Goal: Task Accomplishment & Management: Manage account settings

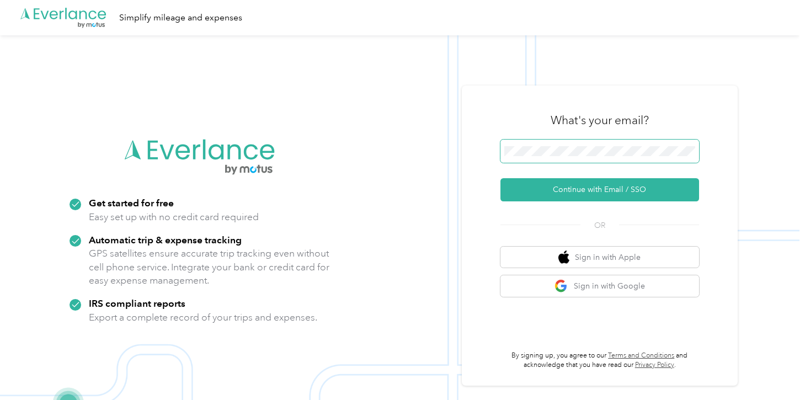
click at [500, 178] on button "Continue with Email / SSO" at bounding box center [599, 189] width 199 height 23
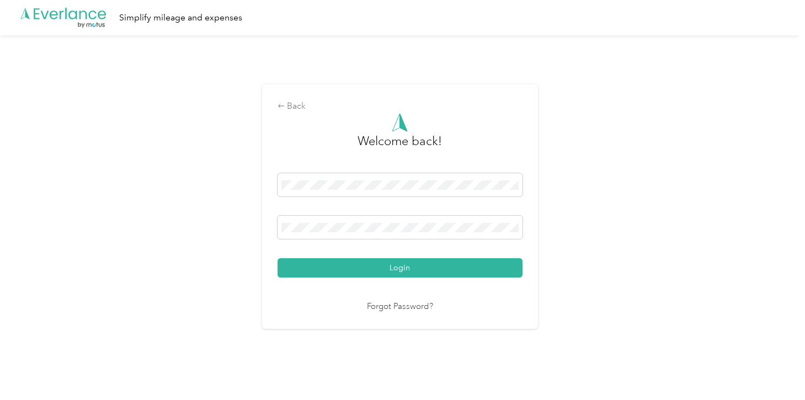
click at [277, 258] on button "Login" at bounding box center [399, 267] width 245 height 19
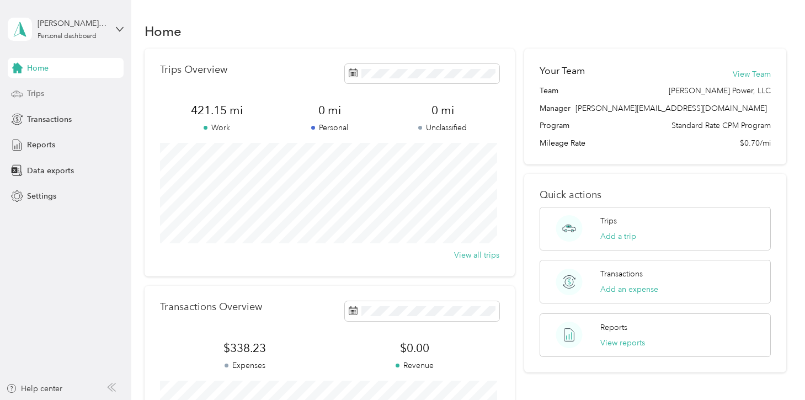
click at [42, 98] on span "Trips" at bounding box center [35, 94] width 17 height 12
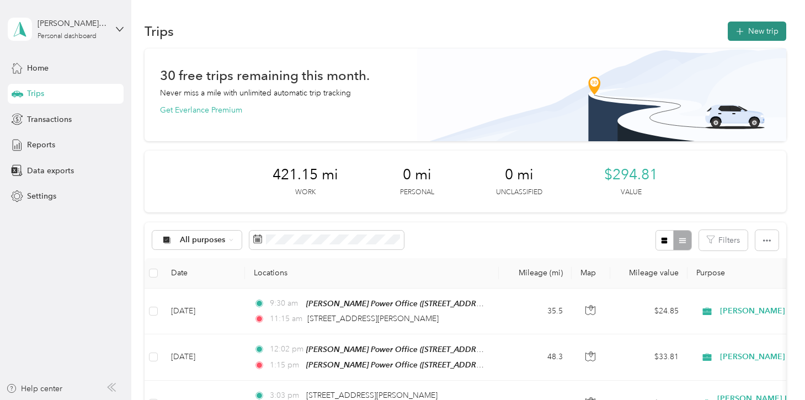
click at [740, 33] on icon "button" at bounding box center [739, 31] width 13 height 13
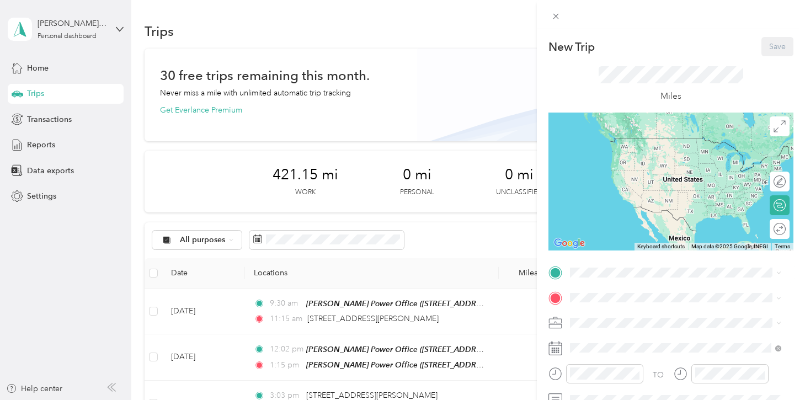
click at [650, 315] on strong "[PERSON_NAME] Power Office" at bounding box center [685, 317] width 115 height 10
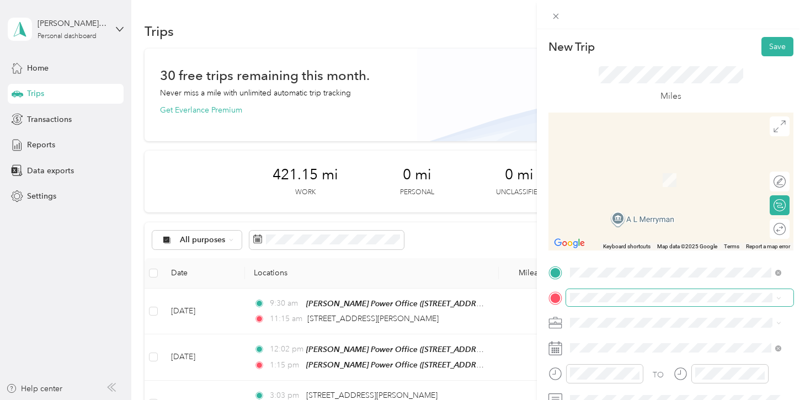
click at [619, 303] on span at bounding box center [679, 298] width 227 height 18
click at [556, 19] on icon at bounding box center [555, 16] width 9 height 9
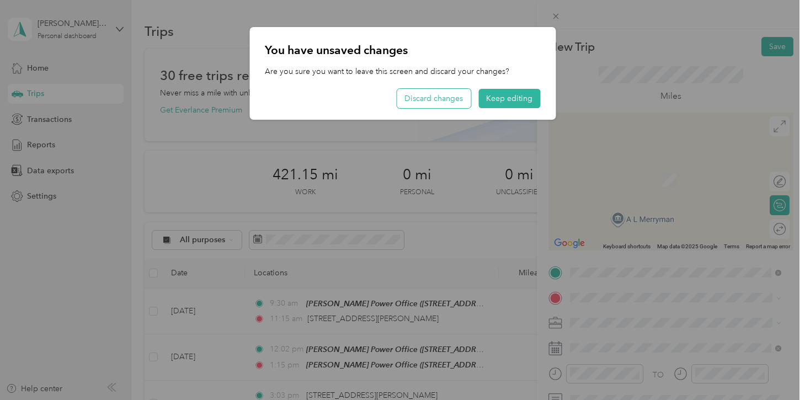
click at [456, 102] on button "Discard changes" at bounding box center [434, 98] width 74 height 19
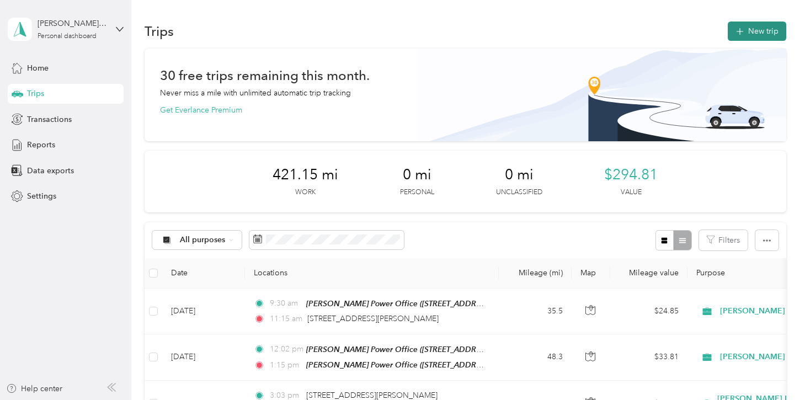
click at [747, 30] on button "New trip" at bounding box center [757, 31] width 58 height 19
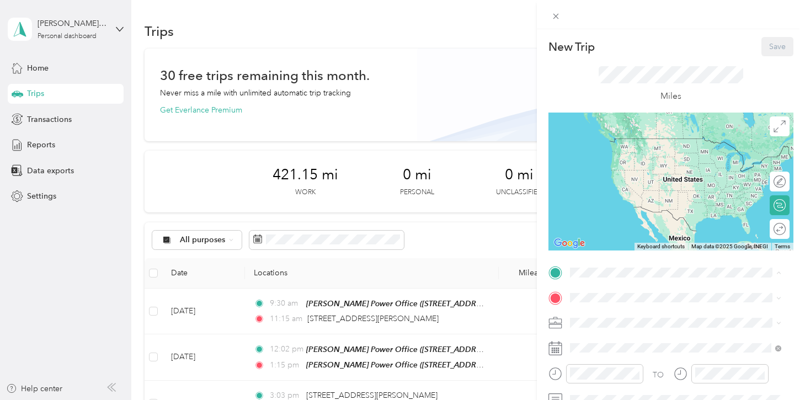
click at [626, 329] on span "[STREET_ADDRESS][US_STATE]" at bounding box center [645, 332] width 110 height 9
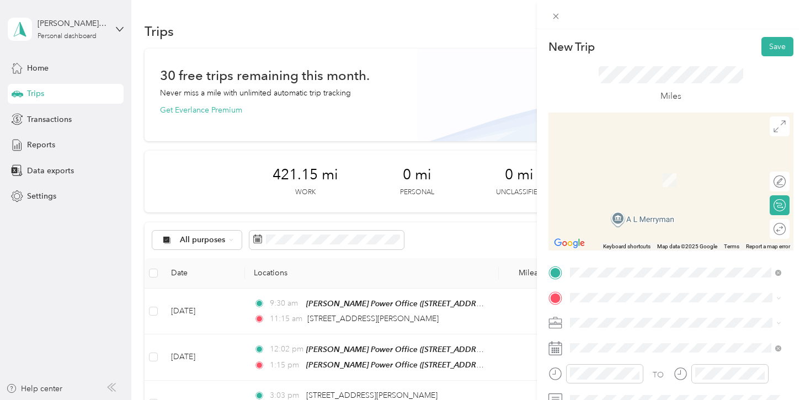
scroll to position [18, 0]
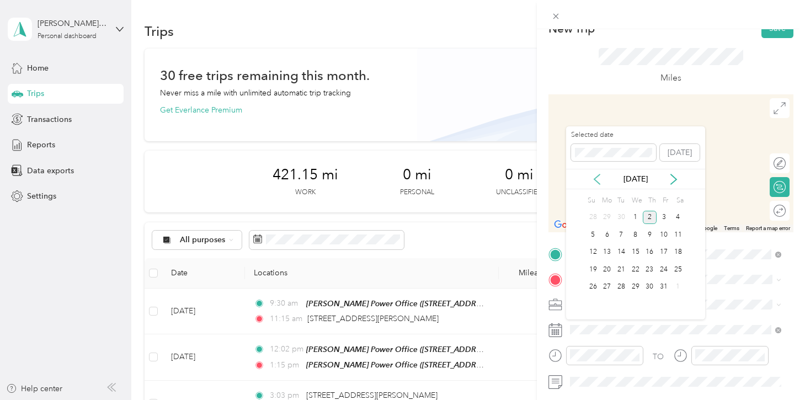
click at [595, 180] on icon at bounding box center [597, 179] width 6 height 10
click at [661, 221] on div "5" at bounding box center [663, 218] width 14 height 14
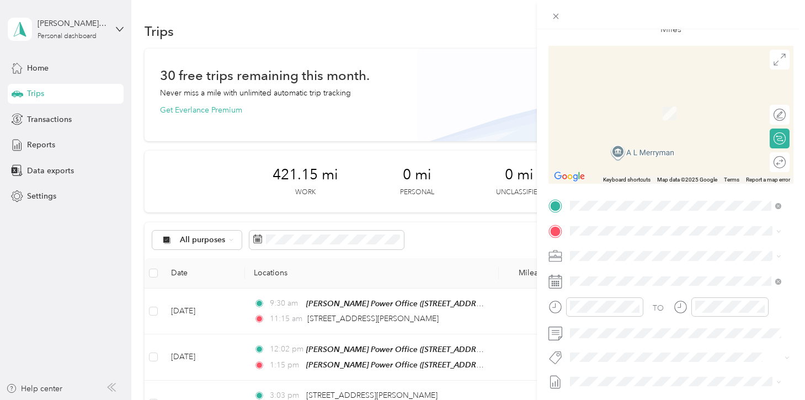
scroll to position [72, 0]
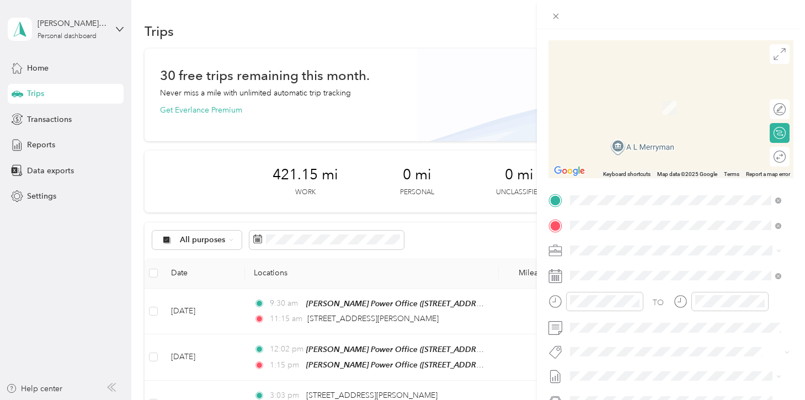
click at [632, 269] on span "[STREET_ADDRESS][US_STATE]" at bounding box center [645, 265] width 110 height 10
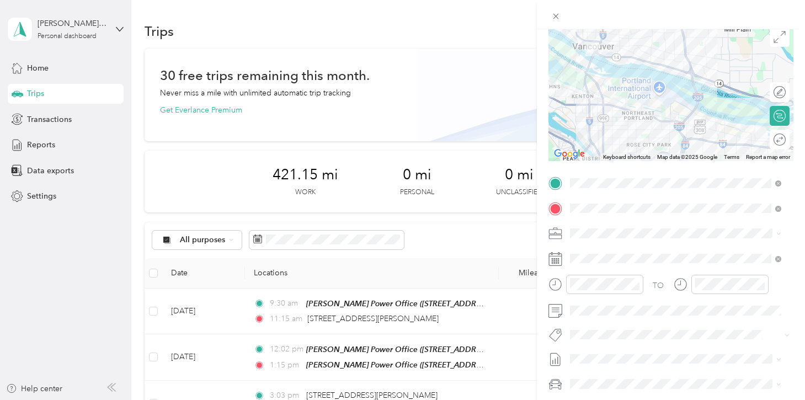
scroll to position [92, 0]
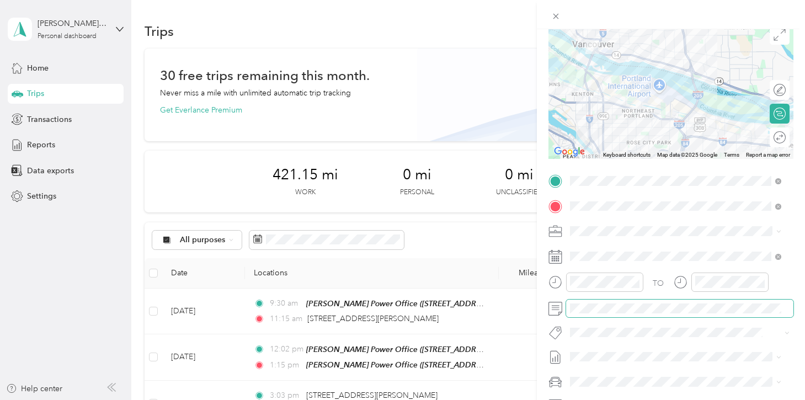
click at [608, 313] on span at bounding box center [679, 309] width 227 height 18
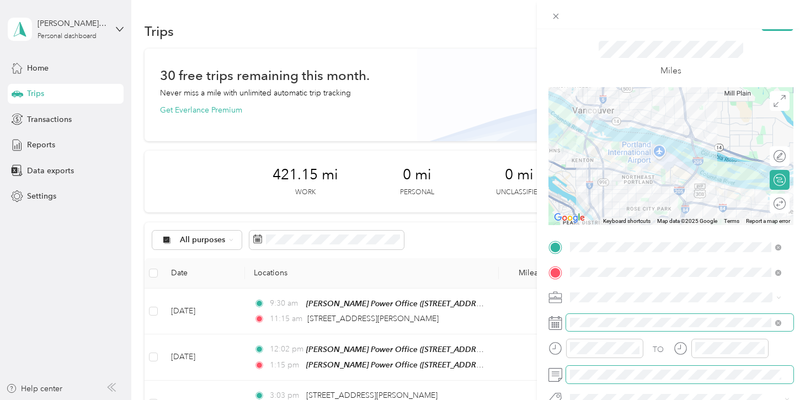
scroll to position [0, 0]
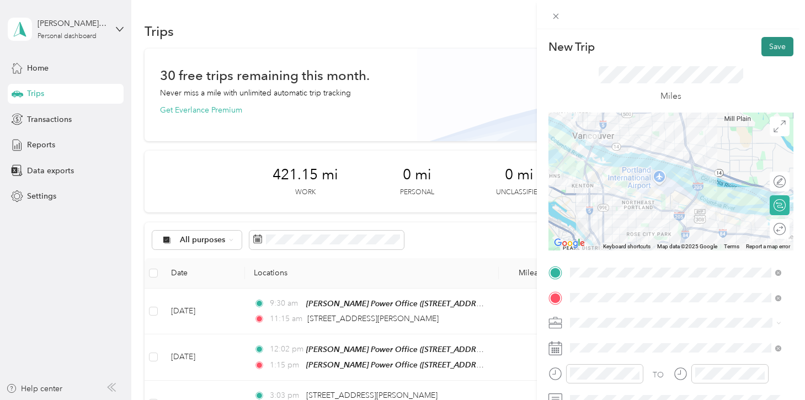
click at [772, 51] on button "Save" at bounding box center [777, 46] width 32 height 19
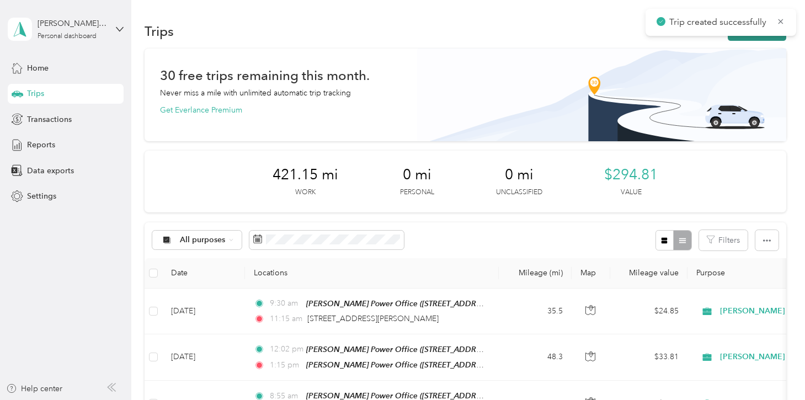
click at [735, 37] on button "New trip" at bounding box center [757, 31] width 58 height 19
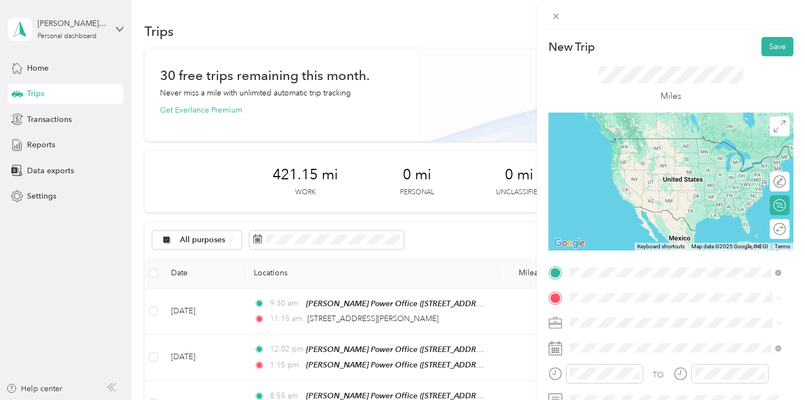
click at [619, 155] on span "[STREET_ADDRESS][US_STATE]" at bounding box center [645, 150] width 110 height 10
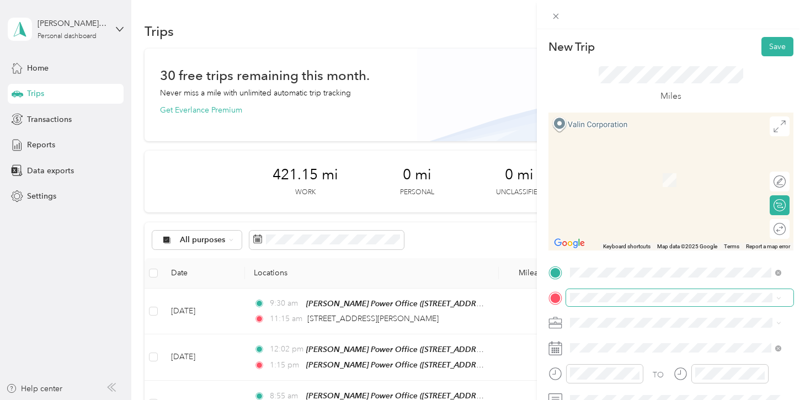
click at [633, 306] on span at bounding box center [679, 298] width 227 height 18
click at [622, 178] on span "[STREET_ADDRESS][PERSON_NAME][US_STATE]" at bounding box center [676, 173] width 172 height 10
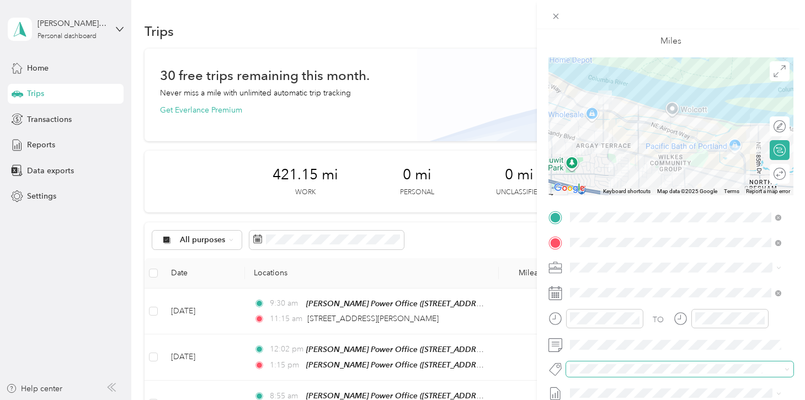
scroll to position [100, 0]
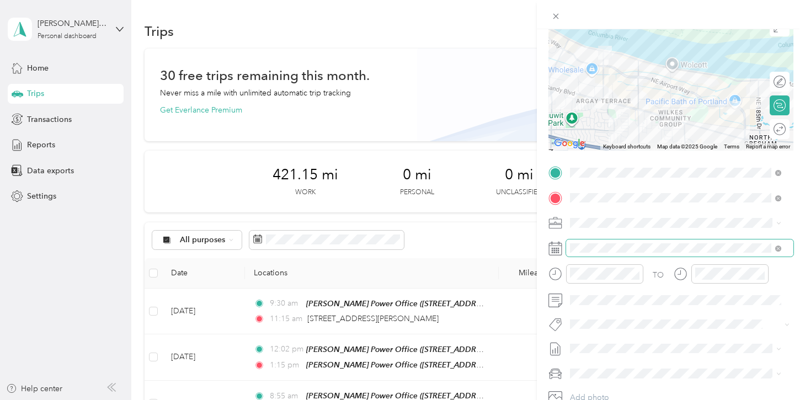
click at [608, 255] on span at bounding box center [679, 248] width 227 height 18
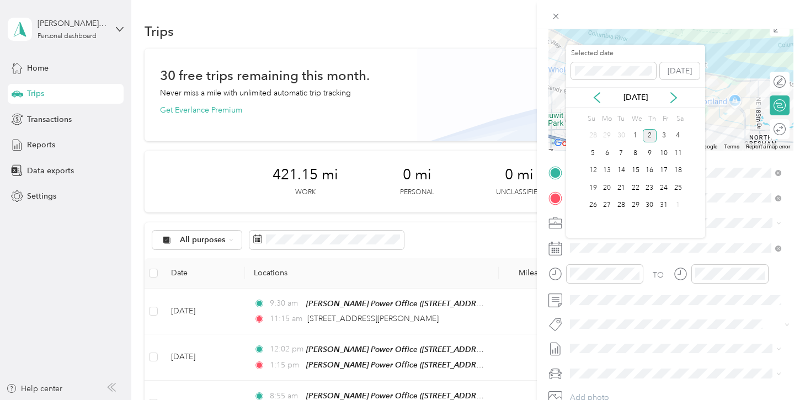
click at [593, 103] on div "[DATE]" at bounding box center [635, 97] width 139 height 20
click at [596, 99] on icon at bounding box center [597, 98] width 6 height 10
click at [663, 130] on div "5" at bounding box center [663, 136] width 14 height 14
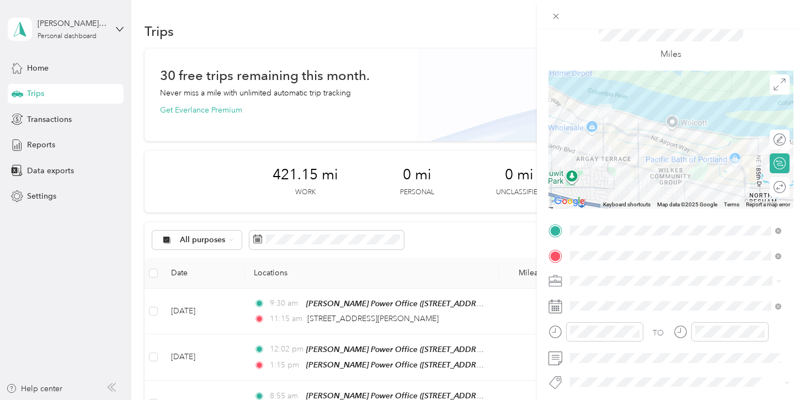
scroll to position [0, 0]
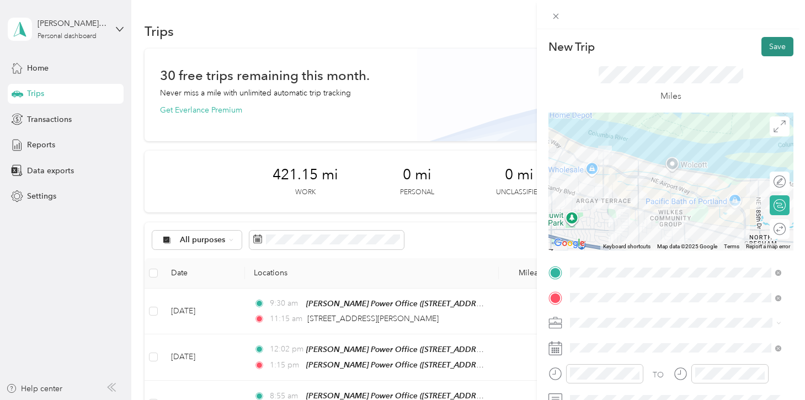
click at [769, 51] on button "Save" at bounding box center [777, 46] width 32 height 19
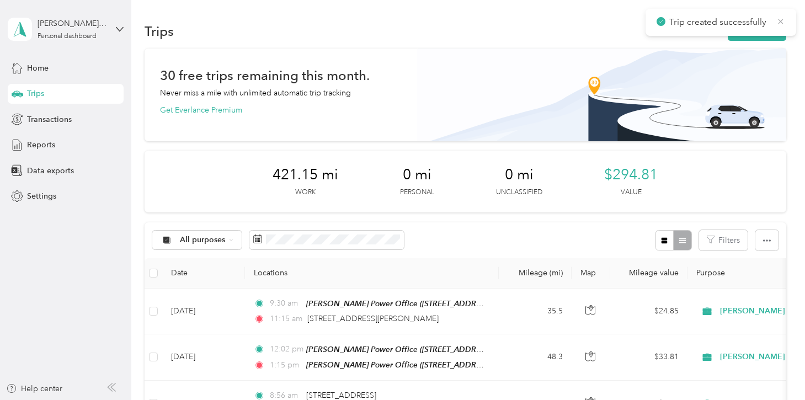
click at [781, 23] on icon at bounding box center [780, 21] width 5 height 5
click at [771, 27] on button "New trip" at bounding box center [757, 31] width 58 height 19
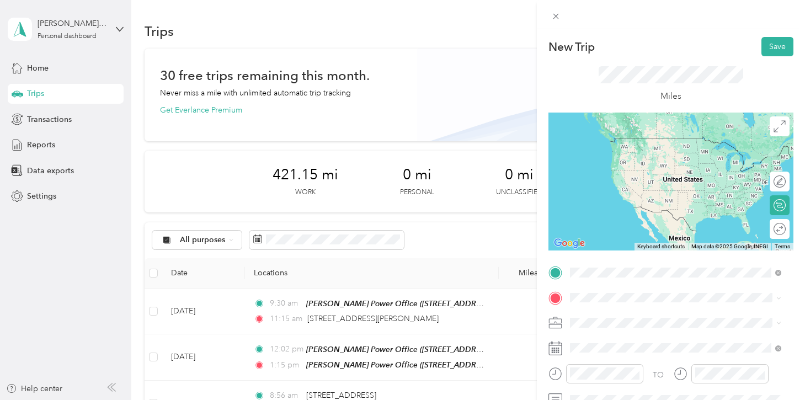
click at [616, 155] on span "[STREET_ADDRESS][PERSON_NAME][US_STATE]" at bounding box center [676, 150] width 172 height 10
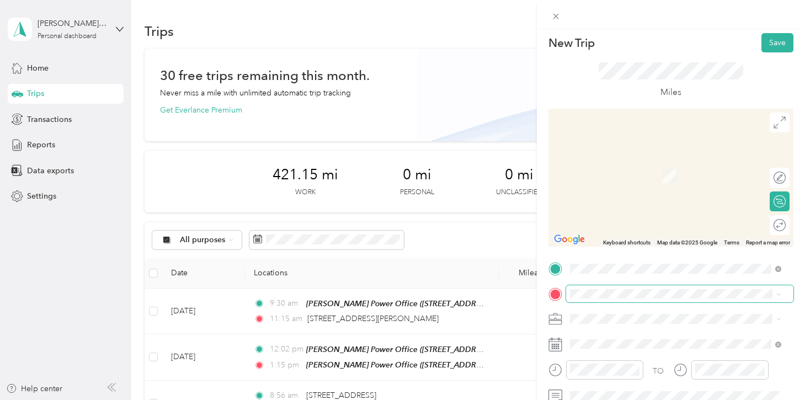
scroll to position [4, 0]
click at [626, 171] on li "[STREET_ADDRESS][US_STATE]" at bounding box center [675, 159] width 219 height 23
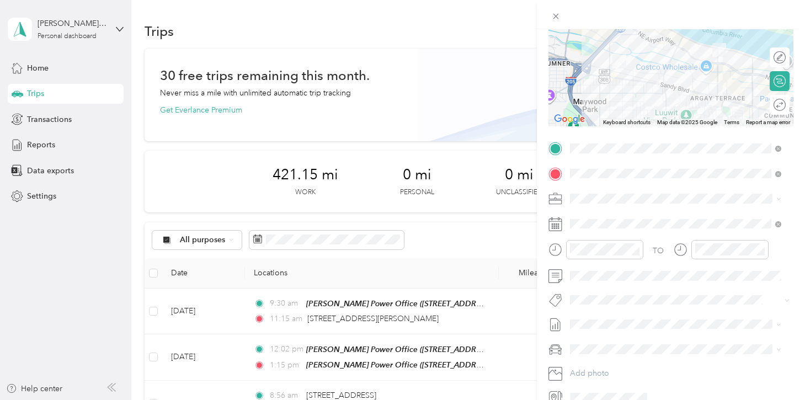
scroll to position [149, 0]
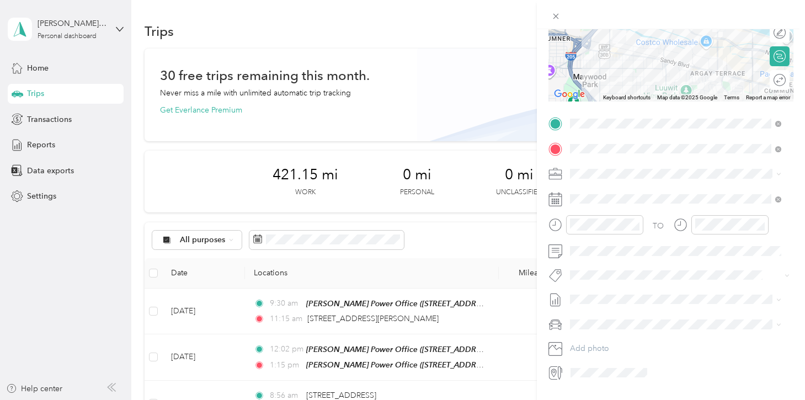
click at [622, 207] on div "TO Add photo" at bounding box center [670, 248] width 245 height 266
click at [599, 264] on icon at bounding box center [596, 260] width 11 height 11
click at [664, 303] on div "5" at bounding box center [663, 299] width 14 height 14
click at [599, 255] on span at bounding box center [679, 251] width 227 height 18
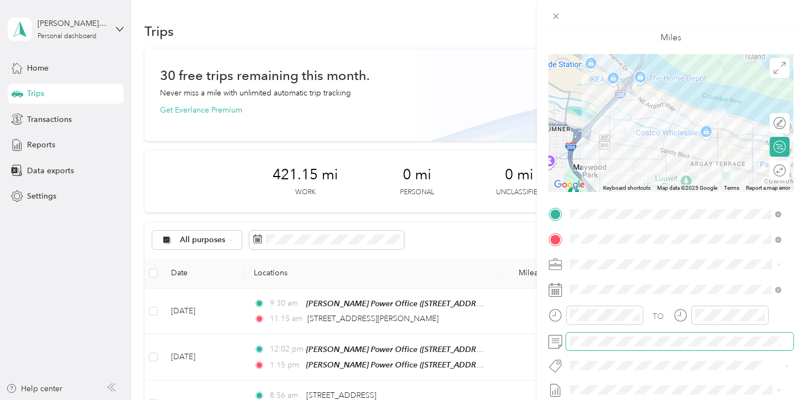
scroll to position [0, 0]
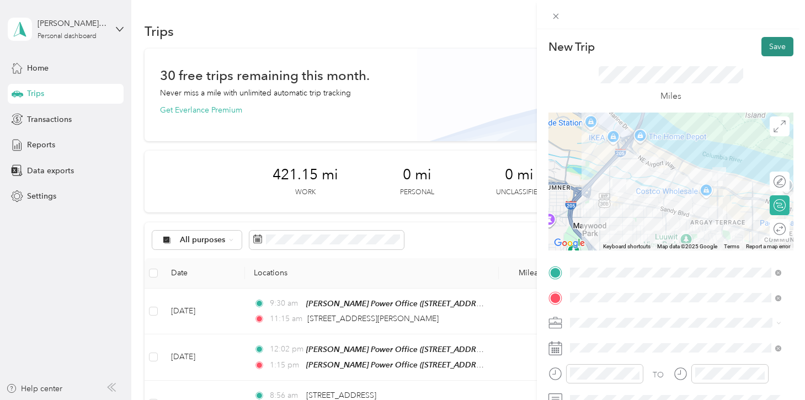
click at [775, 51] on button "Save" at bounding box center [777, 46] width 32 height 19
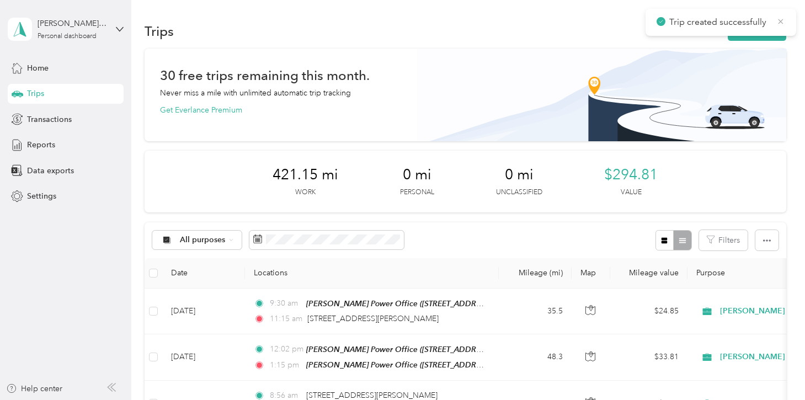
click at [779, 20] on icon at bounding box center [780, 22] width 9 height 10
click at [765, 27] on button "New trip" at bounding box center [757, 31] width 58 height 19
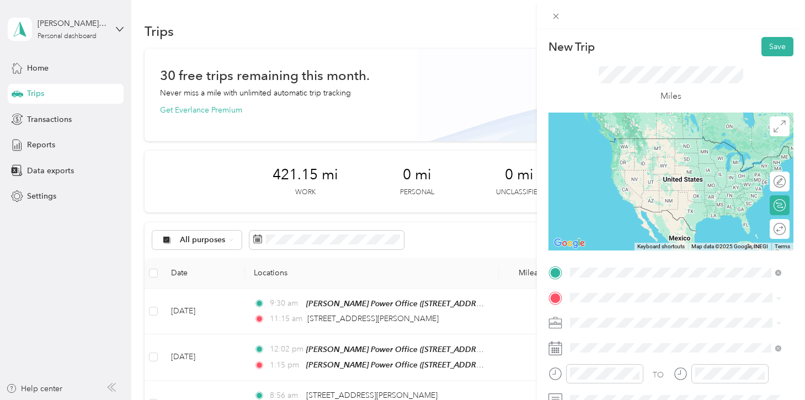
click at [621, 143] on span "[STREET_ADDRESS][US_STATE]" at bounding box center [645, 138] width 110 height 10
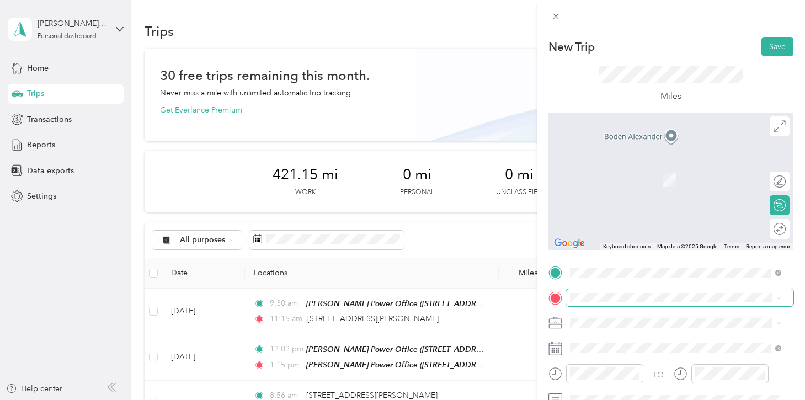
click at [619, 292] on span at bounding box center [679, 298] width 227 height 18
click at [620, 168] on span "[STREET_ADDRESS][US_STATE]" at bounding box center [645, 163] width 110 height 10
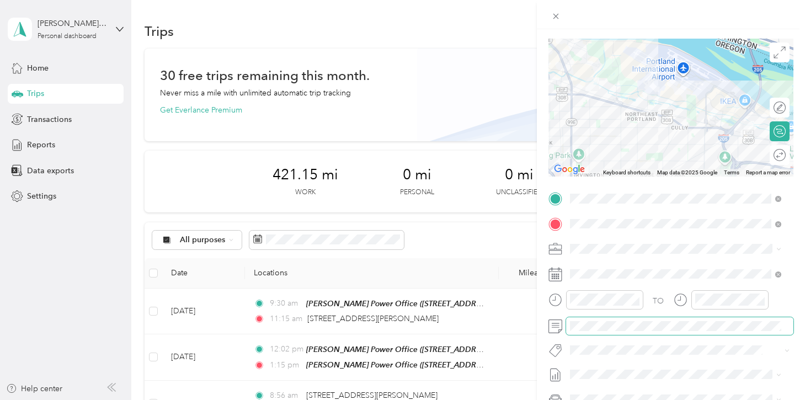
scroll to position [17, 0]
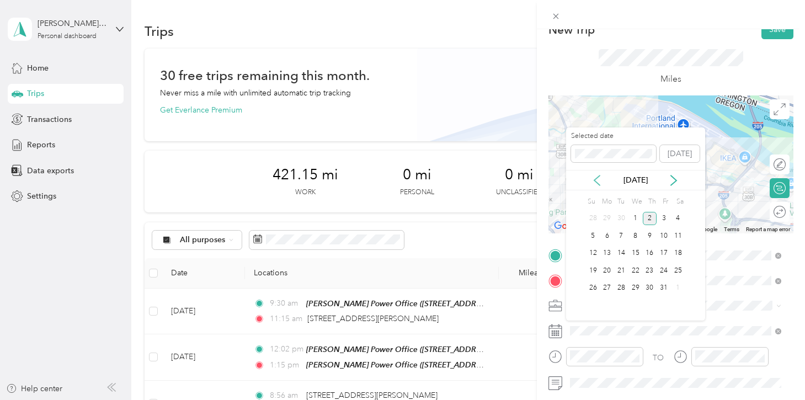
click at [599, 177] on icon at bounding box center [596, 180] width 11 height 11
click at [658, 220] on div "5" at bounding box center [663, 219] width 14 height 14
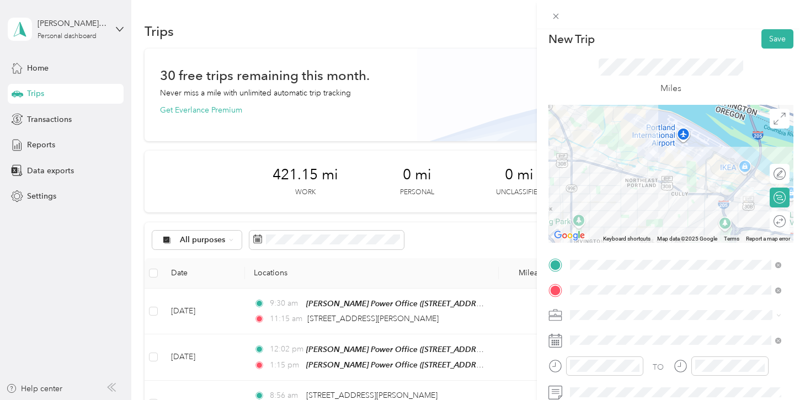
scroll to position [0, 0]
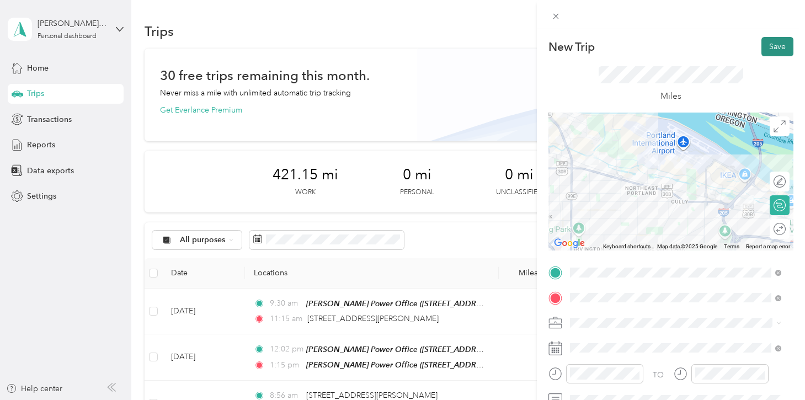
click at [765, 45] on button "Save" at bounding box center [777, 46] width 32 height 19
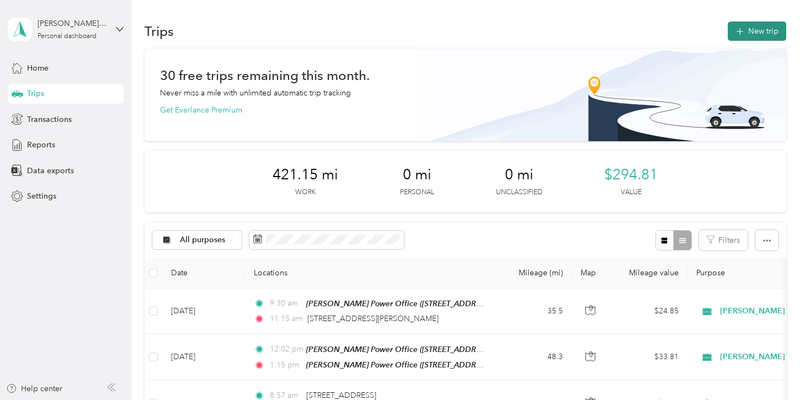
click at [747, 37] on button "New trip" at bounding box center [757, 31] width 58 height 19
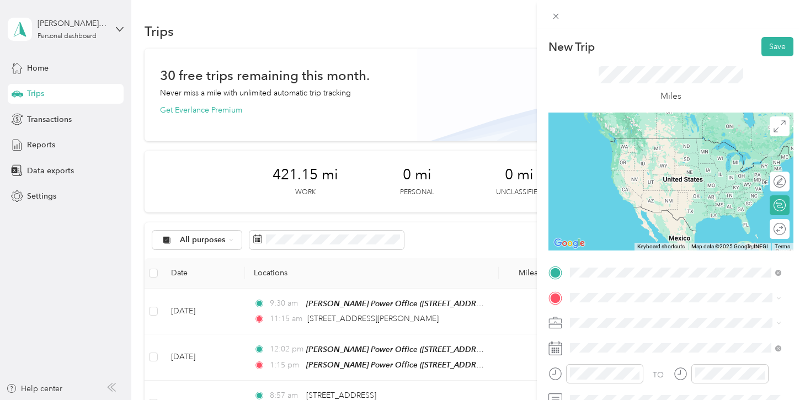
click at [640, 143] on span "[STREET_ADDRESS][US_STATE]" at bounding box center [645, 138] width 110 height 10
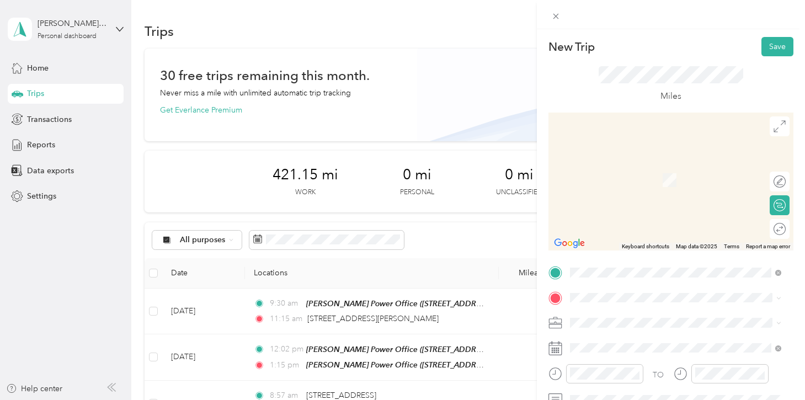
click at [623, 174] on li "[STREET_ADDRESS][US_STATE]" at bounding box center [675, 162] width 219 height 23
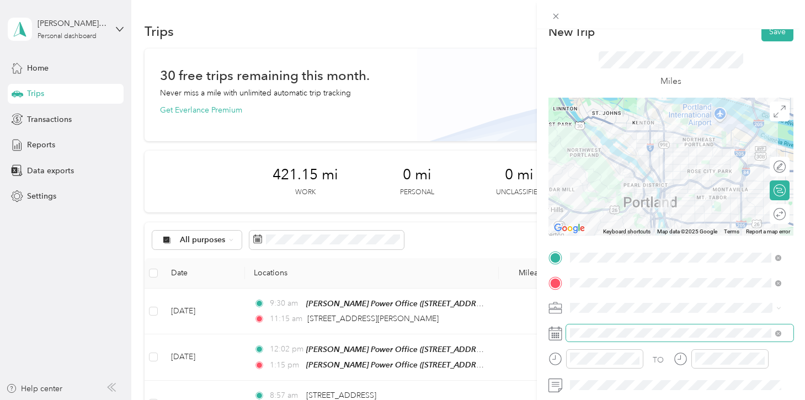
scroll to position [179, 0]
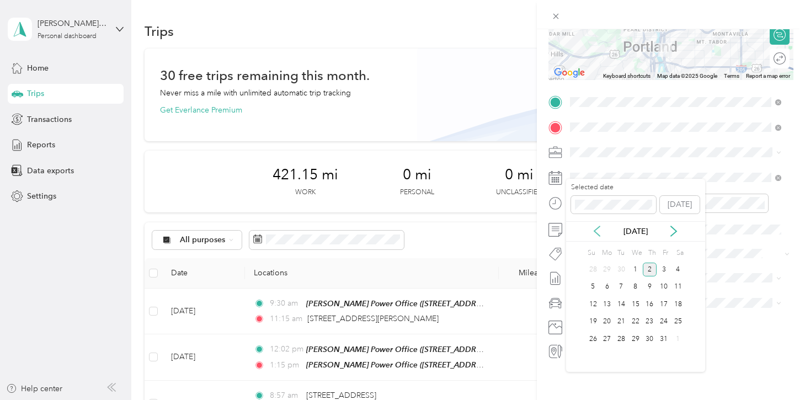
click at [596, 234] on icon at bounding box center [596, 231] width 11 height 11
click at [663, 271] on div "5" at bounding box center [663, 270] width 14 height 14
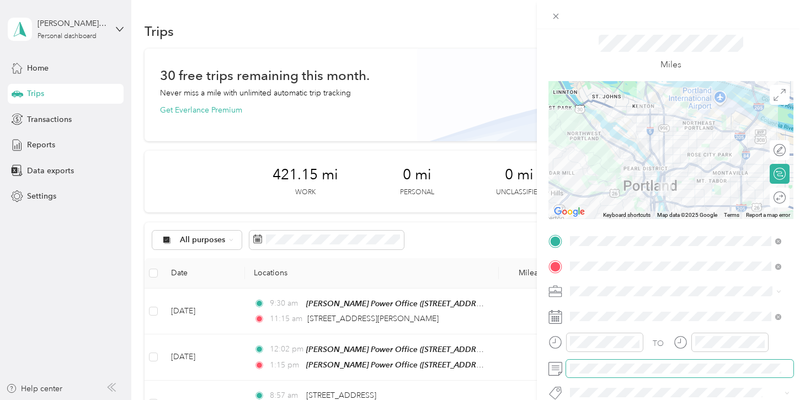
scroll to position [0, 0]
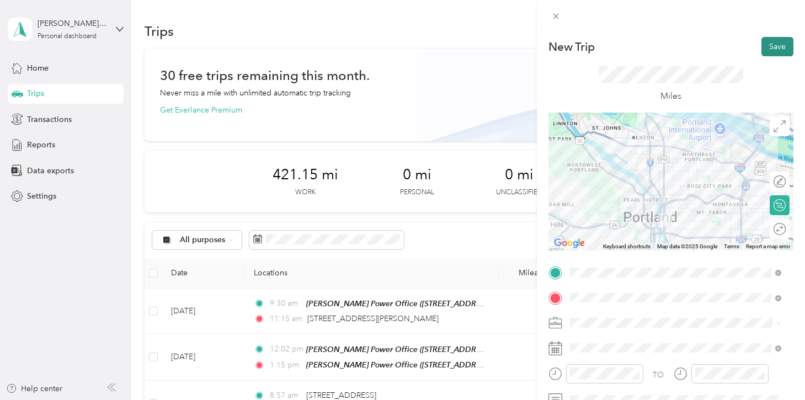
click at [761, 50] on button "Save" at bounding box center [777, 46] width 32 height 19
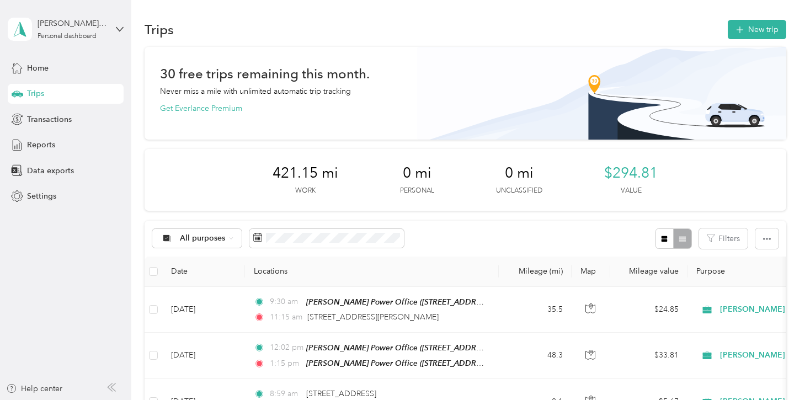
scroll to position [2, 0]
click at [744, 27] on button "New trip" at bounding box center [757, 28] width 58 height 19
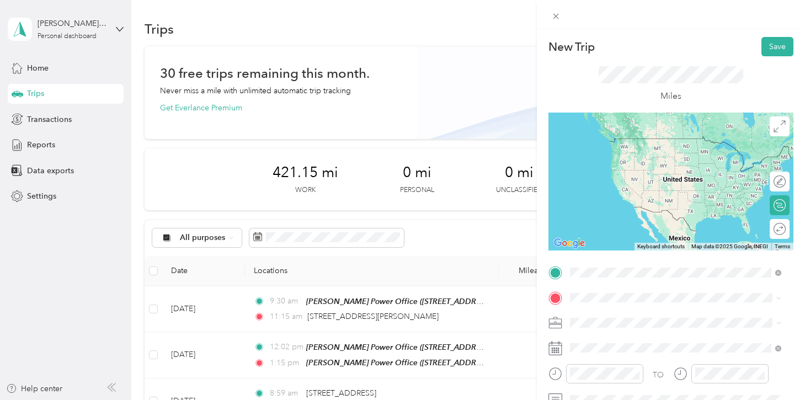
click at [618, 150] on li "[STREET_ADDRESS][US_STATE]" at bounding box center [675, 138] width 219 height 23
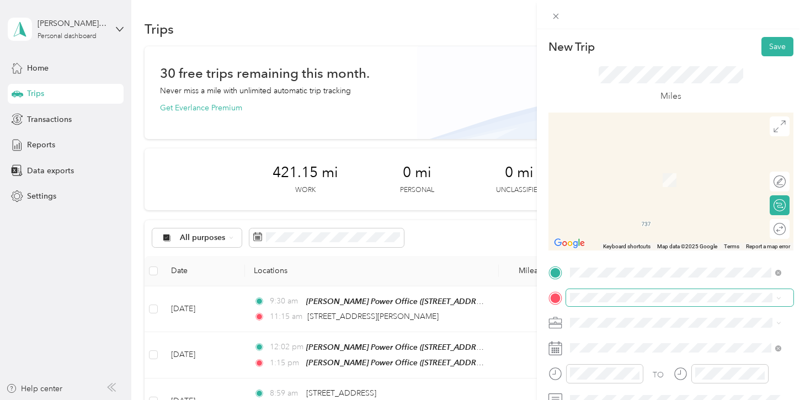
click at [586, 306] on span at bounding box center [679, 298] width 227 height 18
click at [594, 168] on span "[STREET_ADDRESS][US_STATE]" at bounding box center [645, 163] width 110 height 10
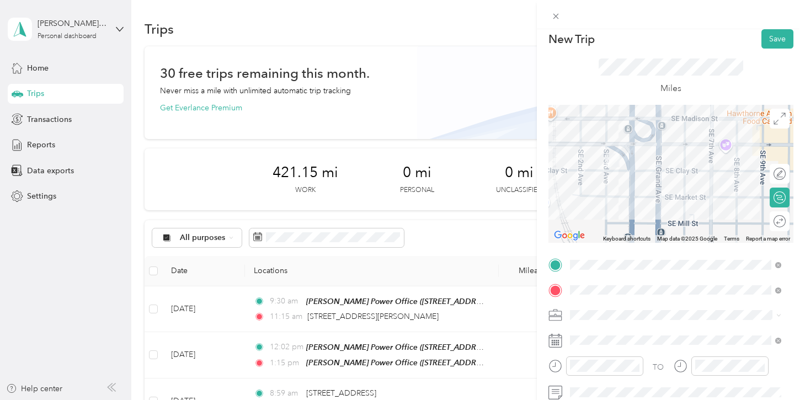
scroll to position [17, 0]
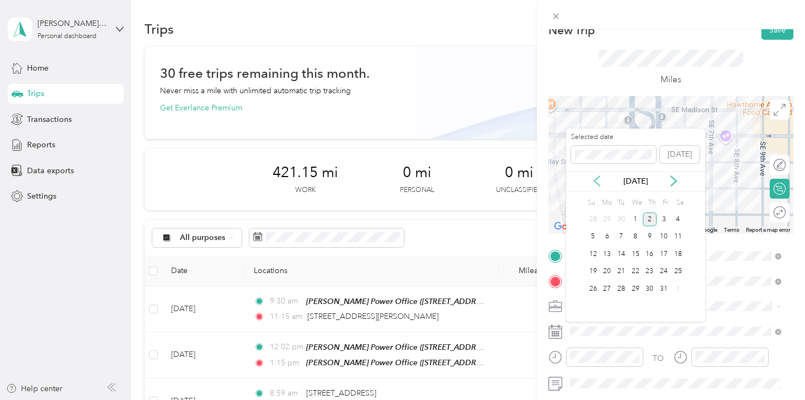
click at [595, 175] on icon at bounding box center [596, 180] width 11 height 11
click at [660, 222] on div "5" at bounding box center [663, 219] width 14 height 14
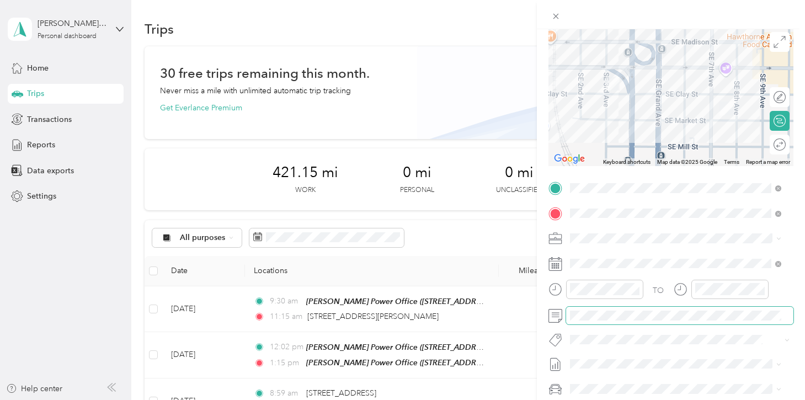
scroll to position [0, 0]
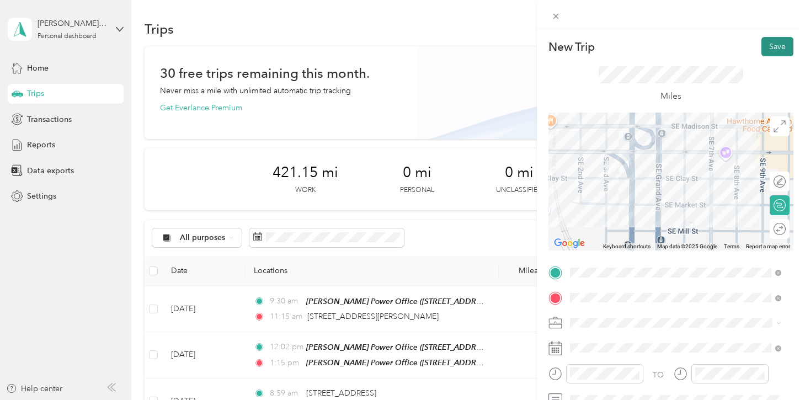
click at [761, 49] on button "Save" at bounding box center [777, 46] width 32 height 19
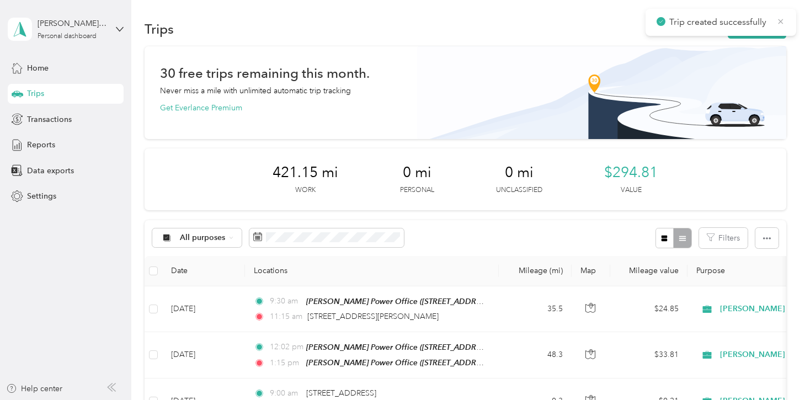
click at [780, 24] on icon at bounding box center [780, 22] width 9 height 10
click at [765, 27] on button "New trip" at bounding box center [757, 28] width 58 height 19
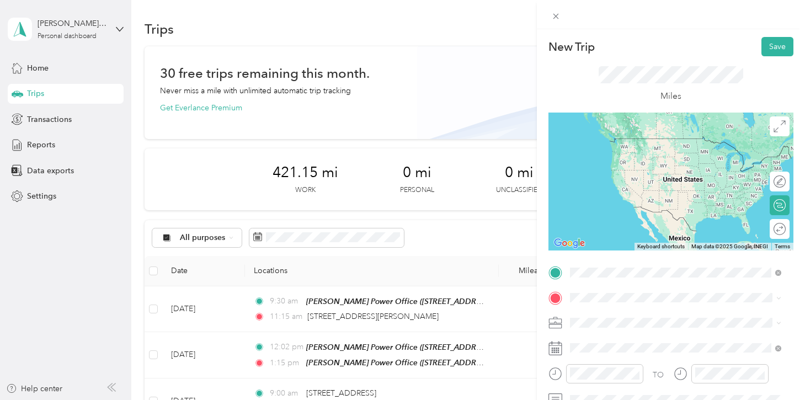
click at [613, 156] on ol "From search results [STREET_ADDRESS][GEOGRAPHIC_DATA][US_STATE][US_STATE], [GEO…" at bounding box center [675, 185] width 219 height 154
click at [601, 257] on div "New Trip Save This trip cannot be edited because it is either under review, app…" at bounding box center [670, 283] width 245 height 493
click at [599, 265] on span at bounding box center [679, 273] width 227 height 18
click at [619, 150] on li "[STREET_ADDRESS][US_STATE]" at bounding box center [675, 138] width 219 height 23
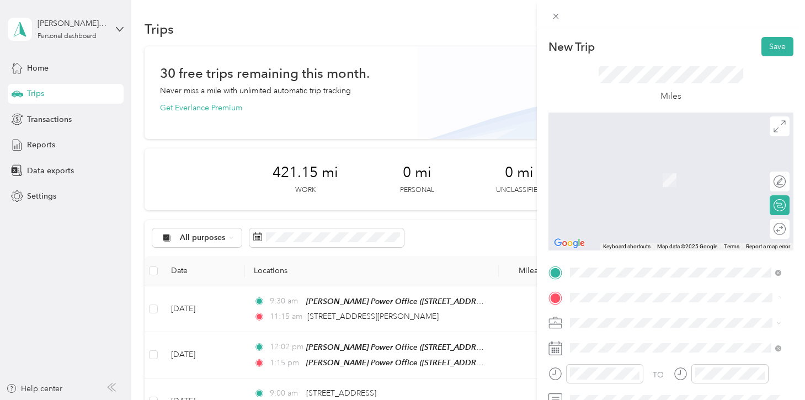
click at [635, 211] on span "[STREET_ADDRESS][US_STATE]" at bounding box center [645, 206] width 110 height 10
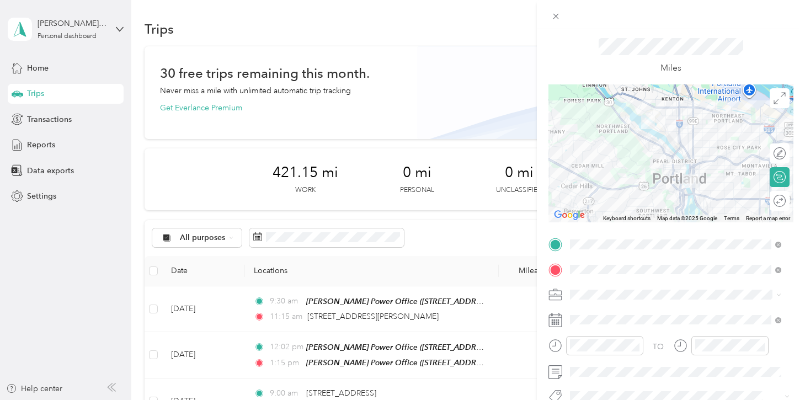
scroll to position [84, 0]
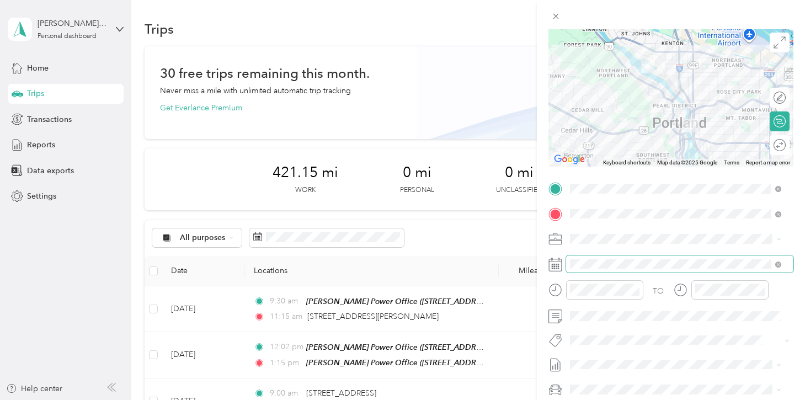
click at [634, 269] on span at bounding box center [679, 264] width 227 height 18
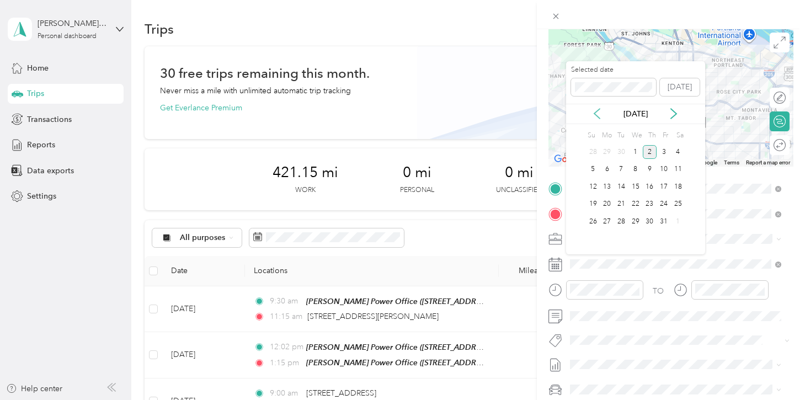
click at [594, 109] on icon at bounding box center [596, 113] width 11 height 11
click at [667, 153] on div "5" at bounding box center [663, 152] width 14 height 14
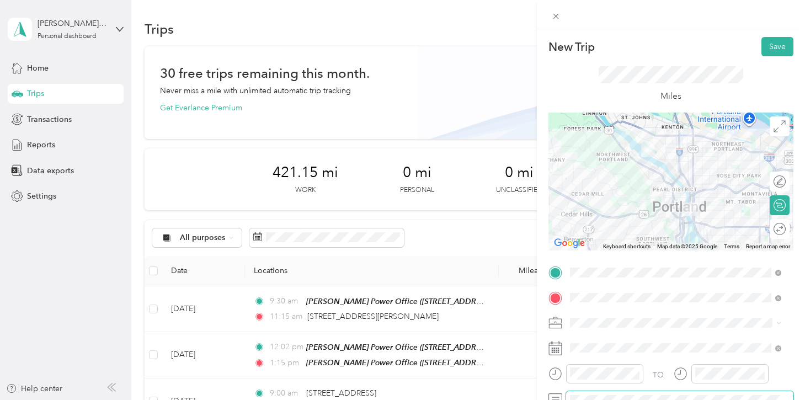
scroll to position [0, 0]
click at [765, 41] on button "Save" at bounding box center [777, 46] width 32 height 19
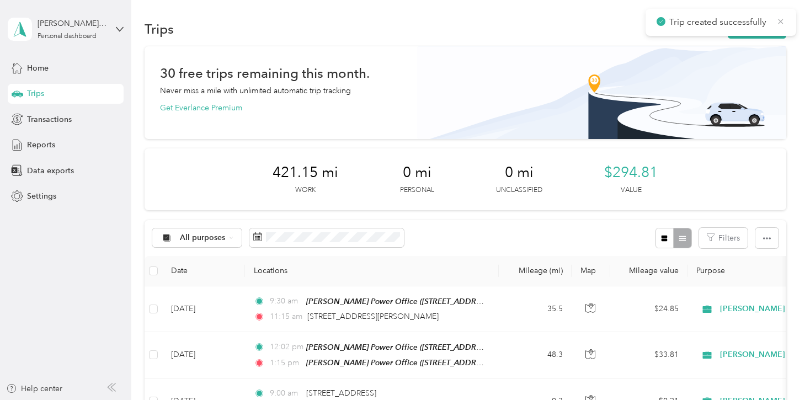
click at [777, 24] on icon at bounding box center [780, 22] width 9 height 10
click at [751, 30] on button "New trip" at bounding box center [757, 28] width 58 height 19
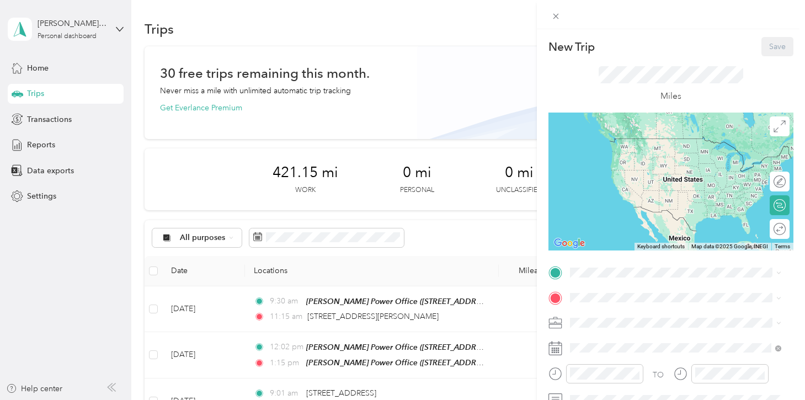
click at [592, 288] on div "TO Add photo" at bounding box center [670, 397] width 245 height 266
click at [594, 278] on span at bounding box center [679, 273] width 227 height 18
click at [608, 312] on span "[STREET_ADDRESS][US_STATE]" at bounding box center [645, 312] width 110 height 10
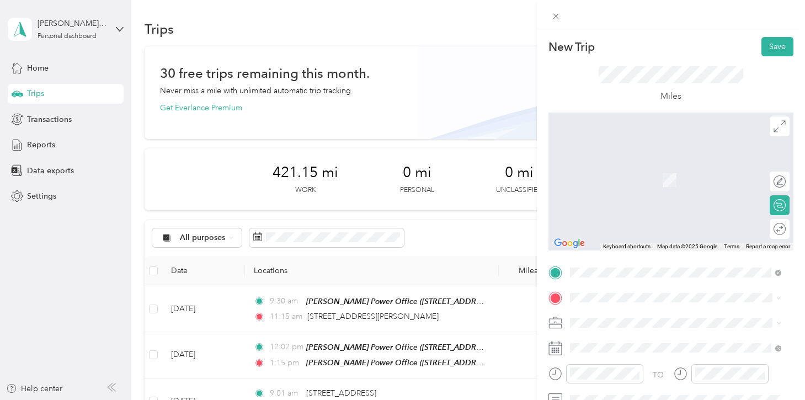
click at [612, 168] on div "[STREET_ADDRESS][US_STATE]" at bounding box center [676, 160] width 204 height 15
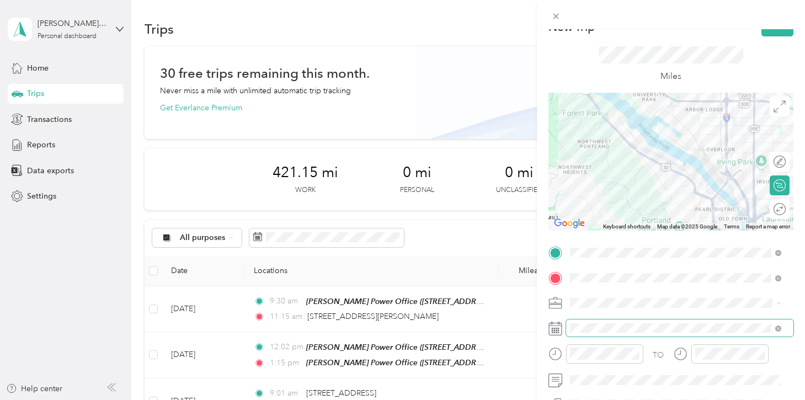
scroll to position [28, 0]
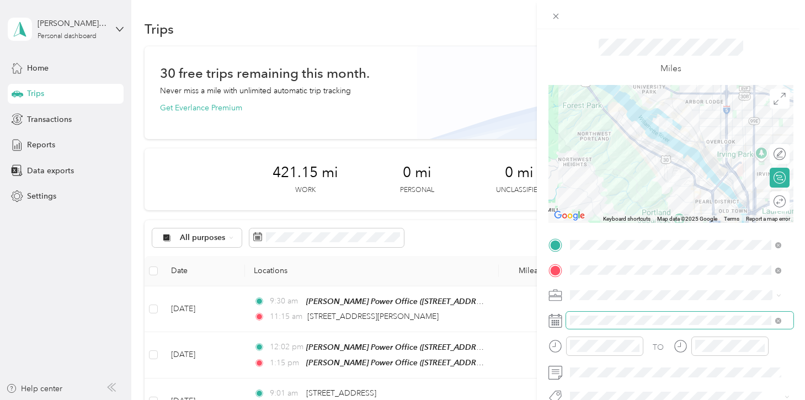
click at [660, 325] on span at bounding box center [679, 321] width 227 height 18
click at [623, 325] on span at bounding box center [679, 321] width 227 height 18
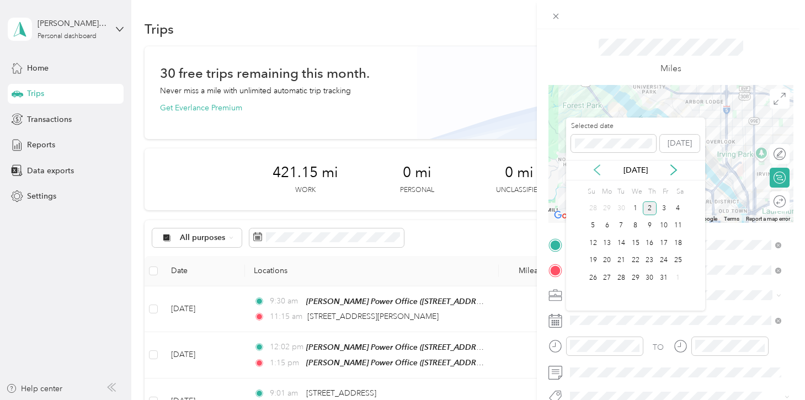
click at [596, 170] on icon at bounding box center [596, 169] width 11 height 11
click at [663, 206] on div "5" at bounding box center [663, 208] width 14 height 14
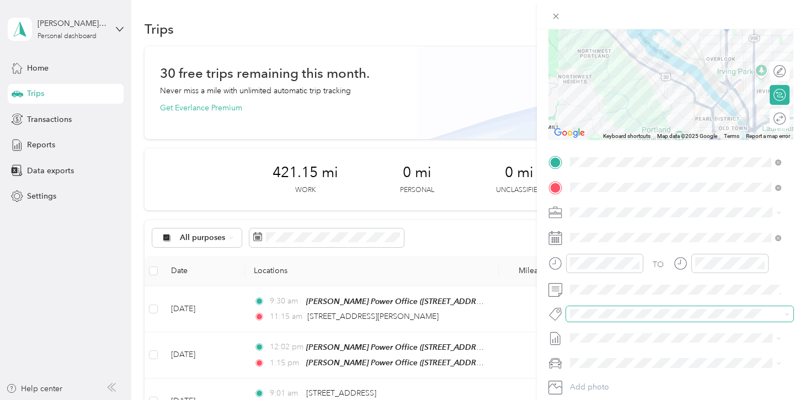
scroll to position [111, 0]
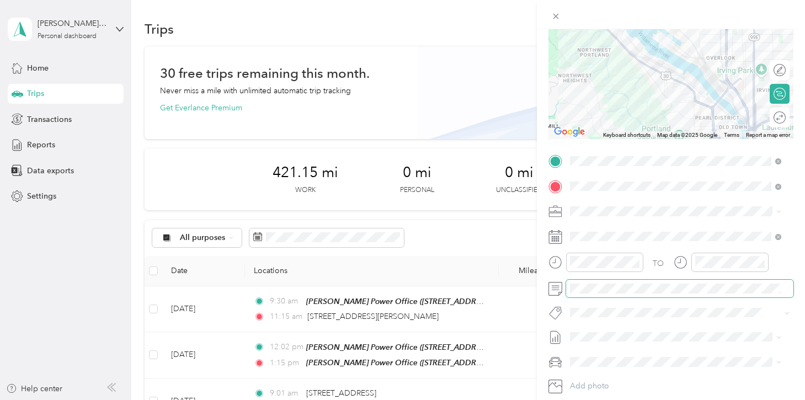
click at [617, 293] on span at bounding box center [679, 289] width 227 height 18
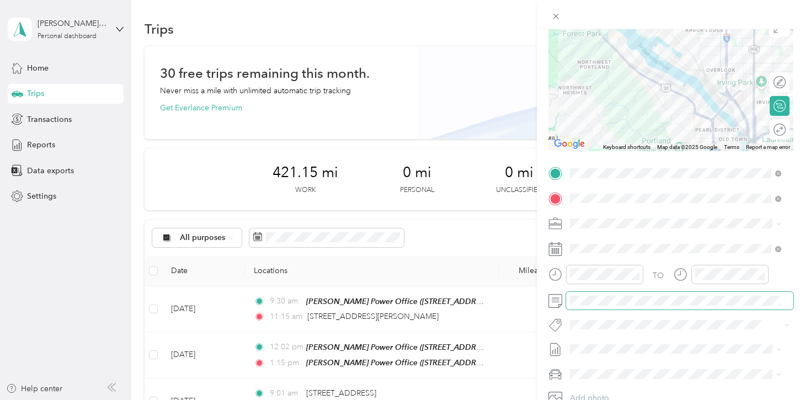
scroll to position [0, 0]
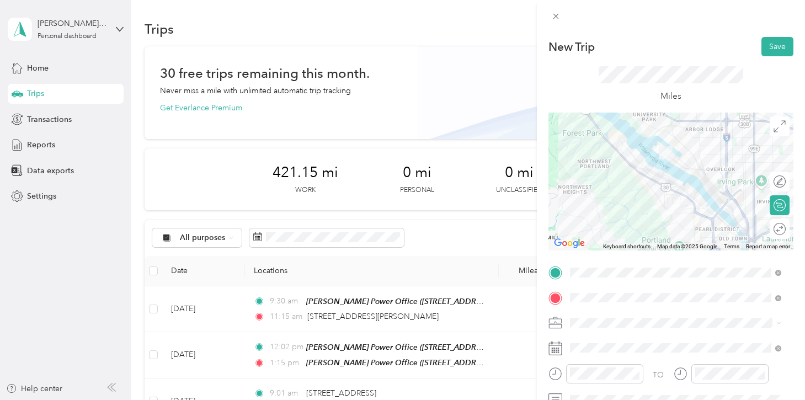
click at [779, 31] on div "New Trip Save This trip cannot be edited because it is either under review, app…" at bounding box center [671, 229] width 268 height 400
click at [773, 41] on button "Save" at bounding box center [777, 46] width 32 height 19
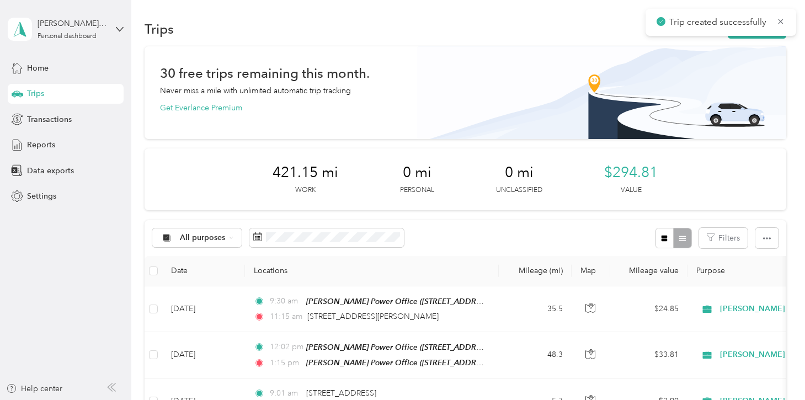
click at [783, 23] on icon at bounding box center [780, 22] width 9 height 10
click at [768, 25] on button "New trip" at bounding box center [757, 28] width 58 height 19
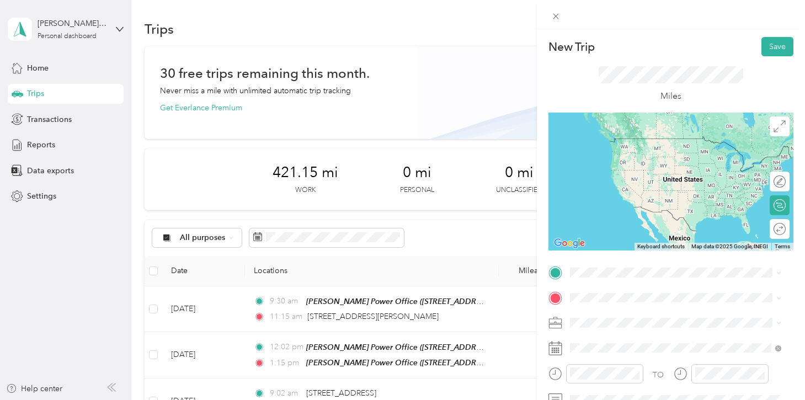
click at [621, 149] on li "[STREET_ADDRESS][US_STATE]" at bounding box center [675, 137] width 219 height 23
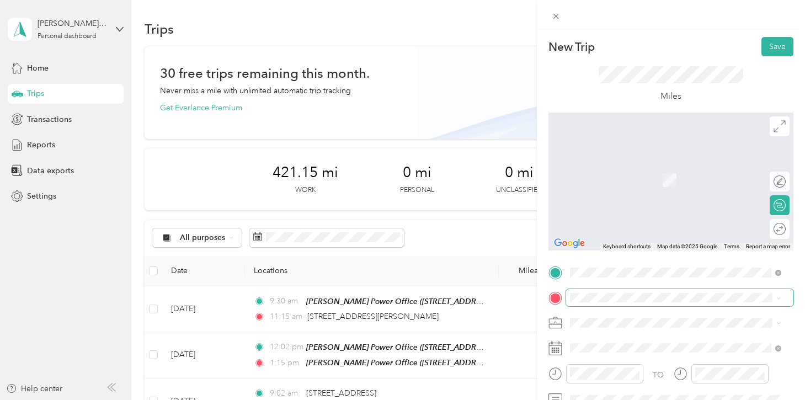
click at [618, 290] on span at bounding box center [679, 298] width 227 height 18
click at [612, 167] on span "[STREET_ADDRESS][US_STATE]" at bounding box center [645, 163] width 110 height 10
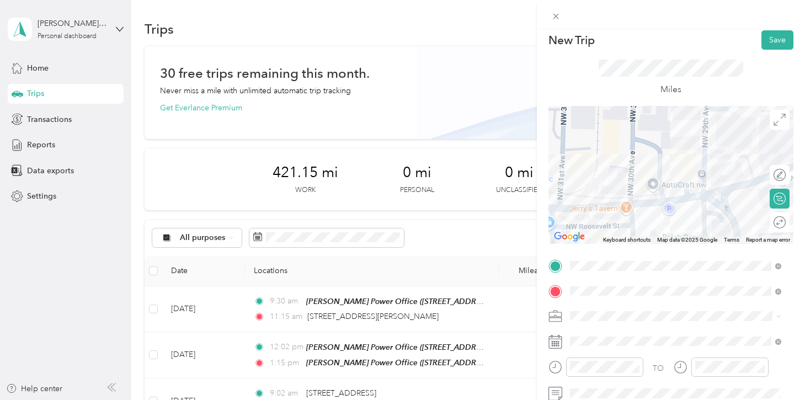
scroll to position [15, 0]
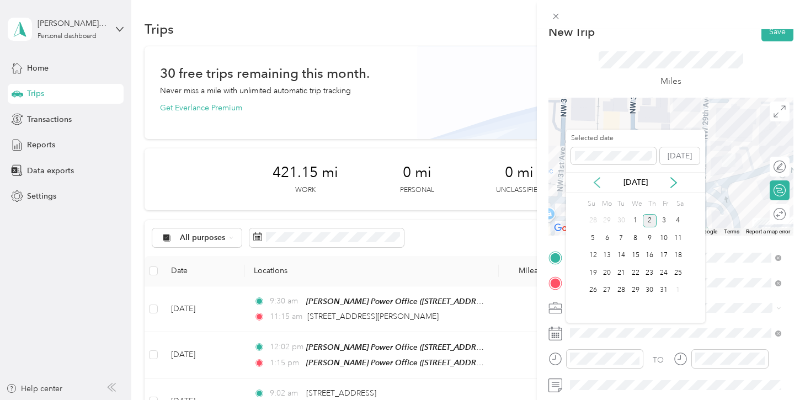
click at [593, 181] on icon at bounding box center [596, 182] width 11 height 11
click at [660, 218] on div "5" at bounding box center [663, 221] width 14 height 14
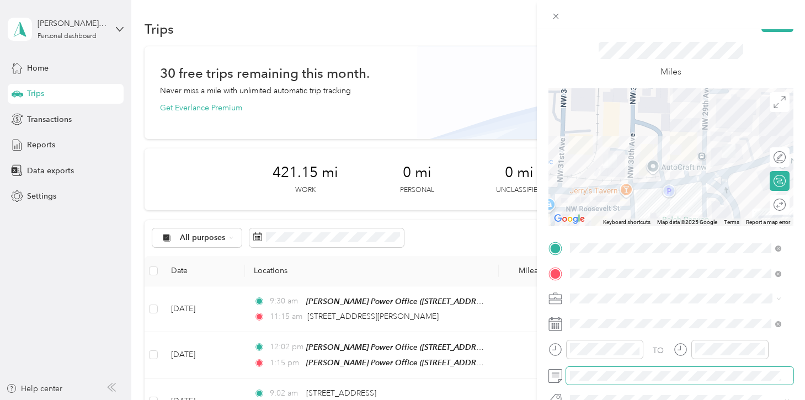
scroll to position [0, 0]
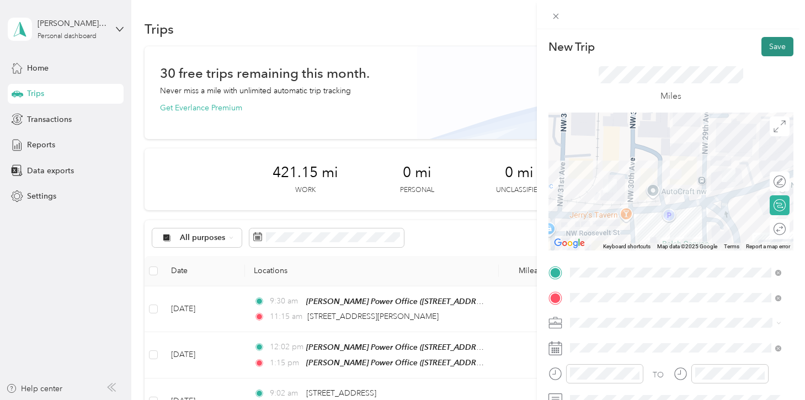
click at [763, 52] on button "Save" at bounding box center [777, 46] width 32 height 19
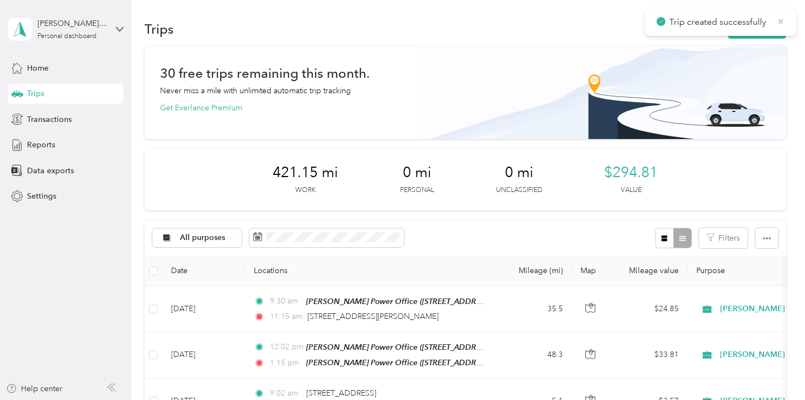
click at [780, 20] on icon at bounding box center [780, 22] width 9 height 10
click at [771, 24] on button "New trip" at bounding box center [757, 28] width 58 height 19
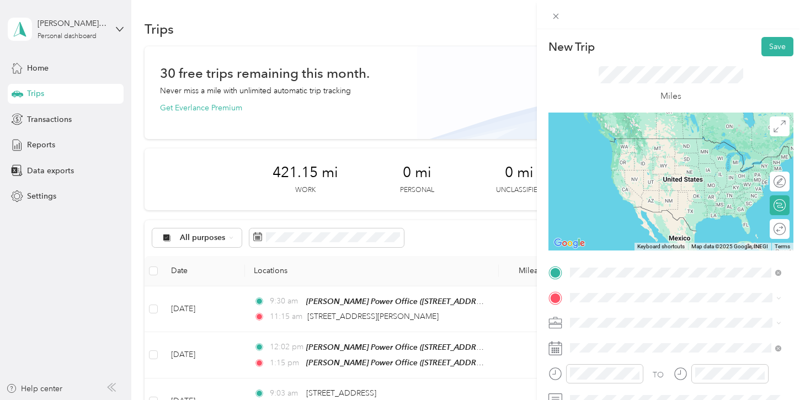
click at [627, 150] on li "[STREET_ADDRESS][US_STATE]" at bounding box center [675, 138] width 219 height 23
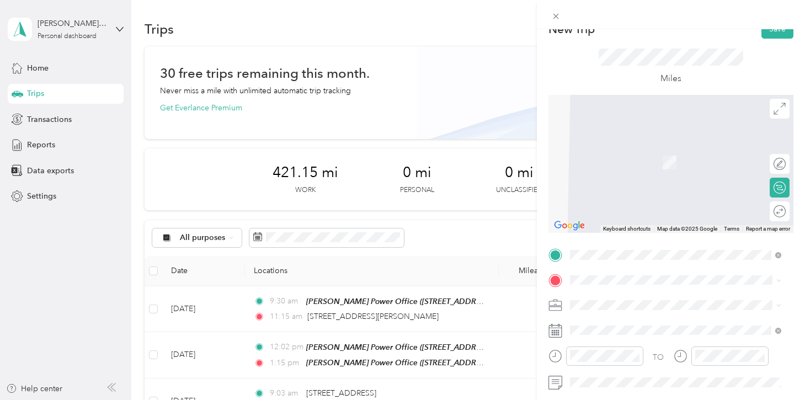
scroll to position [38, 0]
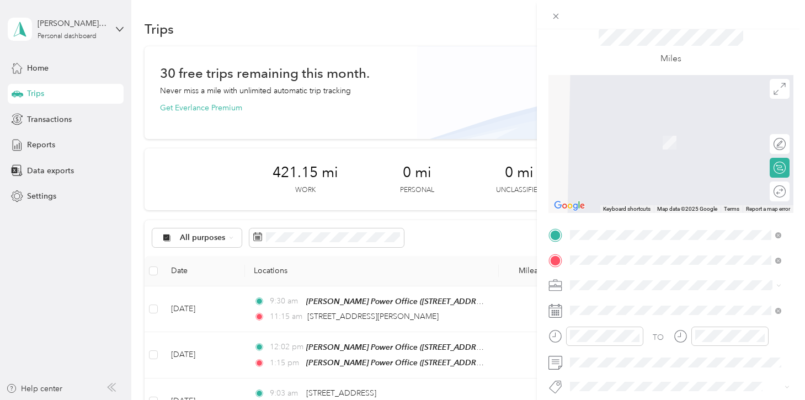
click at [621, 134] on div "[STREET_ADDRESS][US_STATE][US_STATE]" at bounding box center [676, 126] width 204 height 15
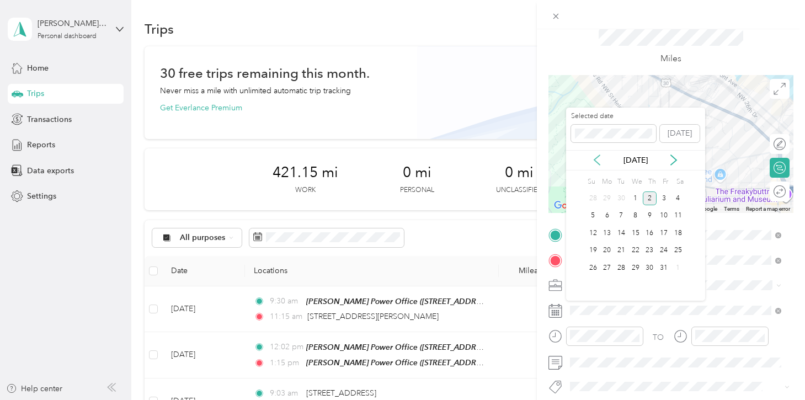
click at [597, 162] on icon at bounding box center [596, 159] width 11 height 11
click at [663, 199] on div "5" at bounding box center [663, 198] width 14 height 14
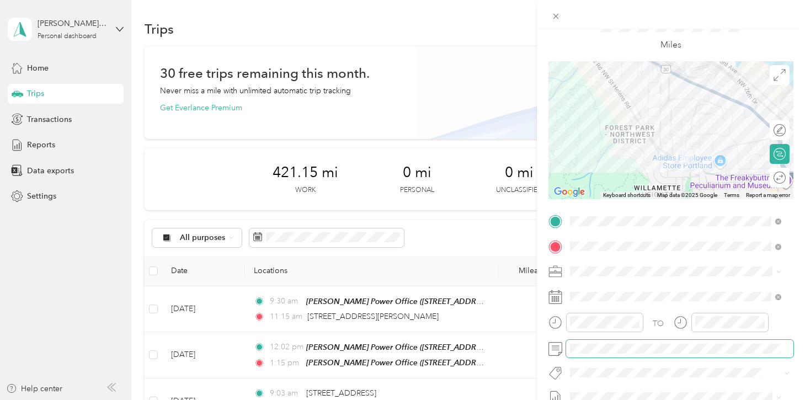
scroll to position [0, 0]
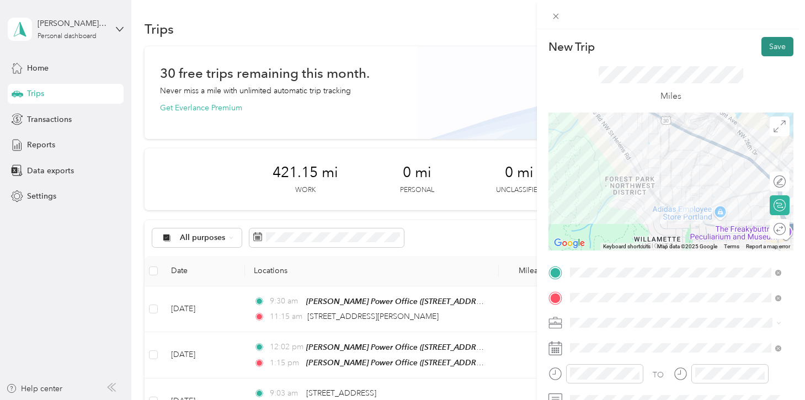
click at [771, 45] on button "Save" at bounding box center [777, 46] width 32 height 19
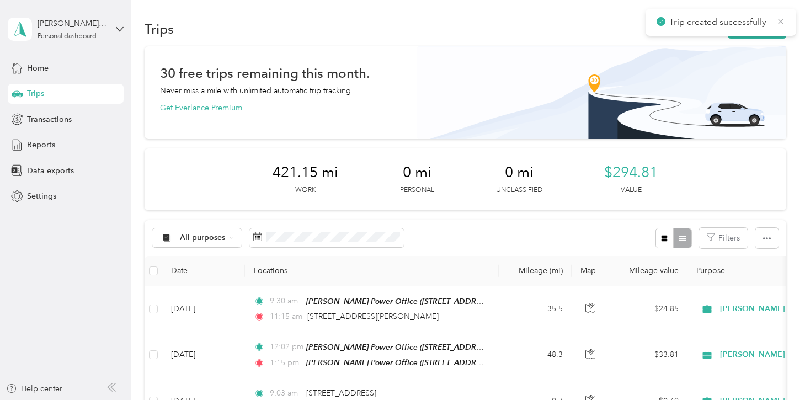
click at [781, 23] on icon at bounding box center [780, 22] width 9 height 10
click at [766, 32] on button "New trip" at bounding box center [757, 28] width 58 height 19
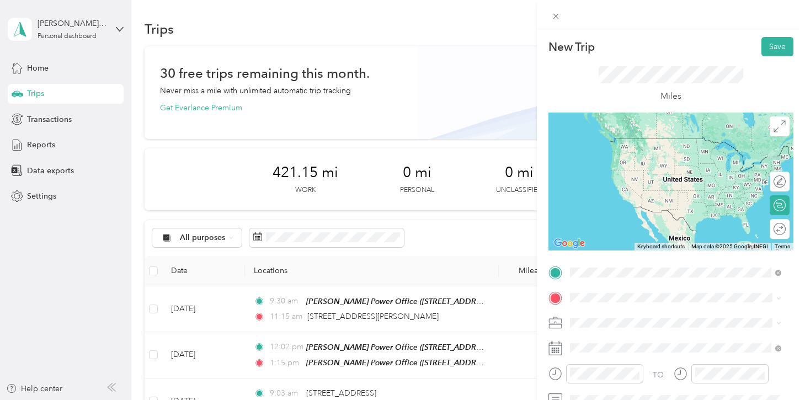
click at [610, 136] on span "[STREET_ADDRESS][US_STATE][US_STATE]" at bounding box center [665, 138] width 151 height 10
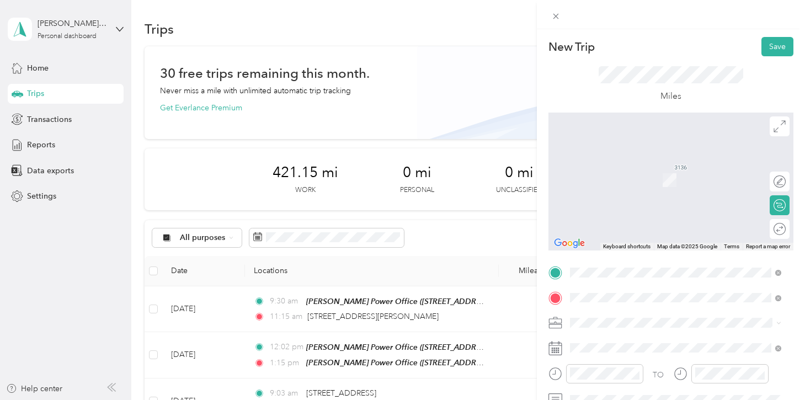
click at [601, 172] on div "[STREET_ADDRESS][US_STATE][US_STATE]" at bounding box center [676, 164] width 204 height 15
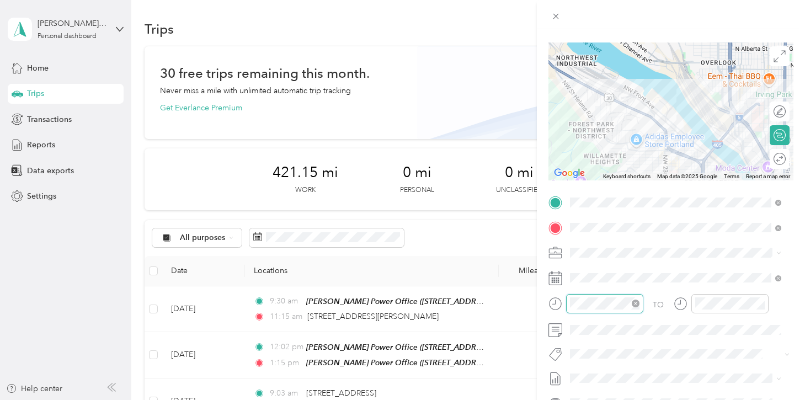
scroll to position [66, 0]
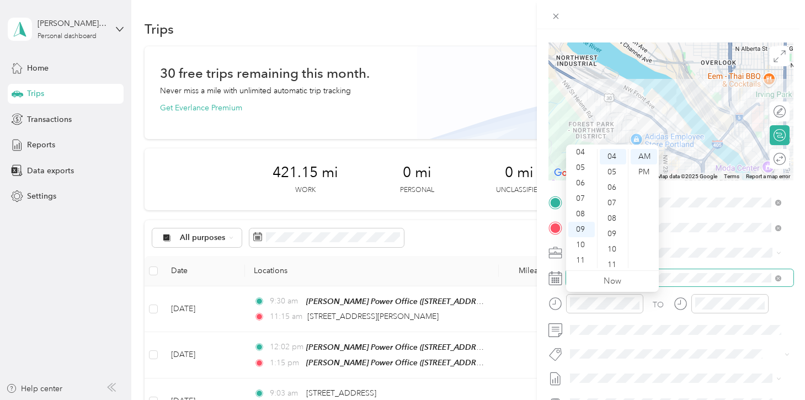
click at [699, 285] on span at bounding box center [679, 278] width 227 height 18
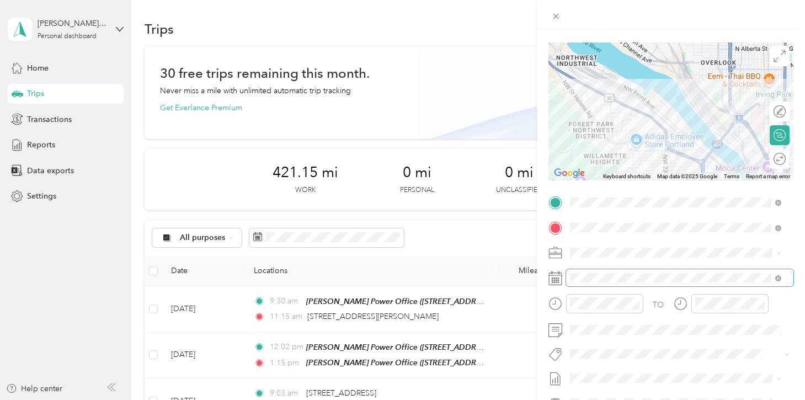
click at [698, 282] on span at bounding box center [679, 278] width 227 height 18
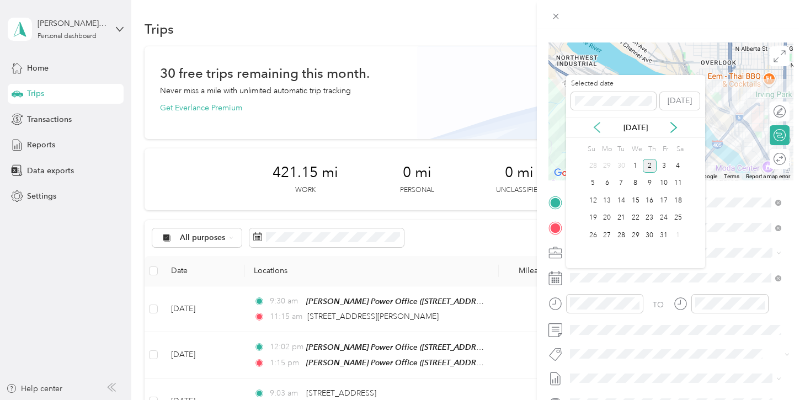
click at [594, 131] on icon at bounding box center [596, 127] width 11 height 11
click at [658, 167] on div "5" at bounding box center [663, 166] width 14 height 14
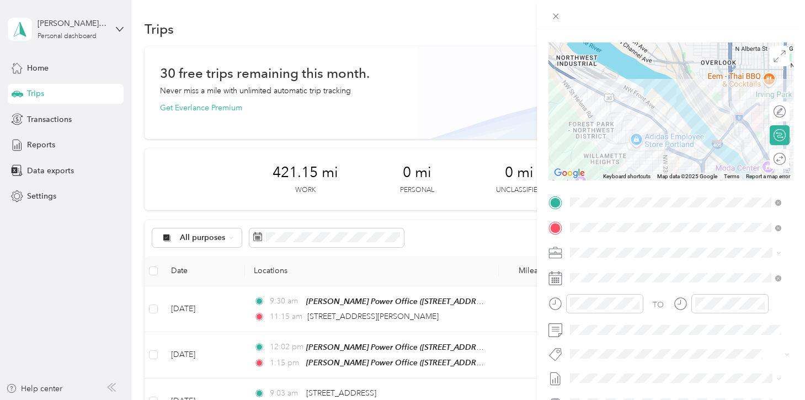
click at [647, 365] on div "TO Add photo" at bounding box center [670, 327] width 245 height 266
click at [649, 322] on span at bounding box center [679, 330] width 227 height 18
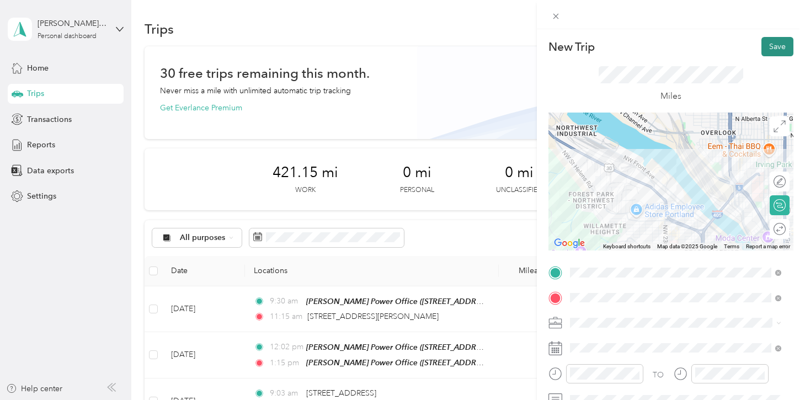
click at [761, 46] on button "Save" at bounding box center [777, 46] width 32 height 19
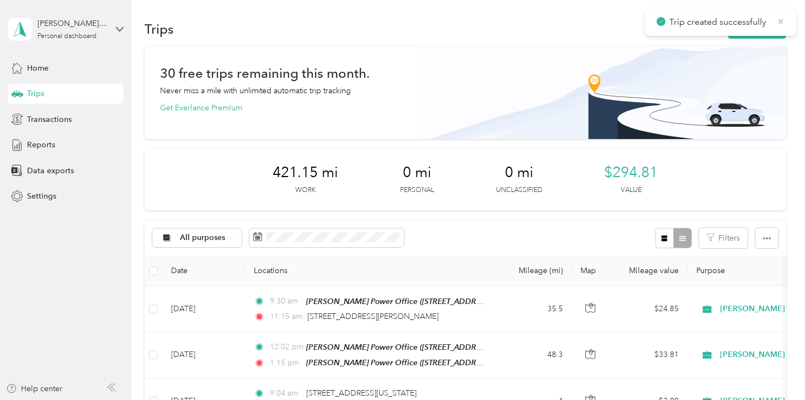
click at [777, 22] on icon at bounding box center [780, 22] width 9 height 10
click at [566, 31] on div "Trips New trip" at bounding box center [465, 28] width 641 height 23
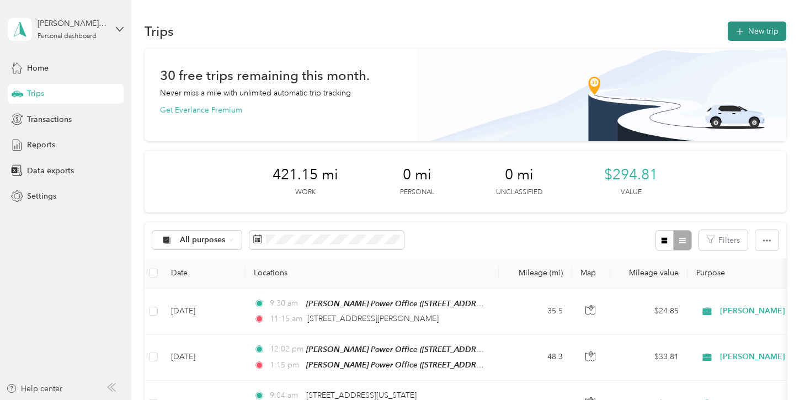
click at [752, 29] on button "New trip" at bounding box center [757, 31] width 58 height 19
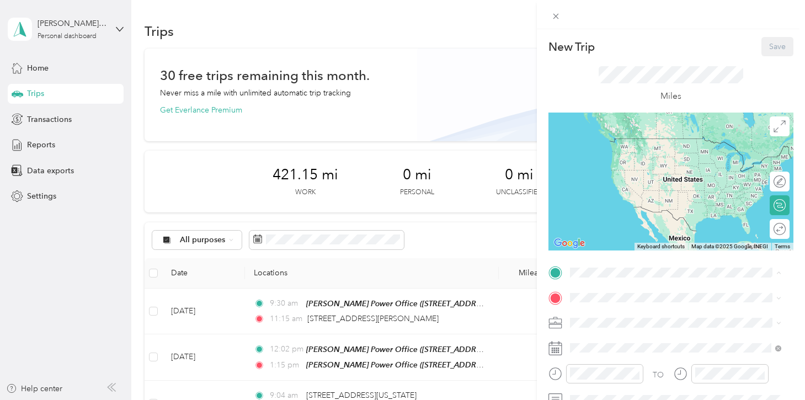
click at [622, 320] on button "TEAM" at bounding box center [607, 318] width 34 height 14
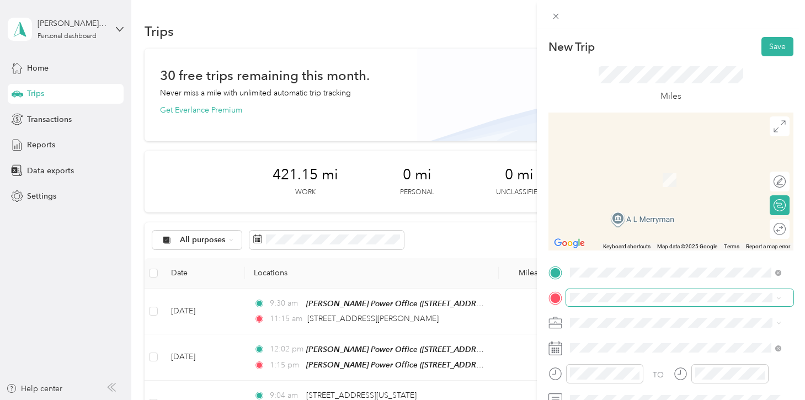
click at [621, 306] on div "TO Add photo" at bounding box center [670, 397] width 245 height 266
click at [611, 172] on div "[STREET_ADDRESS][US_STATE]" at bounding box center [676, 164] width 204 height 15
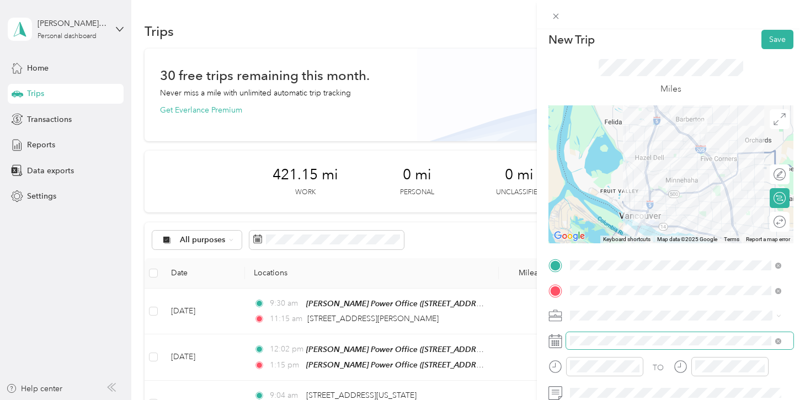
scroll to position [18, 0]
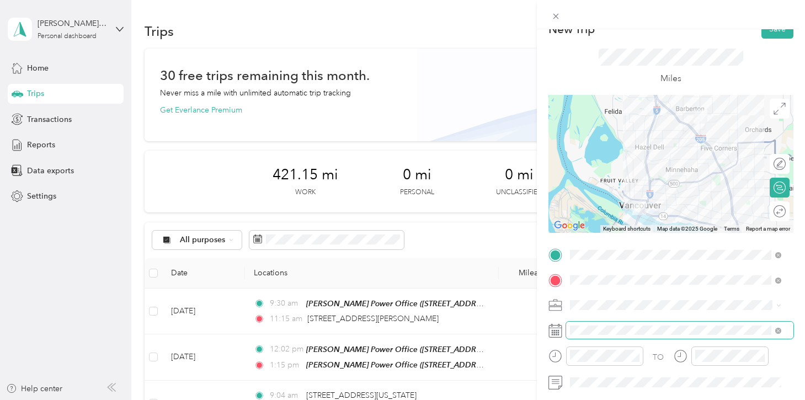
click at [661, 335] on span at bounding box center [679, 331] width 227 height 18
click at [658, 334] on span at bounding box center [679, 331] width 227 height 18
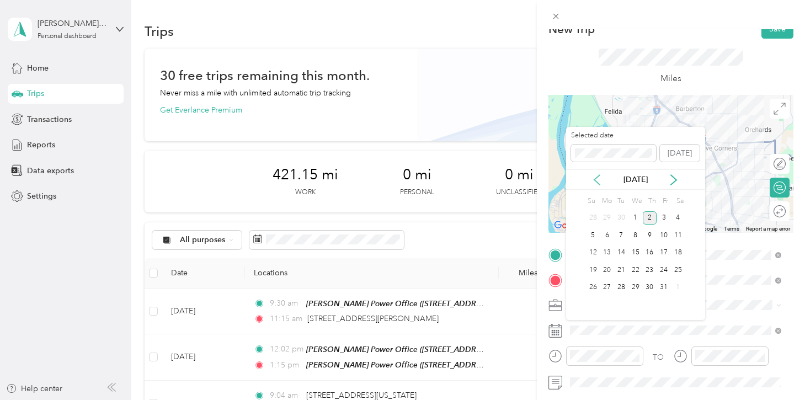
click at [597, 183] on icon at bounding box center [597, 180] width 6 height 10
click at [624, 234] on div "9" at bounding box center [621, 235] width 14 height 14
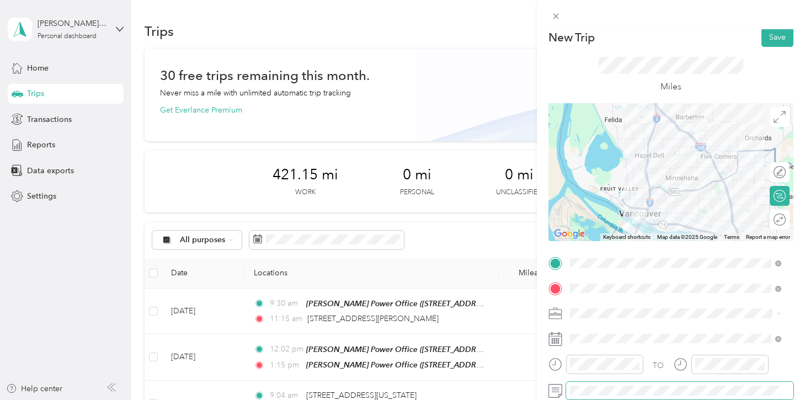
scroll to position [0, 0]
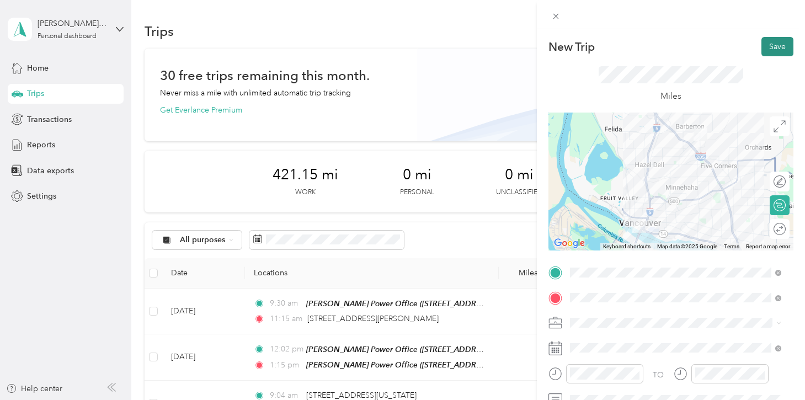
click at [773, 46] on button "Save" at bounding box center [777, 46] width 32 height 19
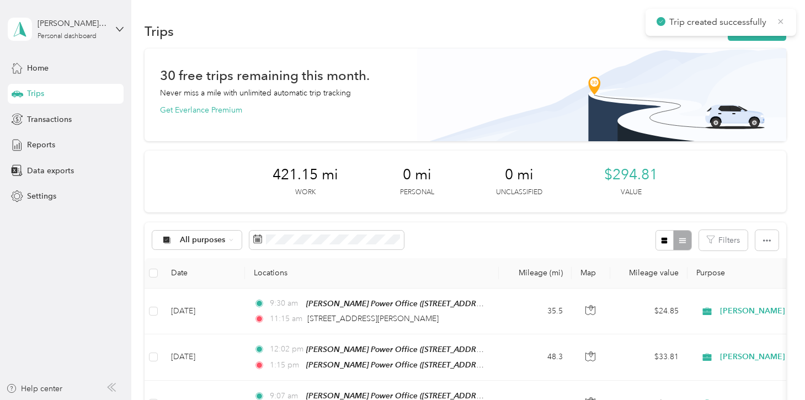
click at [779, 25] on icon at bounding box center [780, 22] width 9 height 10
click at [764, 28] on button "New trip" at bounding box center [757, 31] width 58 height 19
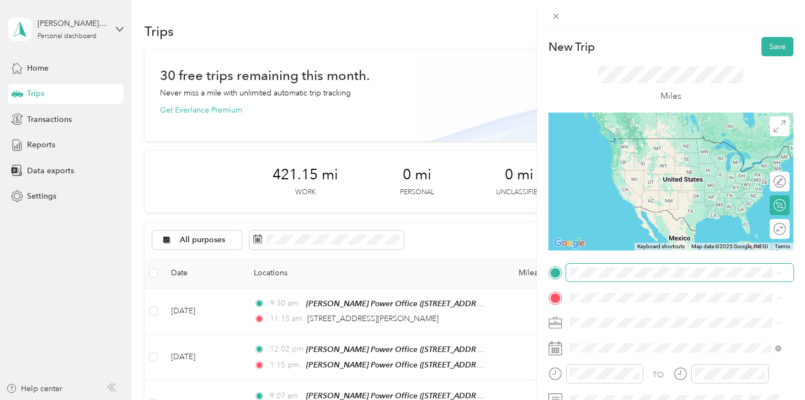
click at [602, 264] on span at bounding box center [679, 273] width 227 height 18
click at [613, 142] on span "[STREET_ADDRESS][US_STATE]" at bounding box center [645, 137] width 110 height 9
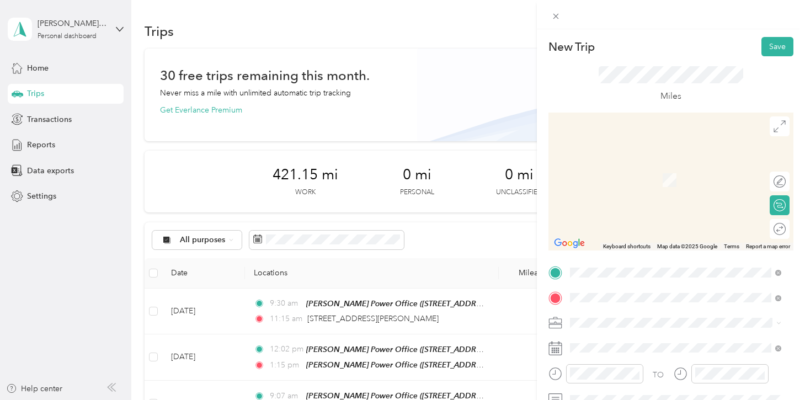
click at [616, 175] on li "[STREET_ADDRESS][US_STATE]" at bounding box center [675, 164] width 219 height 23
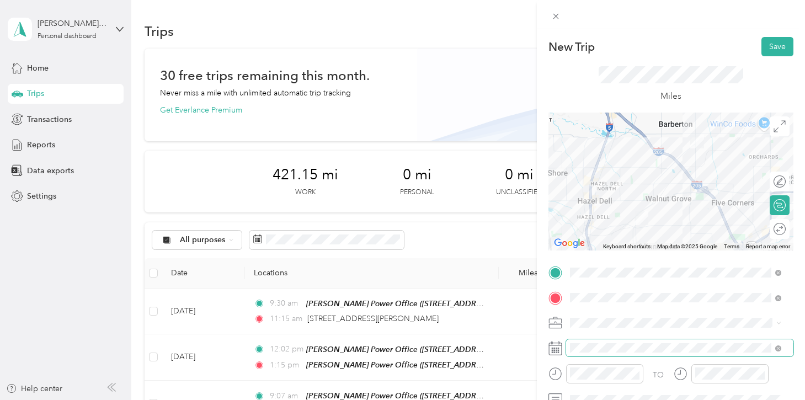
click at [635, 354] on span at bounding box center [679, 348] width 227 height 18
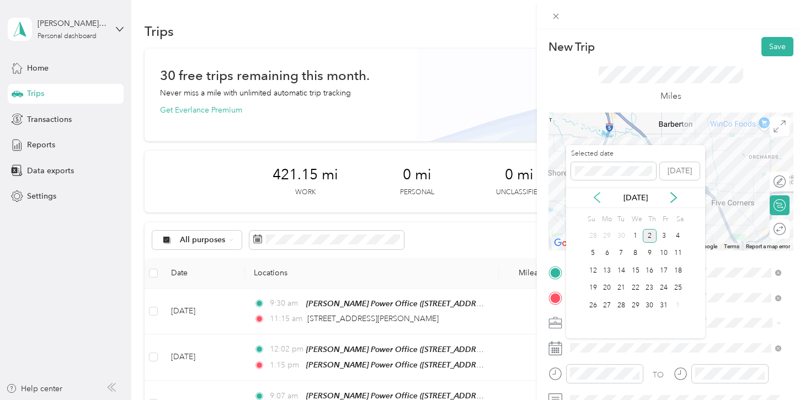
click at [594, 200] on icon at bounding box center [596, 197] width 11 height 11
click at [619, 254] on div "9" at bounding box center [621, 254] width 14 height 14
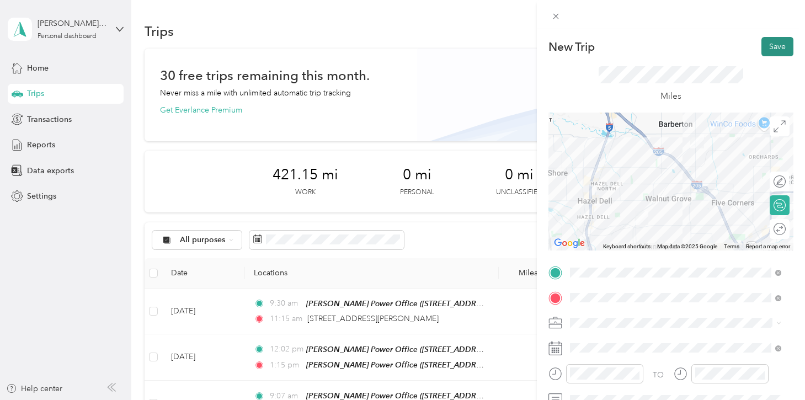
click at [770, 52] on button "Save" at bounding box center [777, 46] width 32 height 19
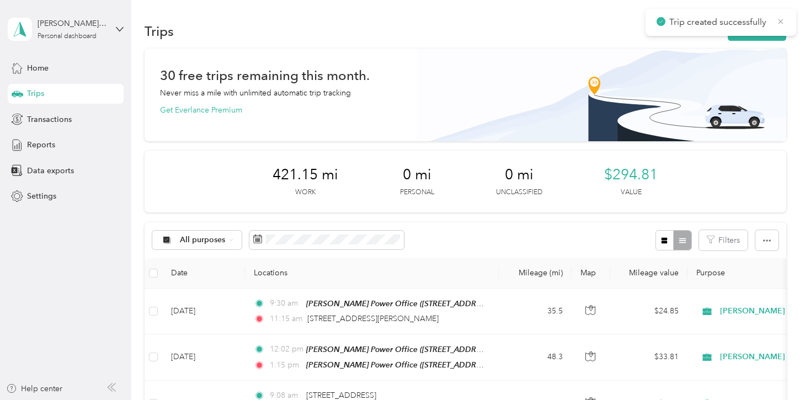
click at [778, 22] on icon at bounding box center [780, 22] width 9 height 10
click at [773, 29] on button "New trip" at bounding box center [757, 31] width 58 height 19
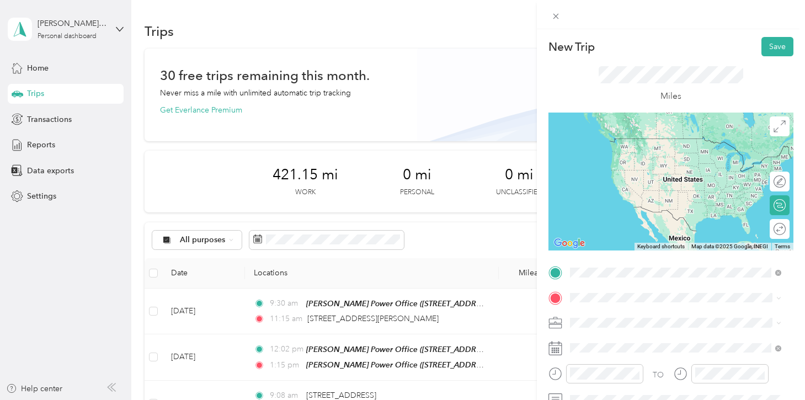
click at [610, 150] on li "[STREET_ADDRESS][US_STATE]" at bounding box center [675, 138] width 219 height 23
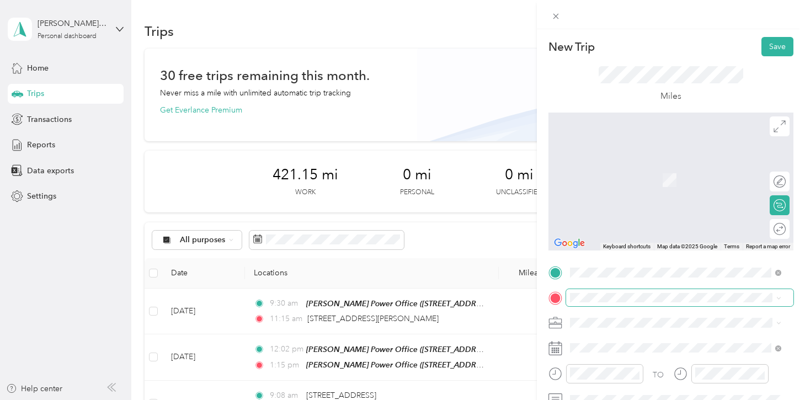
click at [589, 303] on span at bounding box center [679, 298] width 227 height 18
click at [611, 168] on span "[STREET_ADDRESS][US_STATE]" at bounding box center [645, 163] width 110 height 10
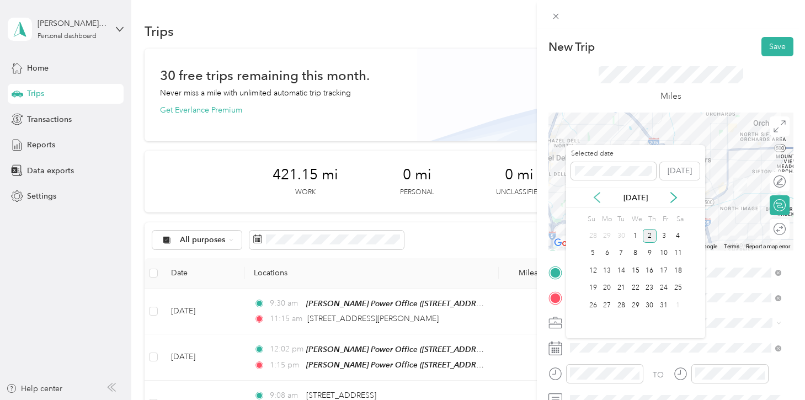
click at [597, 194] on icon at bounding box center [597, 198] width 6 height 10
click at [621, 254] on div "9" at bounding box center [621, 254] width 14 height 14
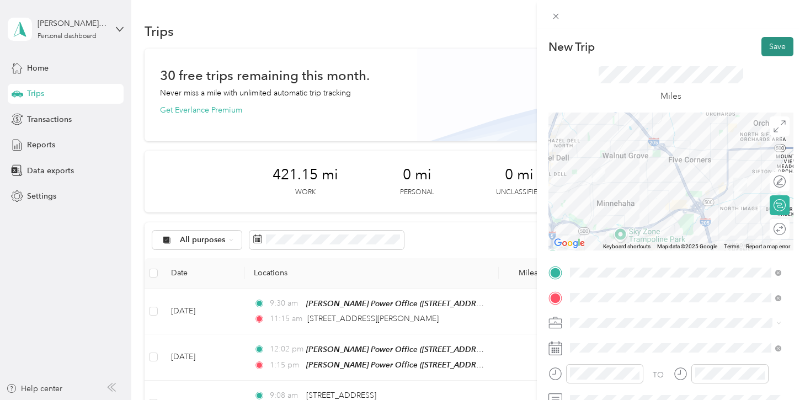
click at [774, 51] on button "Save" at bounding box center [777, 46] width 32 height 19
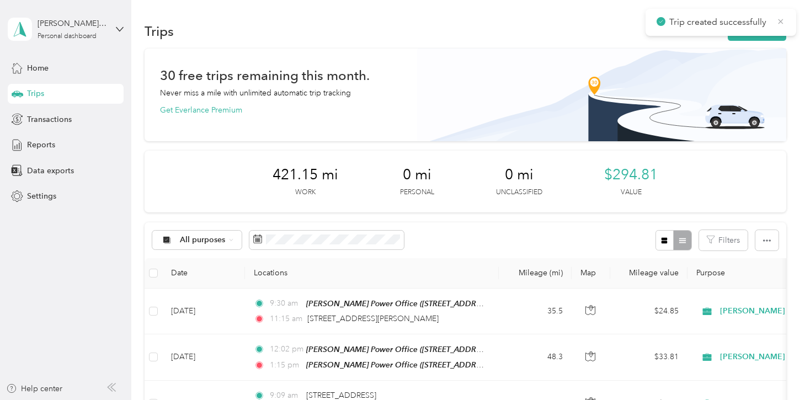
click at [778, 22] on icon at bounding box center [780, 22] width 9 height 10
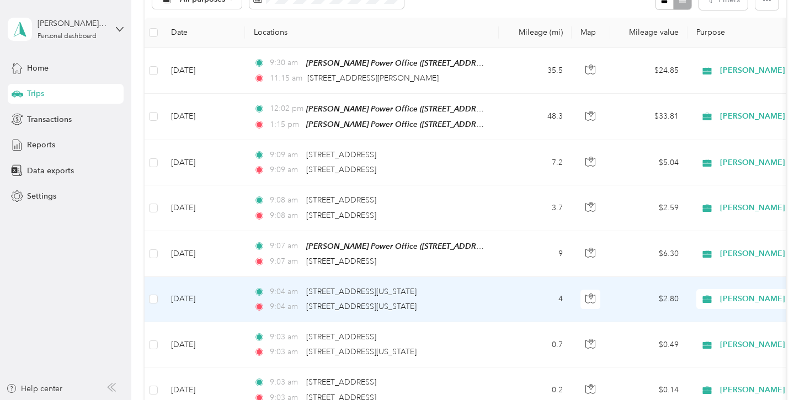
scroll to position [227, 0]
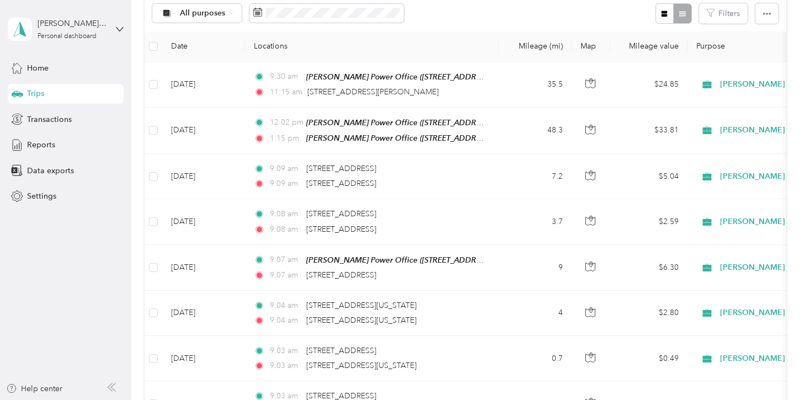
click at [454, 18] on div "All purposes Filters" at bounding box center [465, 14] width 641 height 36
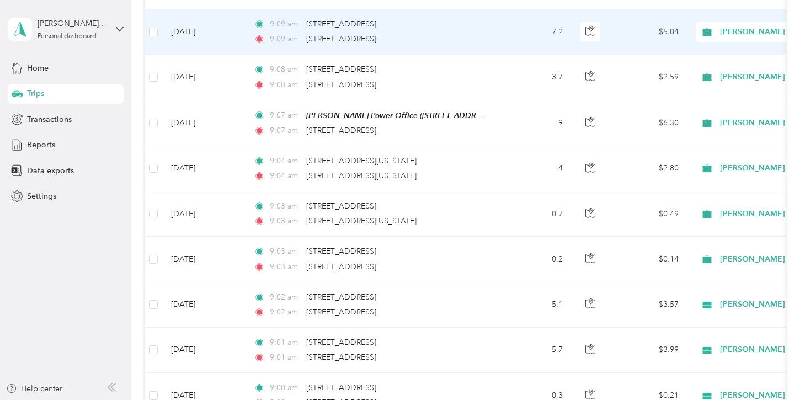
scroll to position [380, 0]
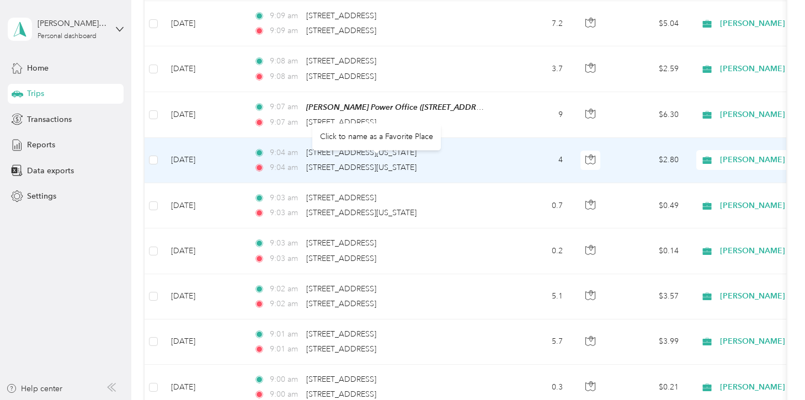
click at [516, 167] on td "4" at bounding box center [535, 160] width 73 height 45
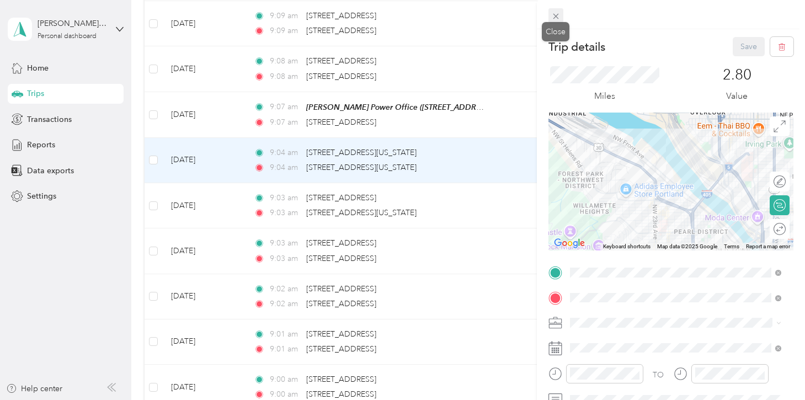
click at [555, 19] on icon at bounding box center [555, 16] width 9 height 9
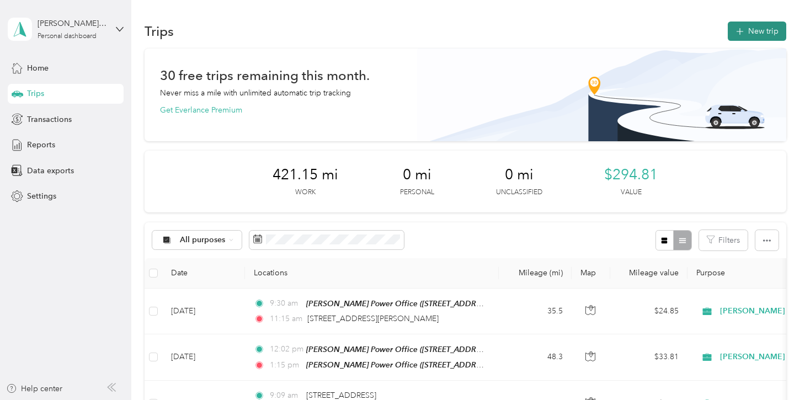
click at [744, 28] on button "New trip" at bounding box center [757, 31] width 58 height 19
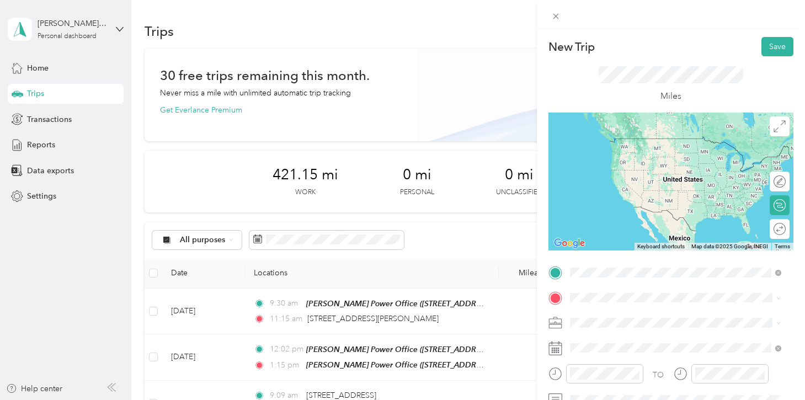
click at [603, 308] on span "[STREET_ADDRESS][US_STATE][US_STATE]" at bounding box center [665, 312] width 151 height 10
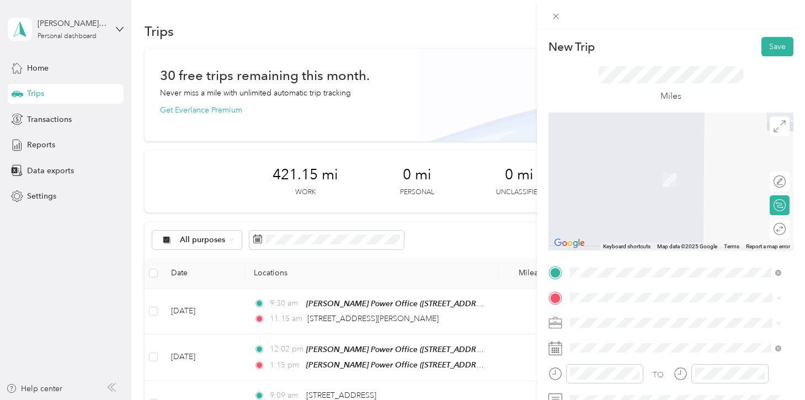
click at [659, 344] on strong "[PERSON_NAME] Power Office" at bounding box center [685, 343] width 115 height 10
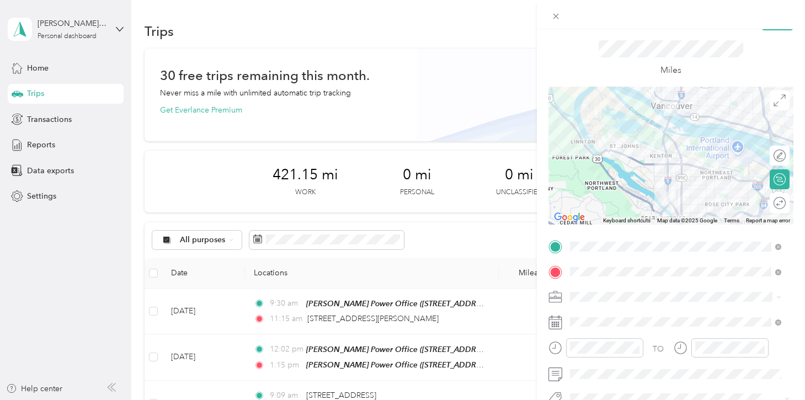
scroll to position [171, 0]
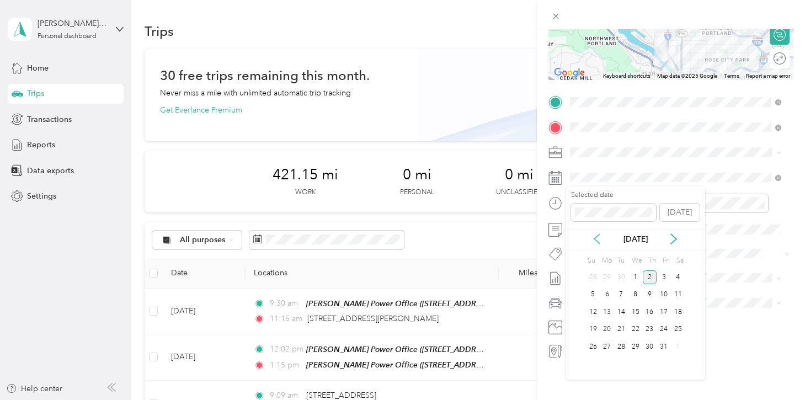
click at [596, 241] on icon at bounding box center [597, 239] width 6 height 10
click at [663, 281] on div "5" at bounding box center [663, 277] width 14 height 14
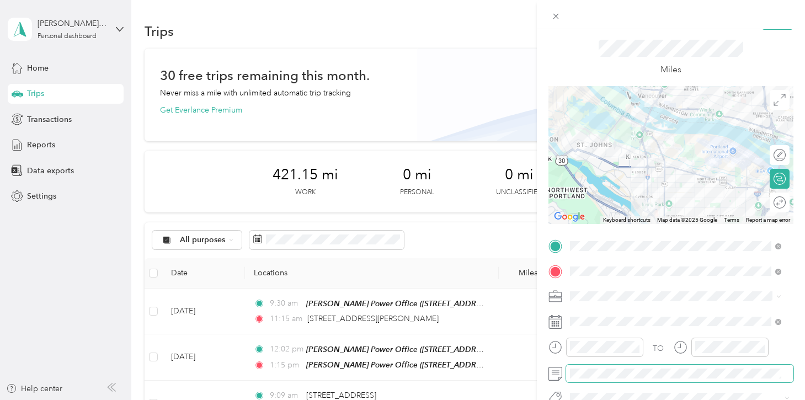
scroll to position [0, 0]
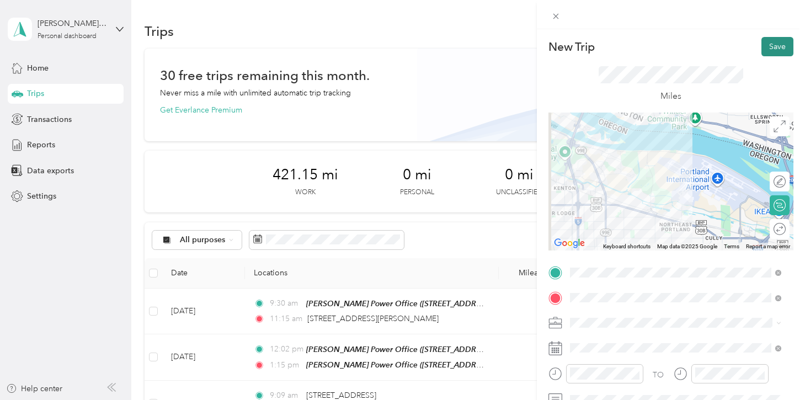
click at [767, 47] on button "Save" at bounding box center [777, 46] width 32 height 19
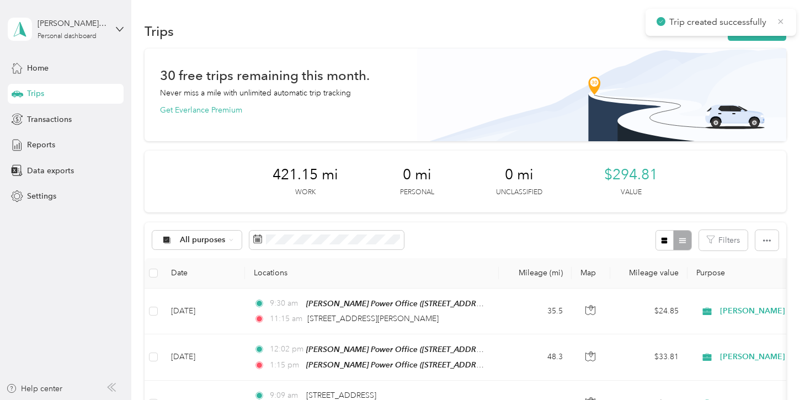
click at [782, 18] on icon at bounding box center [780, 22] width 9 height 10
click at [577, 34] on div "Trips New trip" at bounding box center [465, 30] width 641 height 23
click at [754, 28] on button "New trip" at bounding box center [757, 31] width 58 height 19
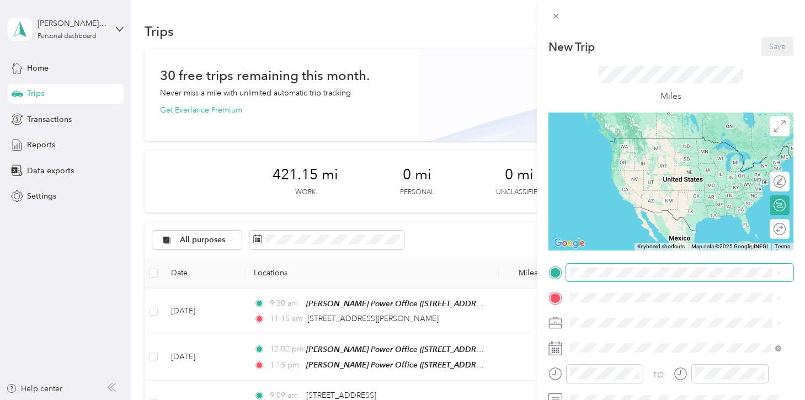
click at [590, 277] on span at bounding box center [679, 273] width 227 height 18
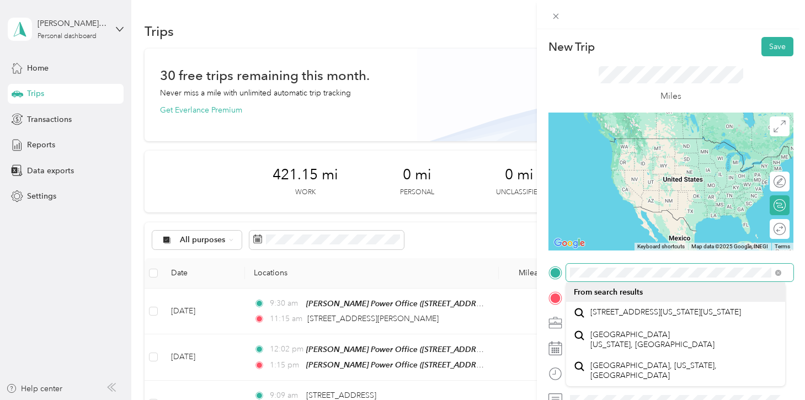
click at [549, 277] on div at bounding box center [670, 273] width 245 height 18
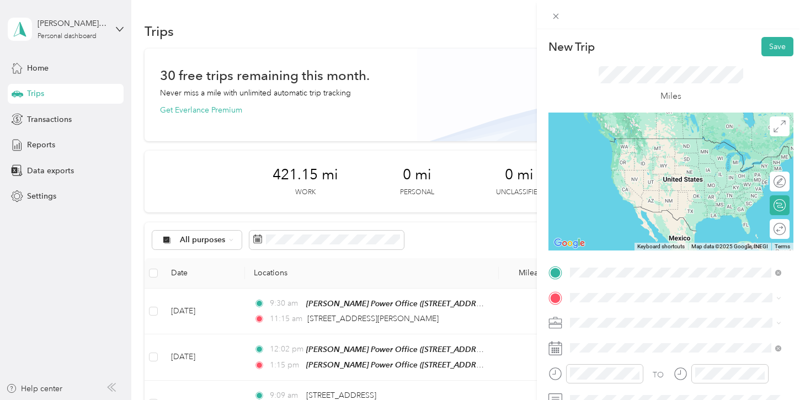
click at [617, 309] on span "[STREET_ADDRESS][US_STATE]" at bounding box center [645, 312] width 110 height 10
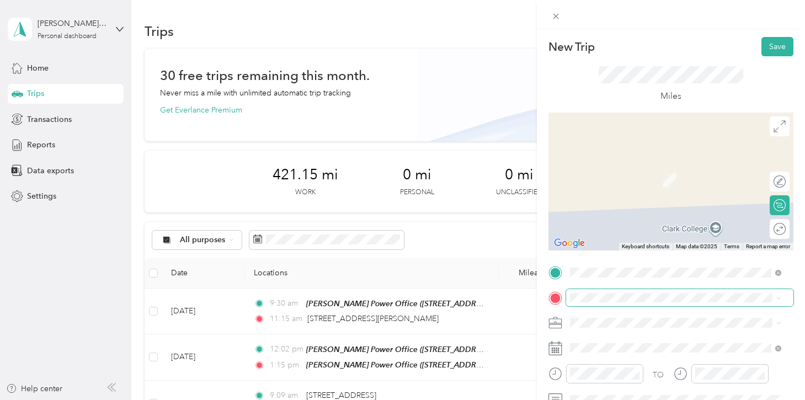
click at [605, 303] on span at bounding box center [679, 298] width 227 height 18
click at [615, 172] on div "[STREET_ADDRESS][US_STATE]" at bounding box center [676, 164] width 204 height 15
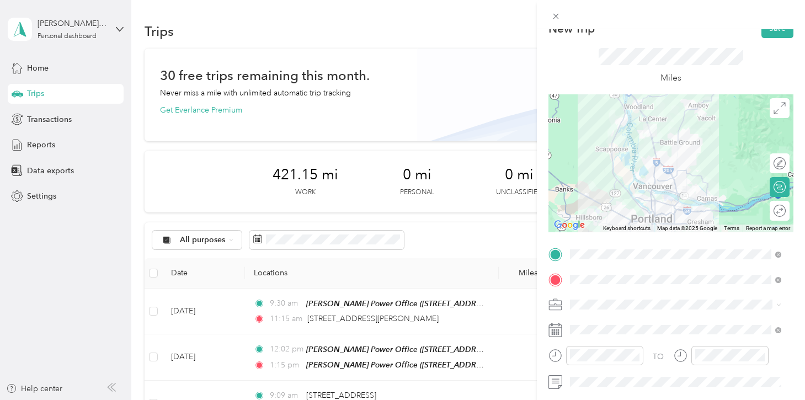
scroll to position [36, 0]
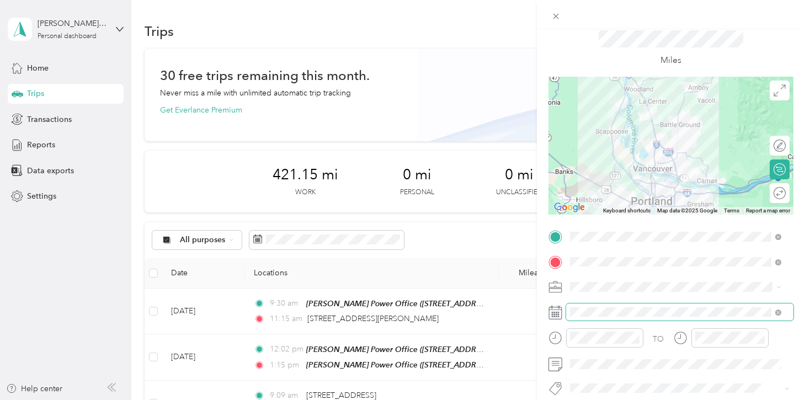
click at [627, 317] on span at bounding box center [679, 312] width 227 height 18
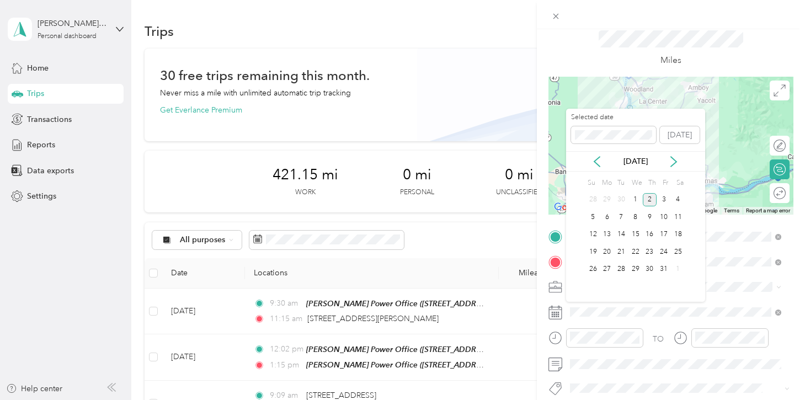
click at [600, 167] on div "[DATE]" at bounding box center [635, 161] width 139 height 20
click at [597, 163] on icon at bounding box center [597, 162] width 6 height 10
click at [653, 215] on div "11" at bounding box center [650, 217] width 14 height 14
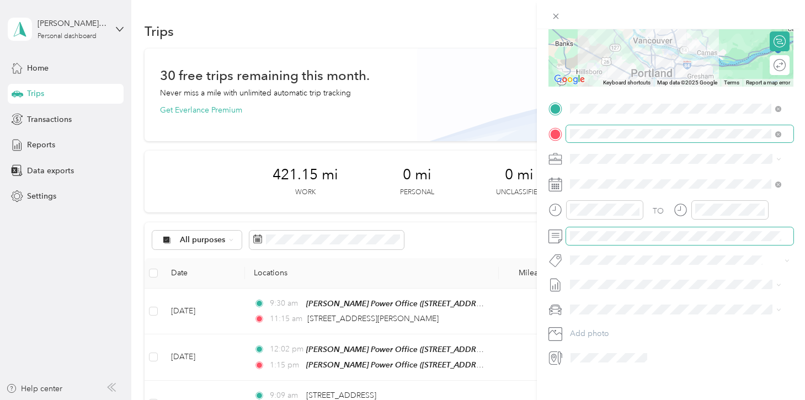
scroll to position [0, 0]
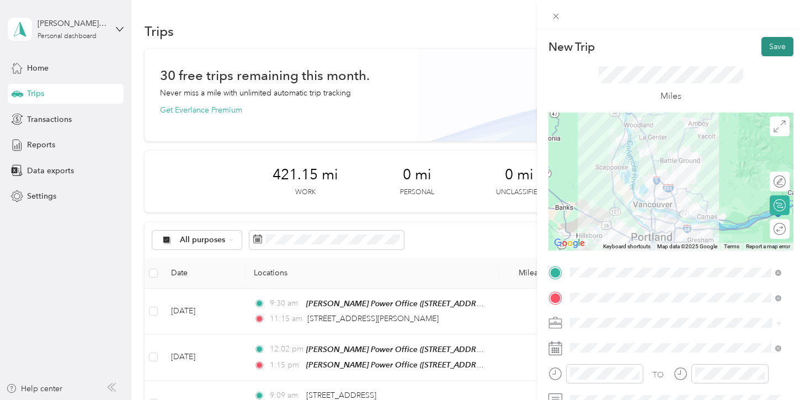
click at [766, 48] on button "Save" at bounding box center [777, 46] width 32 height 19
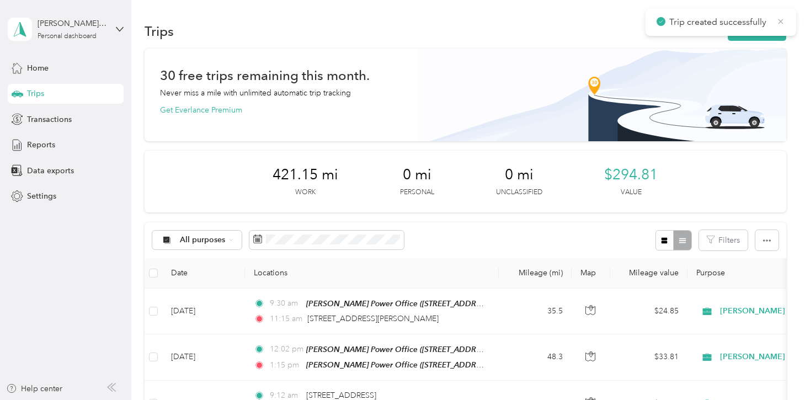
click at [779, 20] on icon at bounding box center [780, 22] width 9 height 10
click at [771, 25] on button "New trip" at bounding box center [757, 31] width 58 height 19
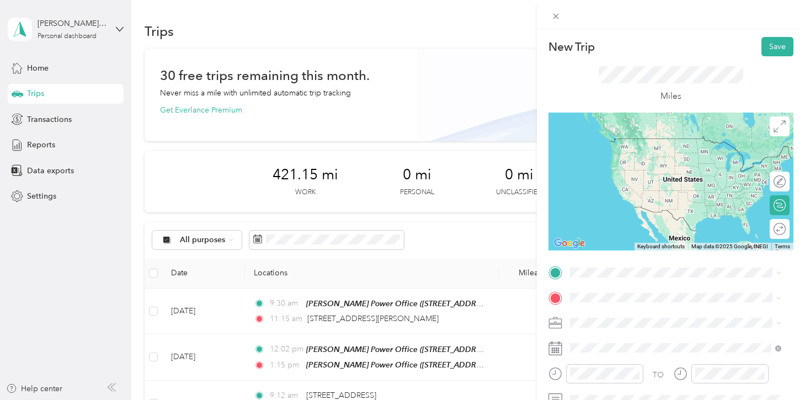
click at [617, 142] on span "[STREET_ADDRESS][US_STATE]" at bounding box center [645, 137] width 110 height 10
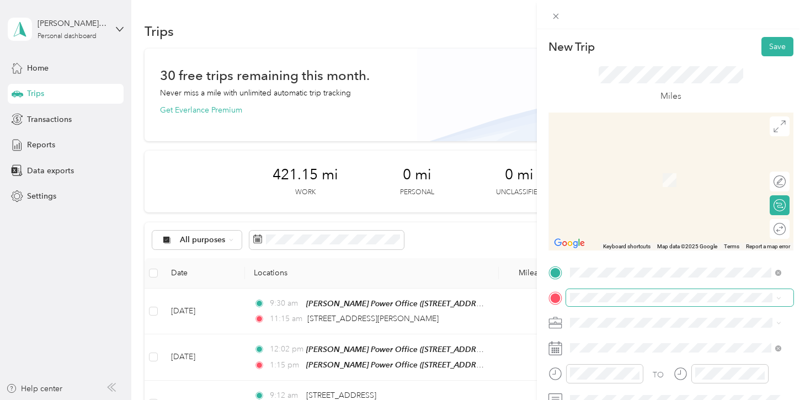
click at [601, 303] on span at bounding box center [679, 298] width 227 height 18
click at [613, 168] on span "[STREET_ADDRESS][US_STATE]" at bounding box center [645, 163] width 110 height 10
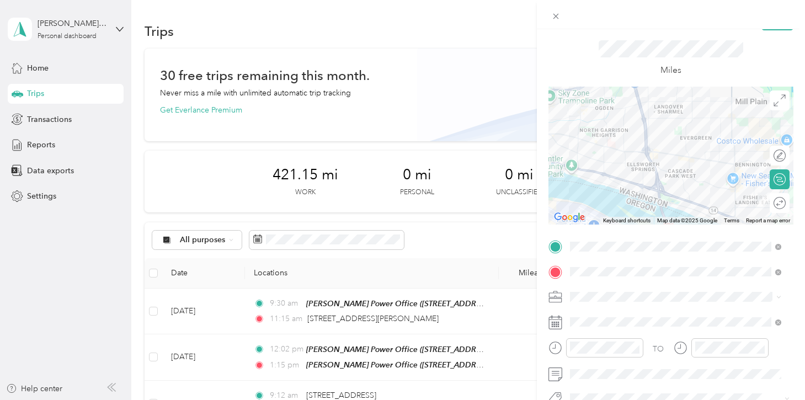
scroll to position [84, 0]
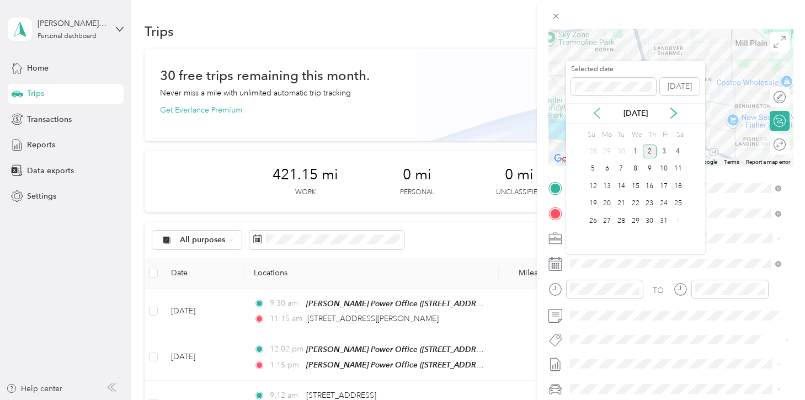
click at [594, 112] on icon at bounding box center [596, 113] width 11 height 11
click at [651, 170] on div "11" at bounding box center [650, 169] width 14 height 14
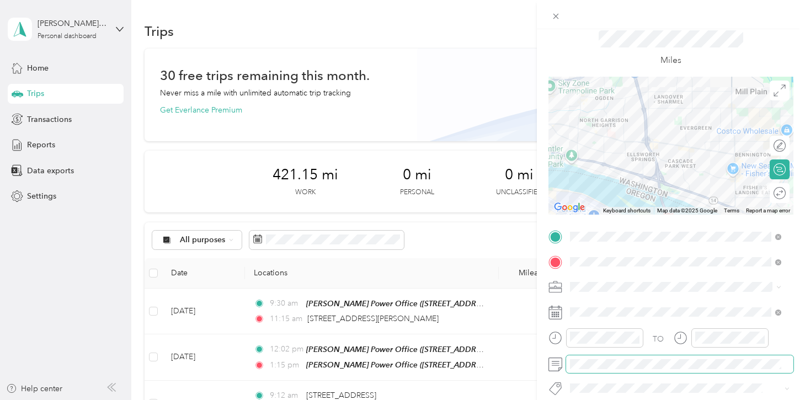
scroll to position [0, 0]
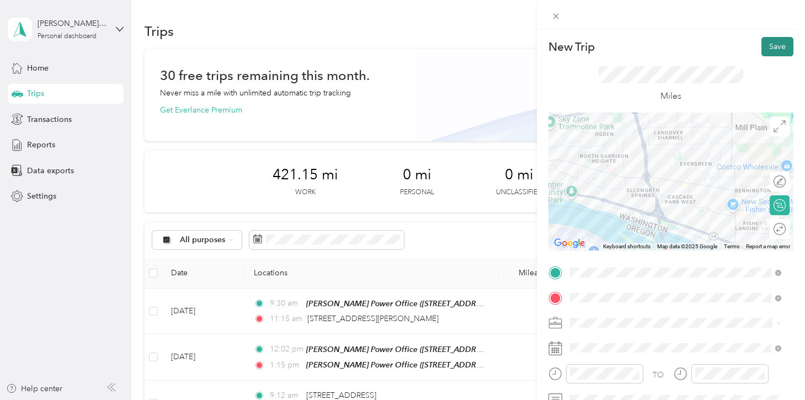
click at [761, 45] on button "Save" at bounding box center [777, 46] width 32 height 19
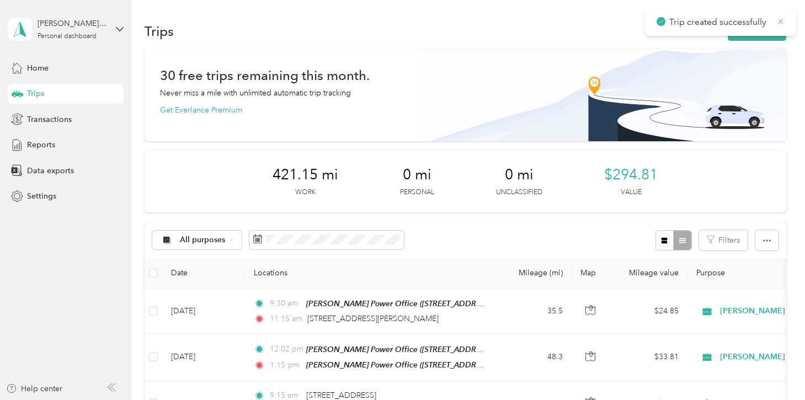
click at [781, 23] on icon at bounding box center [780, 22] width 9 height 10
click at [743, 33] on button "New trip" at bounding box center [757, 31] width 58 height 19
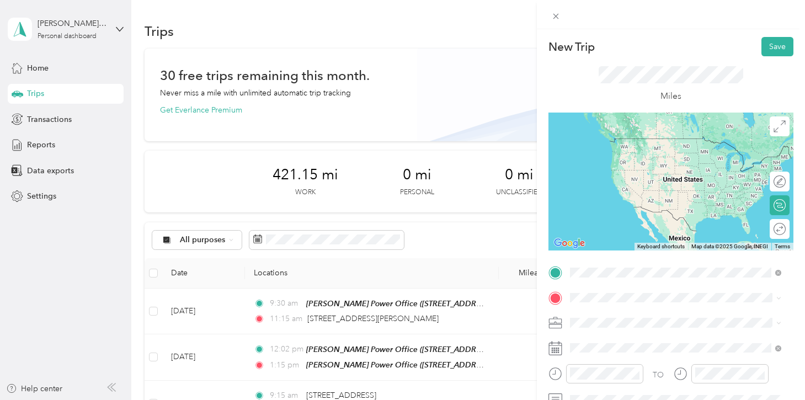
click at [632, 156] on span "[STREET_ADDRESS][US_STATE]" at bounding box center [645, 158] width 110 height 9
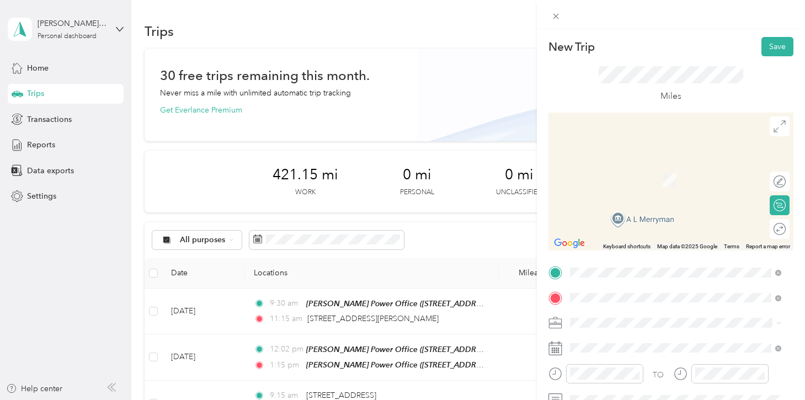
click at [609, 175] on li "[STREET_ADDRESS][US_STATE]" at bounding box center [675, 164] width 219 height 23
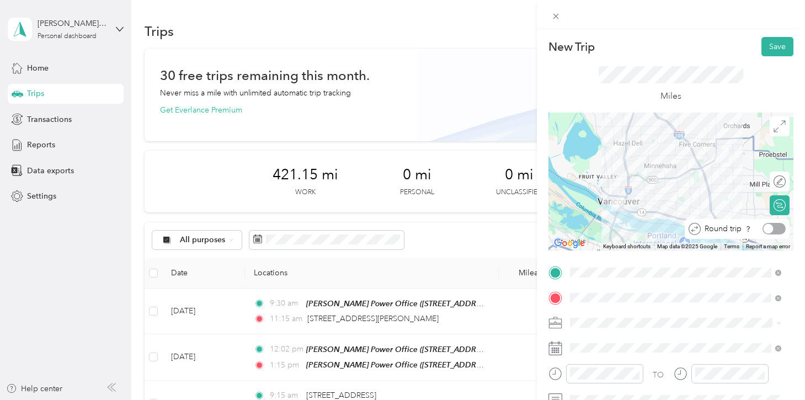
click at [771, 229] on div at bounding box center [773, 229] width 23 height 12
click at [761, 52] on button "Save" at bounding box center [777, 46] width 32 height 19
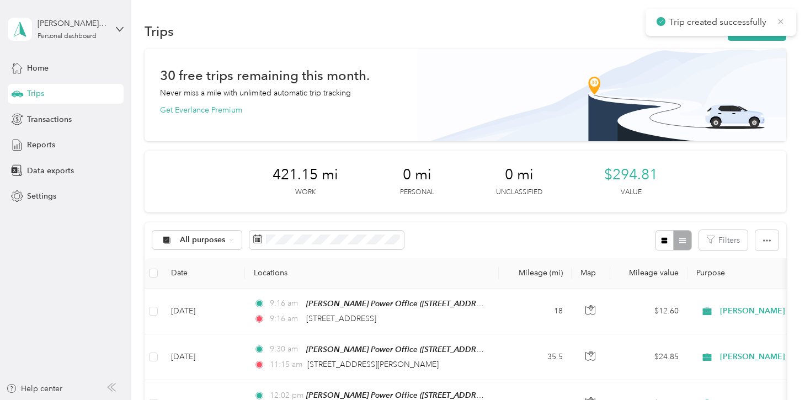
click at [779, 22] on icon at bounding box center [780, 22] width 9 height 10
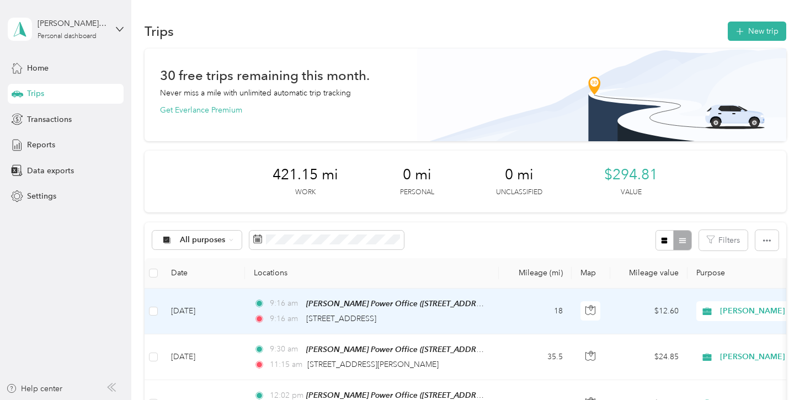
click at [204, 312] on td "[DATE]" at bounding box center [203, 312] width 83 height 46
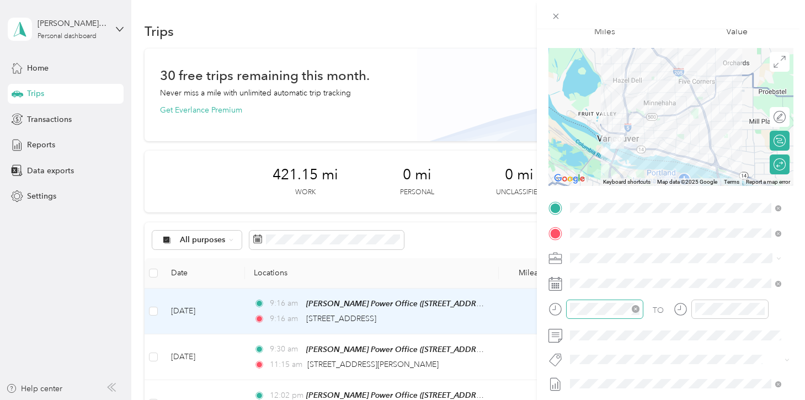
scroll to position [65, 0]
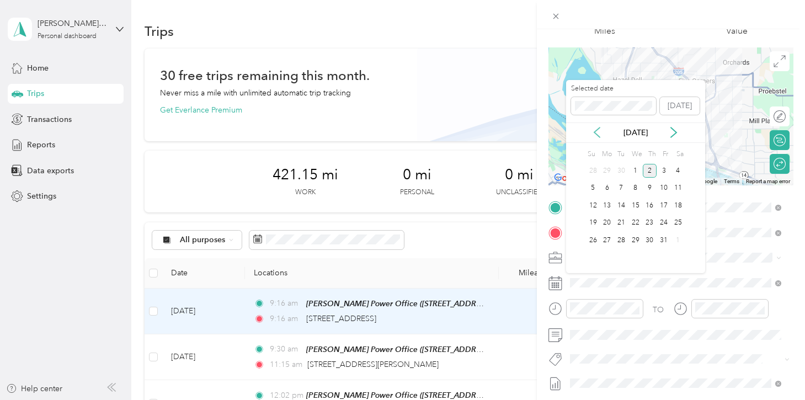
click at [597, 136] on icon at bounding box center [596, 132] width 11 height 11
click at [633, 202] on div "17" at bounding box center [635, 206] width 14 height 14
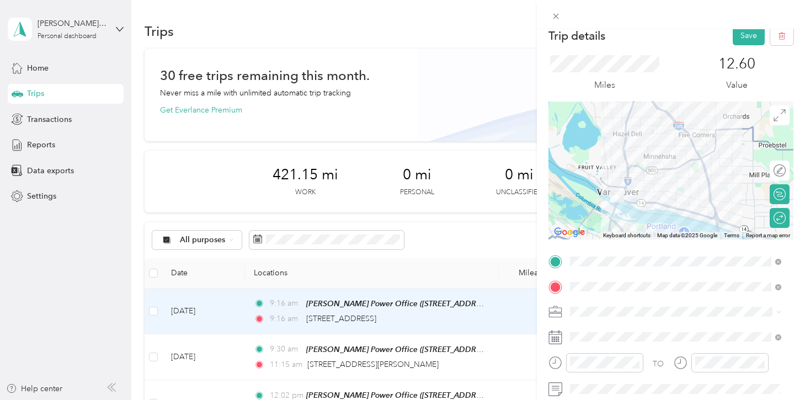
scroll to position [0, 0]
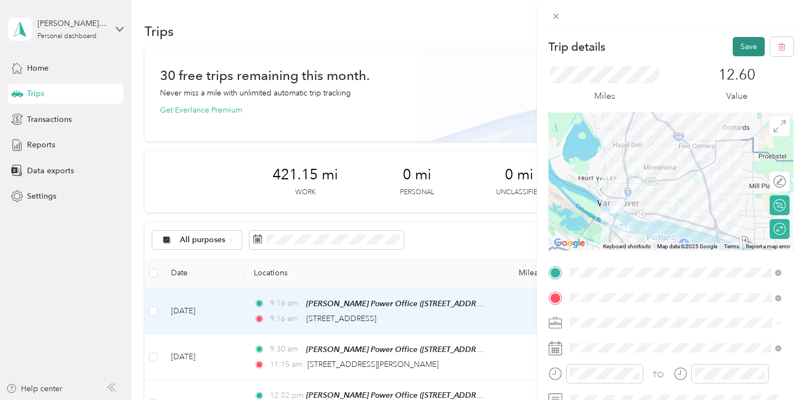
click at [743, 46] on button "Save" at bounding box center [749, 46] width 32 height 19
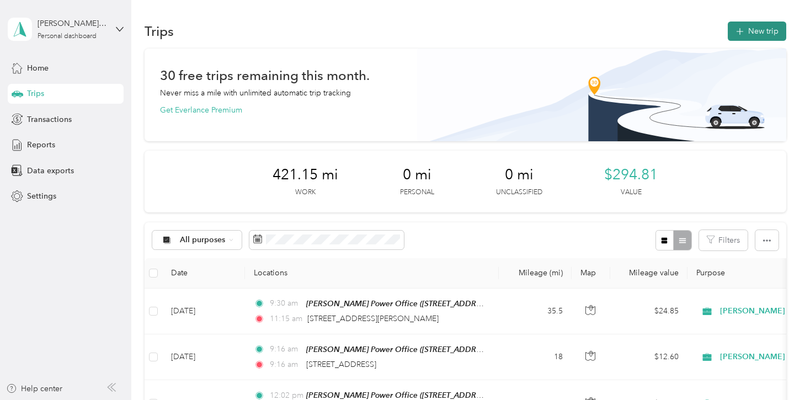
click at [749, 30] on button "New trip" at bounding box center [757, 31] width 58 height 19
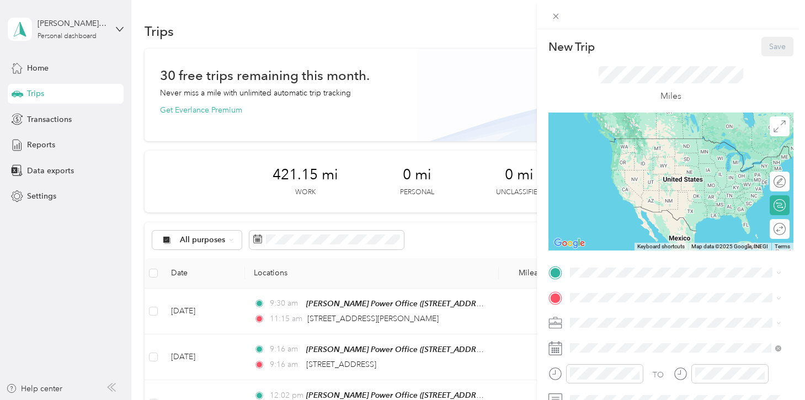
click at [583, 260] on div "New Trip Save This trip cannot be edited because it is either under review, app…" at bounding box center [670, 283] width 245 height 493
click at [618, 355] on span at bounding box center [679, 348] width 227 height 18
click at [631, 318] on strong "[PERSON_NAME] Power Office" at bounding box center [685, 318] width 115 height 10
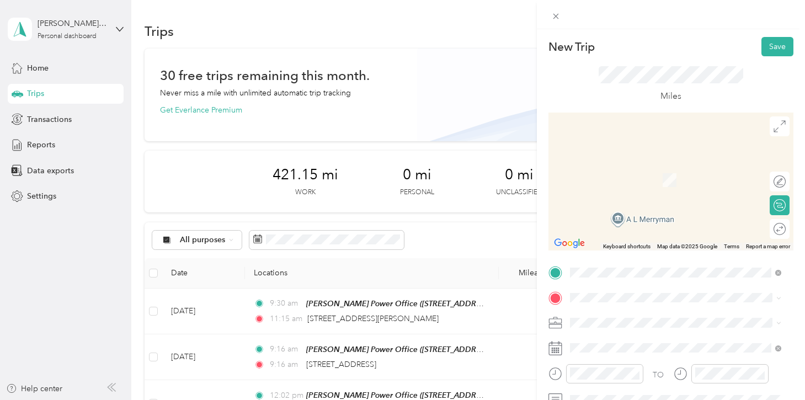
click at [610, 175] on li "[STREET_ADDRESS][US_STATE]" at bounding box center [675, 163] width 219 height 23
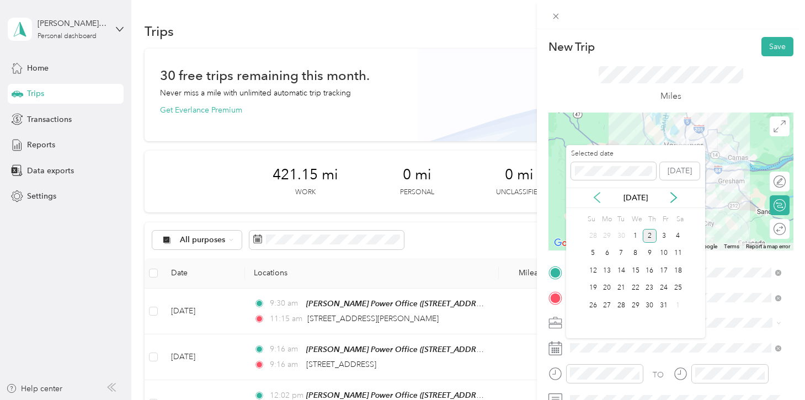
click at [595, 196] on icon at bounding box center [597, 198] width 6 height 10
click at [653, 271] on div "18" at bounding box center [650, 271] width 14 height 14
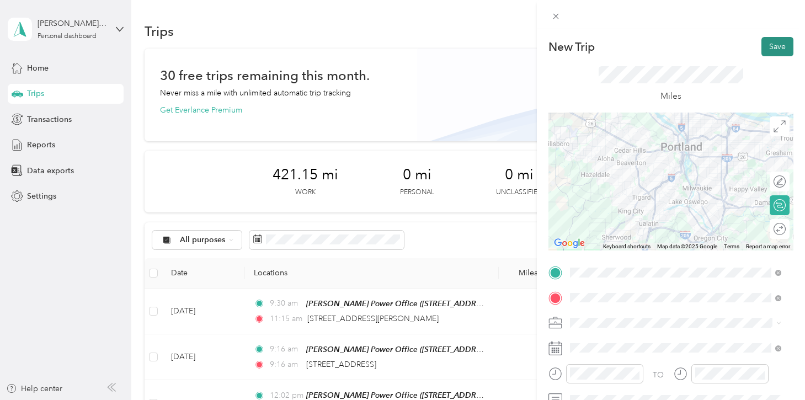
click at [765, 47] on button "Save" at bounding box center [777, 46] width 32 height 19
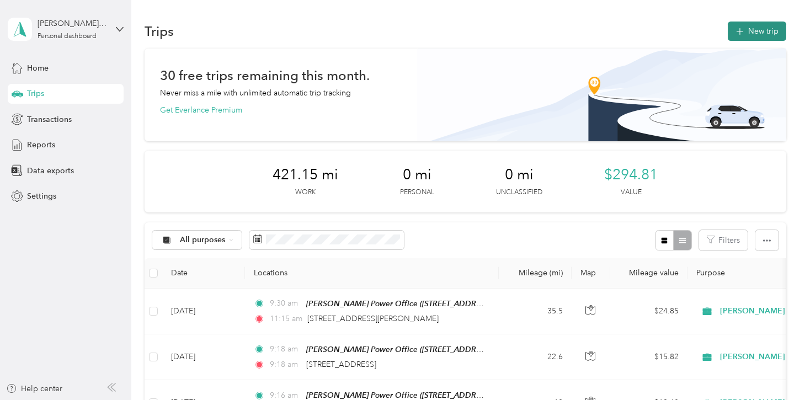
click at [748, 30] on button "New trip" at bounding box center [757, 31] width 58 height 19
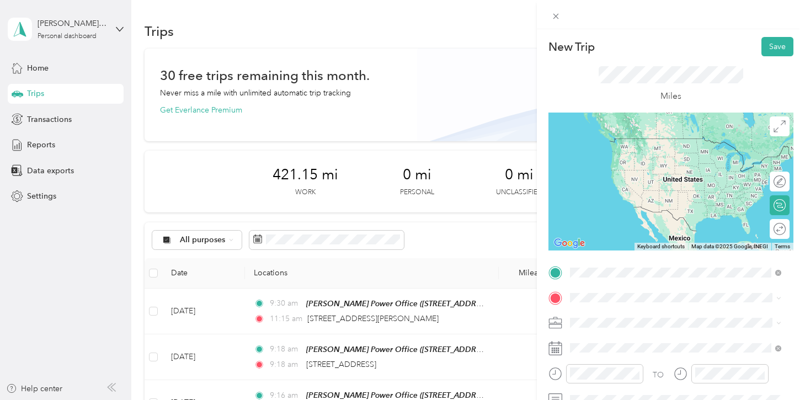
click at [630, 136] on span "[STREET_ADDRESS][US_STATE]" at bounding box center [645, 138] width 110 height 10
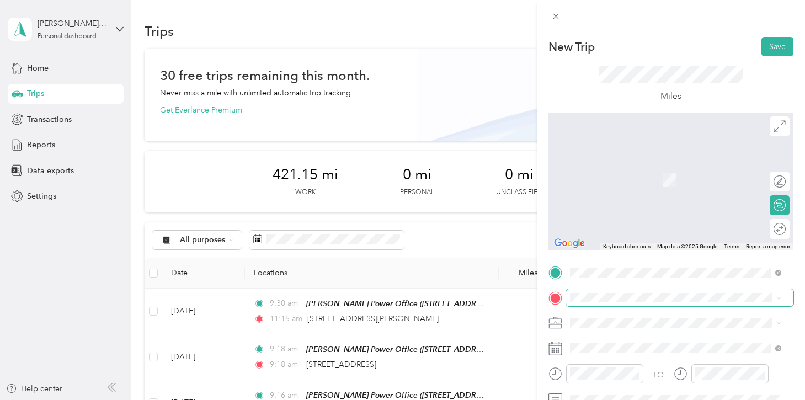
click at [606, 290] on span at bounding box center [679, 298] width 227 height 18
click at [611, 168] on span "[STREET_ADDRESS][US_STATE]" at bounding box center [645, 163] width 110 height 10
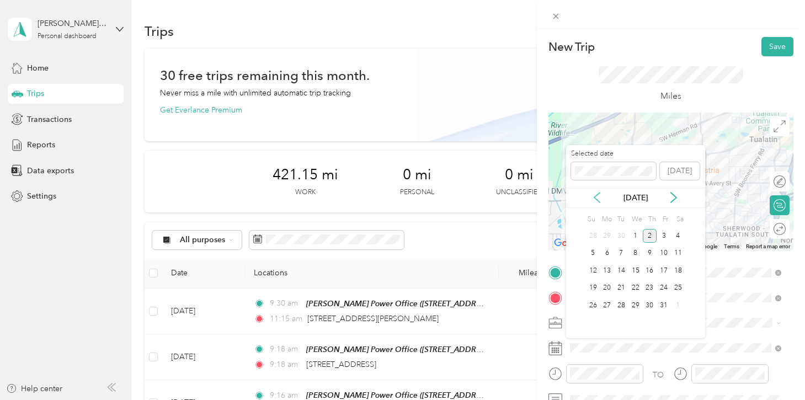
click at [599, 199] on icon at bounding box center [596, 197] width 11 height 11
click at [651, 266] on div "18" at bounding box center [650, 271] width 14 height 14
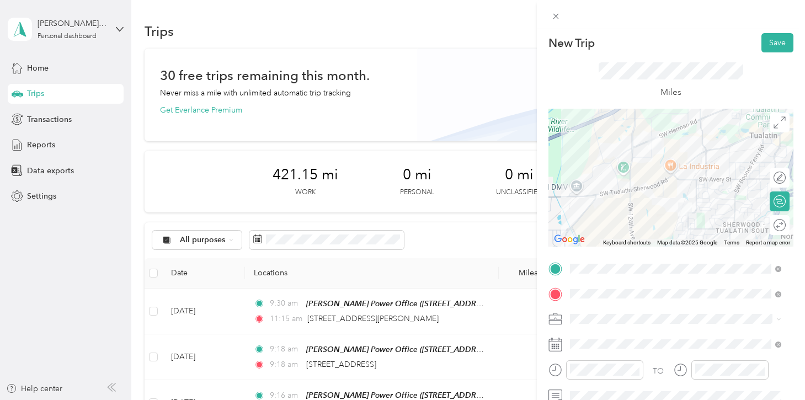
scroll to position [4, 0]
click at [773, 45] on button "Save" at bounding box center [777, 42] width 32 height 19
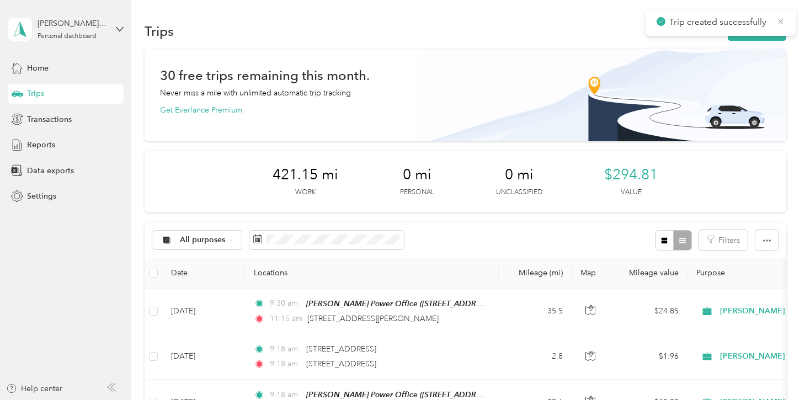
click at [778, 23] on icon at bounding box center [780, 21] width 5 height 5
click at [775, 25] on button "New trip" at bounding box center [757, 31] width 58 height 19
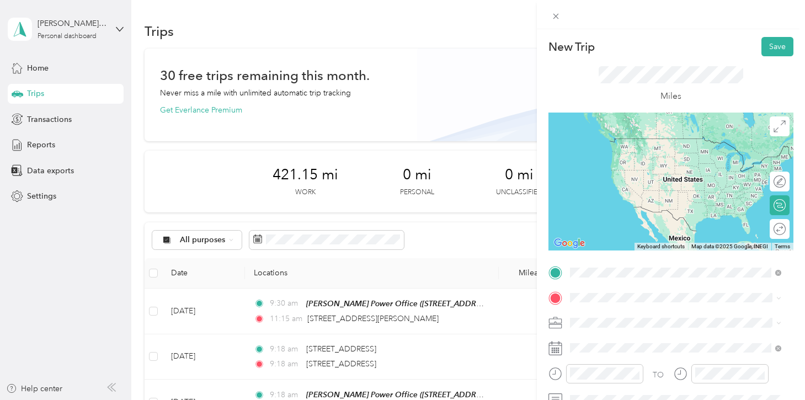
click at [600, 150] on li "[STREET_ADDRESS][US_STATE]" at bounding box center [675, 138] width 219 height 23
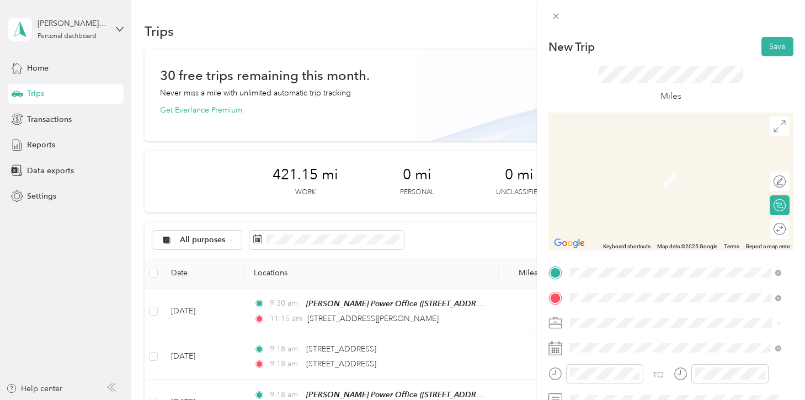
click at [635, 172] on div "[STREET_ADDRESS][US_STATE]" at bounding box center [676, 164] width 204 height 15
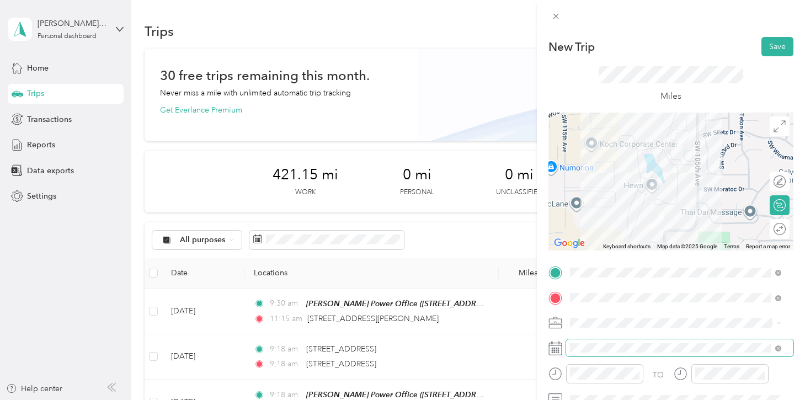
click at [636, 352] on span at bounding box center [679, 348] width 227 height 18
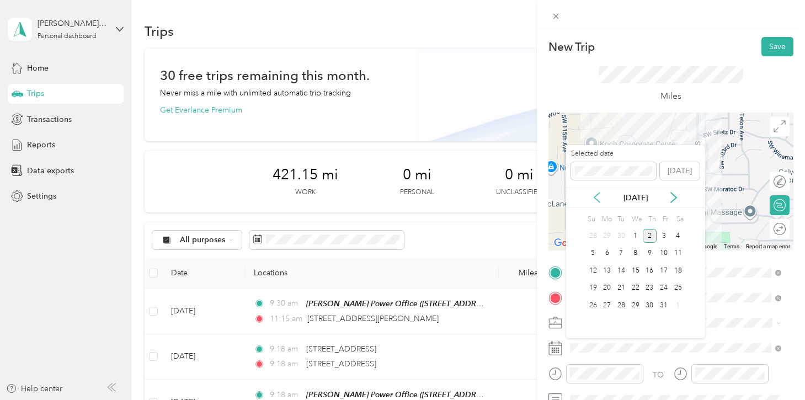
click at [597, 194] on icon at bounding box center [597, 198] width 6 height 10
click at [644, 271] on div "18" at bounding box center [650, 271] width 14 height 14
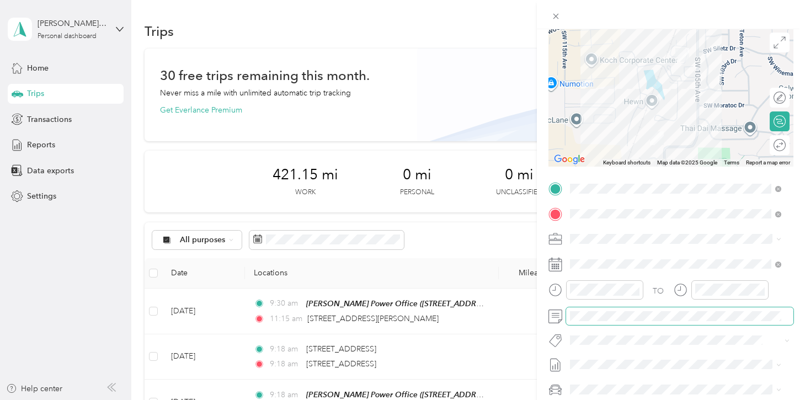
scroll to position [0, 0]
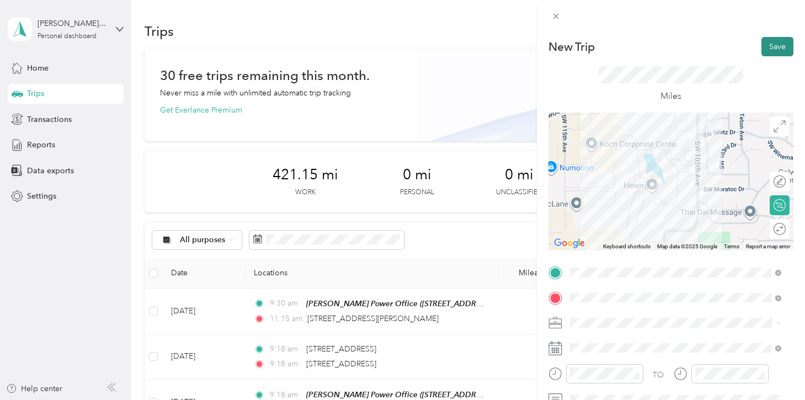
click at [763, 48] on button "Save" at bounding box center [777, 46] width 32 height 19
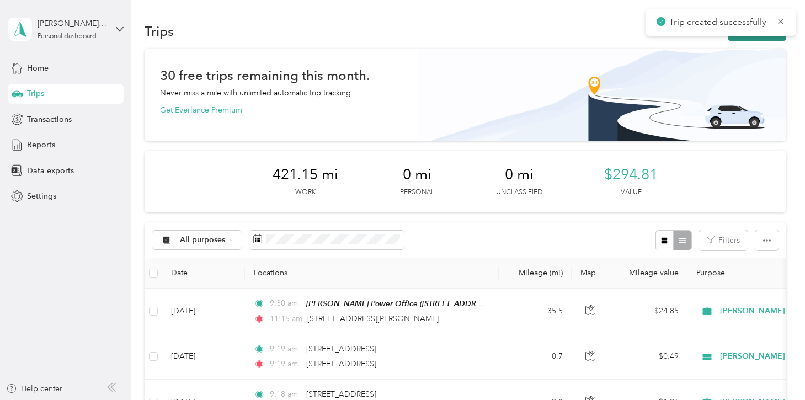
click at [759, 39] on button "New trip" at bounding box center [757, 31] width 58 height 19
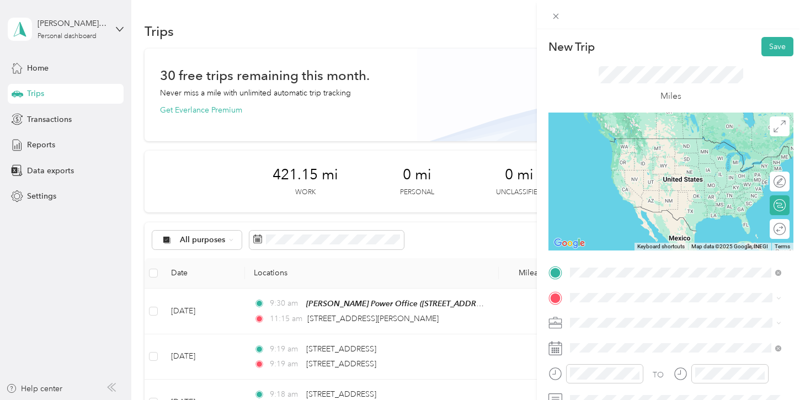
click at [611, 143] on span "[STREET_ADDRESS][US_STATE]" at bounding box center [645, 138] width 110 height 10
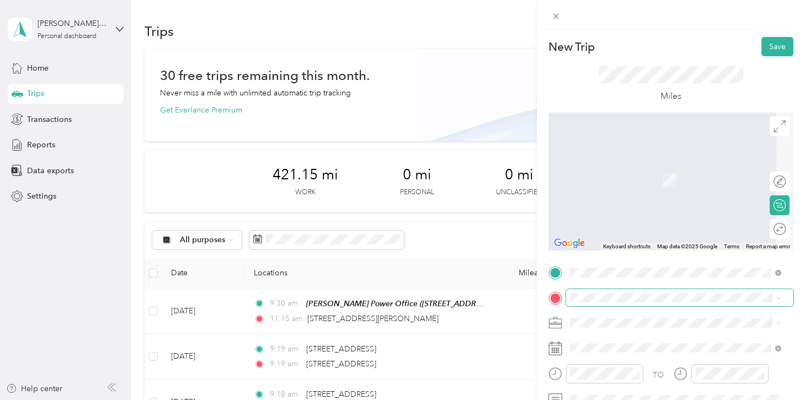
click at [595, 305] on span at bounding box center [679, 298] width 227 height 18
click at [606, 184] on li "[STREET_ADDRESS][US_STATE]" at bounding box center [675, 172] width 219 height 23
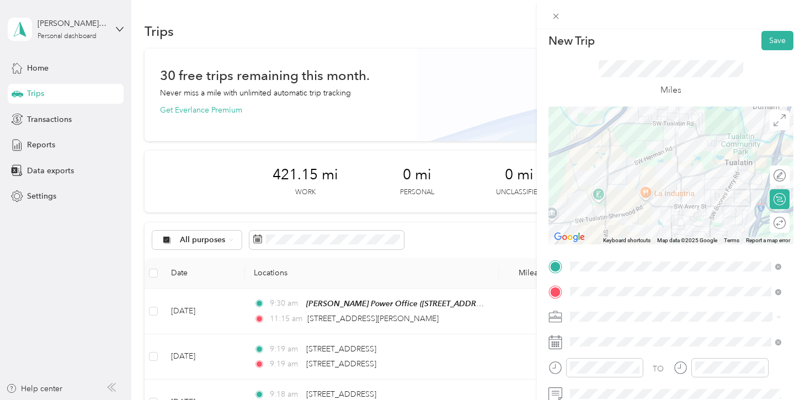
scroll to position [13, 0]
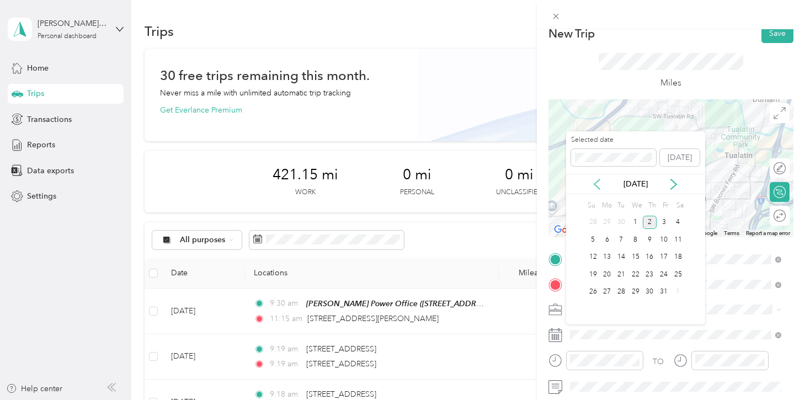
click at [595, 183] on icon at bounding box center [597, 184] width 6 height 10
click at [645, 256] on div "18" at bounding box center [650, 257] width 14 height 14
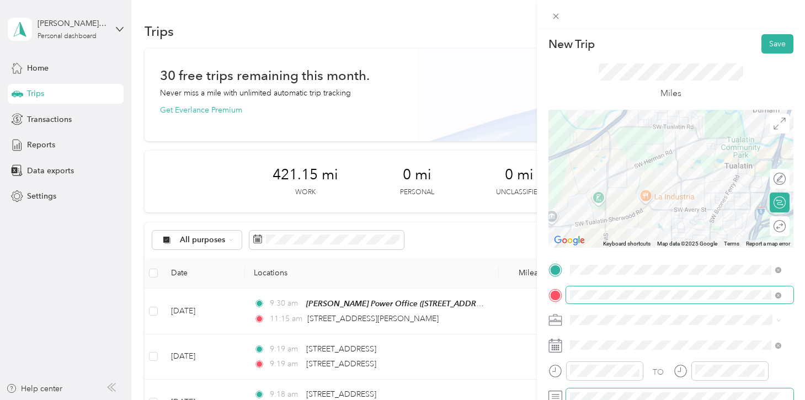
scroll to position [0, 0]
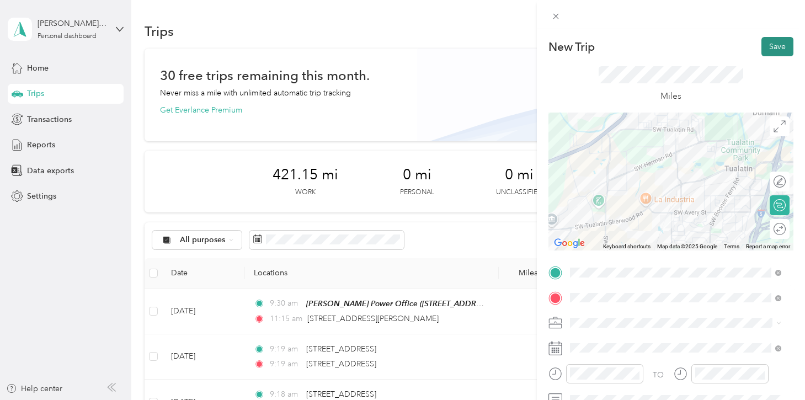
click at [761, 52] on button "Save" at bounding box center [777, 46] width 32 height 19
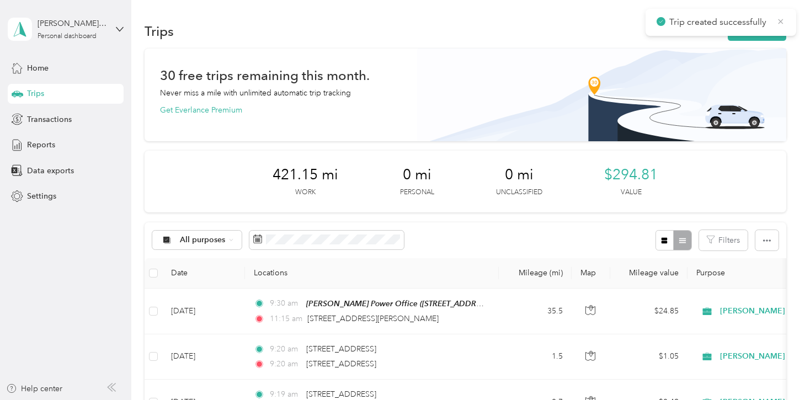
click at [782, 22] on icon at bounding box center [780, 22] width 9 height 10
click at [767, 30] on button "New trip" at bounding box center [757, 31] width 58 height 19
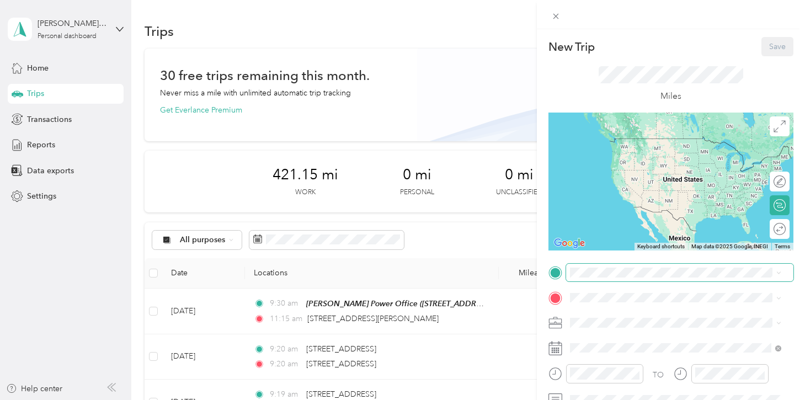
click at [596, 265] on span at bounding box center [679, 273] width 227 height 18
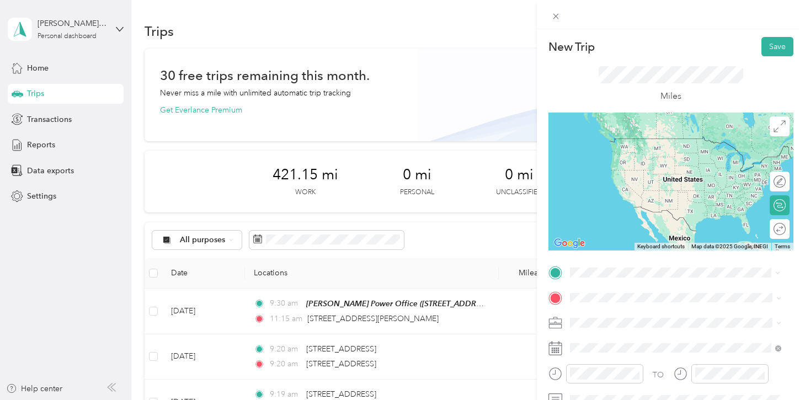
click at [617, 155] on span "[STREET_ADDRESS][US_STATE]" at bounding box center [645, 150] width 110 height 10
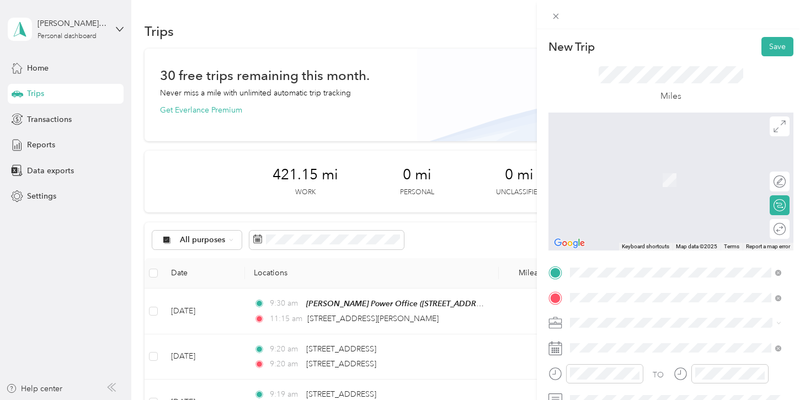
click at [619, 175] on li "[STREET_ADDRESS][US_STATE]" at bounding box center [675, 164] width 219 height 23
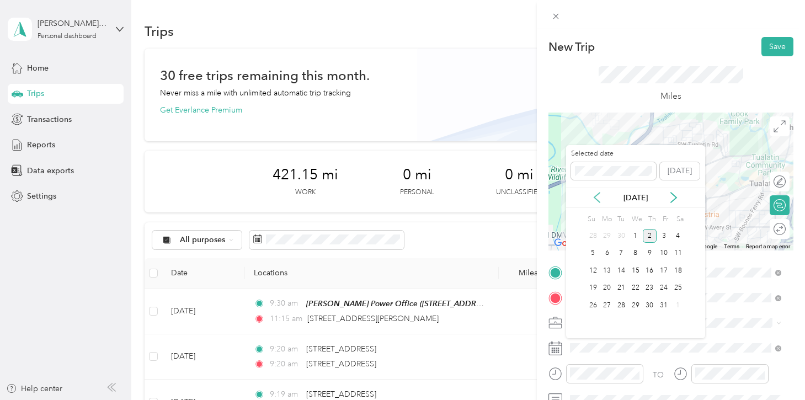
click at [593, 201] on icon at bounding box center [596, 197] width 11 height 11
click at [651, 271] on div "18" at bounding box center [650, 271] width 14 height 14
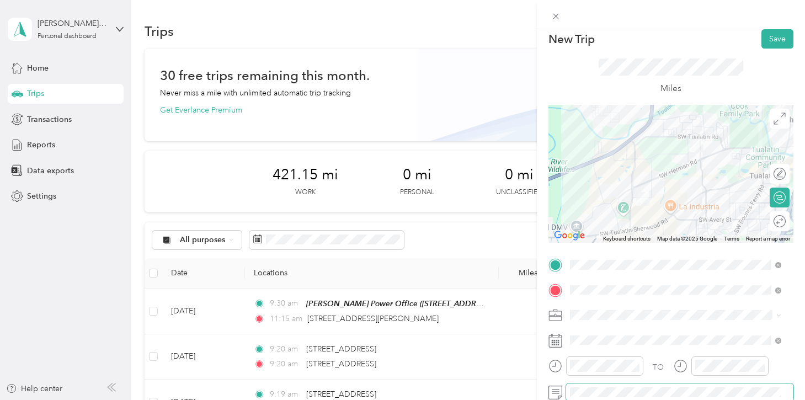
scroll to position [8, 0]
click at [777, 35] on button "Save" at bounding box center [777, 38] width 32 height 19
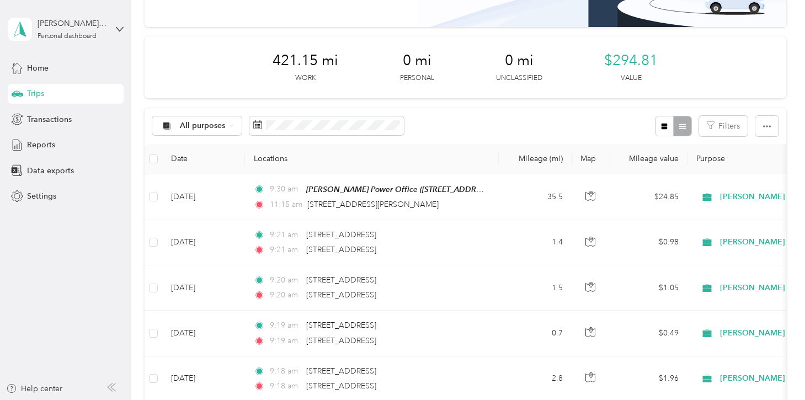
scroll to position [0, 0]
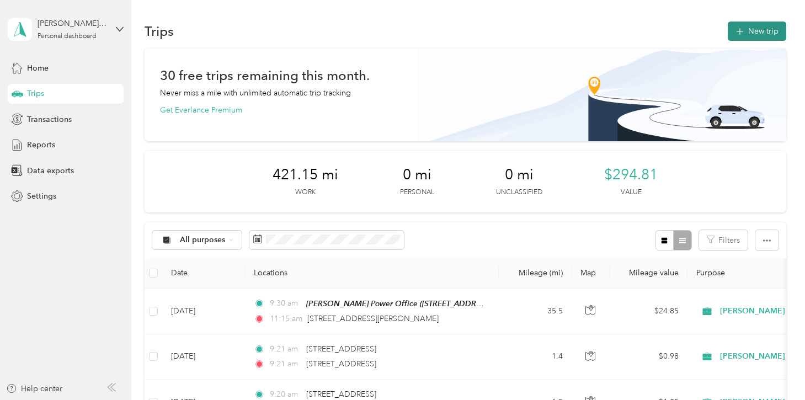
click at [741, 36] on button "New trip" at bounding box center [757, 31] width 58 height 19
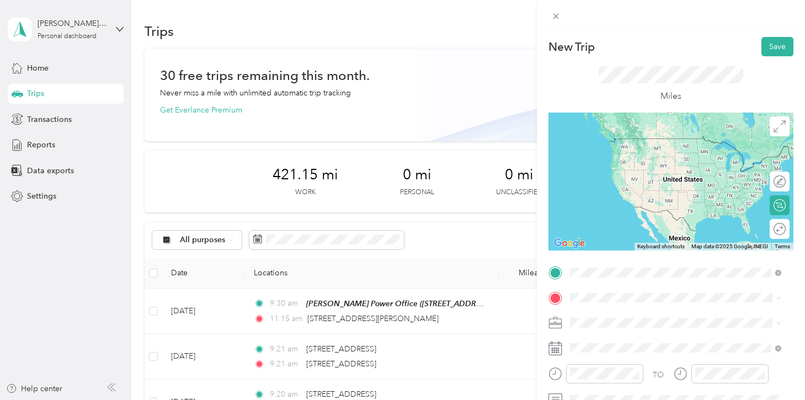
click at [627, 143] on span "[STREET_ADDRESS][US_STATE]" at bounding box center [645, 138] width 110 height 10
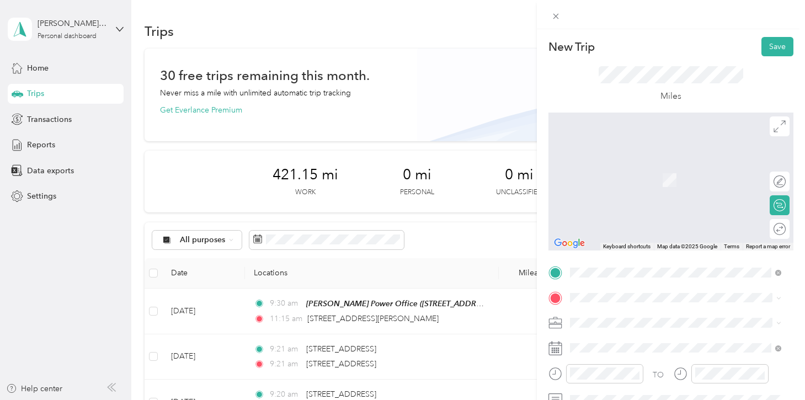
click at [618, 166] on span "[STREET_ADDRESS][US_STATE]" at bounding box center [645, 161] width 110 height 10
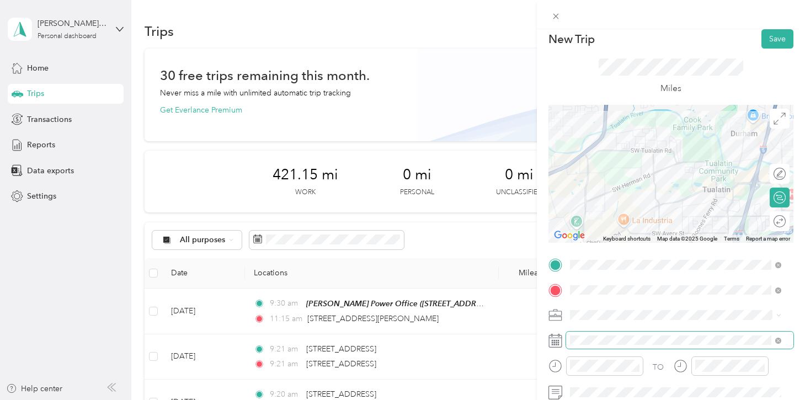
scroll to position [18, 0]
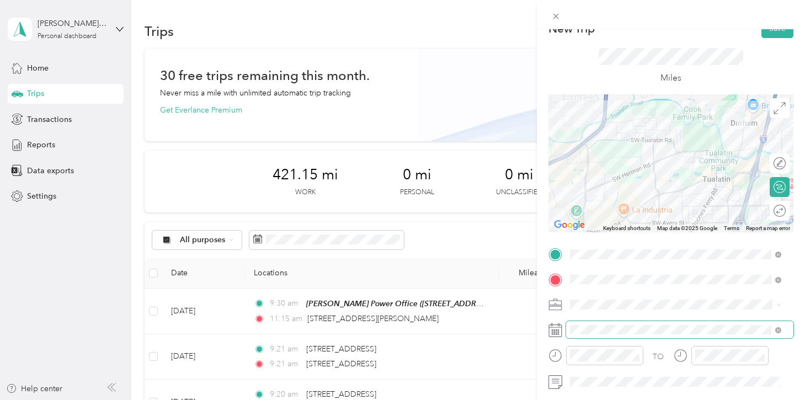
click at [647, 334] on span at bounding box center [679, 330] width 227 height 18
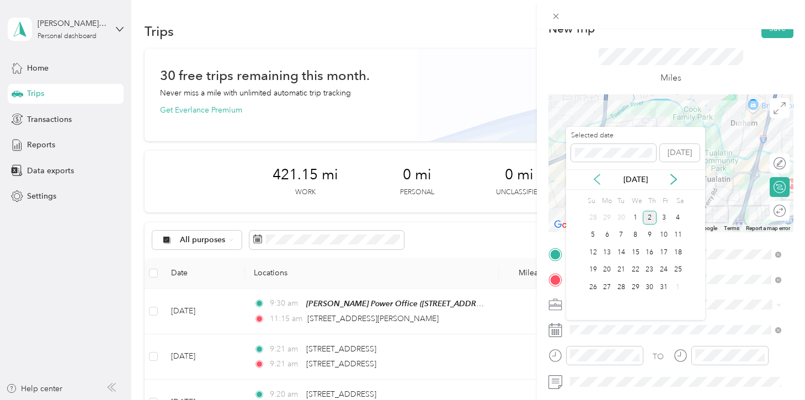
click at [598, 184] on icon at bounding box center [596, 179] width 11 height 11
click at [649, 257] on div "18" at bounding box center [650, 252] width 14 height 14
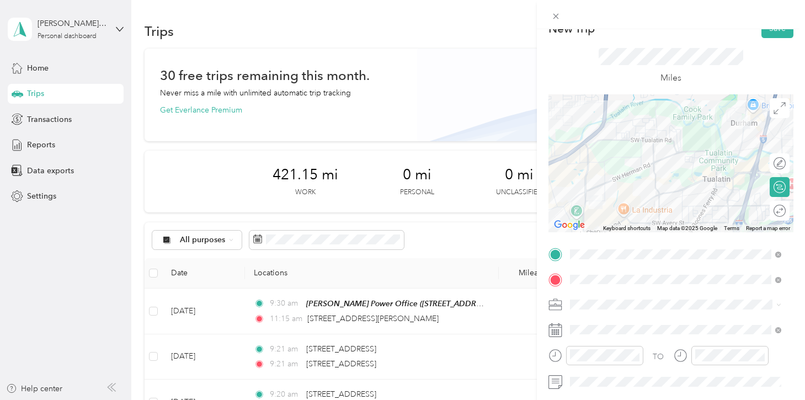
scroll to position [36, 0]
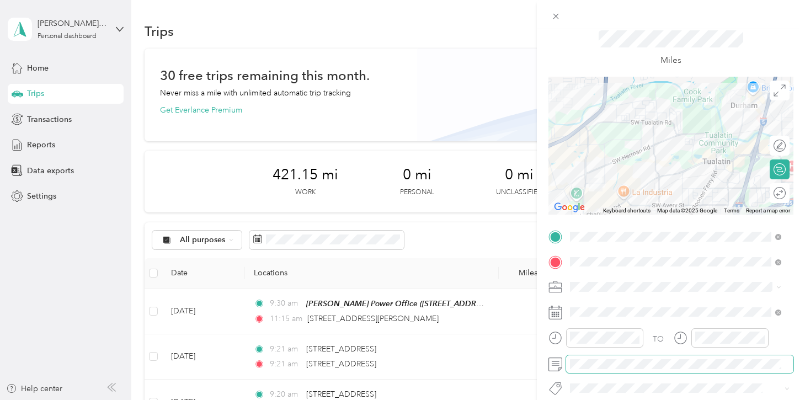
click at [619, 358] on span at bounding box center [679, 364] width 227 height 18
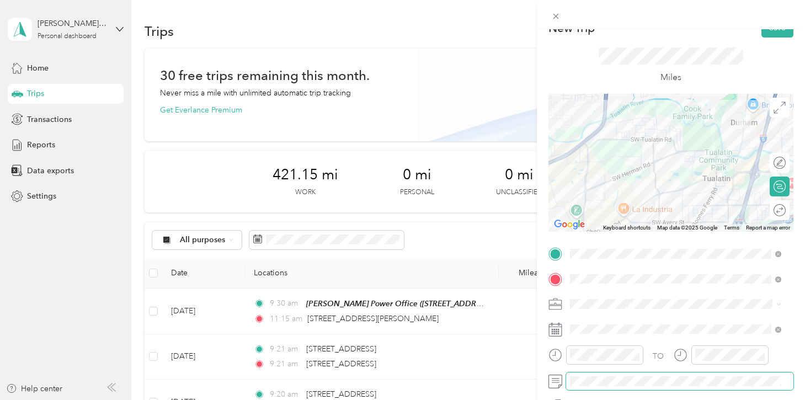
scroll to position [0, 0]
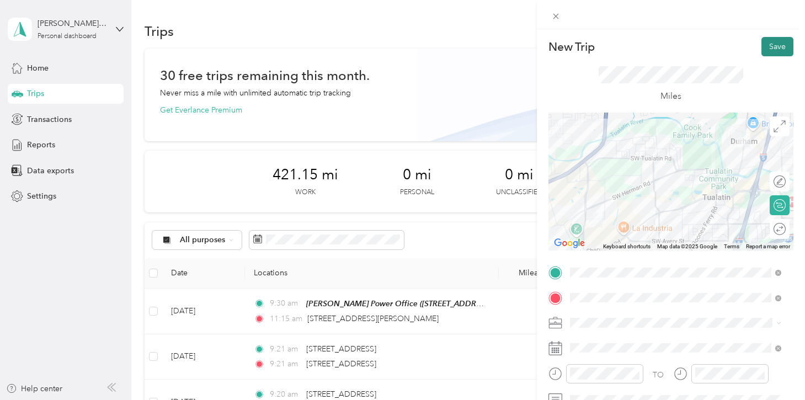
click at [761, 43] on button "Save" at bounding box center [777, 46] width 32 height 19
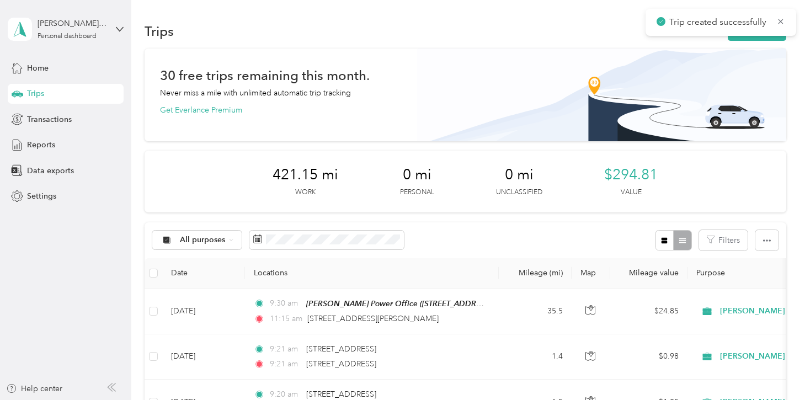
click at [760, 399] on div "New Trip Save This trip cannot be edited because it is either under review, app…" at bounding box center [399, 400] width 799 height 0
click at [778, 23] on icon at bounding box center [780, 22] width 9 height 10
click at [772, 26] on button "New trip" at bounding box center [757, 31] width 58 height 19
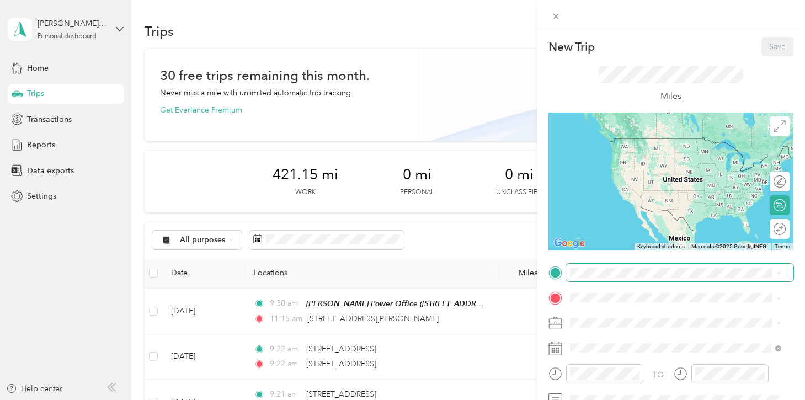
click at [628, 277] on span at bounding box center [679, 273] width 227 height 18
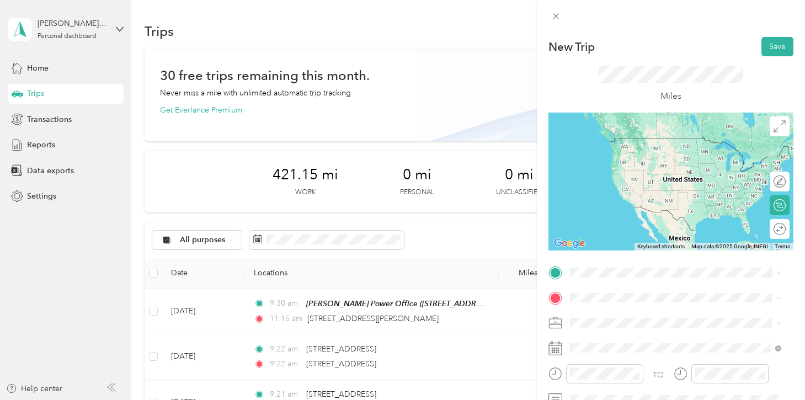
click at [618, 148] on li "[STREET_ADDRESS][US_STATE]" at bounding box center [675, 136] width 219 height 23
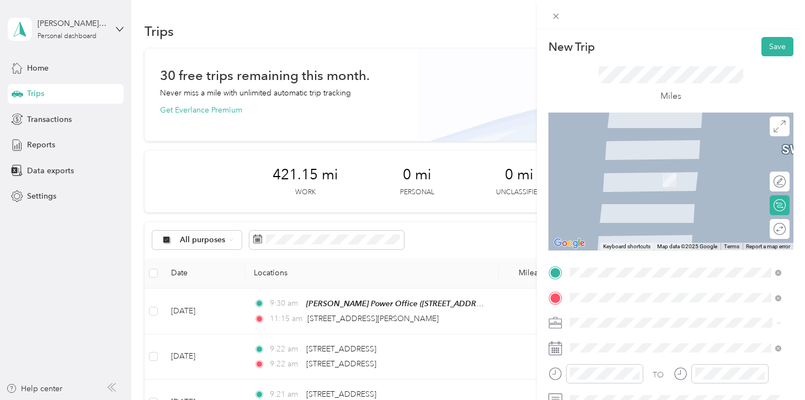
click at [622, 168] on span "[STREET_ADDRESS][US_STATE]" at bounding box center [645, 163] width 110 height 10
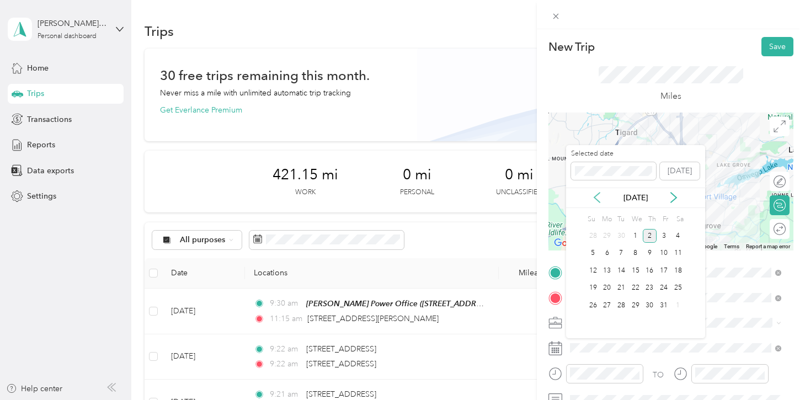
click at [594, 197] on icon at bounding box center [597, 198] width 6 height 10
click at [648, 275] on div "18" at bounding box center [650, 271] width 14 height 14
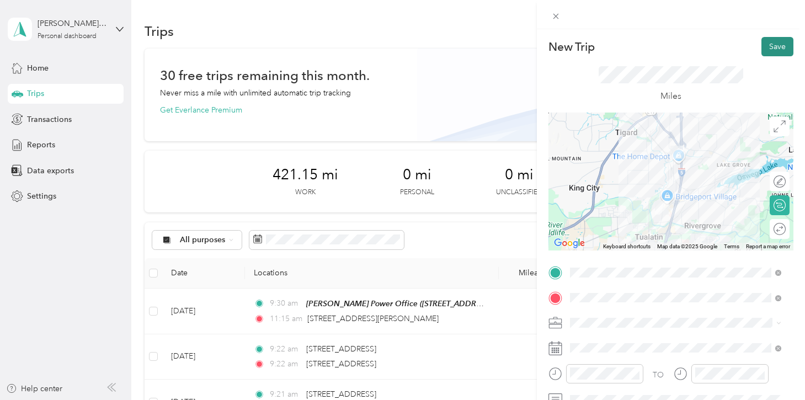
click at [764, 47] on button "Save" at bounding box center [777, 46] width 32 height 19
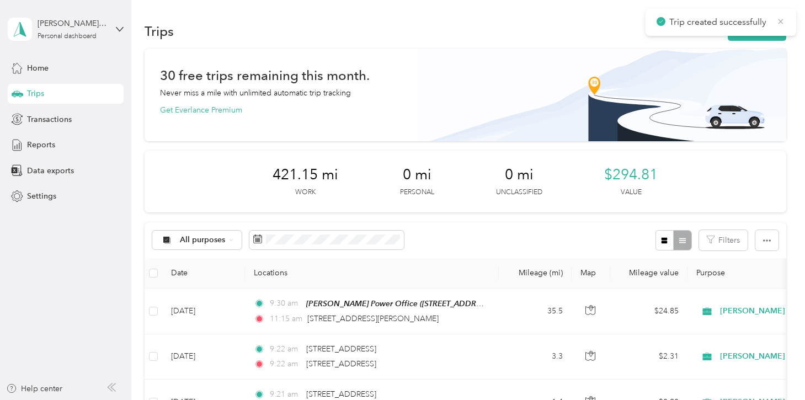
click at [782, 18] on icon at bounding box center [780, 22] width 9 height 10
click at [757, 31] on button "New trip" at bounding box center [757, 31] width 58 height 19
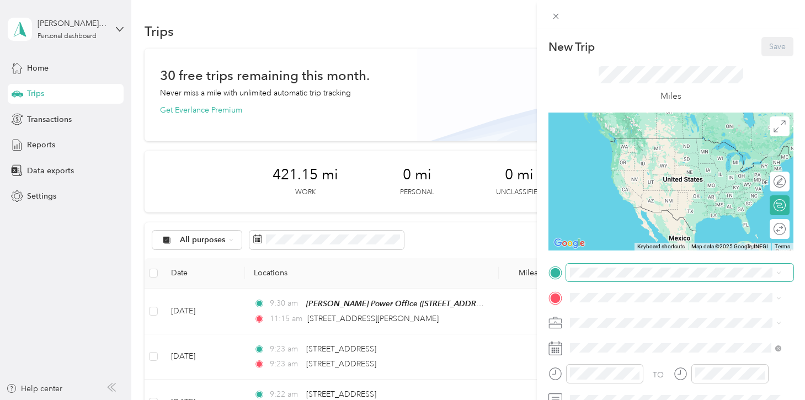
click at [612, 277] on span at bounding box center [679, 273] width 227 height 18
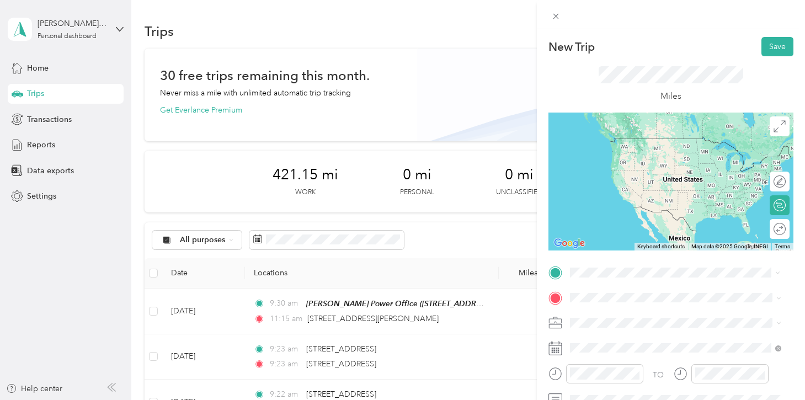
click at [637, 146] on div "[STREET_ADDRESS][US_STATE]" at bounding box center [676, 138] width 204 height 15
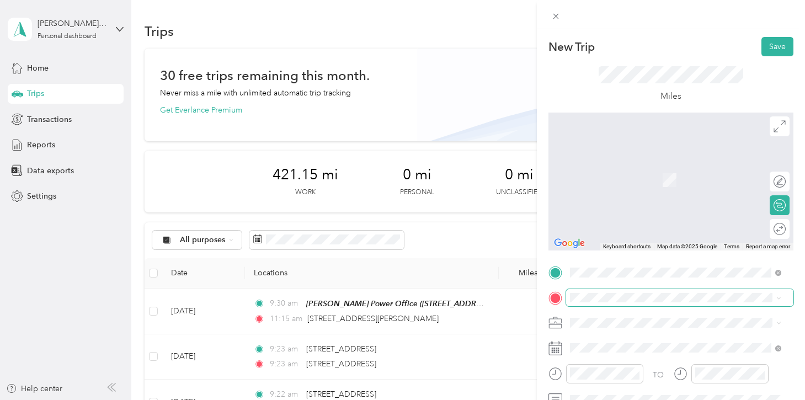
click at [628, 304] on span at bounding box center [679, 298] width 227 height 18
click at [633, 165] on span "[STREET_ADDRESS][PERSON_NAME][US_STATE]" at bounding box center [676, 163] width 172 height 10
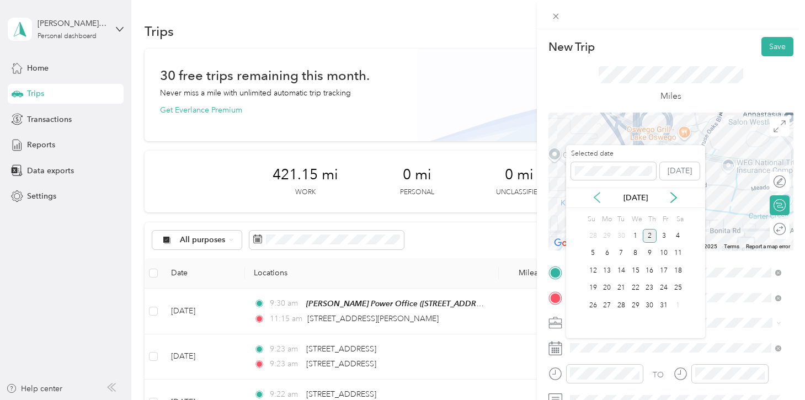
click at [600, 200] on icon at bounding box center [596, 197] width 11 height 11
click at [654, 270] on div "18" at bounding box center [650, 271] width 14 height 14
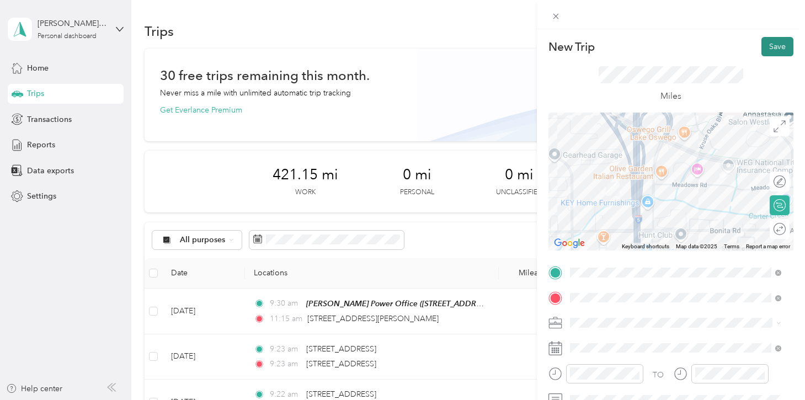
click at [775, 51] on button "Save" at bounding box center [777, 46] width 32 height 19
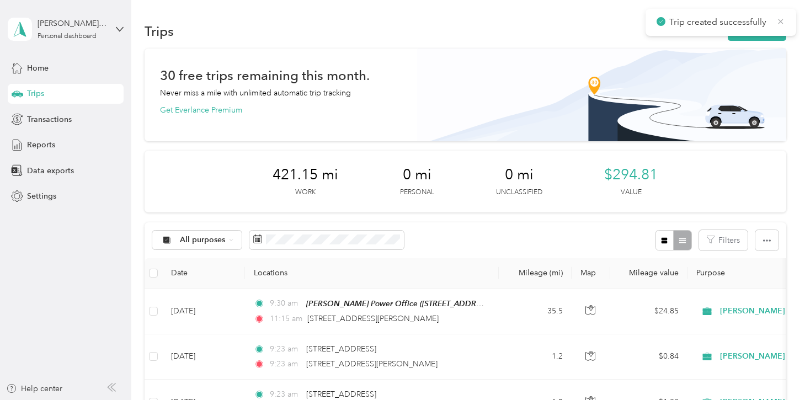
click at [781, 24] on icon at bounding box center [780, 22] width 9 height 10
click at [750, 36] on button "New trip" at bounding box center [757, 31] width 58 height 19
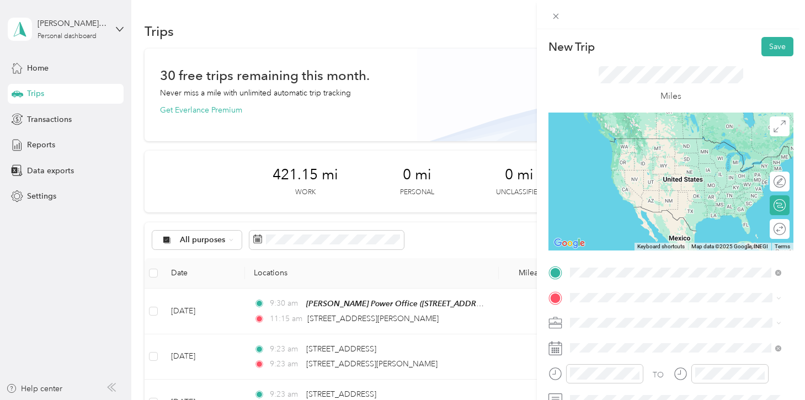
click at [643, 150] on li "[STREET_ADDRESS][PERSON_NAME][US_STATE]" at bounding box center [675, 138] width 219 height 23
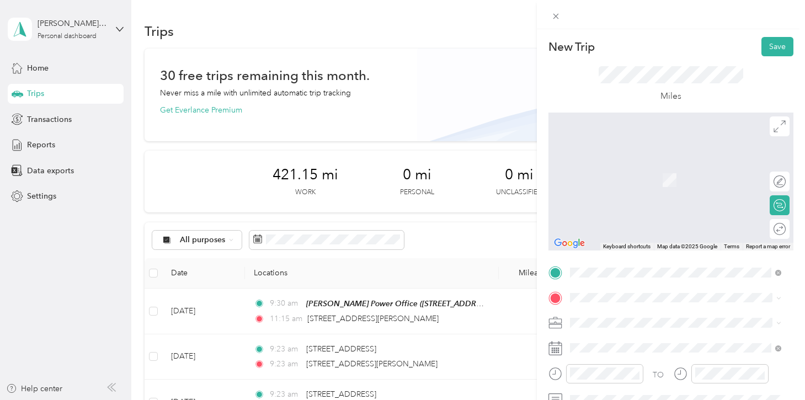
click at [655, 340] on strong "[PERSON_NAME] Power Office" at bounding box center [685, 343] width 115 height 10
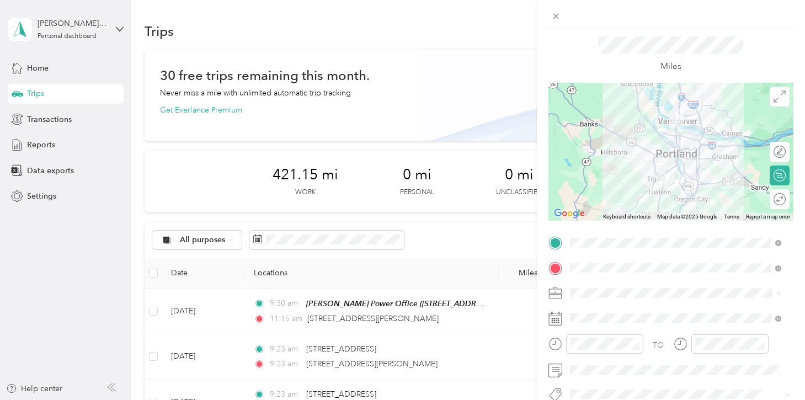
scroll to position [76, 0]
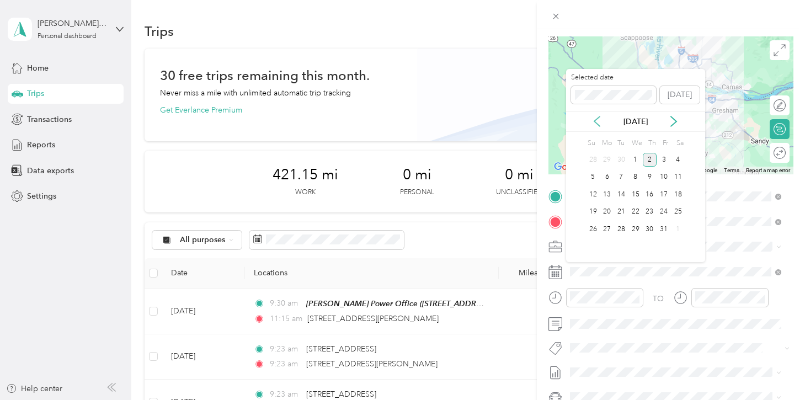
click at [596, 121] on icon at bounding box center [596, 121] width 11 height 11
click at [647, 193] on div "18" at bounding box center [650, 195] width 14 height 14
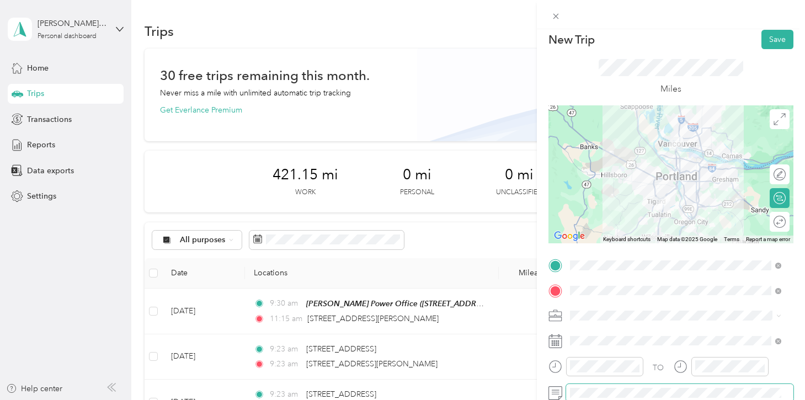
scroll to position [0, 0]
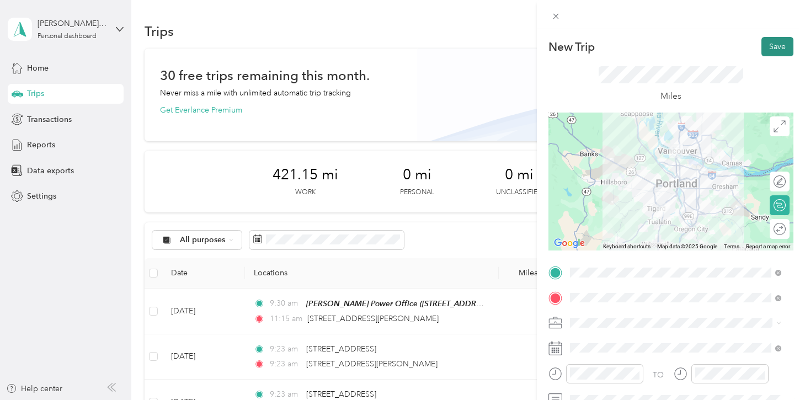
click at [763, 49] on button "Save" at bounding box center [777, 46] width 32 height 19
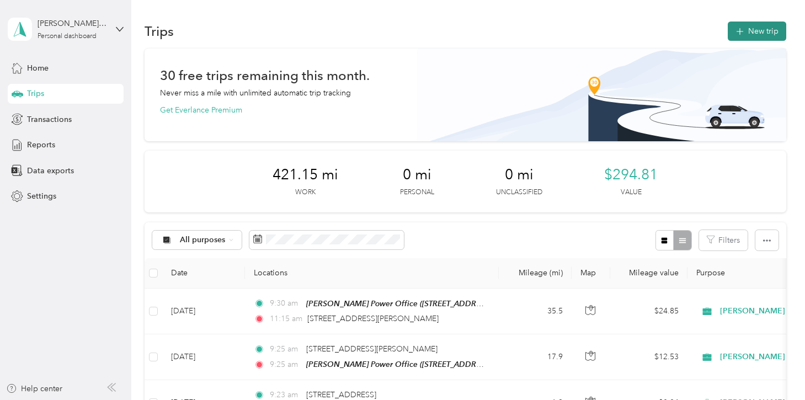
click at [770, 30] on button "New trip" at bounding box center [757, 31] width 58 height 19
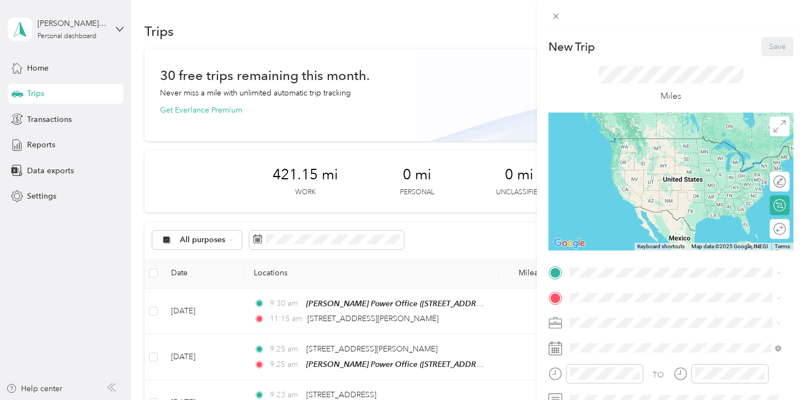
click at [624, 320] on div "TEAM [PERSON_NAME] Power Office" at bounding box center [666, 318] width 153 height 14
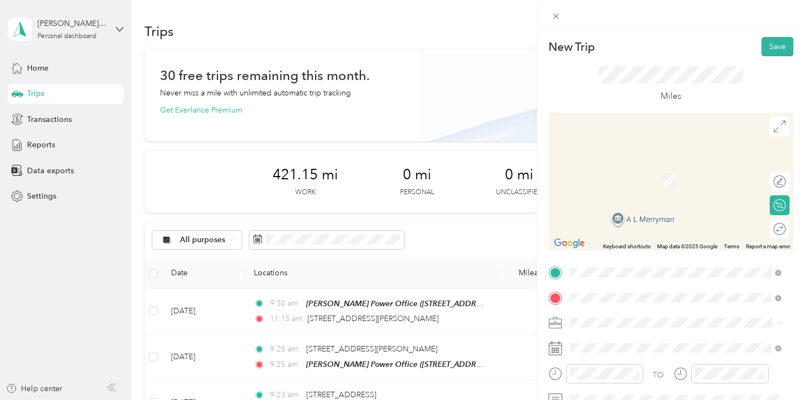
click at [656, 175] on span "[STREET_ADDRESS][US_STATE]" at bounding box center [645, 175] width 110 height 10
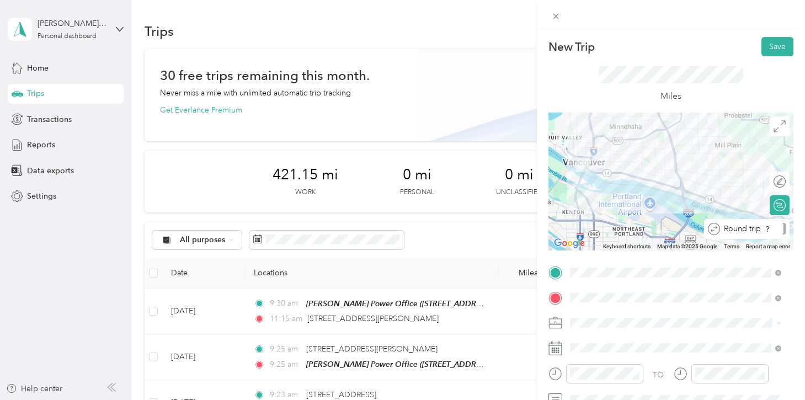
click at [773, 234] on div "Round trip" at bounding box center [747, 229] width 86 height 20
click at [763, 229] on div at bounding box center [768, 229] width 10 height 10
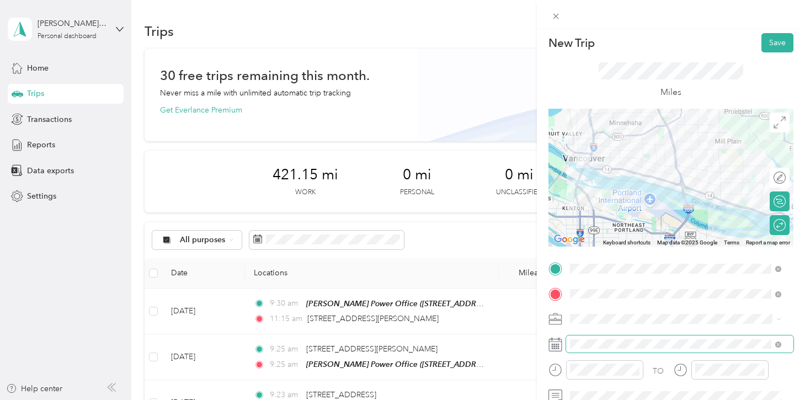
scroll to position [11, 0]
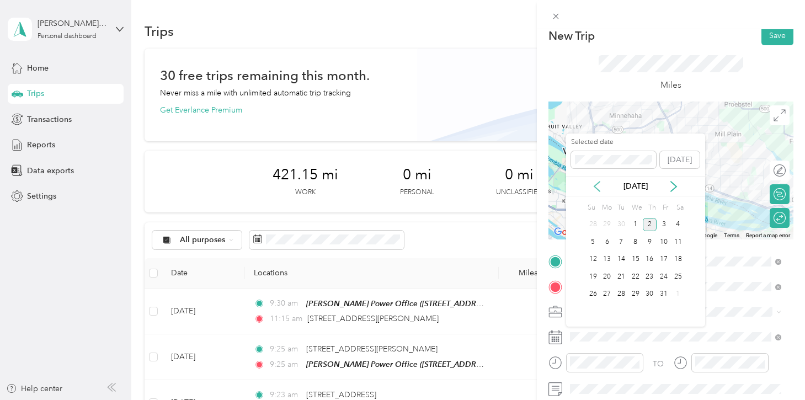
click at [595, 190] on icon at bounding box center [596, 186] width 11 height 11
click at [608, 273] on div "22" at bounding box center [607, 277] width 14 height 14
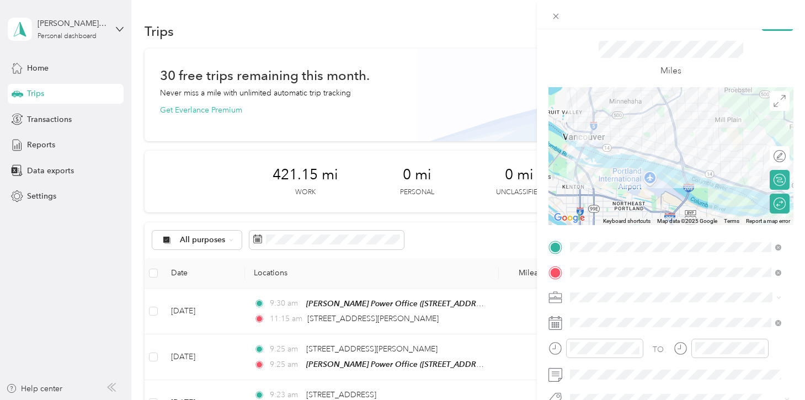
scroll to position [31, 0]
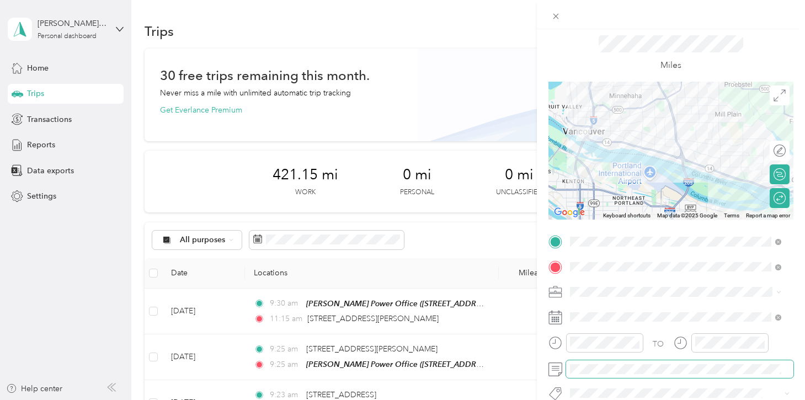
click at [625, 362] on span at bounding box center [679, 369] width 227 height 18
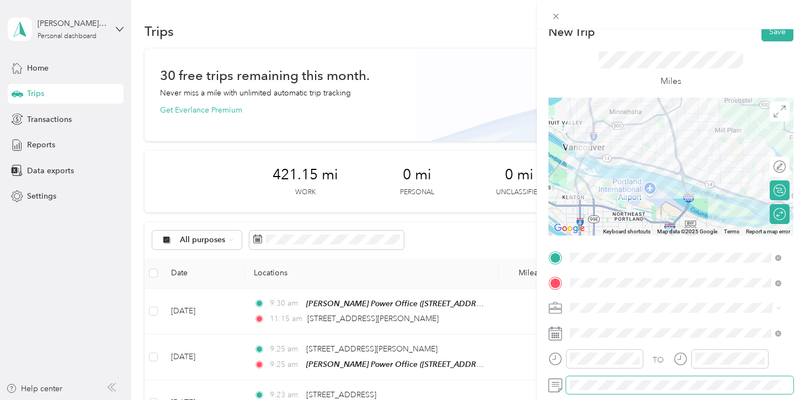
scroll to position [0, 0]
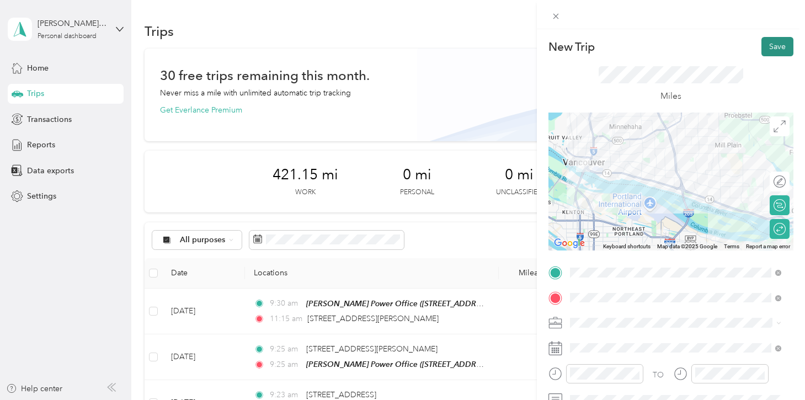
click at [764, 49] on button "Save" at bounding box center [777, 46] width 32 height 19
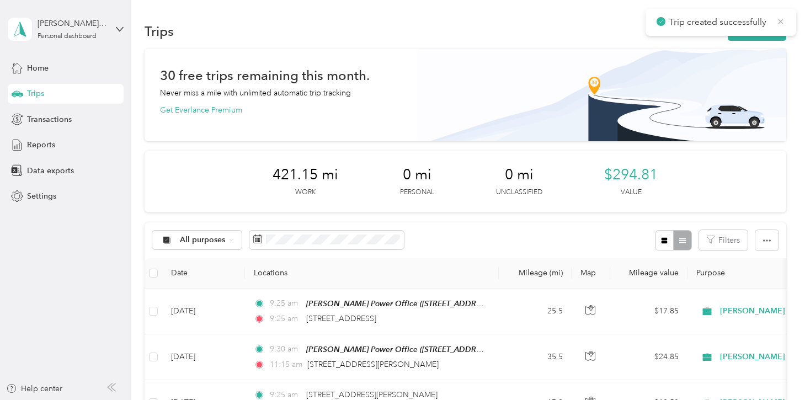
click at [779, 23] on icon at bounding box center [780, 22] width 9 height 10
click at [756, 29] on button "New trip" at bounding box center [757, 31] width 58 height 19
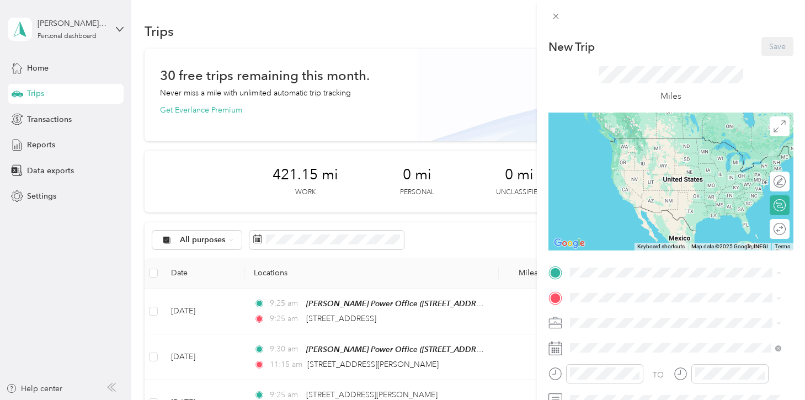
click at [617, 317] on button "TEAM" at bounding box center [607, 318] width 34 height 14
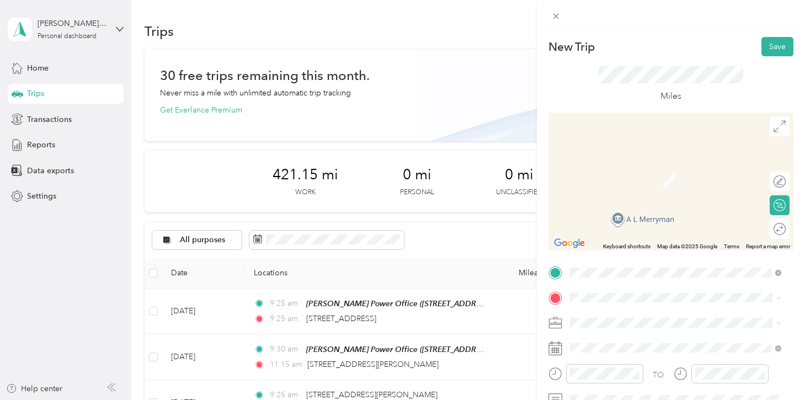
click at [619, 167] on span "[STREET_ADDRESS][US_STATE]" at bounding box center [645, 162] width 110 height 10
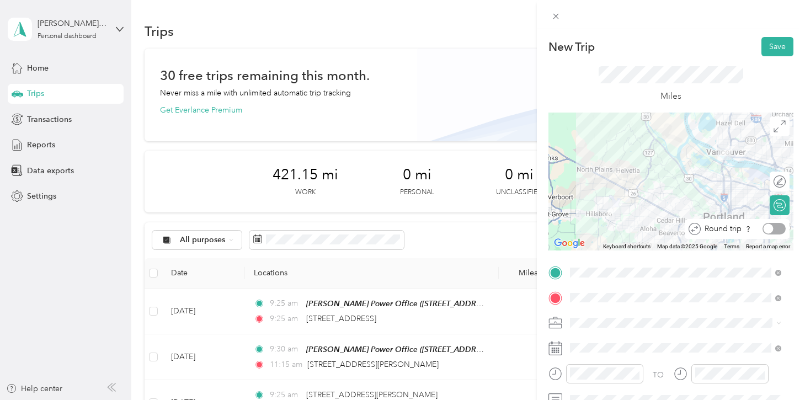
click at [767, 228] on div at bounding box center [773, 229] width 23 height 12
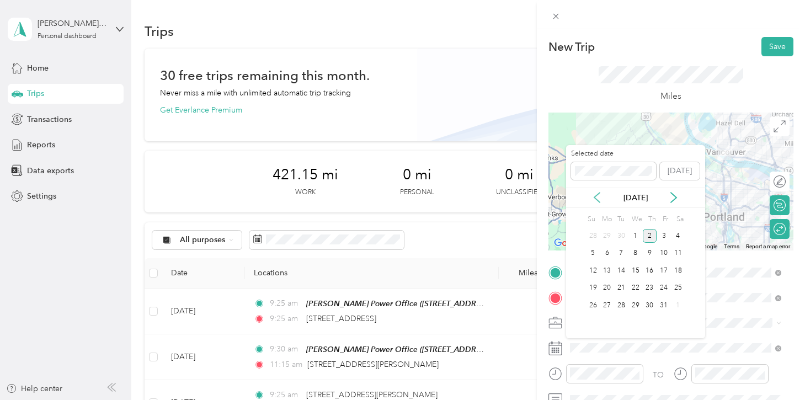
click at [597, 195] on icon at bounding box center [596, 197] width 11 height 11
click at [633, 289] on div "24" at bounding box center [635, 288] width 14 height 14
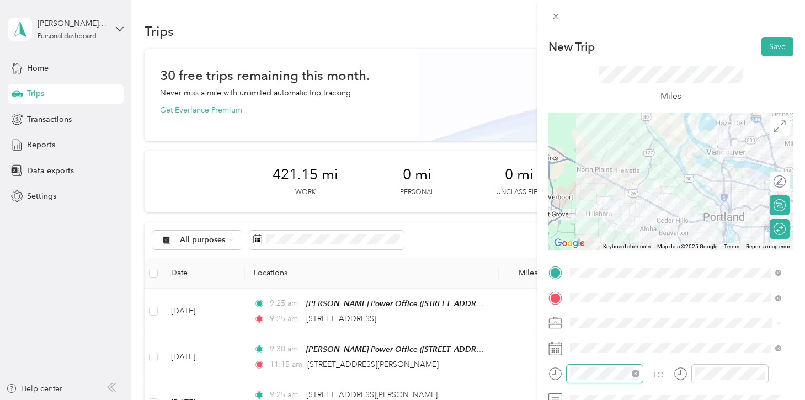
scroll to position [20, 0]
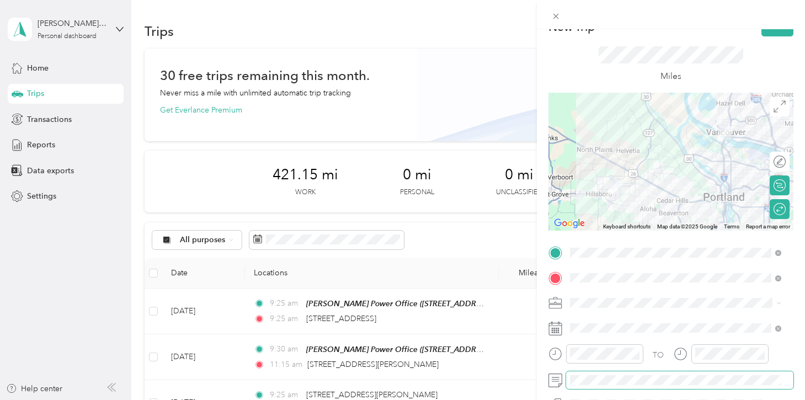
click at [603, 386] on span at bounding box center [679, 380] width 227 height 18
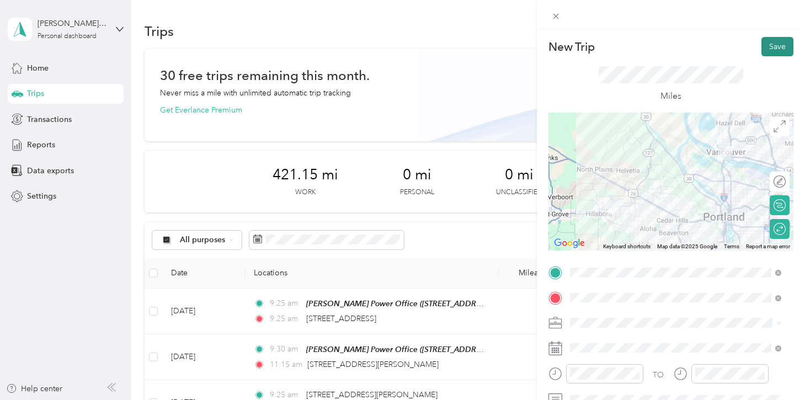
click at [763, 45] on button "Save" at bounding box center [777, 46] width 32 height 19
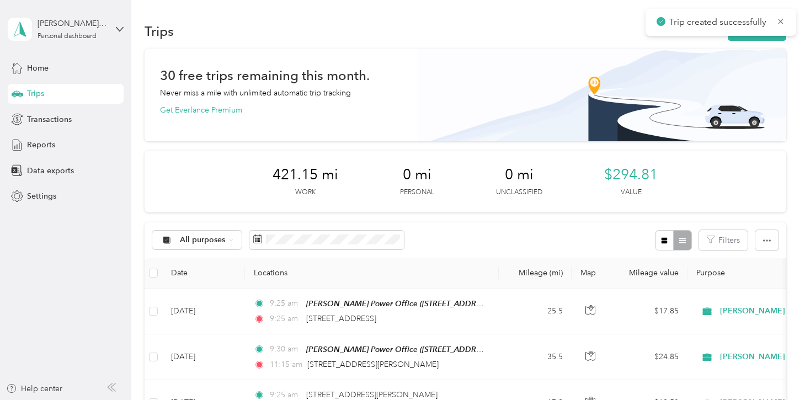
click at [763, 399] on div "New Trip Save This trip cannot be edited because it is either under review, app…" at bounding box center [399, 400] width 799 height 0
click at [745, 34] on button "New trip" at bounding box center [757, 31] width 58 height 19
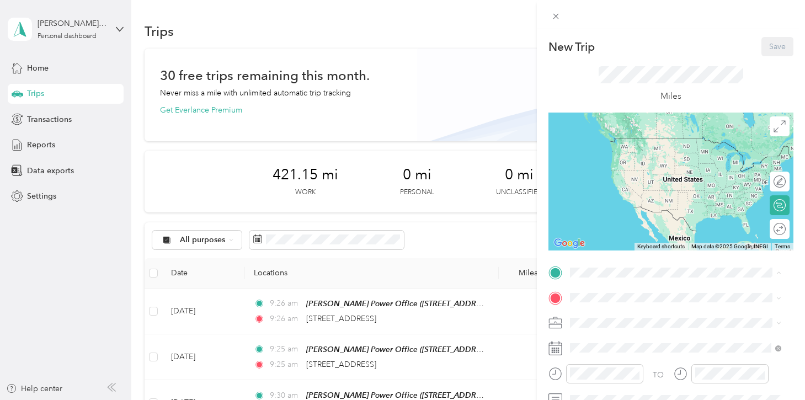
click at [625, 311] on div "TEAM [PERSON_NAME] Power Office" at bounding box center [666, 318] width 153 height 14
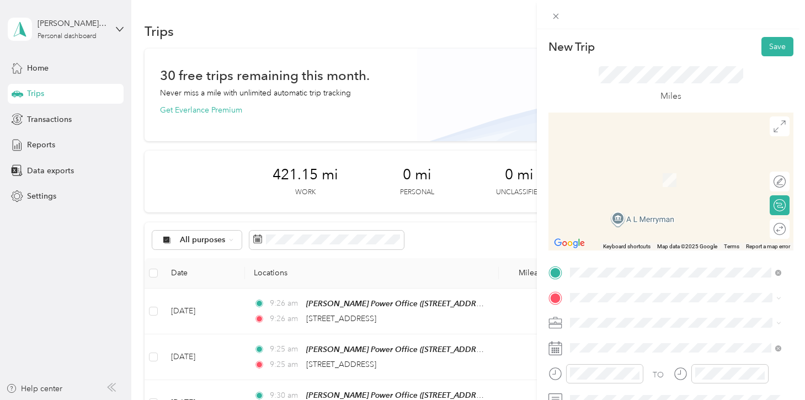
click at [599, 181] on div "[STREET_ADDRESS][PERSON_NAME][US_STATE]" at bounding box center [676, 174] width 204 height 15
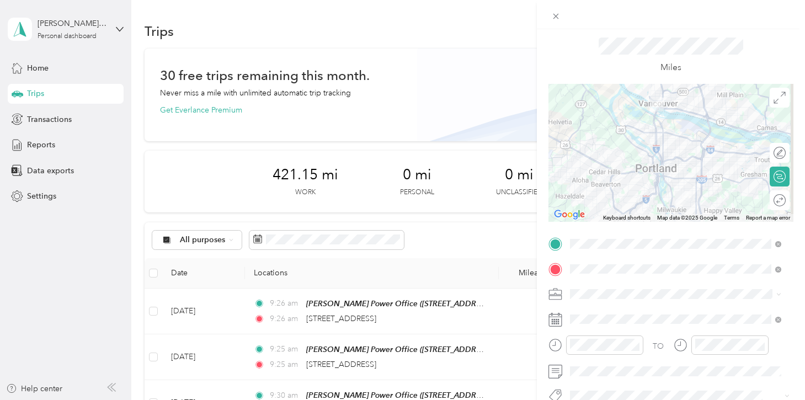
scroll to position [29, 0]
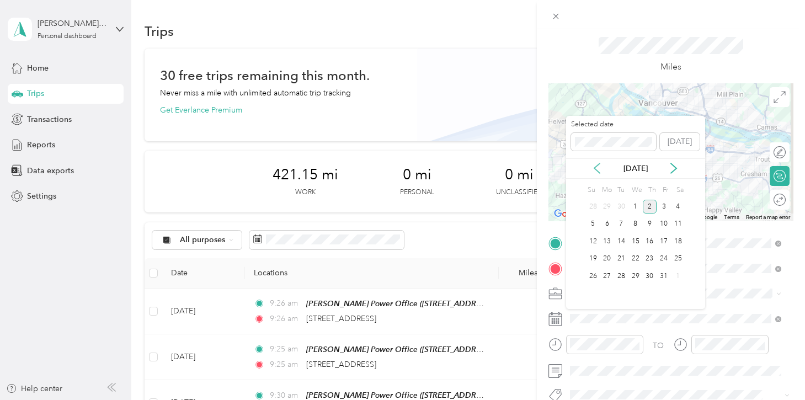
click at [597, 172] on icon at bounding box center [596, 168] width 11 height 11
click at [660, 261] on div "26" at bounding box center [663, 259] width 14 height 14
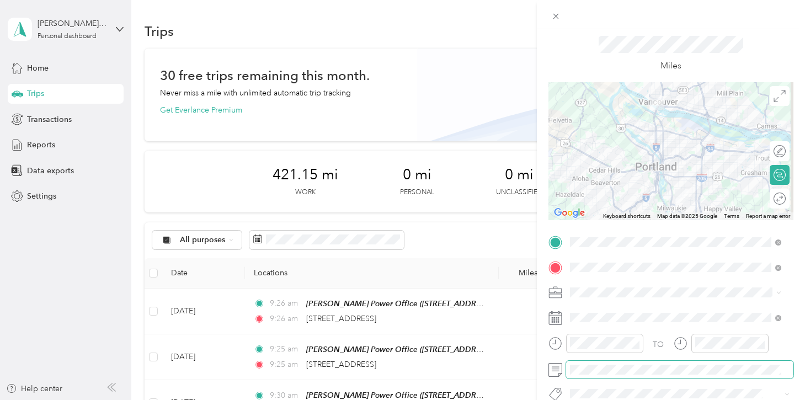
scroll to position [0, 0]
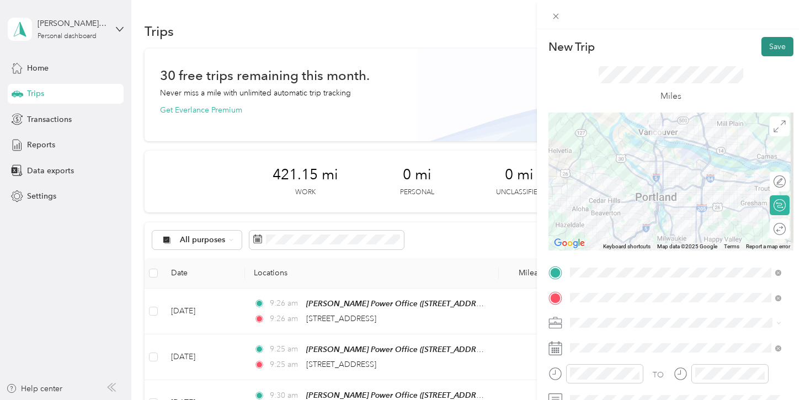
click at [767, 44] on button "Save" at bounding box center [777, 46] width 32 height 19
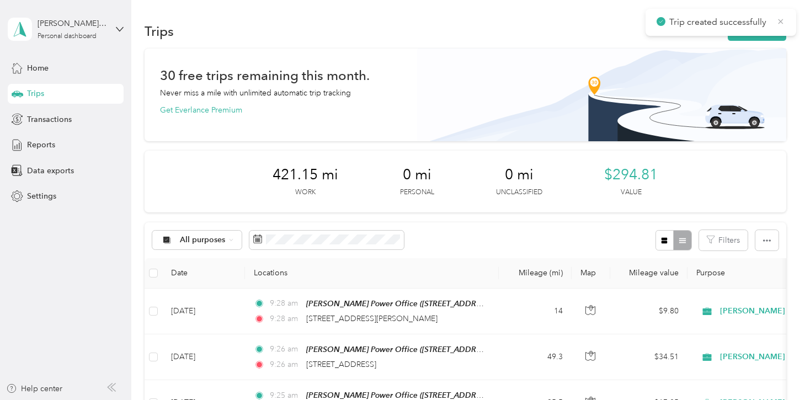
click at [783, 22] on icon at bounding box center [780, 22] width 9 height 10
click at [761, 30] on button "New trip" at bounding box center [757, 31] width 58 height 19
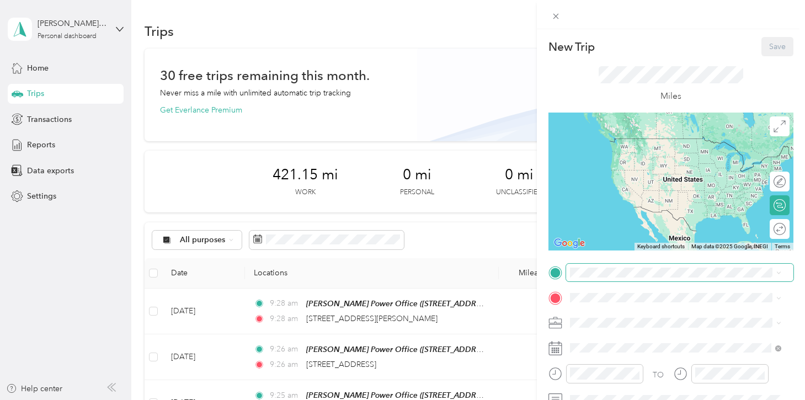
click at [621, 265] on span at bounding box center [679, 273] width 227 height 18
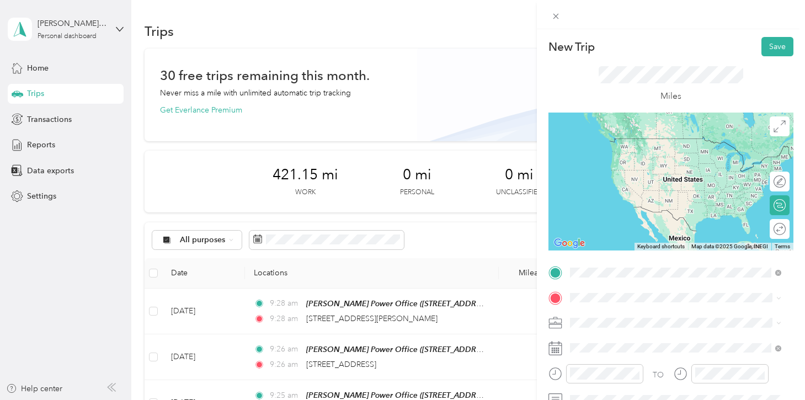
click at [626, 154] on span "[STREET_ADDRESS][PERSON_NAME][US_STATE]" at bounding box center [676, 150] width 172 height 10
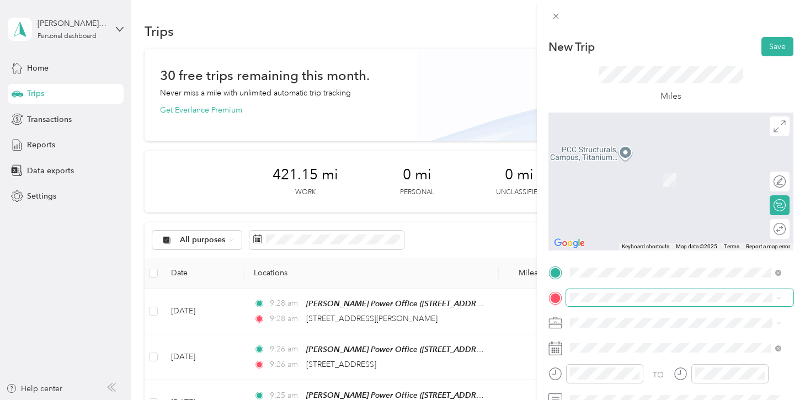
click at [615, 305] on span at bounding box center [679, 298] width 227 height 18
click at [623, 209] on span "[STREET_ADDRESS][US_STATE]" at bounding box center [645, 205] width 110 height 10
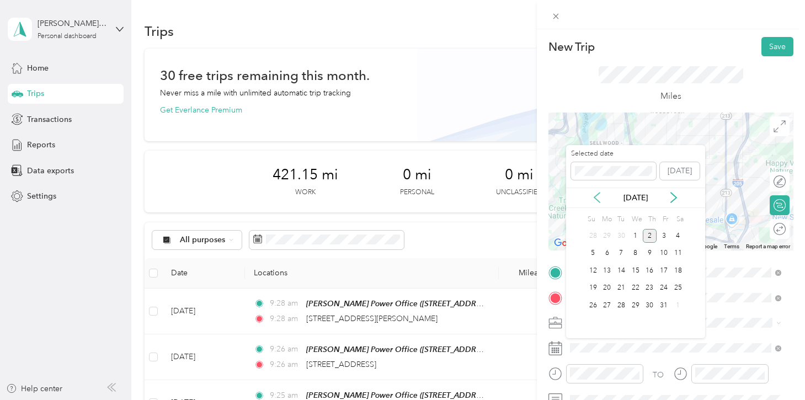
click at [600, 196] on icon at bounding box center [596, 197] width 11 height 11
click at [664, 289] on div "26" at bounding box center [663, 288] width 14 height 14
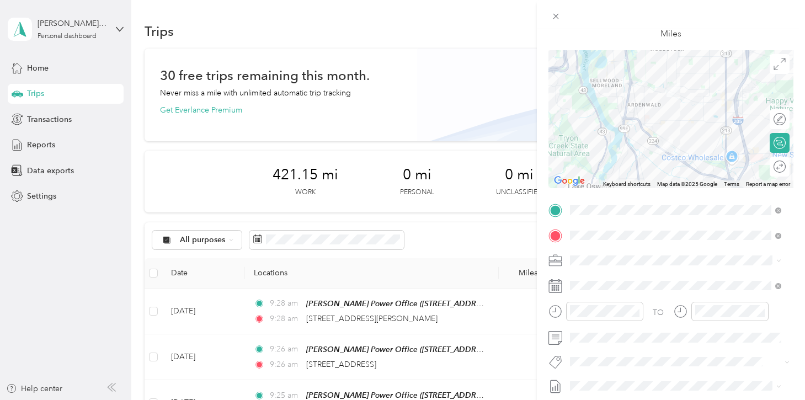
scroll to position [66, 0]
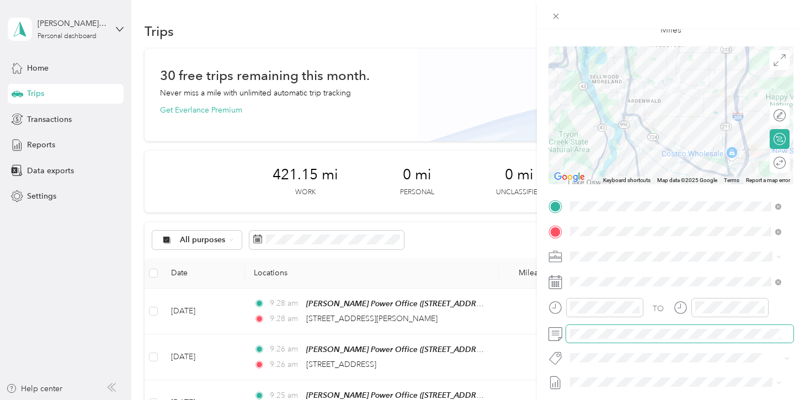
click at [625, 328] on span at bounding box center [679, 334] width 227 height 18
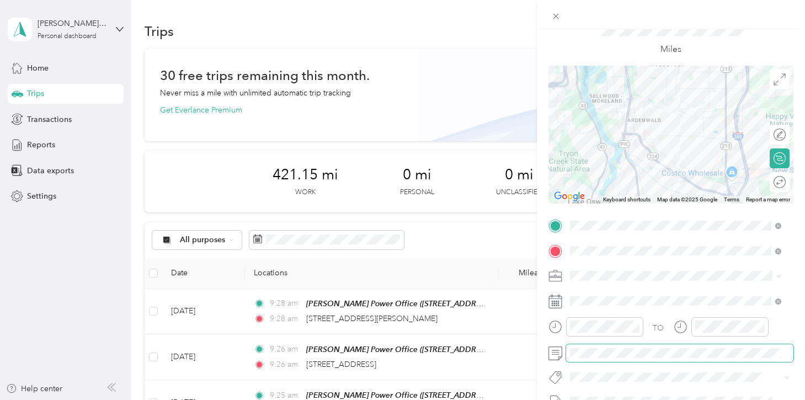
scroll to position [0, 0]
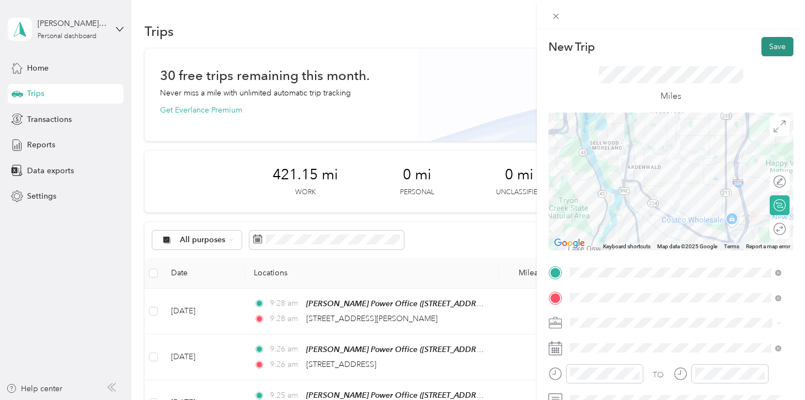
click at [761, 44] on button "Save" at bounding box center [777, 46] width 32 height 19
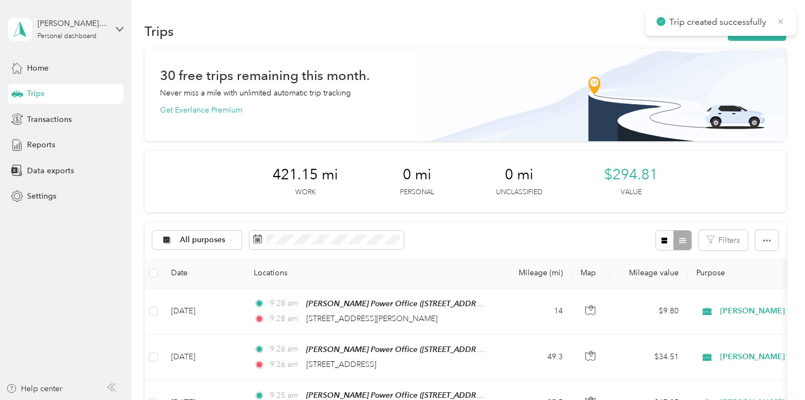
click at [779, 23] on icon at bounding box center [780, 21] width 5 height 5
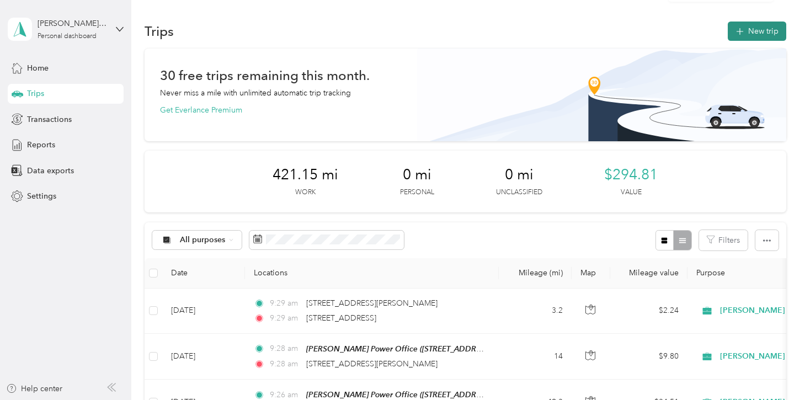
click at [766, 30] on button "New trip" at bounding box center [757, 31] width 58 height 19
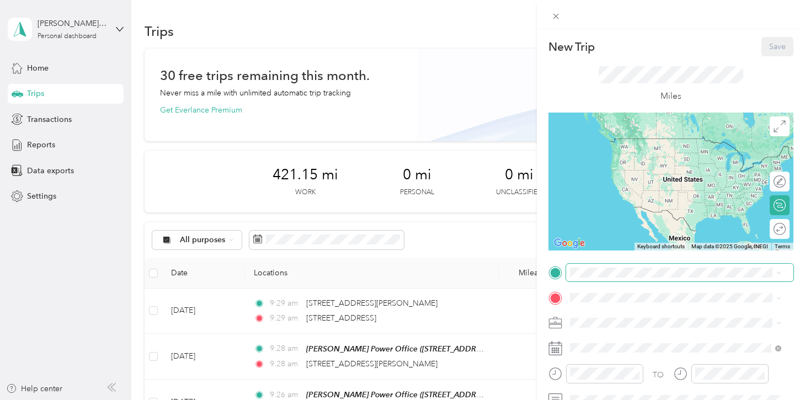
click at [611, 279] on span at bounding box center [679, 273] width 227 height 18
click at [610, 277] on span at bounding box center [679, 273] width 227 height 18
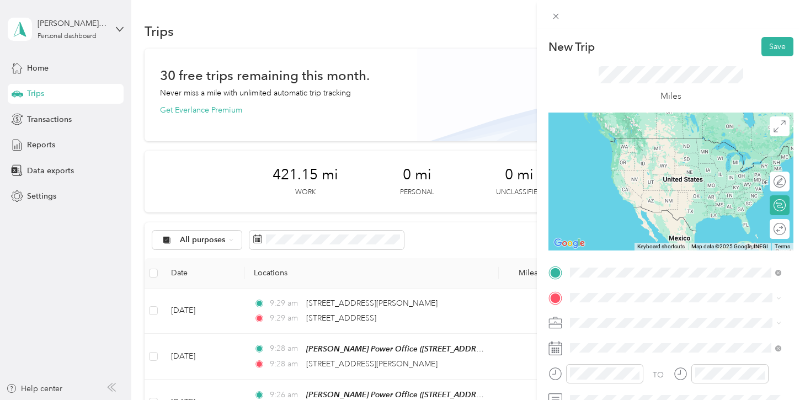
click at [609, 313] on span "[STREET_ADDRESS][US_STATE]" at bounding box center [645, 312] width 110 height 10
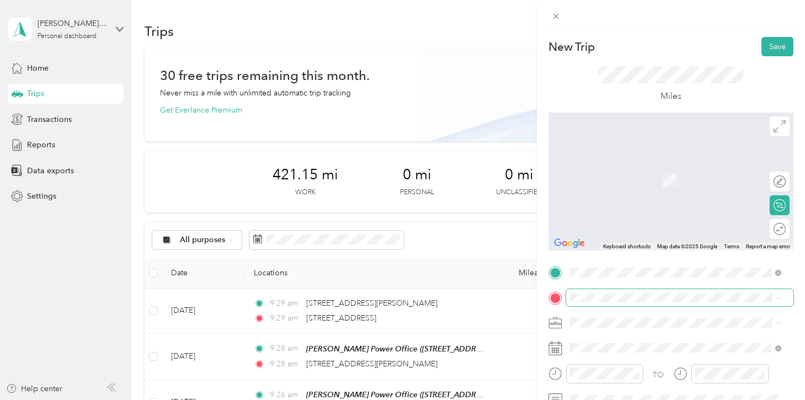
click at [629, 304] on span at bounding box center [679, 298] width 227 height 18
click at [632, 167] on span "[STREET_ADDRESS][US_STATE]" at bounding box center [645, 162] width 110 height 10
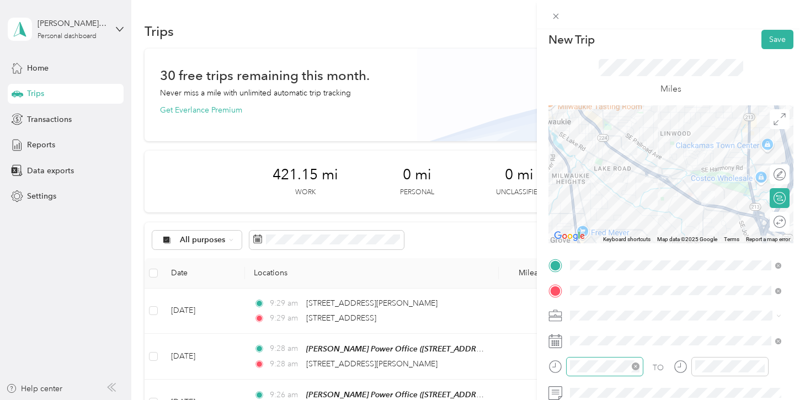
scroll to position [17, 0]
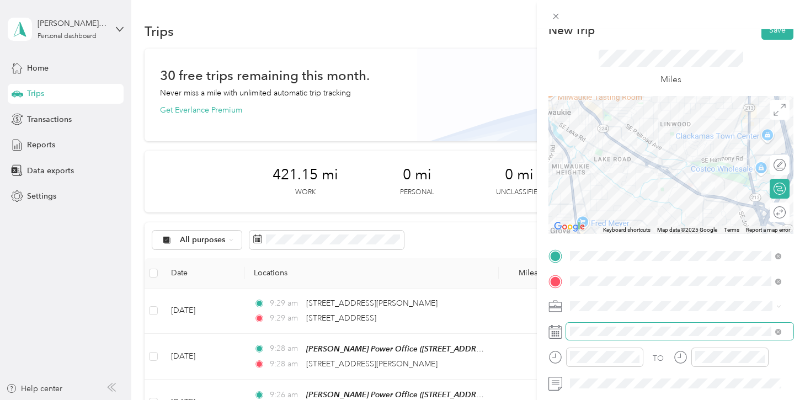
click at [632, 339] on span at bounding box center [679, 332] width 227 height 18
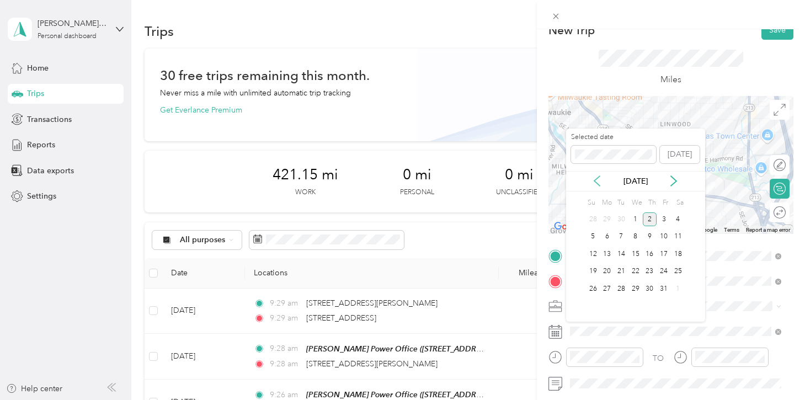
click at [599, 183] on icon at bounding box center [596, 180] width 11 height 11
click at [659, 271] on div "26" at bounding box center [663, 272] width 14 height 14
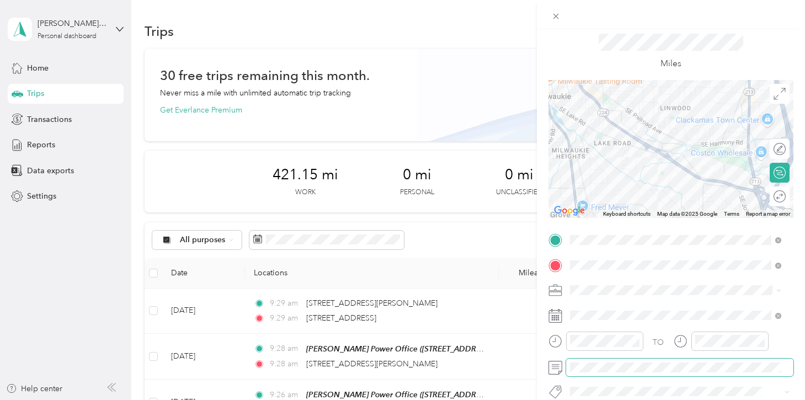
scroll to position [0, 0]
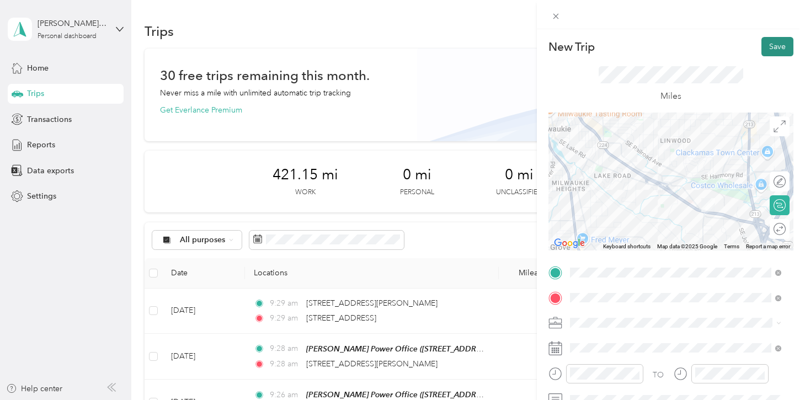
click at [761, 50] on button "Save" at bounding box center [777, 46] width 32 height 19
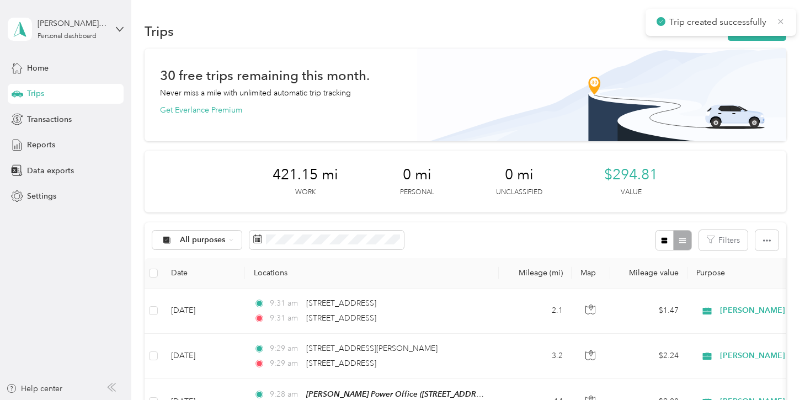
click at [781, 20] on icon at bounding box center [780, 21] width 5 height 5
click at [771, 29] on button "New trip" at bounding box center [757, 31] width 58 height 19
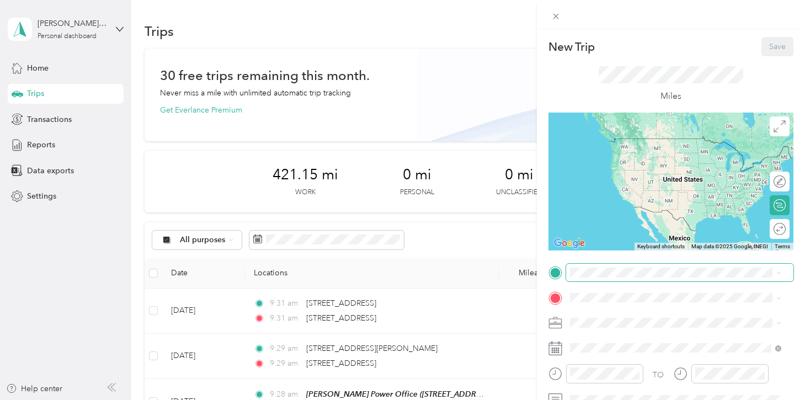
click at [602, 277] on span at bounding box center [679, 273] width 227 height 18
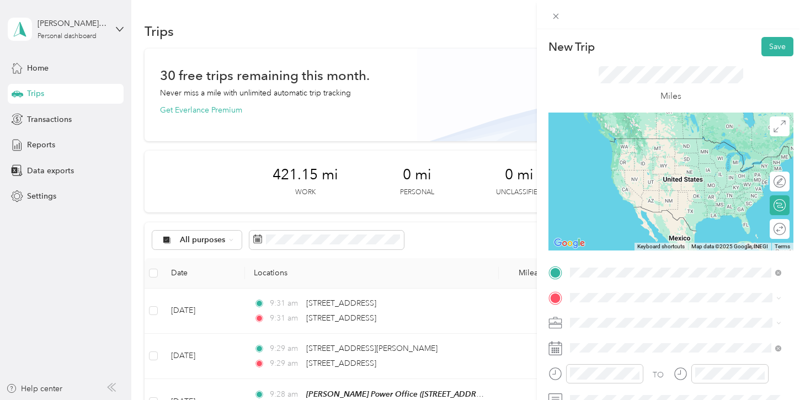
click at [618, 143] on span "[STREET_ADDRESS][US_STATE]" at bounding box center [645, 138] width 110 height 10
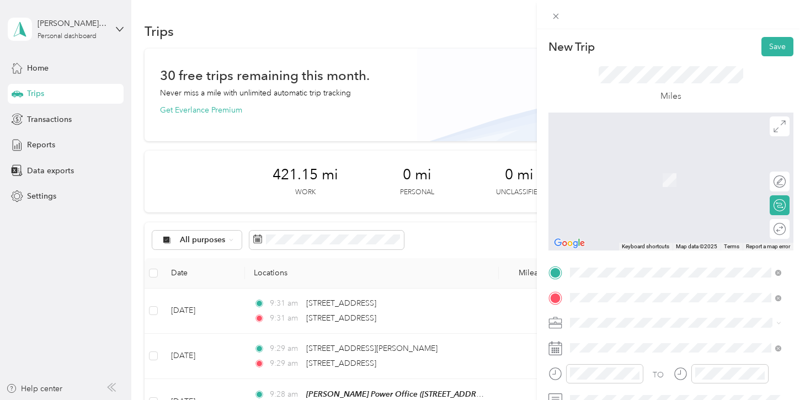
click at [608, 164] on span "[STREET_ADDRESS][US_STATE]" at bounding box center [645, 163] width 110 height 10
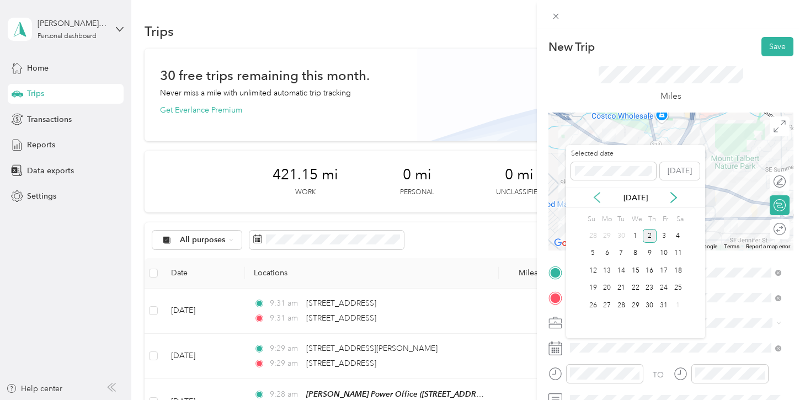
click at [595, 200] on icon at bounding box center [596, 197] width 11 height 11
click at [664, 292] on div "26" at bounding box center [663, 288] width 14 height 14
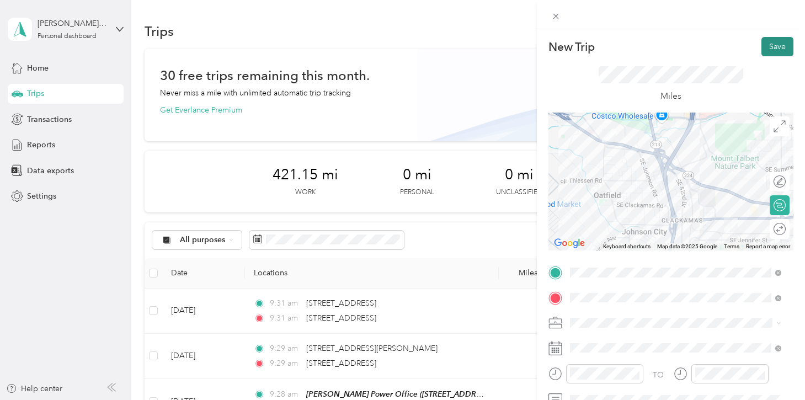
click at [765, 42] on button "Save" at bounding box center [777, 46] width 32 height 19
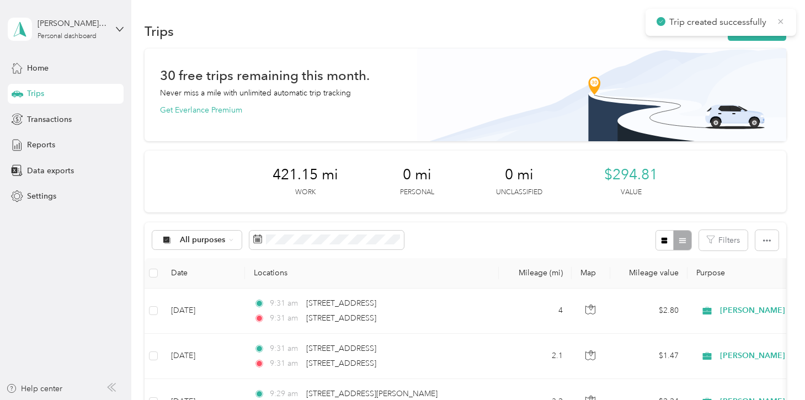
click at [778, 23] on icon at bounding box center [780, 21] width 5 height 5
click at [770, 30] on button "New trip" at bounding box center [757, 31] width 58 height 19
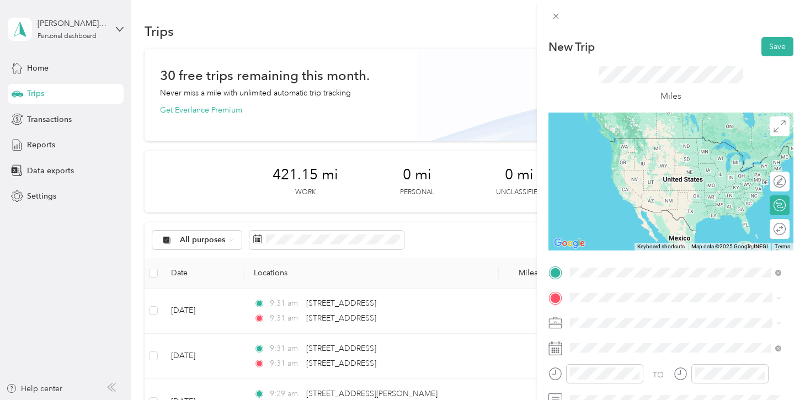
click at [616, 143] on span "[STREET_ADDRESS][US_STATE]" at bounding box center [645, 138] width 110 height 10
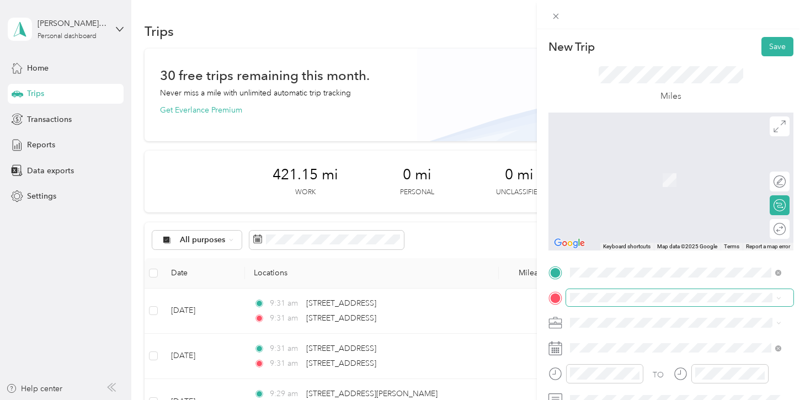
click at [616, 306] on span at bounding box center [679, 298] width 227 height 18
click at [624, 175] on li "[STREET_ADDRESS][US_STATE]" at bounding box center [675, 163] width 219 height 23
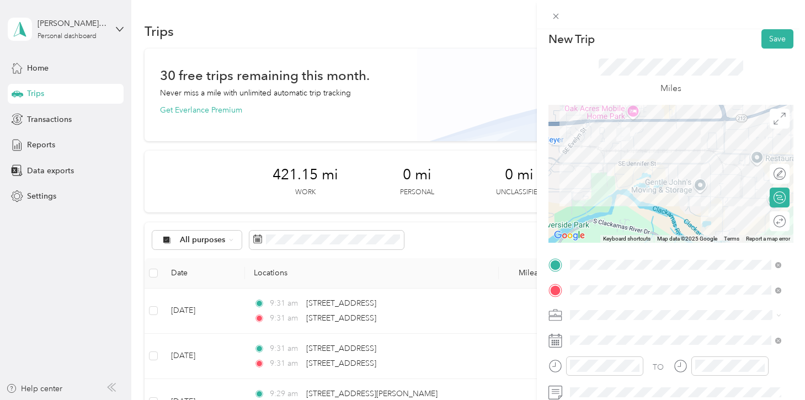
scroll to position [15, 0]
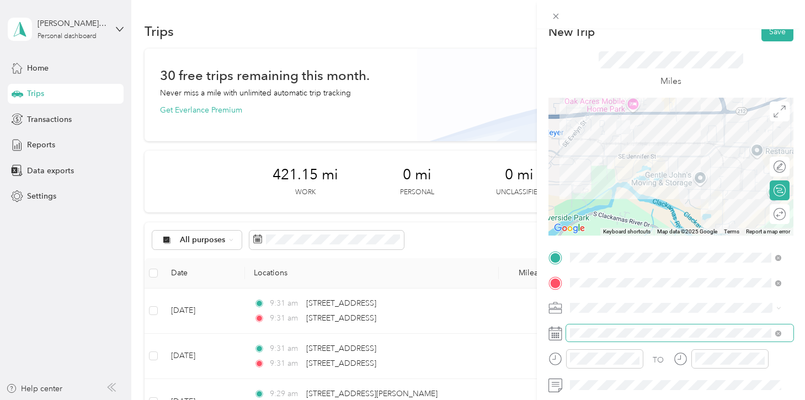
click at [629, 339] on span at bounding box center [679, 333] width 227 height 18
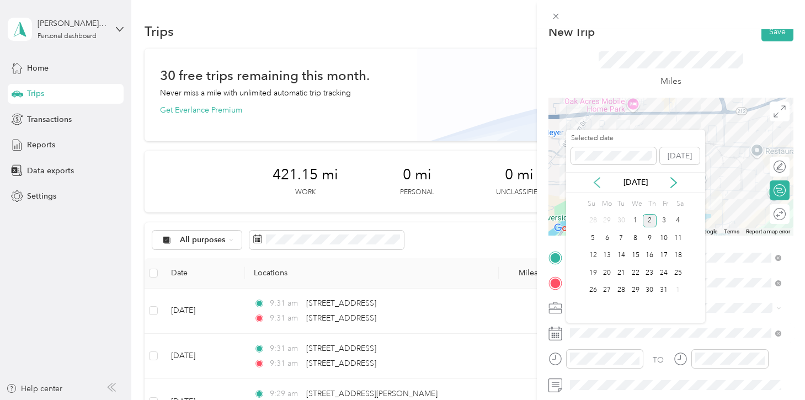
click at [596, 184] on icon at bounding box center [597, 183] width 6 height 10
click at [659, 275] on div "26" at bounding box center [663, 273] width 14 height 14
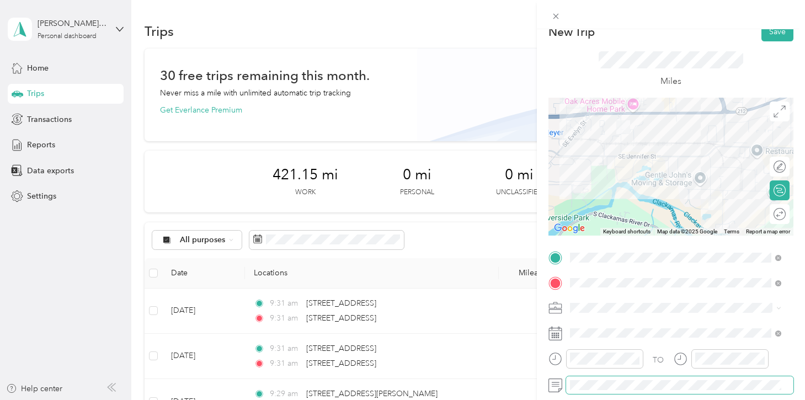
scroll to position [0, 7]
click at [767, 37] on button "Save" at bounding box center [777, 31] width 32 height 19
click at [766, 36] on button "Save" at bounding box center [777, 31] width 32 height 19
click at [766, 34] on button "Save" at bounding box center [777, 31] width 32 height 19
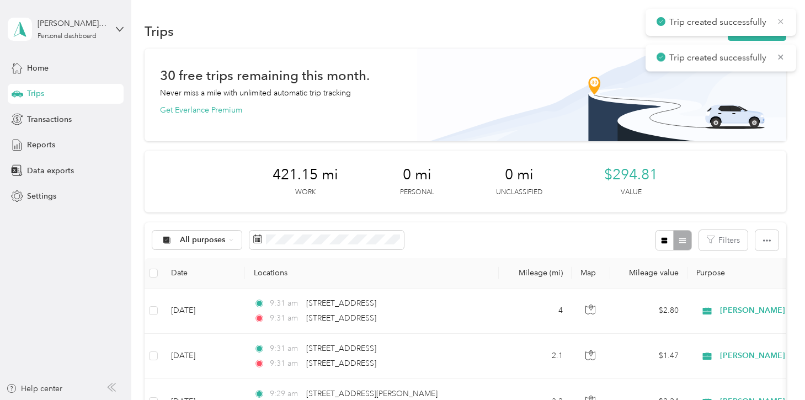
click at [782, 20] on icon at bounding box center [780, 21] width 5 height 5
click at [782, 20] on main "Trip created successfully Trip created successfully [PERSON_NAME][EMAIL_ADDRESS…" at bounding box center [399, 200] width 799 height 400
click at [778, 22] on icon at bounding box center [780, 22] width 9 height 10
click at [779, 22] on icon at bounding box center [780, 21] width 5 height 5
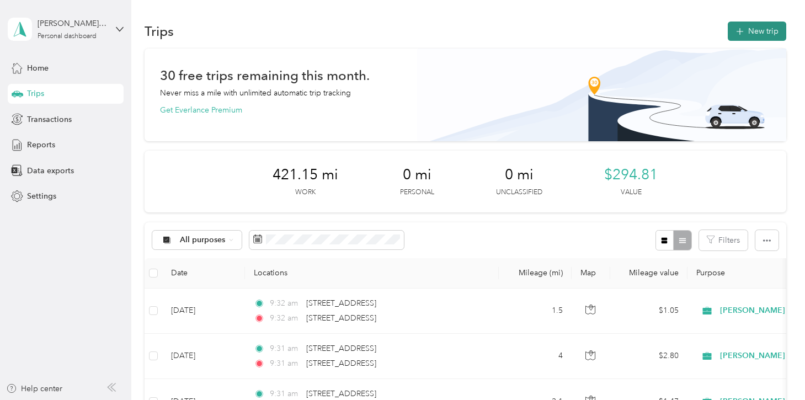
click at [775, 26] on button "New trip" at bounding box center [757, 31] width 58 height 19
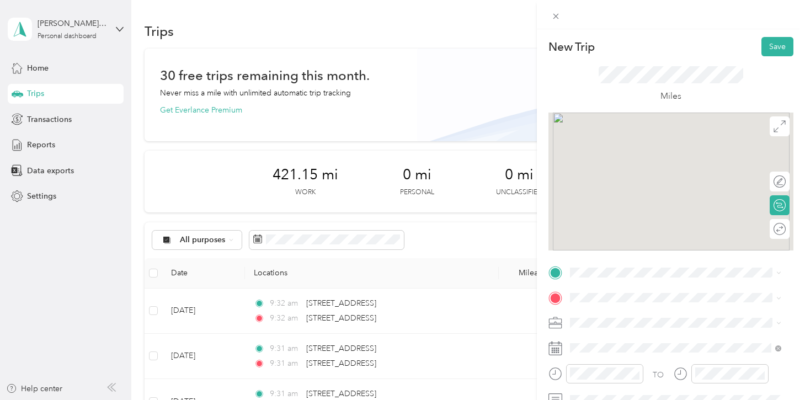
click at [628, 142] on span "[STREET_ADDRESS][US_STATE]" at bounding box center [645, 137] width 110 height 10
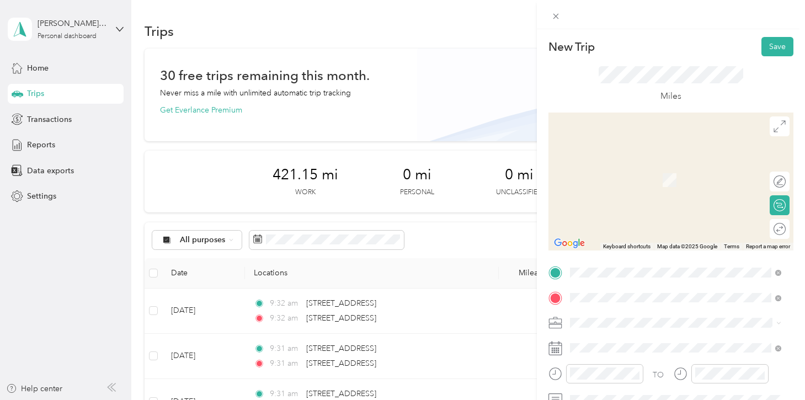
click at [632, 176] on span "[STREET_ADDRESS][PERSON_NAME][US_STATE]" at bounding box center [676, 175] width 172 height 10
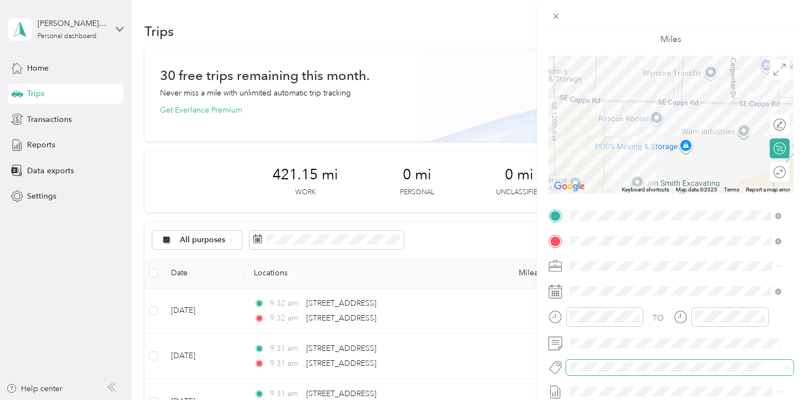
scroll to position [67, 0]
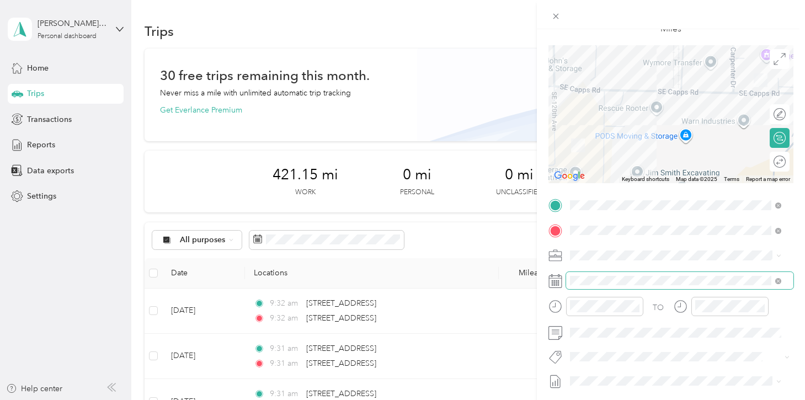
click at [620, 287] on span at bounding box center [679, 281] width 227 height 18
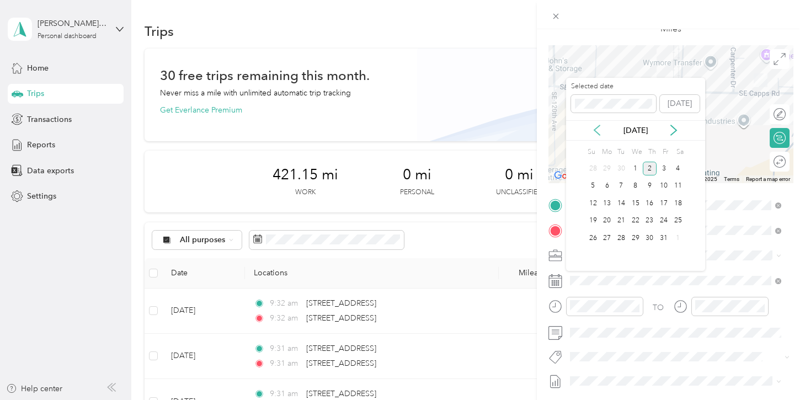
click at [600, 133] on icon at bounding box center [596, 130] width 11 height 11
click at [659, 220] on div "26" at bounding box center [663, 221] width 14 height 14
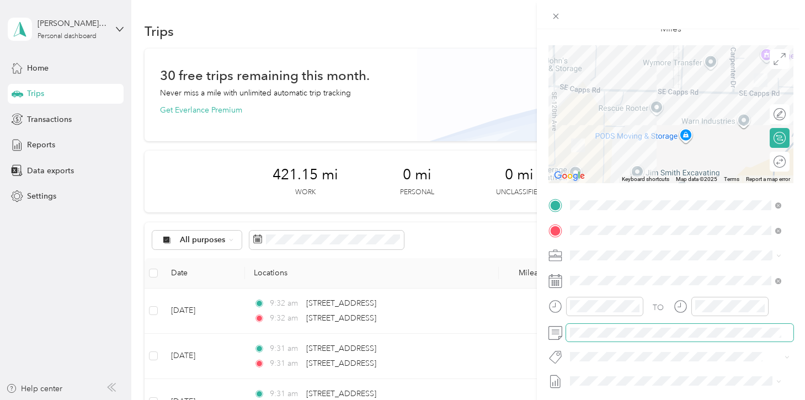
click at [603, 327] on span at bounding box center [679, 333] width 227 height 18
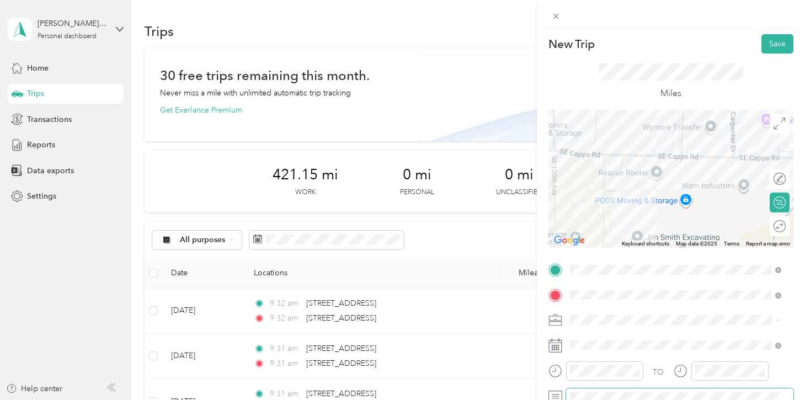
scroll to position [0, 0]
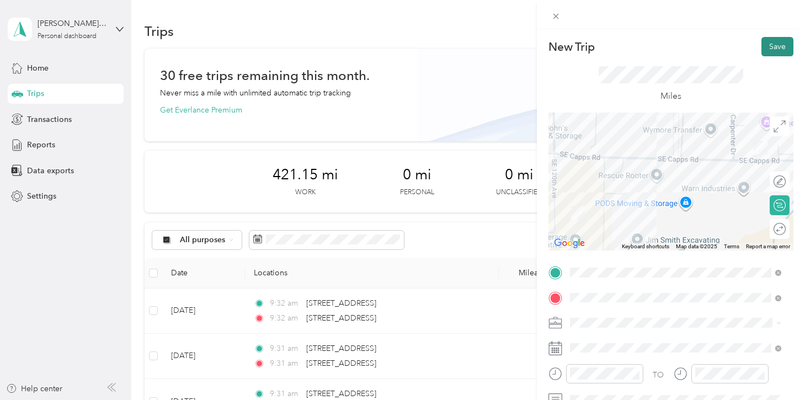
click at [763, 52] on button "Save" at bounding box center [777, 46] width 32 height 19
click at [763, 50] on button "Save" at bounding box center [777, 46] width 32 height 19
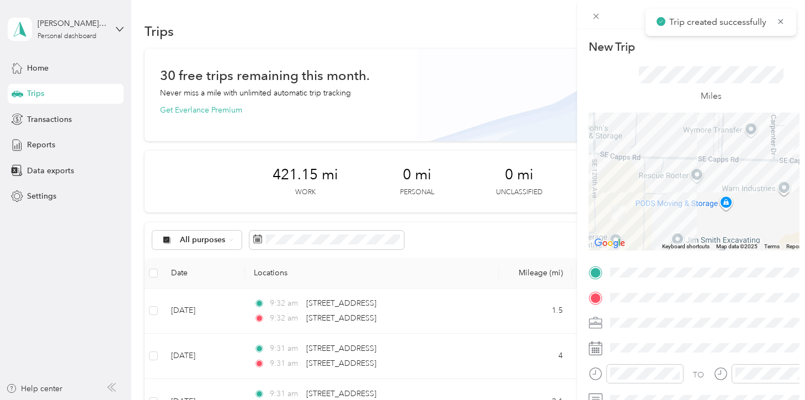
click at [764, 48] on body "Trip created successfully [PERSON_NAME][EMAIL_ADDRESS][DOMAIN_NAME] Personal da…" at bounding box center [399, 241] width 799 height 483
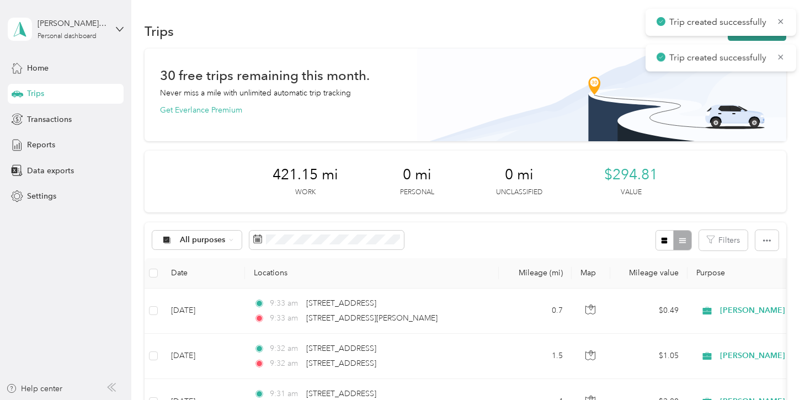
click at [766, 39] on button "New trip" at bounding box center [757, 31] width 58 height 19
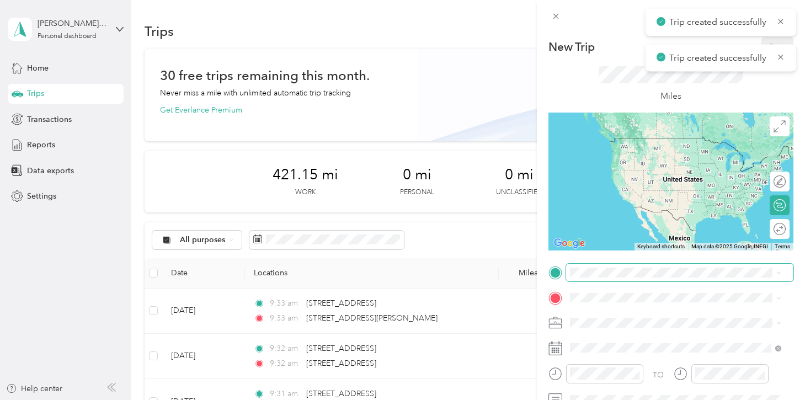
click at [607, 280] on span at bounding box center [679, 273] width 227 height 18
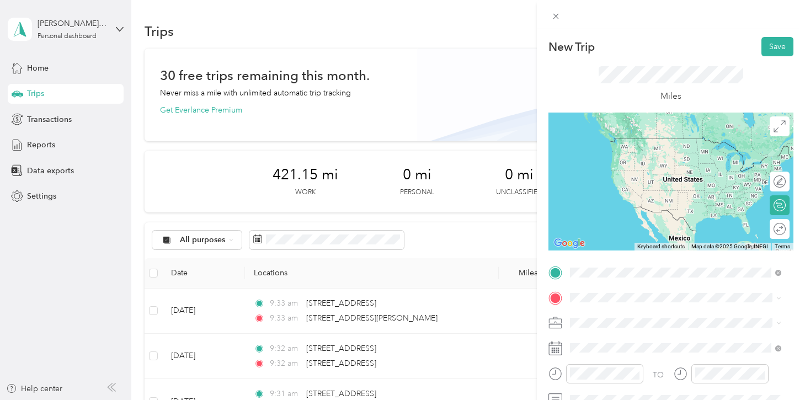
click at [629, 162] on li "[STREET_ADDRESS][PERSON_NAME][US_STATE]" at bounding box center [675, 150] width 219 height 23
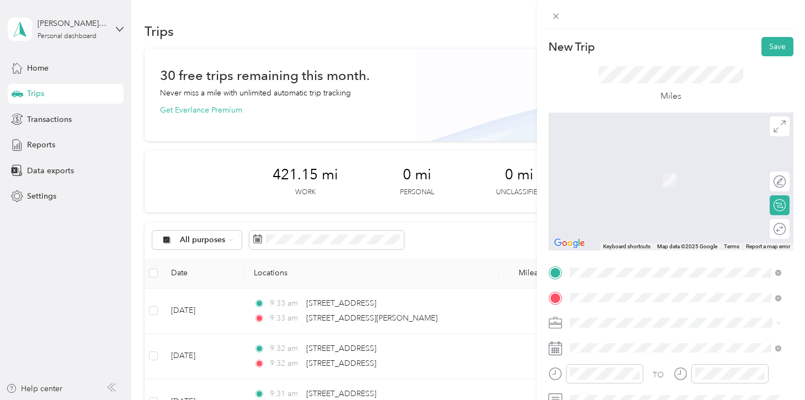
click at [615, 168] on span "[STREET_ADDRESS][US_STATE]" at bounding box center [645, 163] width 110 height 10
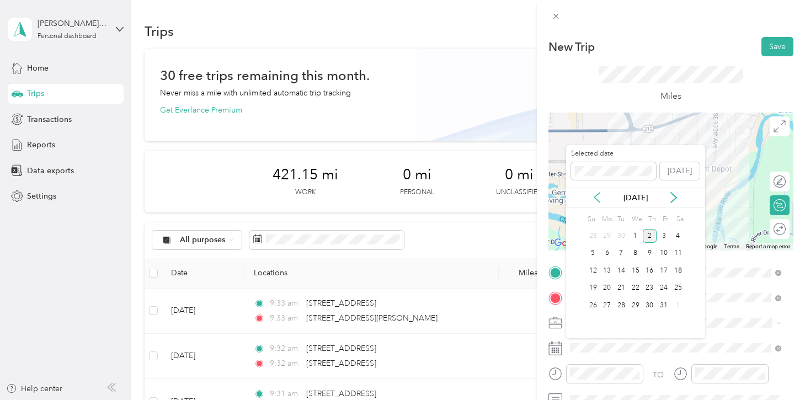
click at [595, 196] on icon at bounding box center [597, 198] width 6 height 10
click at [663, 290] on div "26" at bounding box center [663, 288] width 14 height 14
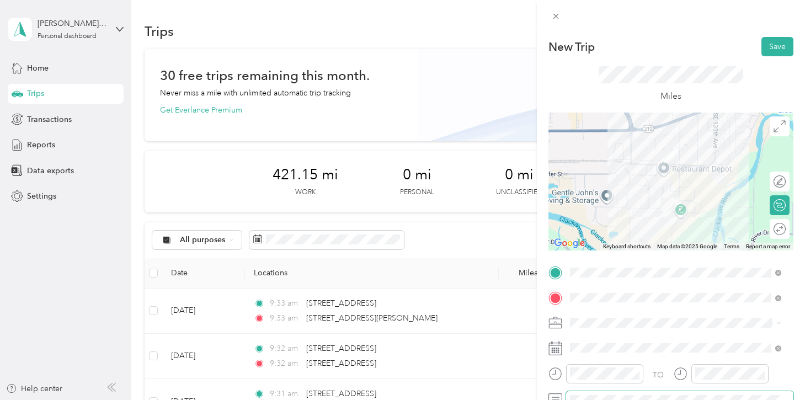
click at [605, 391] on span at bounding box center [679, 400] width 227 height 18
click at [601, 394] on span at bounding box center [679, 400] width 227 height 18
click at [761, 49] on button "Save" at bounding box center [777, 46] width 32 height 19
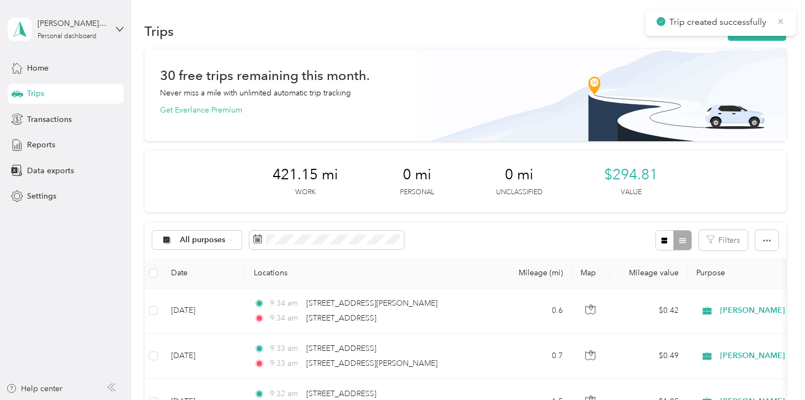
click at [781, 19] on icon at bounding box center [780, 22] width 9 height 10
click at [765, 32] on button "New trip" at bounding box center [757, 31] width 58 height 19
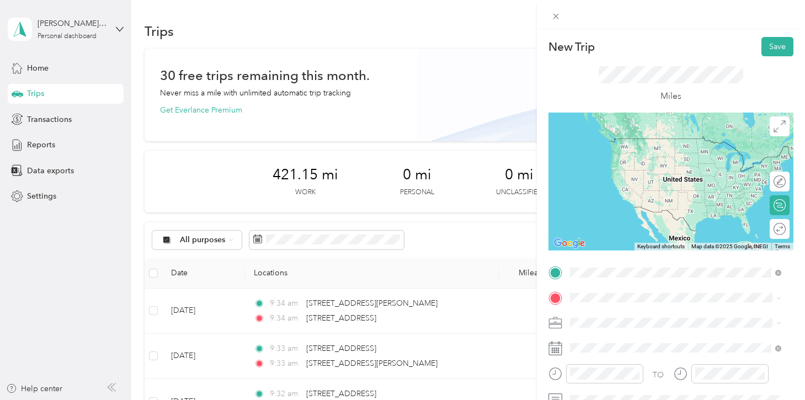
click at [633, 150] on li "[STREET_ADDRESS][US_STATE]" at bounding box center [675, 138] width 219 height 23
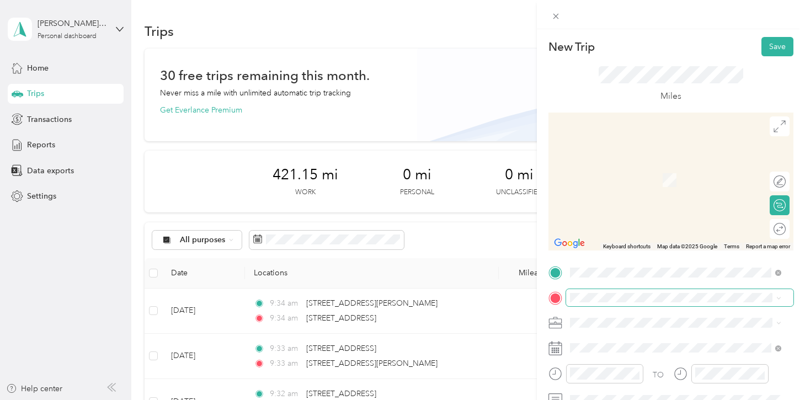
click at [594, 303] on span at bounding box center [679, 298] width 227 height 18
click at [617, 168] on span "[STREET_ADDRESS][PERSON_NAME][US_STATE]" at bounding box center [676, 163] width 172 height 10
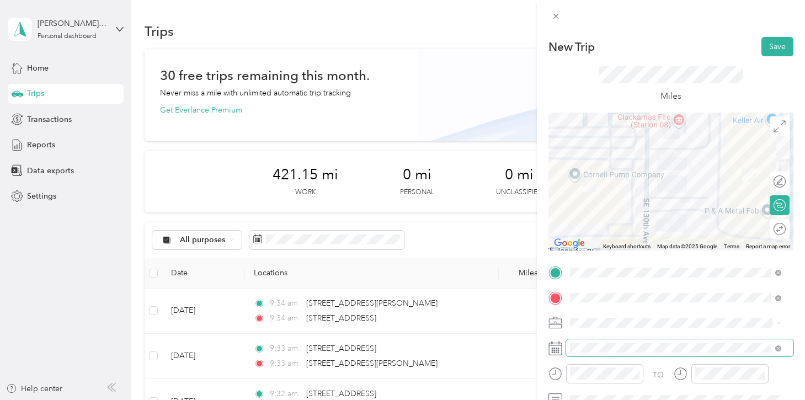
click at [619, 342] on span at bounding box center [679, 348] width 227 height 18
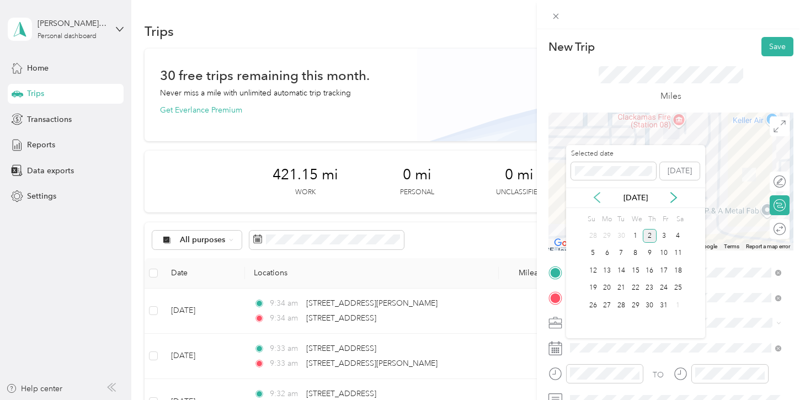
click at [595, 199] on icon at bounding box center [596, 197] width 11 height 11
click at [660, 287] on div "26" at bounding box center [663, 288] width 14 height 14
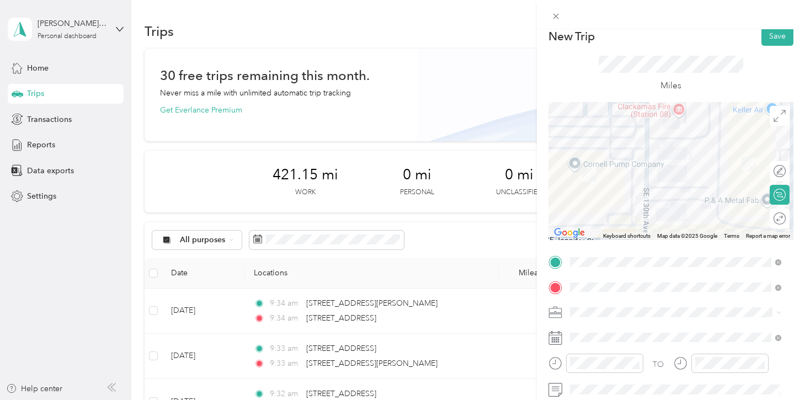
scroll to position [10, 0]
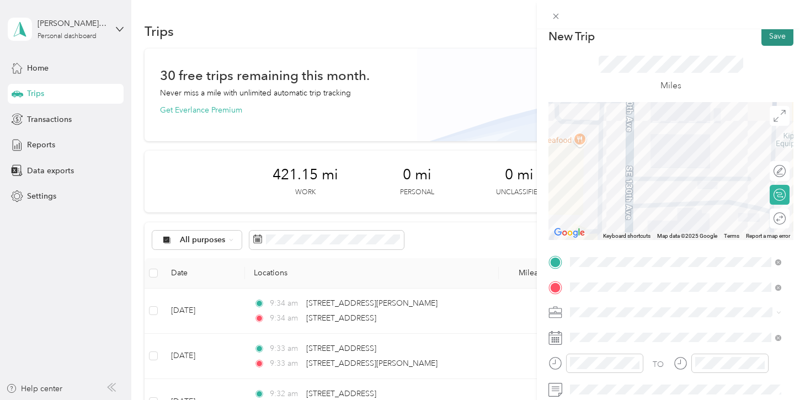
click at [764, 45] on button "Save" at bounding box center [777, 35] width 32 height 19
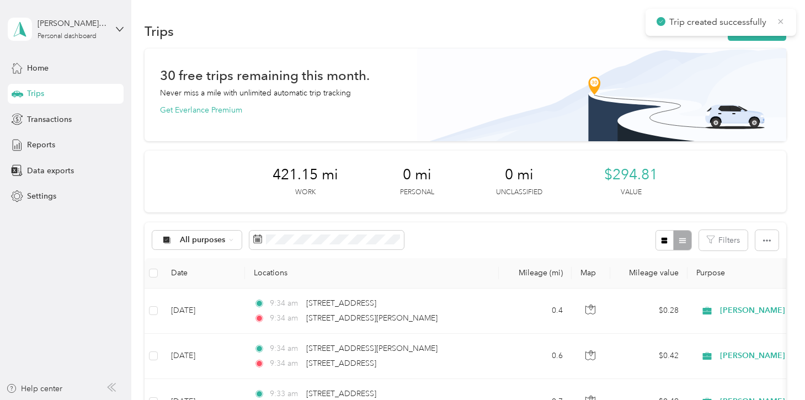
click at [779, 23] on icon at bounding box center [780, 21] width 5 height 5
click at [739, 35] on button "New trip" at bounding box center [757, 31] width 58 height 19
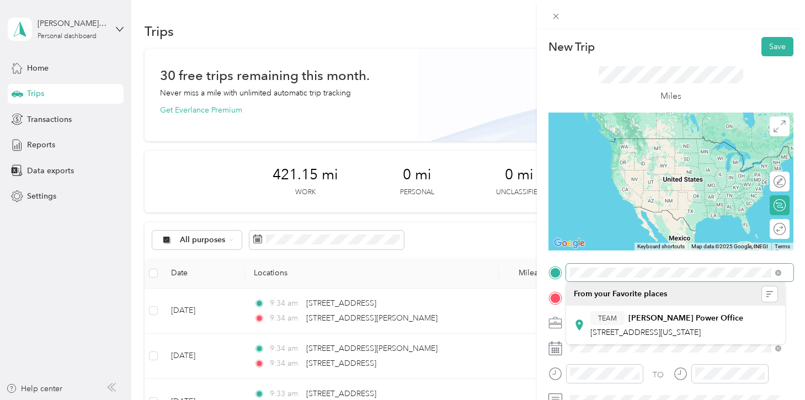
scroll to position [0, 55]
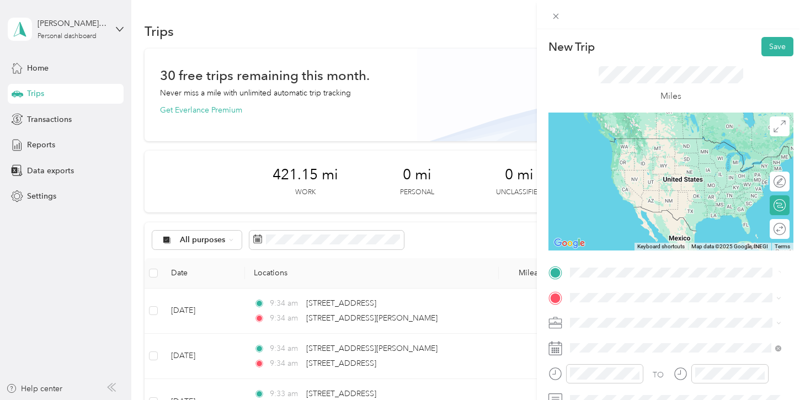
click at [632, 150] on li "[STREET_ADDRESS][PERSON_NAME][US_STATE]" at bounding box center [675, 138] width 219 height 23
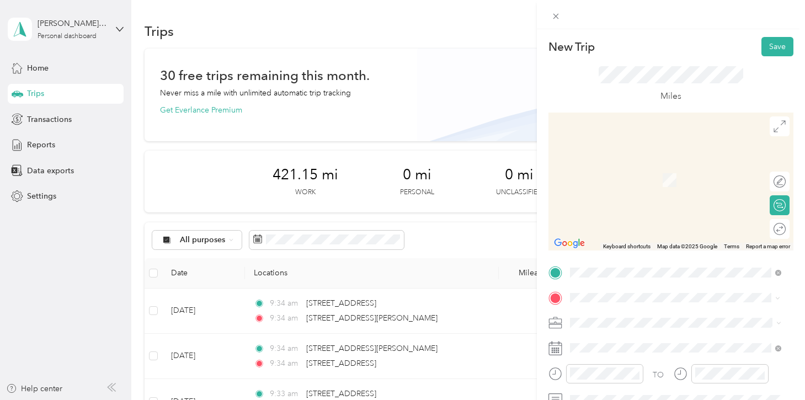
click at [628, 164] on span "[STREET_ADDRESS][PERSON_NAME][US_STATE]" at bounding box center [676, 163] width 172 height 10
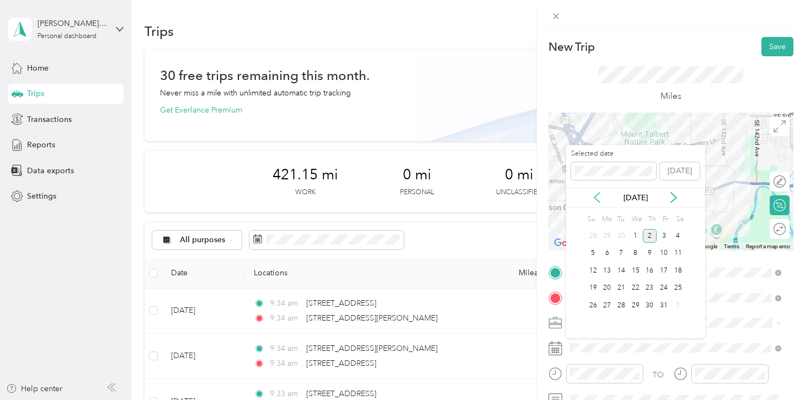
click at [595, 200] on icon at bounding box center [596, 197] width 11 height 11
click at [658, 291] on div "26" at bounding box center [663, 288] width 14 height 14
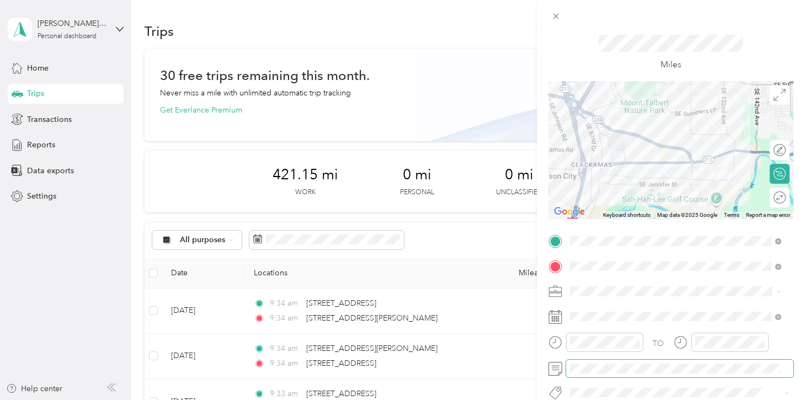
scroll to position [45, 0]
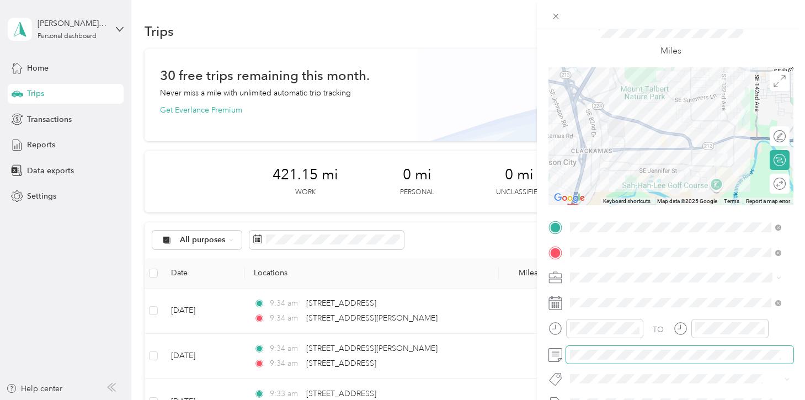
click at [621, 346] on span at bounding box center [679, 355] width 227 height 18
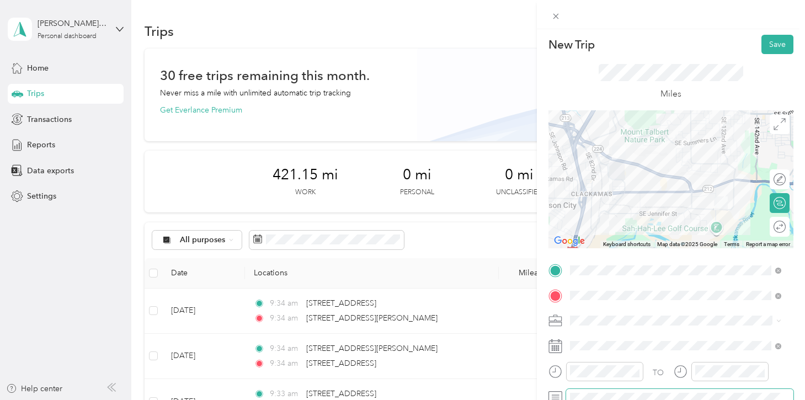
scroll to position [0, 0]
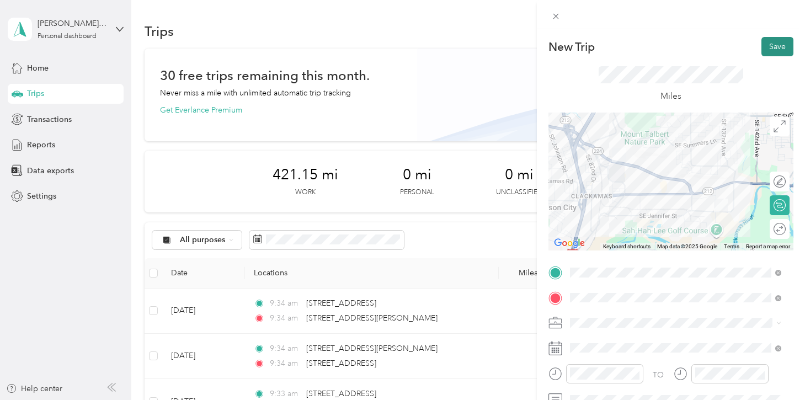
click at [761, 47] on button "Save" at bounding box center [777, 46] width 32 height 19
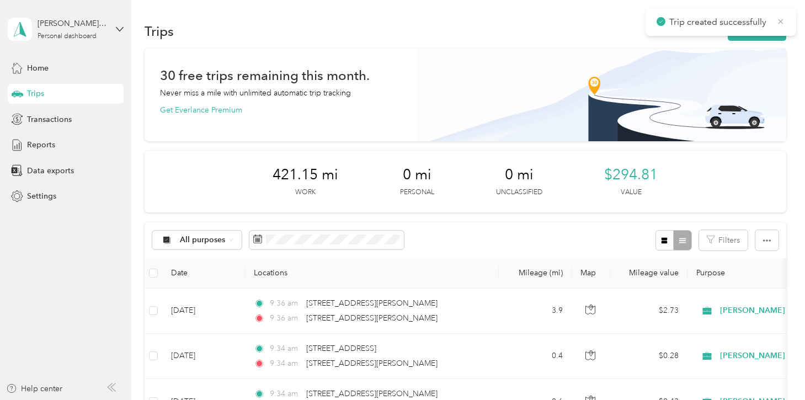
click at [780, 22] on icon at bounding box center [780, 21] width 5 height 5
click at [765, 32] on button "New trip" at bounding box center [757, 31] width 58 height 19
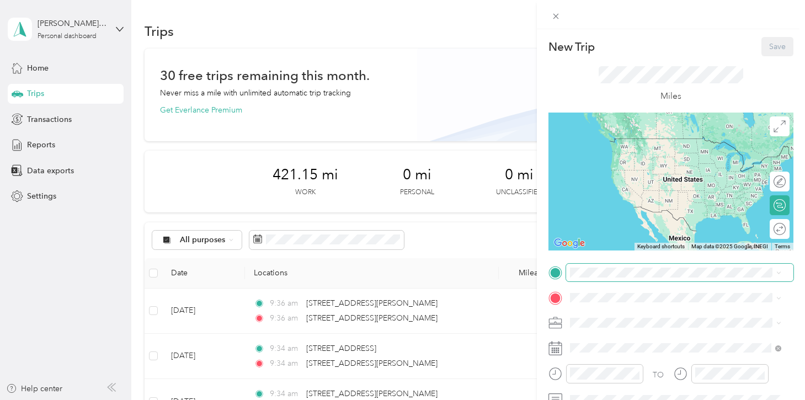
click at [586, 278] on span at bounding box center [679, 273] width 227 height 18
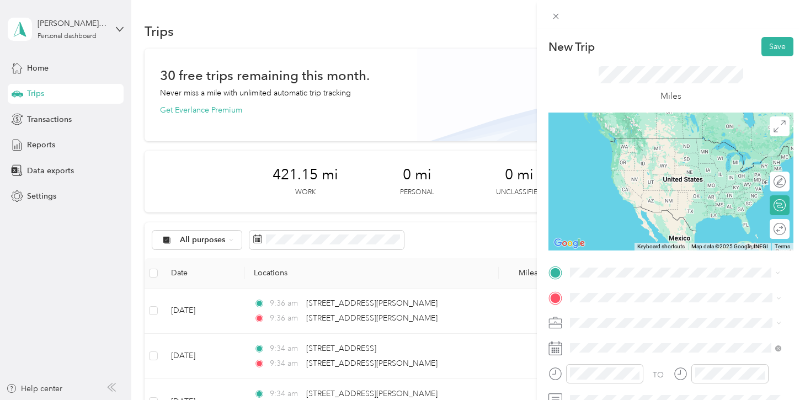
click at [607, 150] on li "[STREET_ADDRESS][PERSON_NAME][US_STATE]" at bounding box center [675, 138] width 219 height 23
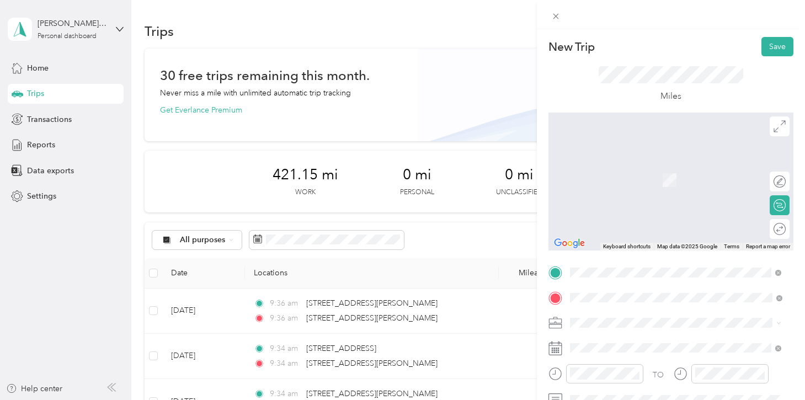
click at [607, 172] on div "[STREET_ADDRESS][US_STATE]" at bounding box center [676, 164] width 204 height 15
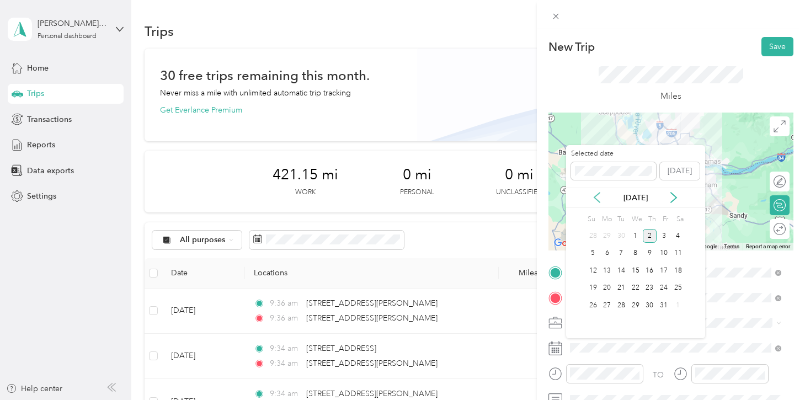
click at [596, 200] on icon at bounding box center [597, 198] width 6 height 10
click at [662, 287] on div "26" at bounding box center [663, 288] width 14 height 14
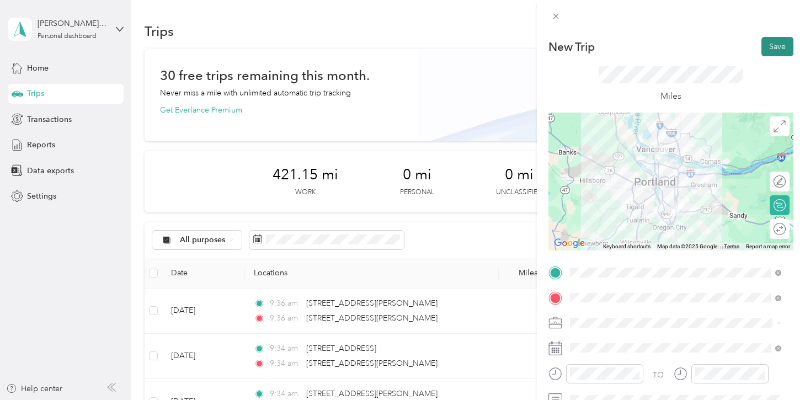
click at [774, 45] on button "Save" at bounding box center [777, 46] width 32 height 19
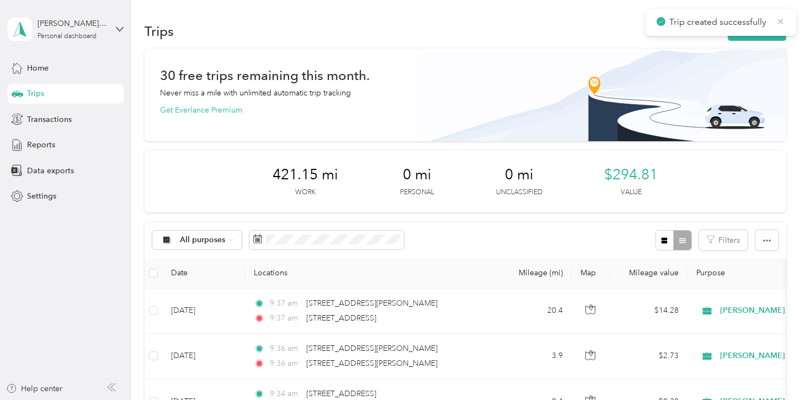
click at [778, 23] on icon at bounding box center [780, 22] width 9 height 10
click at [515, 31] on div "Trips New trip" at bounding box center [465, 30] width 641 height 23
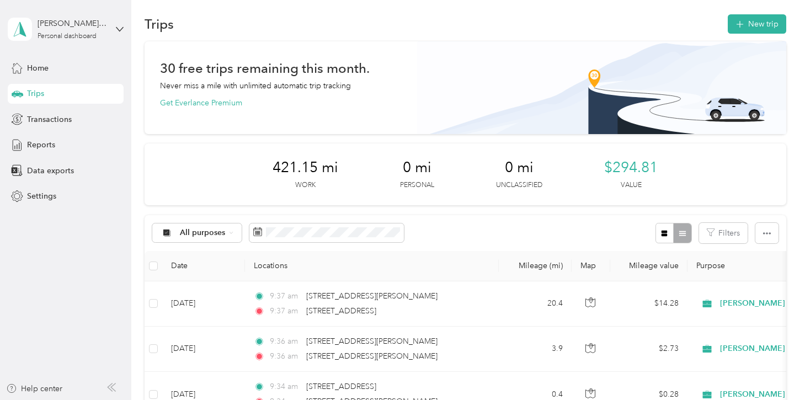
scroll to position [17, 0]
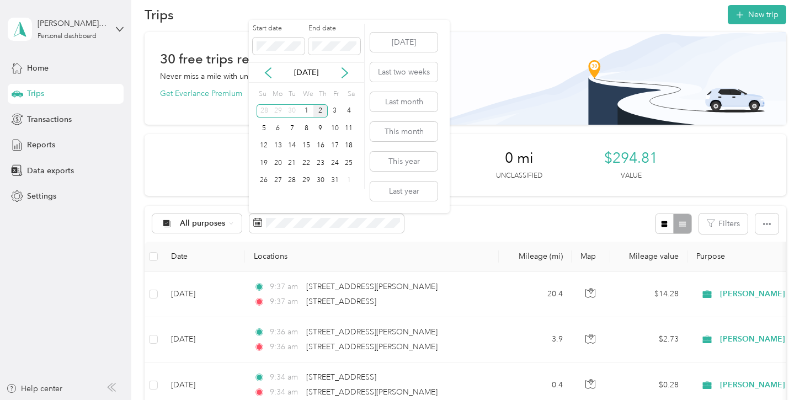
click at [277, 56] on div "Start date End date" at bounding box center [306, 43] width 115 height 39
click at [401, 98] on button "Last month" at bounding box center [403, 101] width 67 height 19
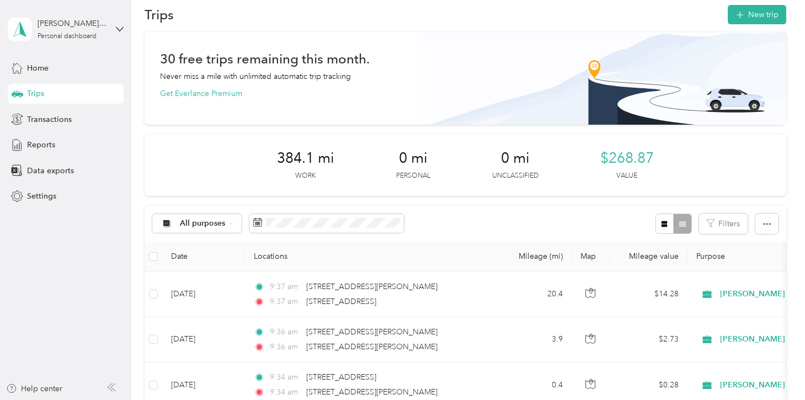
click at [494, 225] on div "All purposes Filters" at bounding box center [465, 224] width 641 height 36
click at [185, 226] on span "All purposes" at bounding box center [203, 224] width 46 height 8
click at [195, 286] on li "[PERSON_NAME] Power, LLC" at bounding box center [223, 282] width 142 height 19
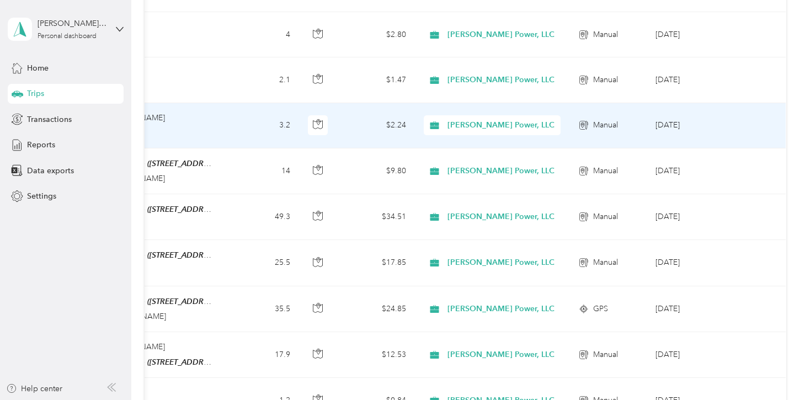
scroll to position [603, 0]
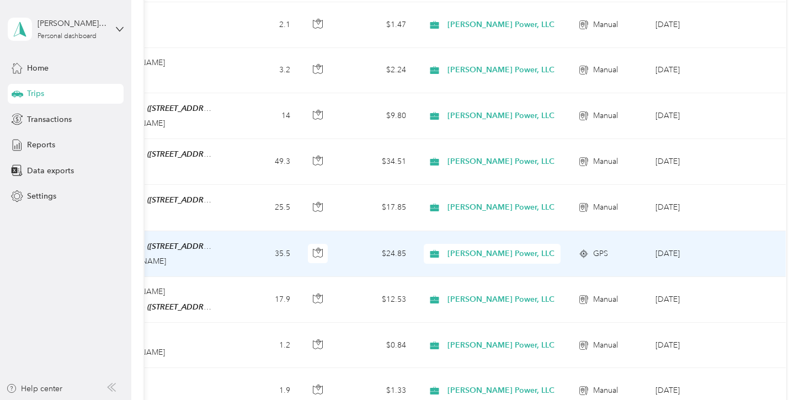
click at [210, 261] on div "11:15 am [STREET_ADDRESS][PERSON_NAME]" at bounding box center [97, 261] width 232 height 12
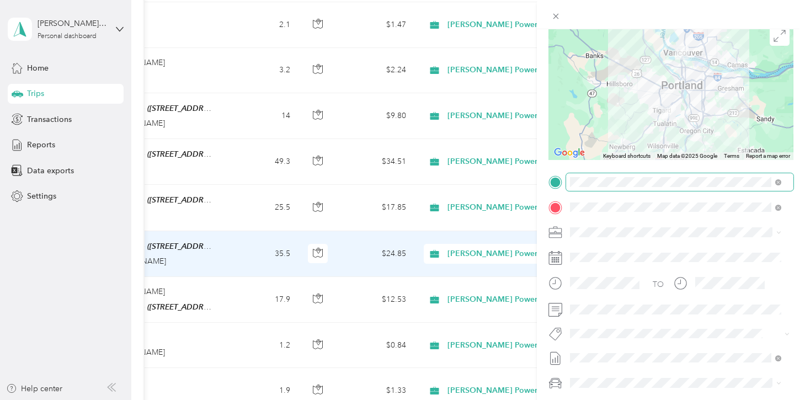
scroll to position [90, 0]
click at [233, 291] on div "Trip details Save This trip cannot be edited because it is either under review,…" at bounding box center [402, 200] width 805 height 400
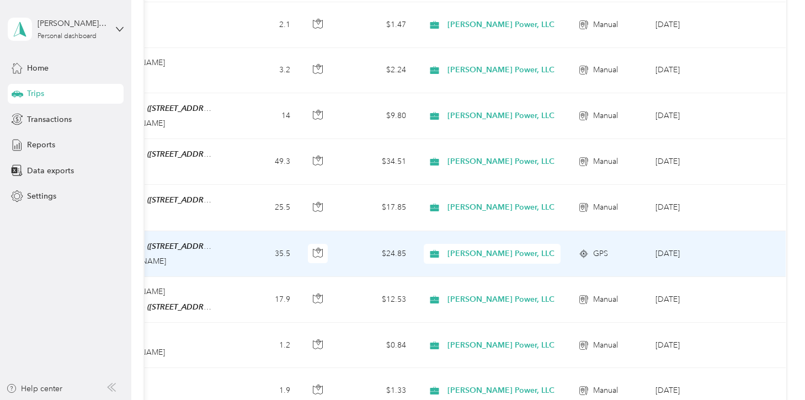
click at [233, 264] on td "35.5" at bounding box center [262, 254] width 73 height 46
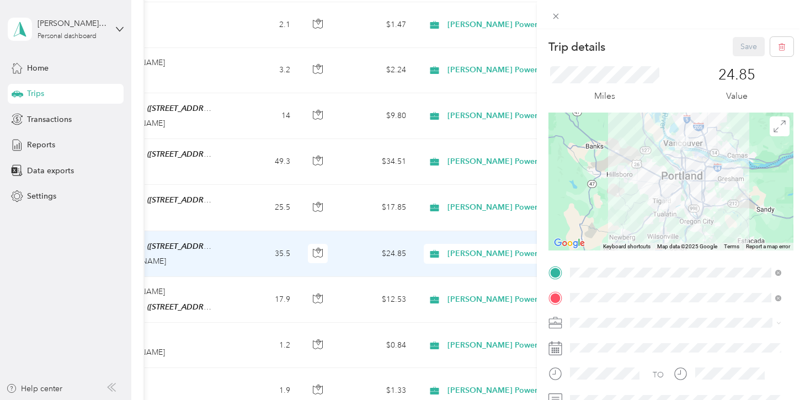
click at [651, 190] on div at bounding box center [670, 182] width 245 height 138
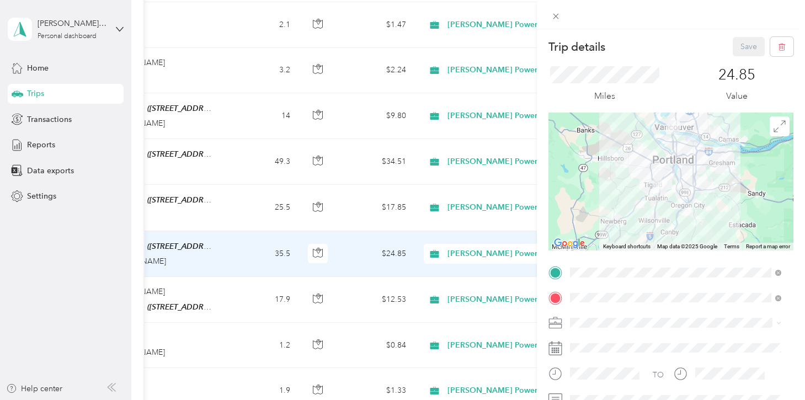
drag, startPoint x: 659, startPoint y: 198, endPoint x: 649, endPoint y: 180, distance: 20.7
click at [653, 180] on img at bounding box center [660, 186] width 14 height 14
click at [652, 184] on img at bounding box center [659, 186] width 14 height 14
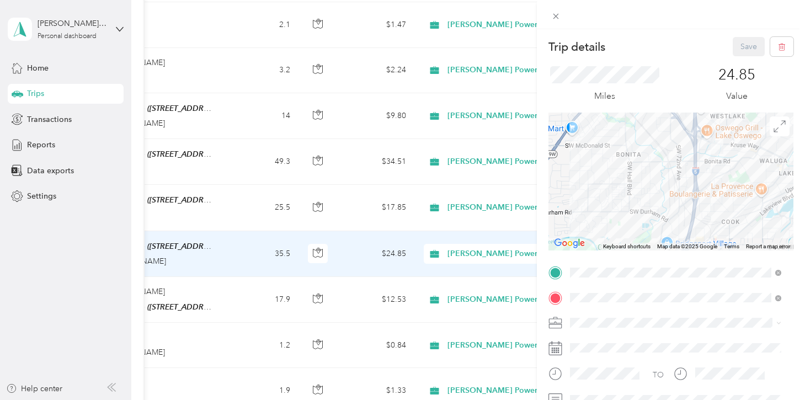
drag, startPoint x: 653, startPoint y: 169, endPoint x: 636, endPoint y: 202, distance: 37.7
click at [636, 202] on div at bounding box center [670, 182] width 245 height 138
click at [233, 212] on div "Trip details Save This trip cannot be edited because it is either under review,…" at bounding box center [402, 200] width 805 height 400
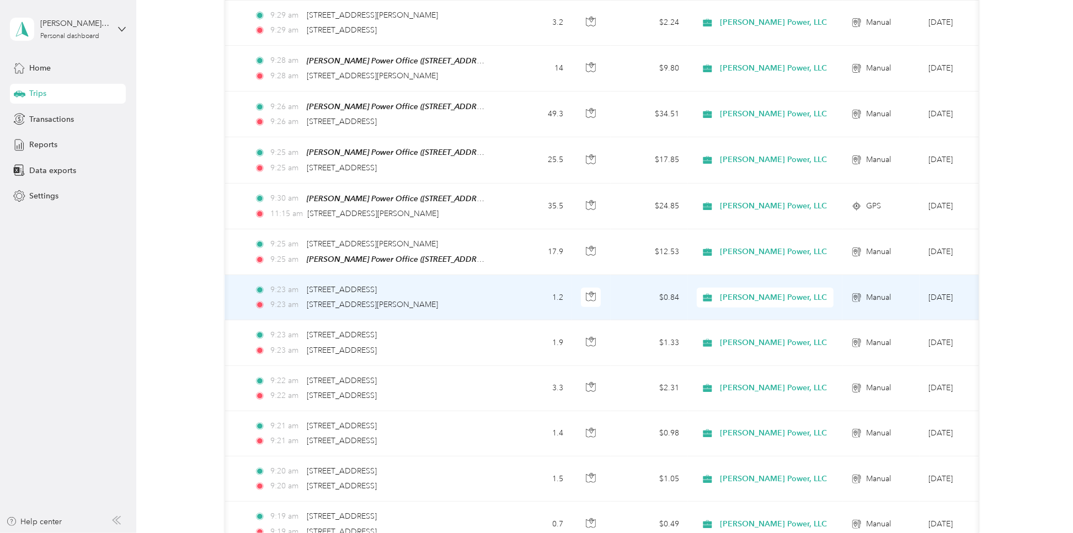
scroll to position [641, 0]
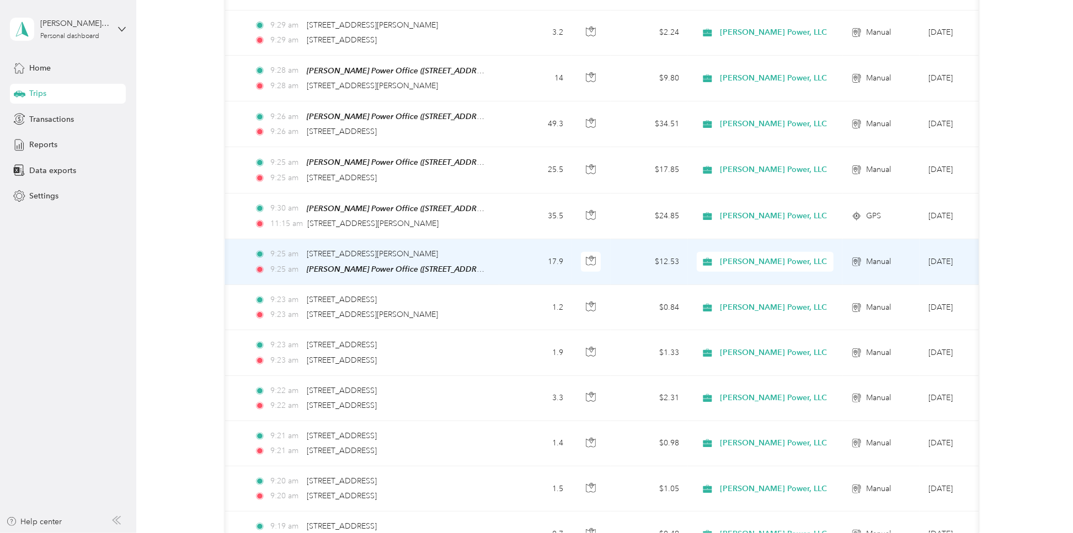
drag, startPoint x: 494, startPoint y: 248, endPoint x: 488, endPoint y: 237, distance: 12.6
click at [488, 239] on td "9:25 am [STREET_ADDRESS][GEOGRAPHIC_DATA][PERSON_NAME]:[GEOGRAPHIC_DATA][PERSON…" at bounding box center [372, 262] width 254 height 46
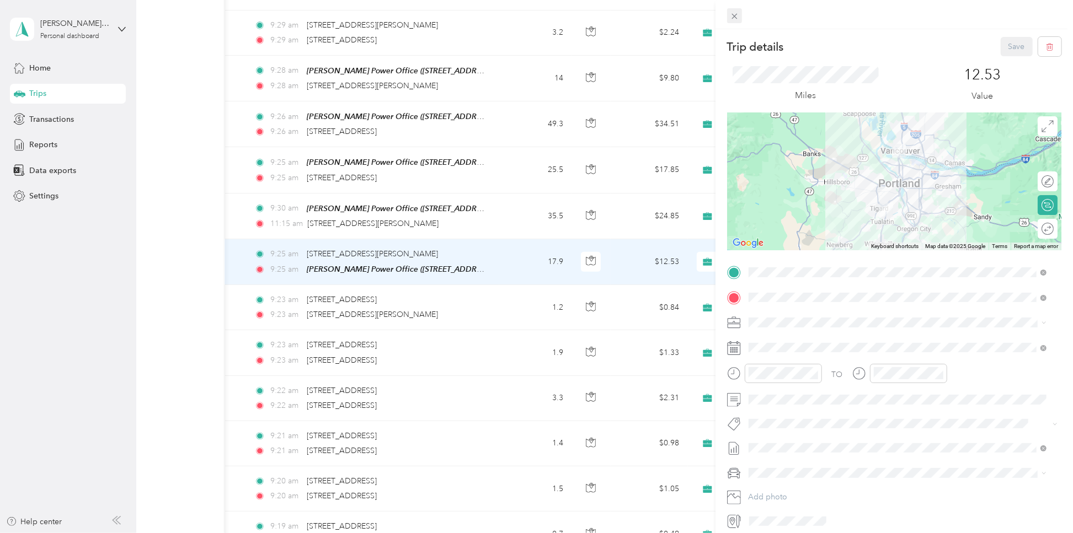
click at [737, 19] on icon at bounding box center [734, 16] width 9 height 9
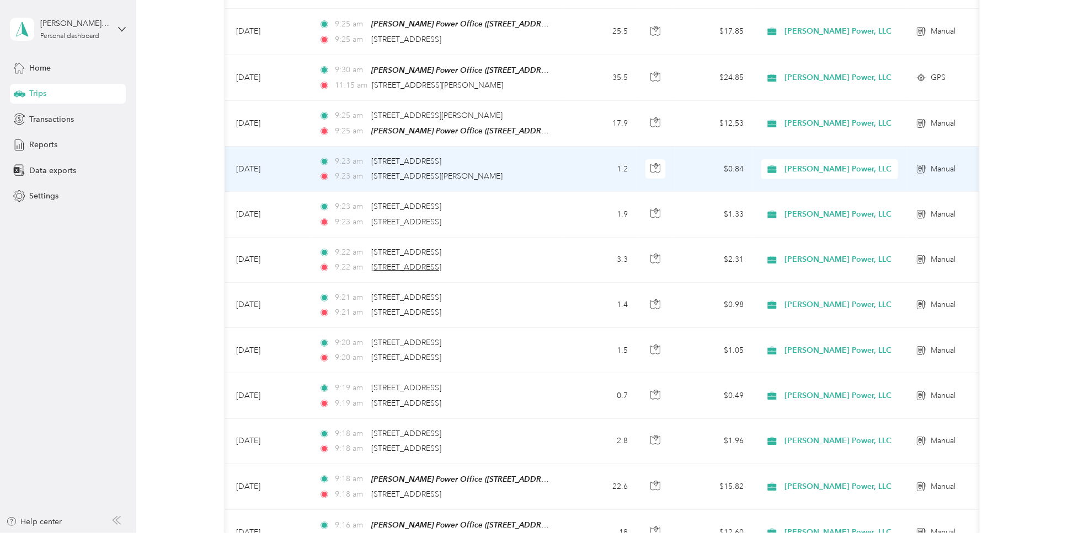
scroll to position [709, 0]
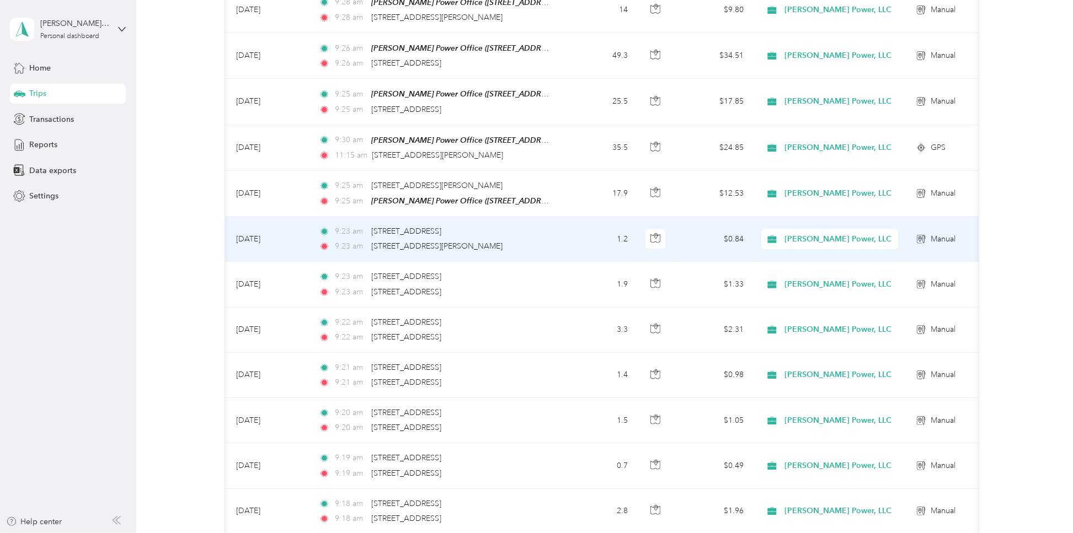
click at [571, 241] on td "1.2" at bounding box center [600, 239] width 73 height 45
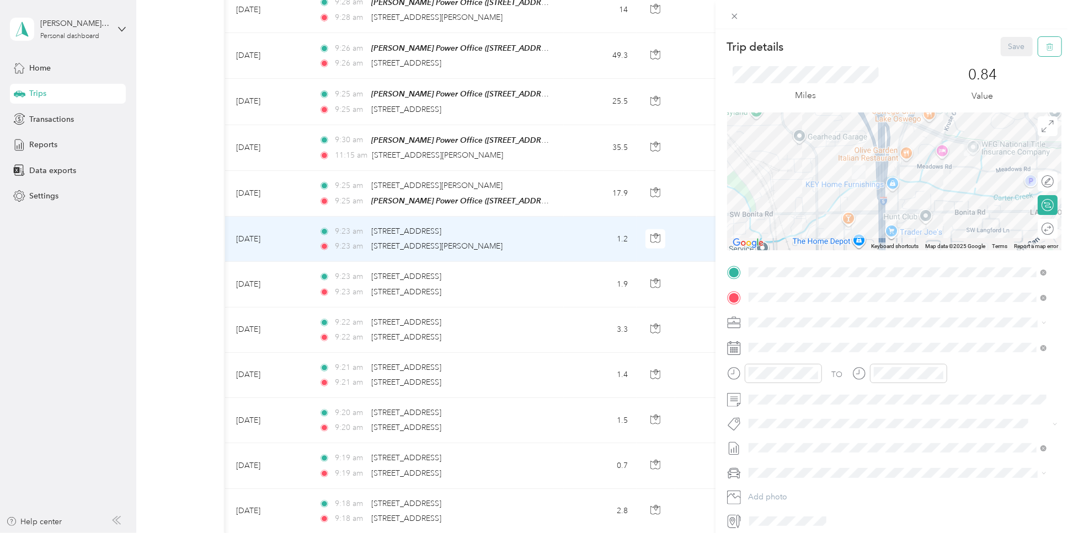
click at [804, 50] on icon "button" at bounding box center [1050, 47] width 8 height 8
click at [804, 60] on button "Yes" at bounding box center [1007, 60] width 22 height 18
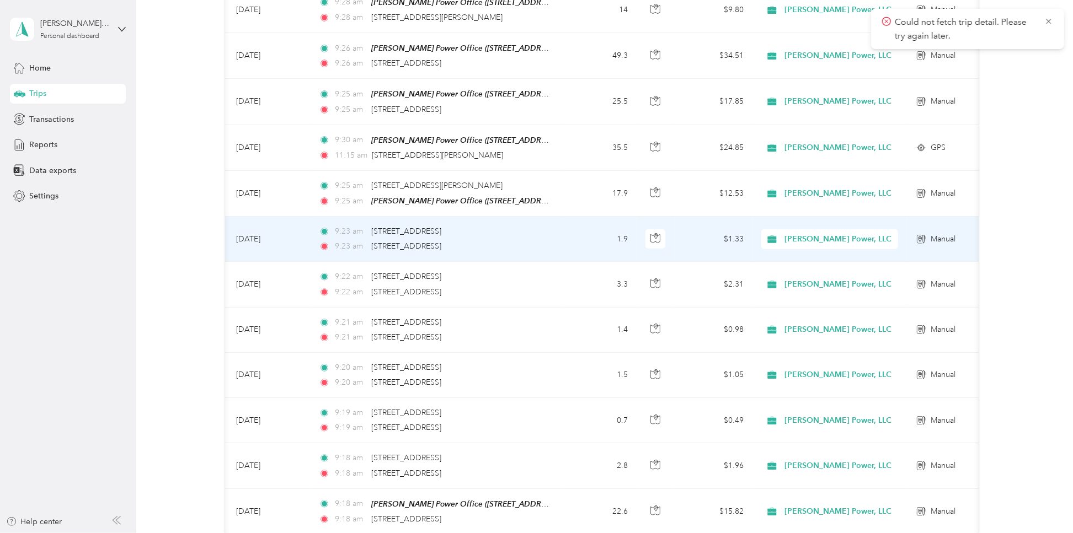
click at [581, 233] on td "1.9" at bounding box center [600, 239] width 73 height 45
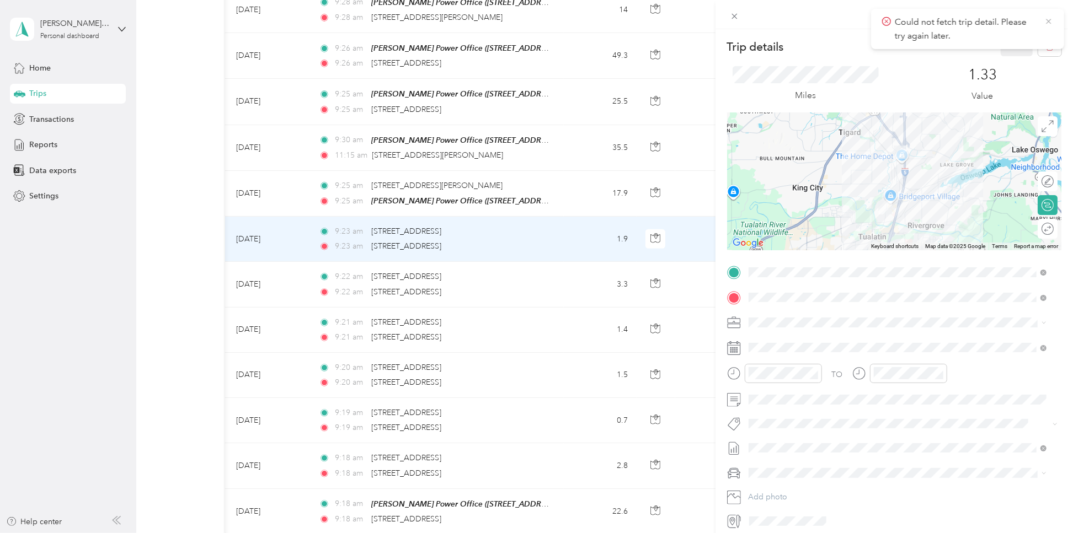
click at [804, 17] on icon at bounding box center [1048, 22] width 9 height 10
click at [804, 47] on button "button" at bounding box center [1049, 46] width 23 height 19
click at [804, 63] on button "Yes" at bounding box center [1007, 60] width 22 height 18
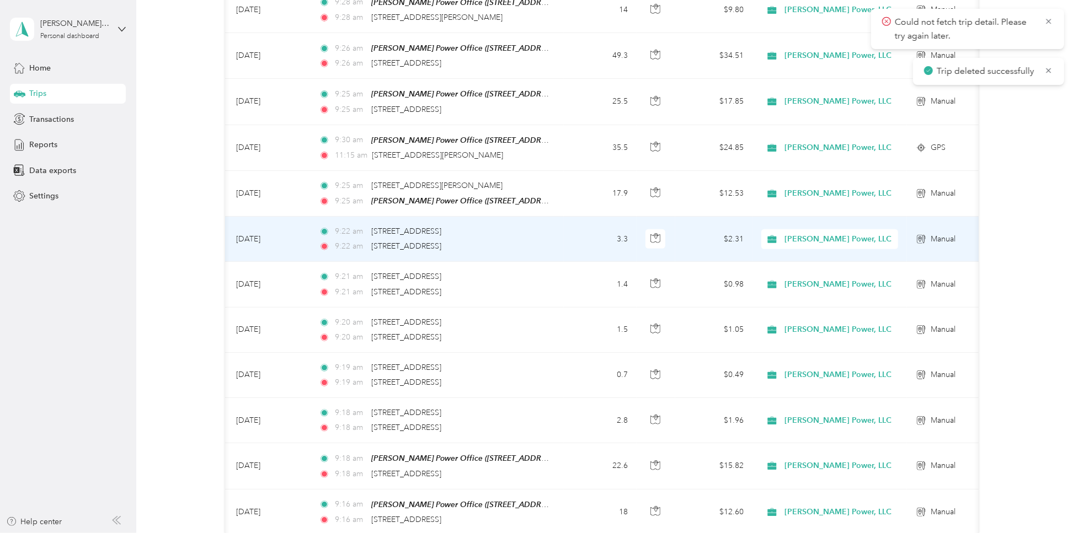
click at [558, 239] on td "9:22 am [STREET_ADDRESS][GEOGRAPHIC_DATA]:22 am [STREET_ADDRESS]" at bounding box center [437, 239] width 254 height 45
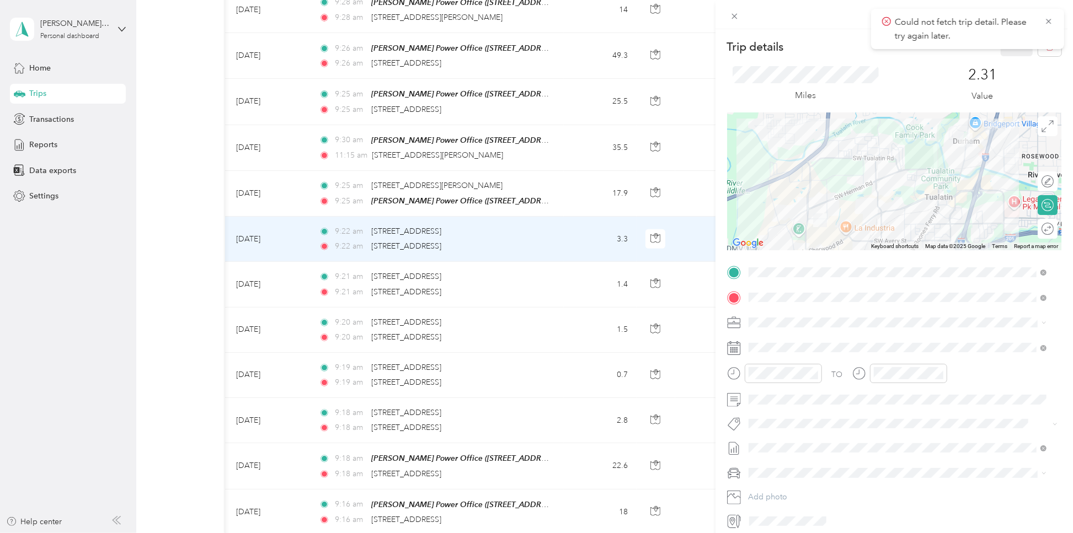
drag, startPoint x: 1037, startPoint y: 62, endPoint x: 1037, endPoint y: 53, distance: 8.8
click at [804, 60] on div "Miles 2.31 Value" at bounding box center [894, 84] width 334 height 56
click at [804, 53] on button "button" at bounding box center [1049, 46] width 23 height 19
click at [804, 60] on button "Yes" at bounding box center [1007, 60] width 22 height 18
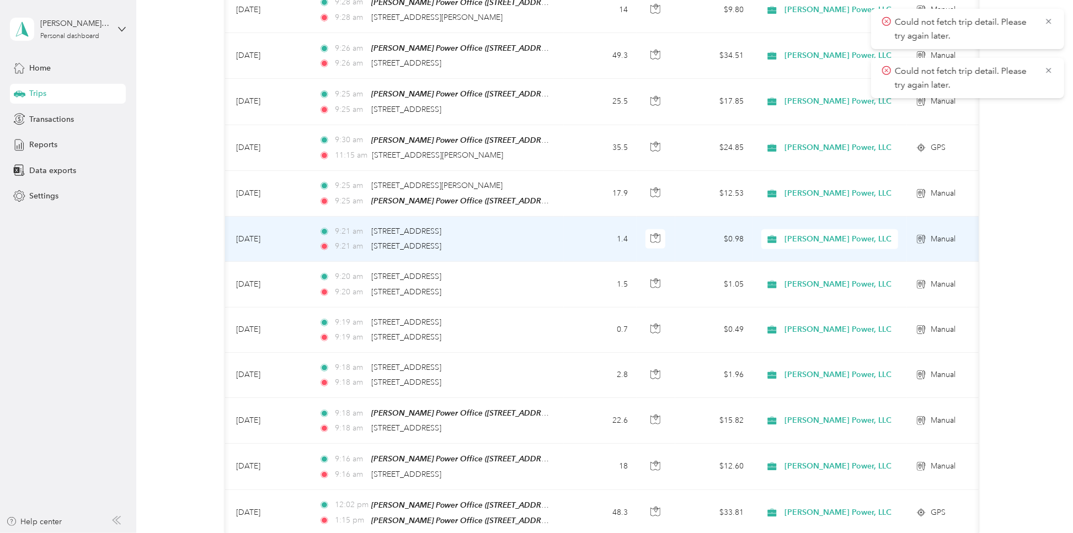
click at [578, 236] on td "1.4" at bounding box center [600, 239] width 73 height 45
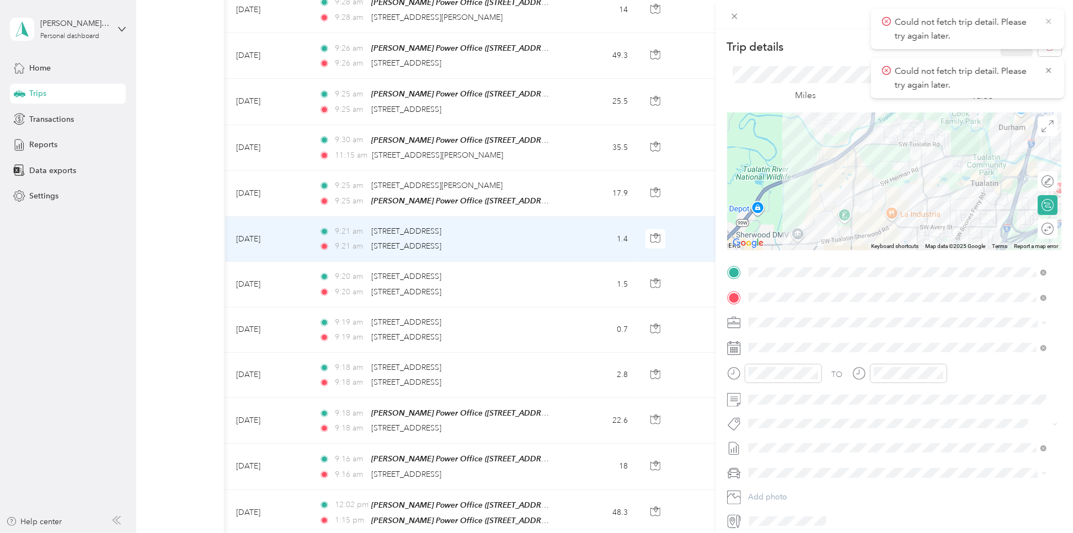
click at [804, 21] on icon at bounding box center [1048, 22] width 9 height 10
click at [804, 50] on icon "button" at bounding box center [1050, 47] width 8 height 8
click at [804, 58] on button "Yes" at bounding box center [1007, 60] width 22 height 18
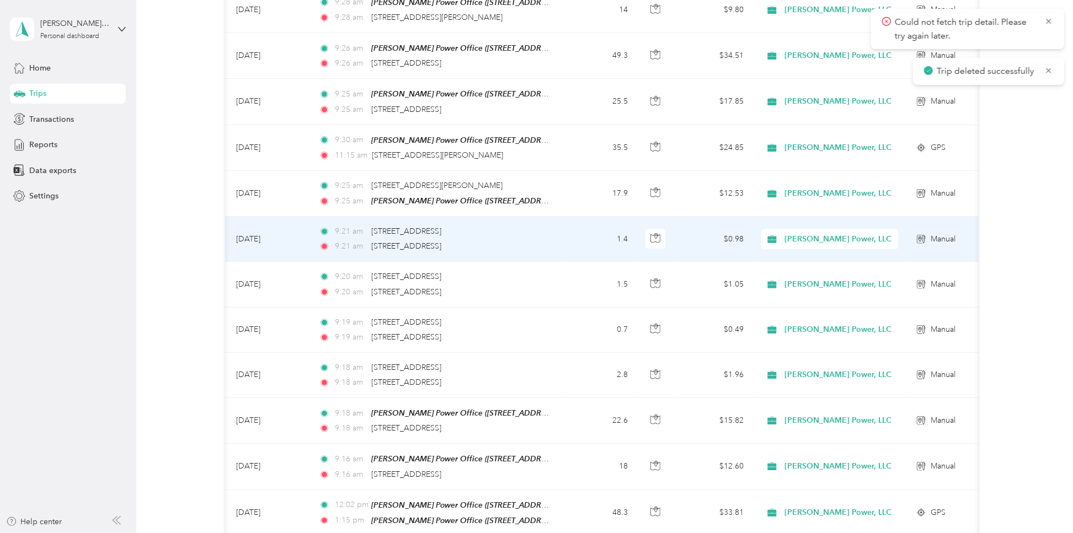
click at [516, 233] on div "9:21 am [STREET_ADDRESS][GEOGRAPHIC_DATA]:21 am [STREET_ADDRESS]" at bounding box center [435, 239] width 232 height 27
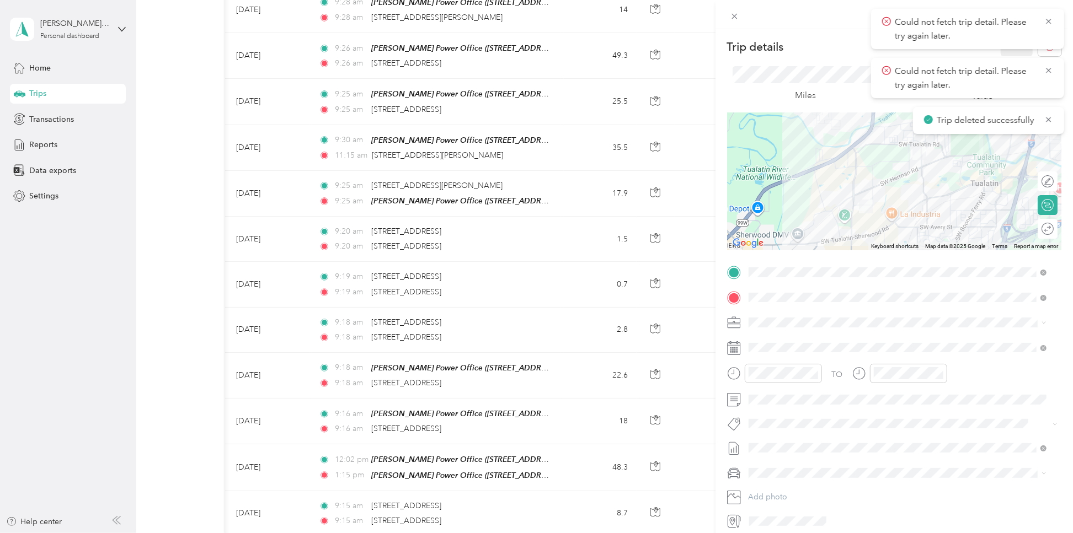
click at [541, 226] on div "Trip details Save This trip cannot be edited because it is either under review,…" at bounding box center [536, 266] width 1073 height 533
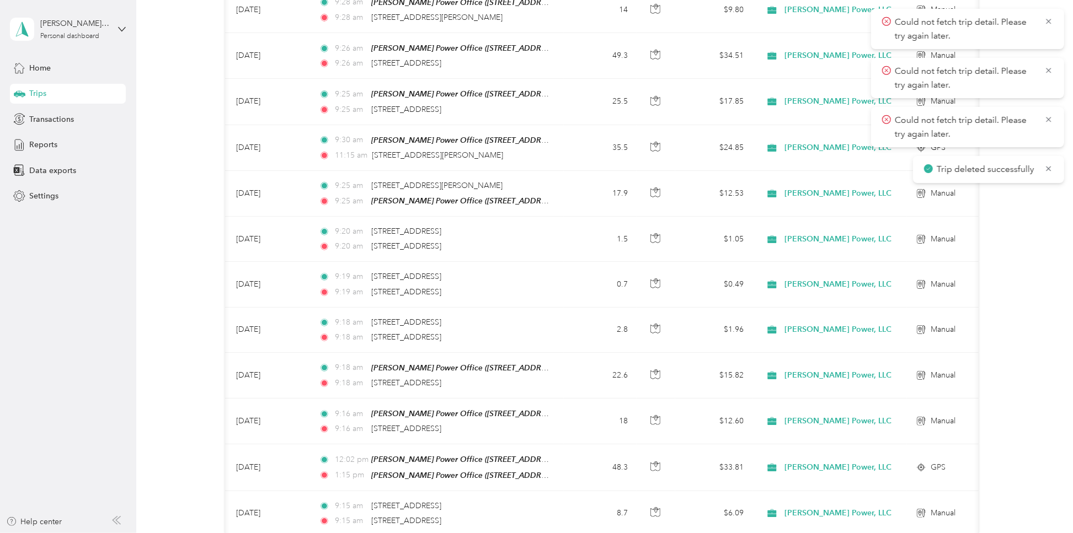
click at [532, 241] on div "9:20 am [STREET_ADDRESS]" at bounding box center [435, 247] width 232 height 12
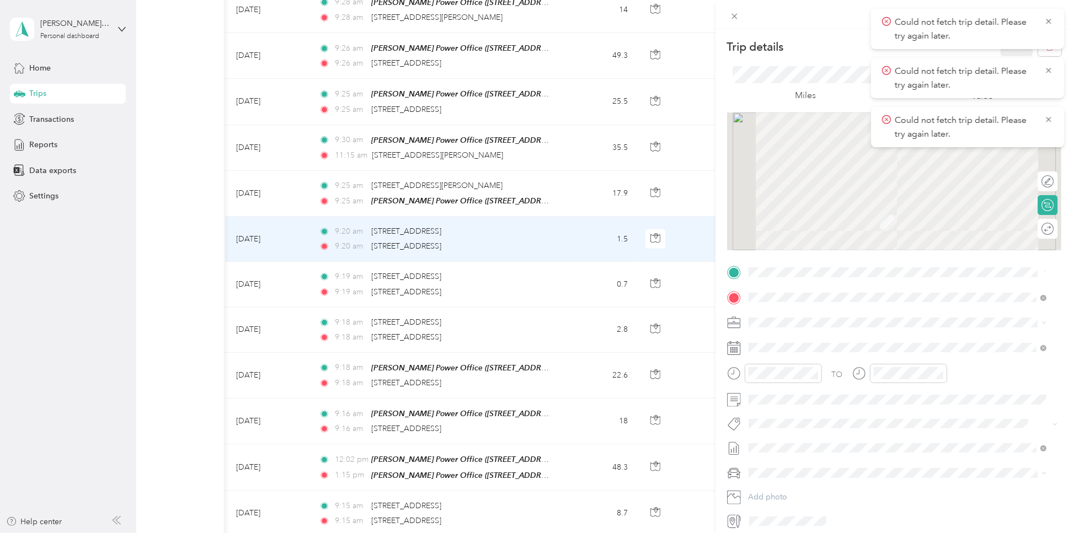
click at [534, 235] on div "Trip details Save This trip cannot be edited because it is either under review,…" at bounding box center [536, 266] width 1073 height 533
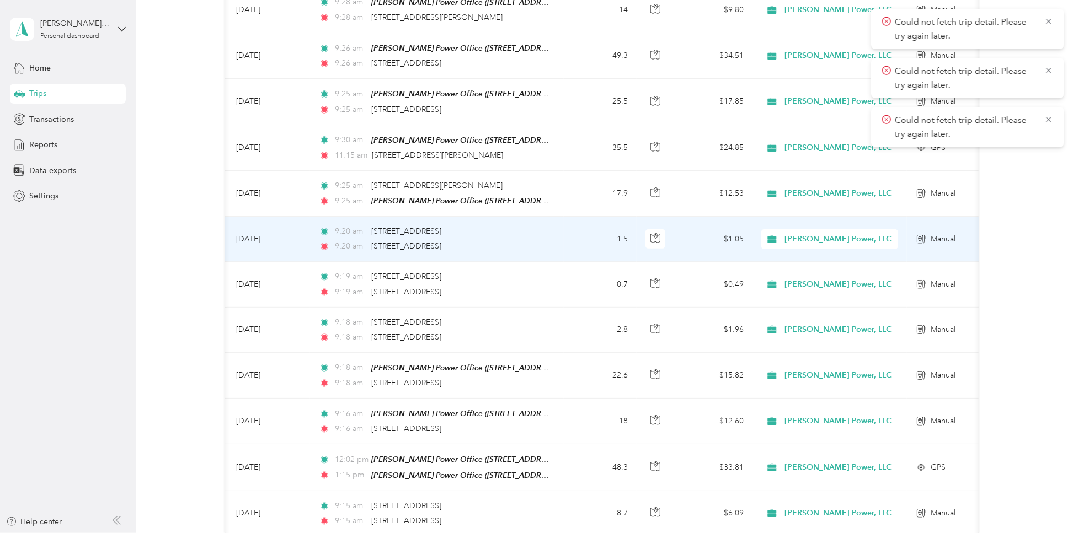
click at [566, 221] on td "1.5" at bounding box center [600, 239] width 73 height 45
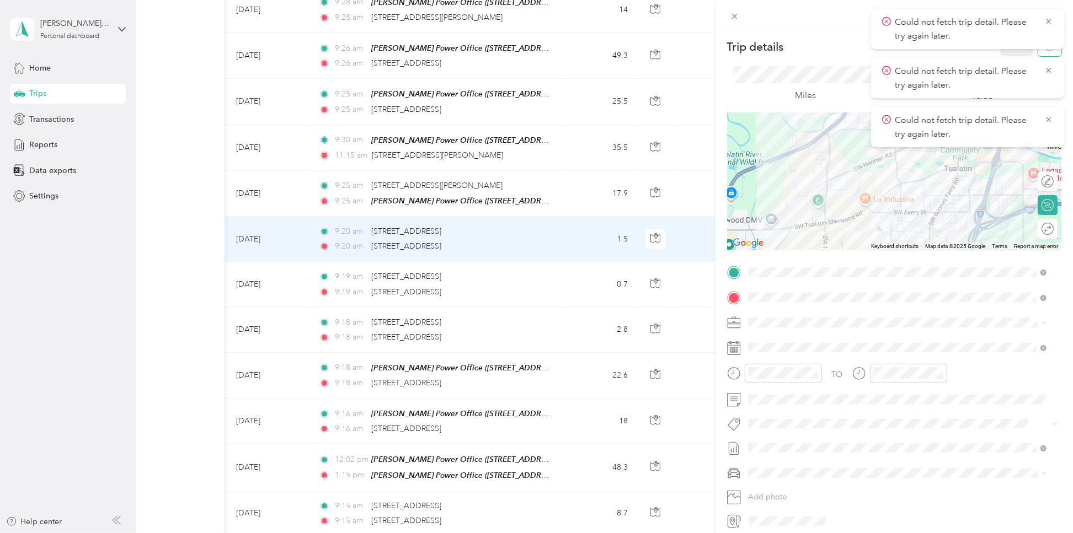
click at [804, 55] on button "button" at bounding box center [1049, 46] width 23 height 19
click at [804, 54] on button "Yes" at bounding box center [1007, 60] width 22 height 18
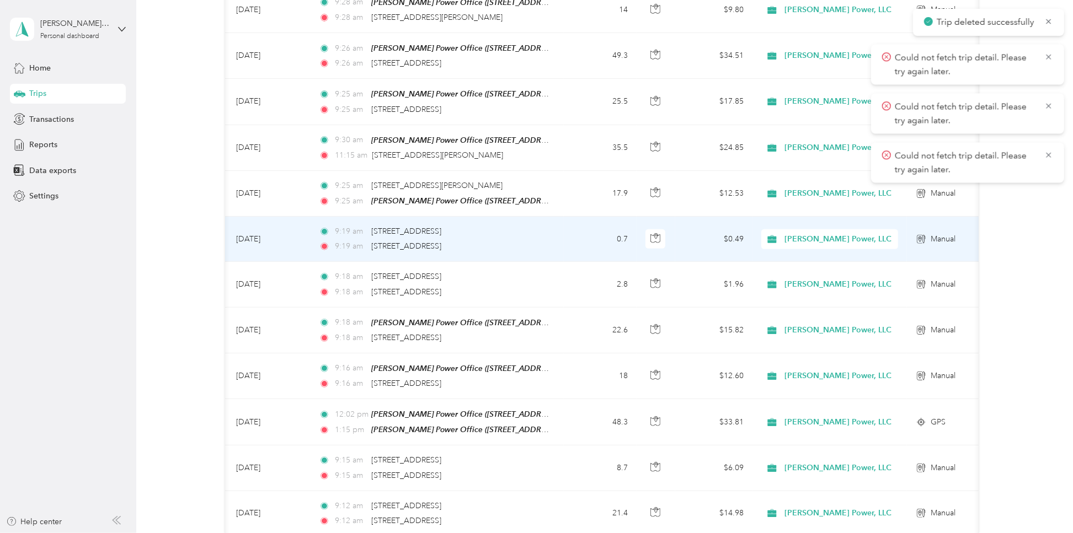
click at [546, 242] on div "9:19 am [STREET_ADDRESS]" at bounding box center [435, 247] width 232 height 12
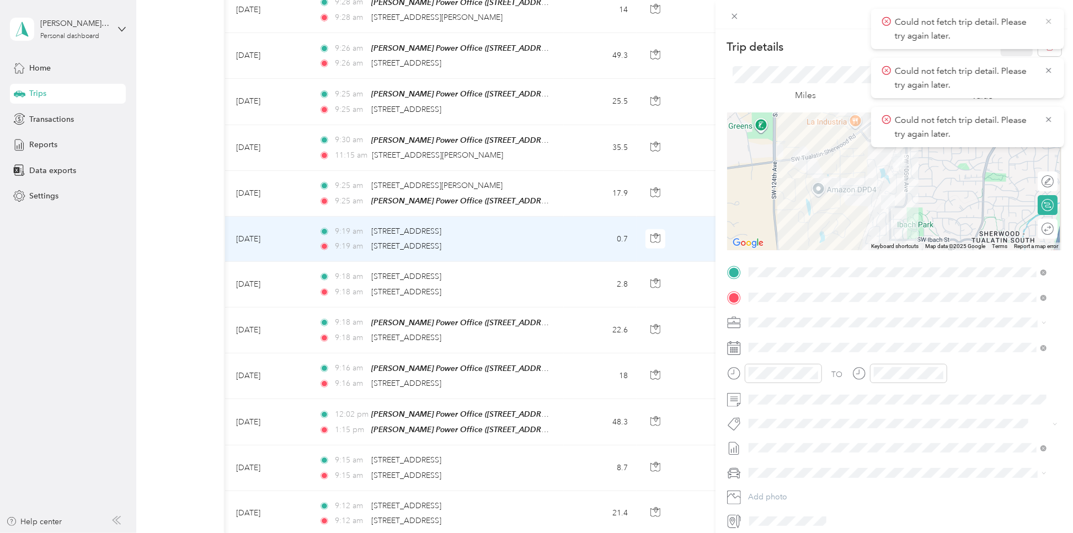
click at [804, 20] on icon at bounding box center [1048, 22] width 9 height 10
click at [804, 22] on icon at bounding box center [1048, 22] width 9 height 10
click at [804, 24] on icon at bounding box center [1048, 22] width 9 height 10
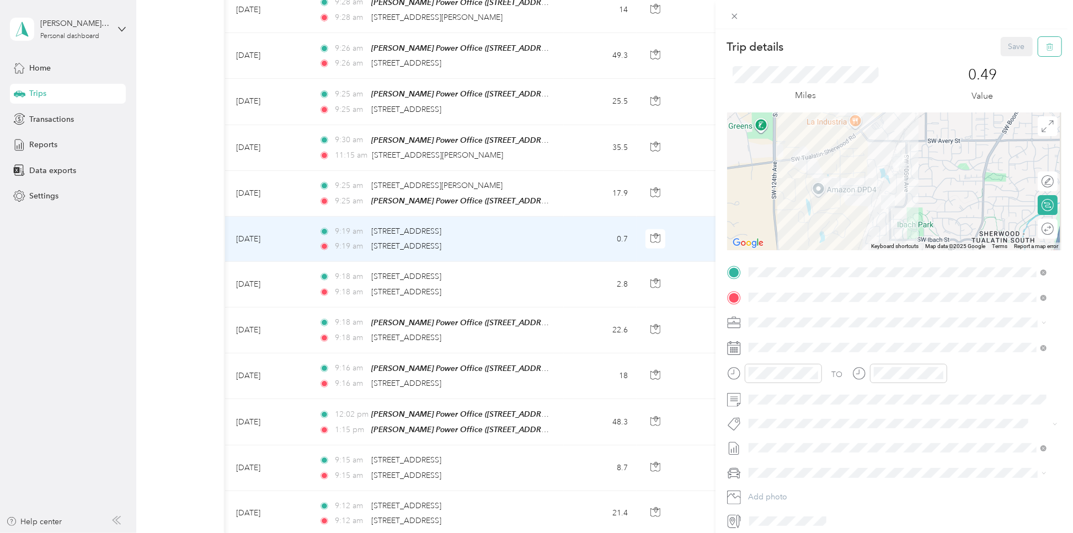
click at [804, 42] on span "button" at bounding box center [1050, 46] width 8 height 9
click at [804, 61] on button "Yes" at bounding box center [1007, 60] width 22 height 18
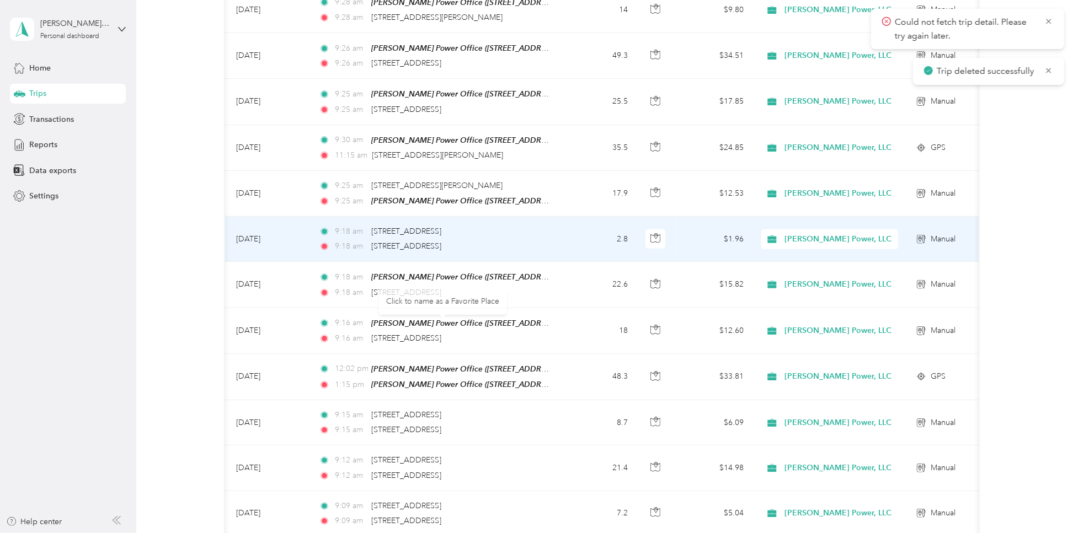
click at [523, 226] on div "9:18 am [STREET_ADDRESS]" at bounding box center [435, 232] width 232 height 12
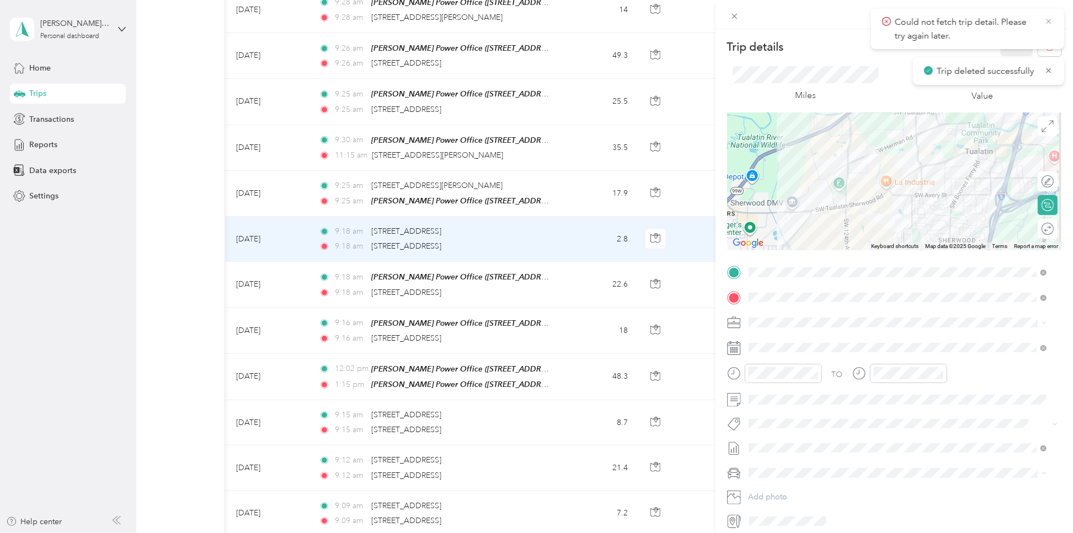
click at [804, 24] on icon at bounding box center [1048, 21] width 5 height 5
click at [804, 24] on icon at bounding box center [1048, 22] width 9 height 10
click at [804, 40] on button "button" at bounding box center [1049, 46] width 23 height 19
click at [804, 65] on button "Yes" at bounding box center [1007, 60] width 22 height 18
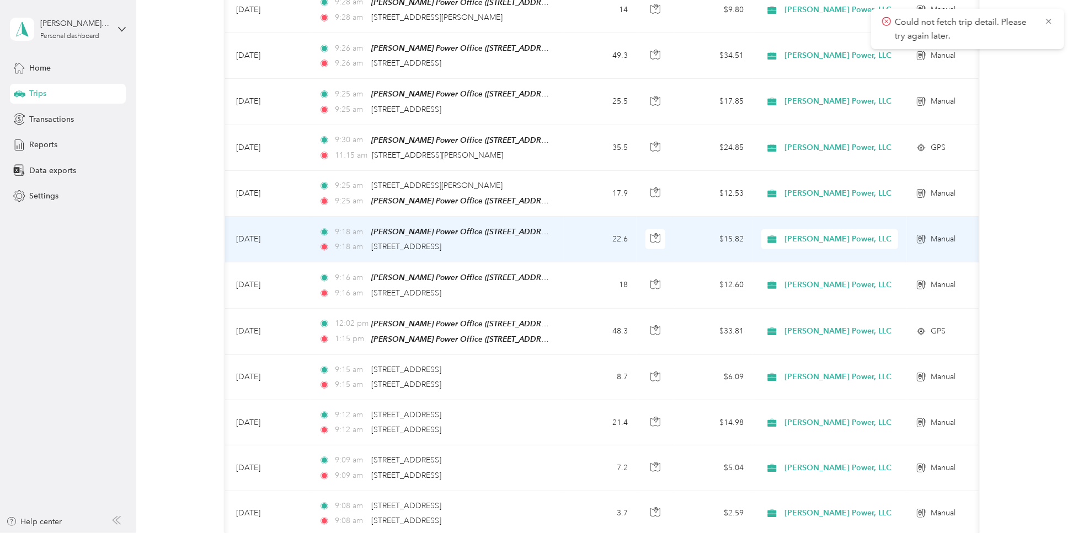
click at [575, 227] on td "22.6" at bounding box center [600, 240] width 73 height 46
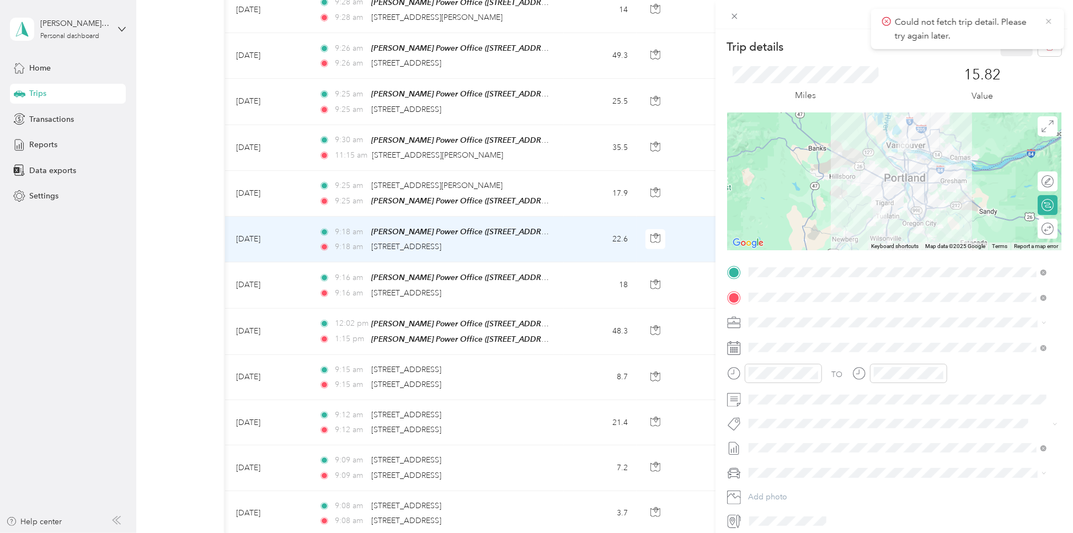
click at [804, 20] on icon at bounding box center [1048, 22] width 9 height 10
click at [804, 44] on icon "button" at bounding box center [1050, 47] width 8 height 8
click at [804, 56] on button "Yes" at bounding box center [1007, 60] width 22 height 18
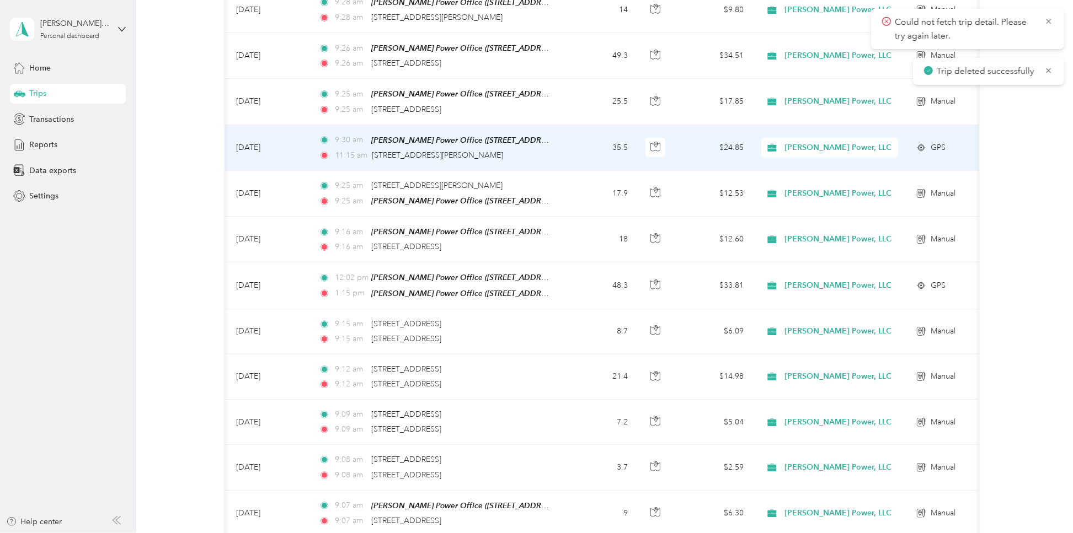
click at [567, 154] on td "35.5" at bounding box center [600, 148] width 73 height 46
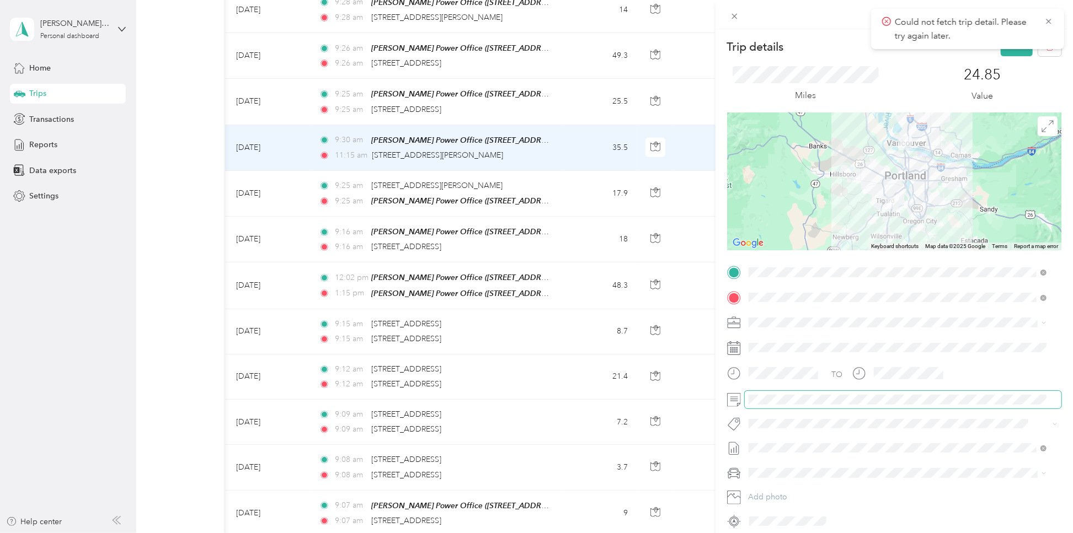
scroll to position [0, 249]
click at [804, 55] on button "Save" at bounding box center [1017, 46] width 32 height 19
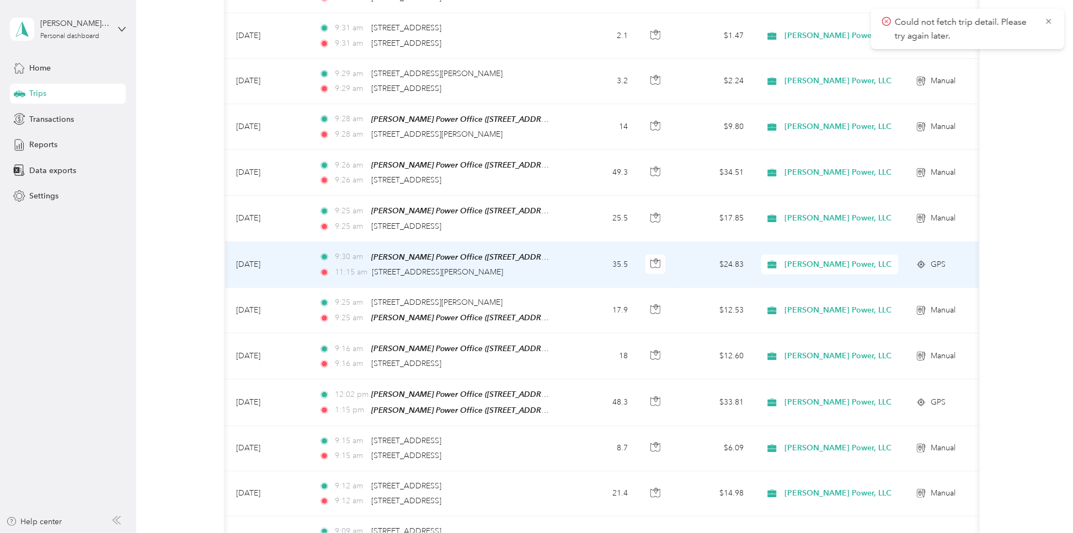
scroll to position [600, 0]
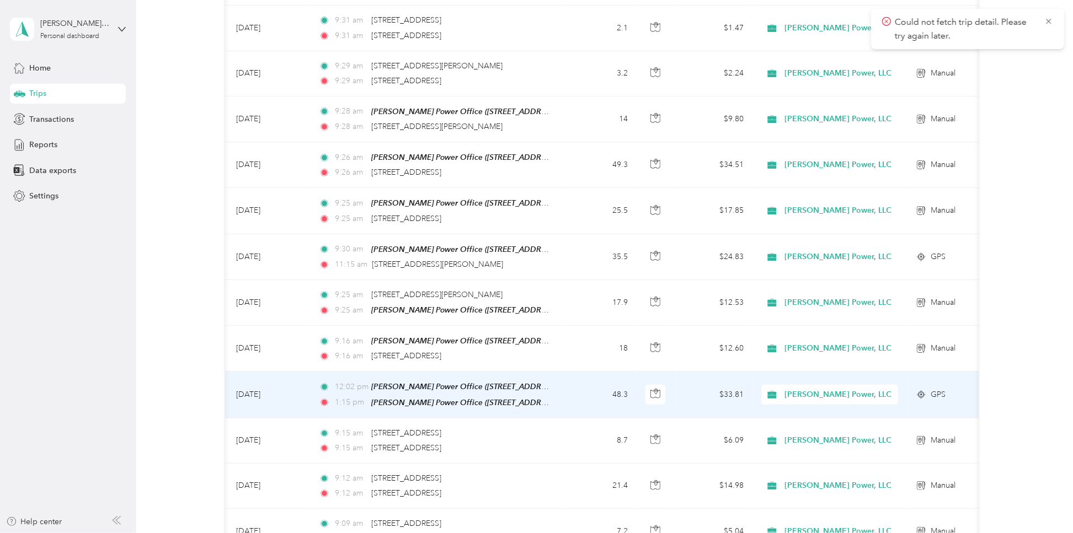
click at [575, 393] on td "48.3" at bounding box center [600, 395] width 73 height 46
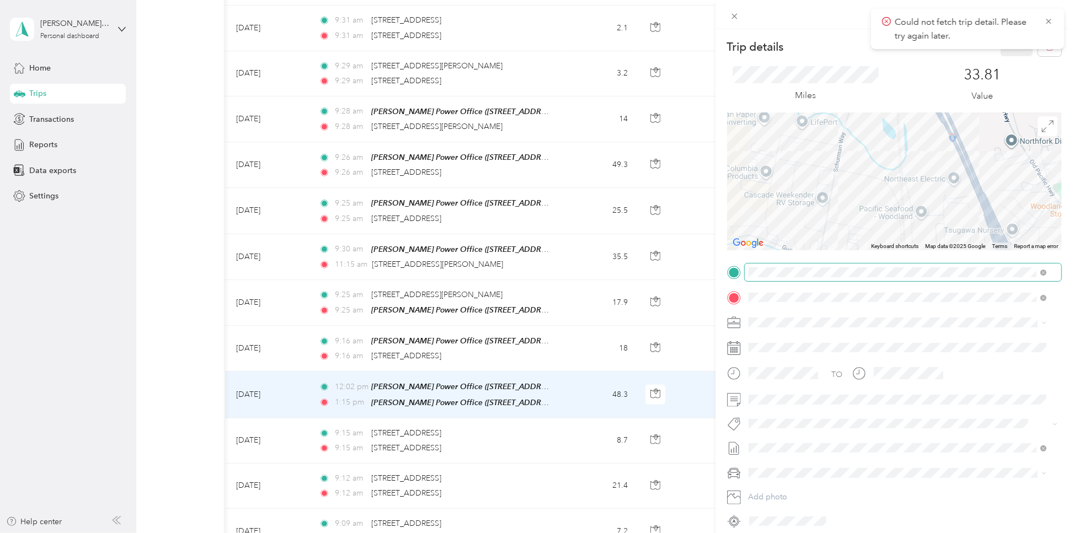
click at [804, 267] on div "Trip details Save This trip cannot be edited because it is either under review,…" at bounding box center [894, 283] width 334 height 493
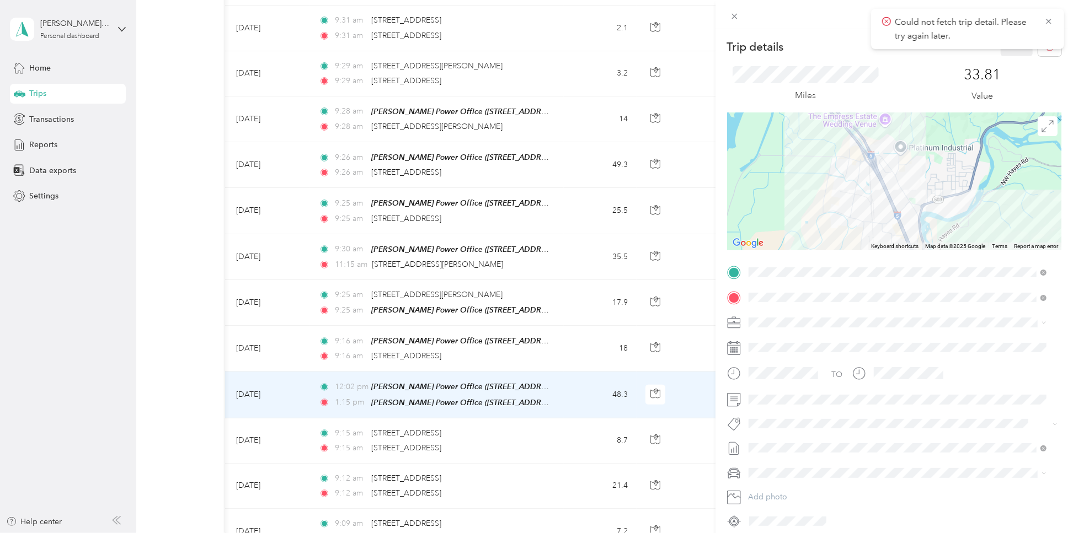
drag, startPoint x: 873, startPoint y: 195, endPoint x: 858, endPoint y: 206, distance: 18.1
click at [804, 206] on div at bounding box center [894, 182] width 334 height 138
click at [804, 72] on div "Trip details Save This trip cannot be edited because it is either under review,…" at bounding box center [894, 283] width 334 height 493
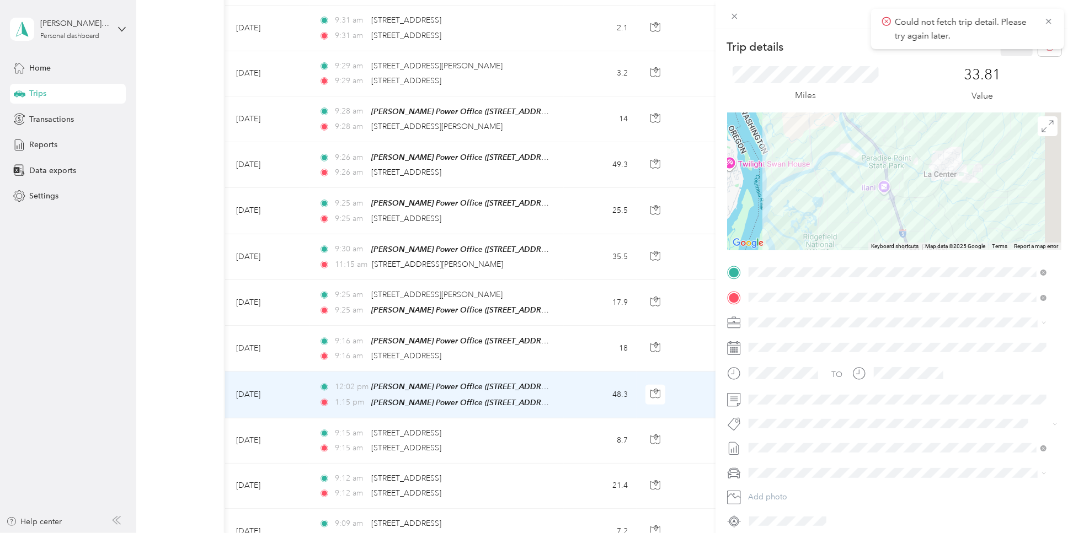
drag, startPoint x: 842, startPoint y: 207, endPoint x: 802, endPoint y: 116, distance: 99.0
click at [802, 116] on div at bounding box center [894, 182] width 334 height 138
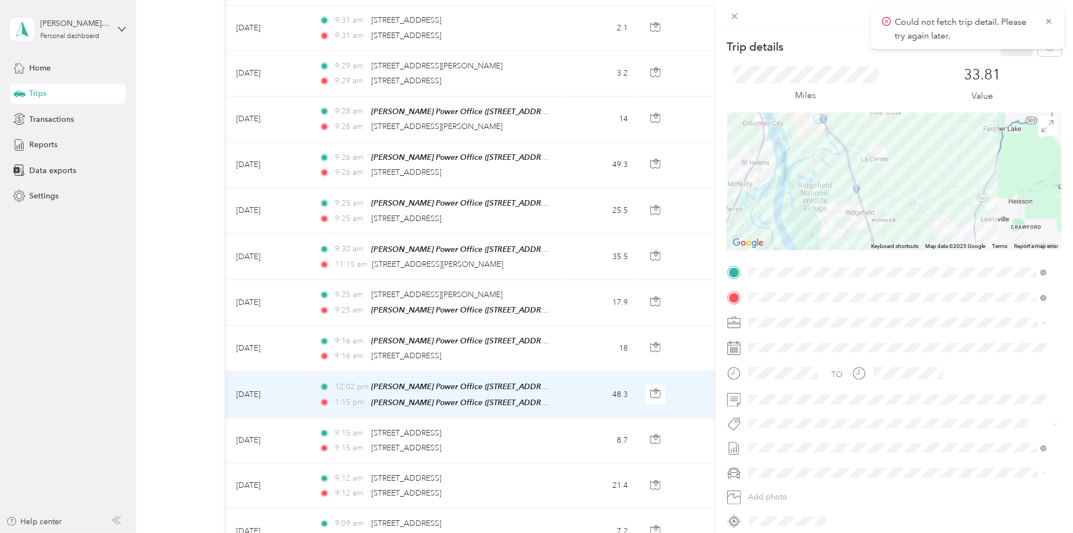
drag, startPoint x: 816, startPoint y: 194, endPoint x: 805, endPoint y: 150, distance: 45.0
click at [804, 150] on div at bounding box center [894, 182] width 334 height 138
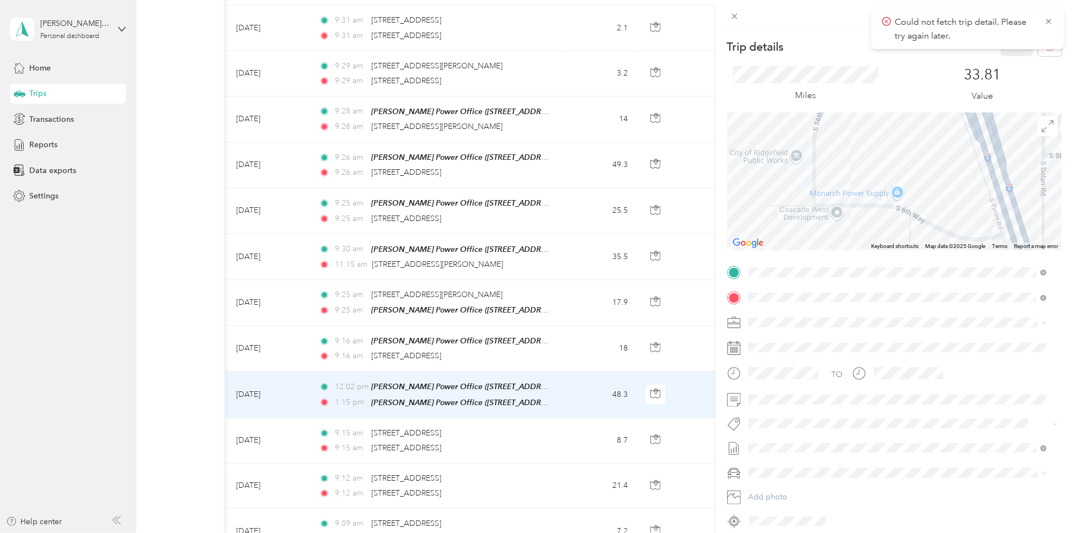
drag, startPoint x: 837, startPoint y: 141, endPoint x: 872, endPoint y: 220, distance: 86.0
click at [804, 220] on div at bounding box center [894, 182] width 334 height 138
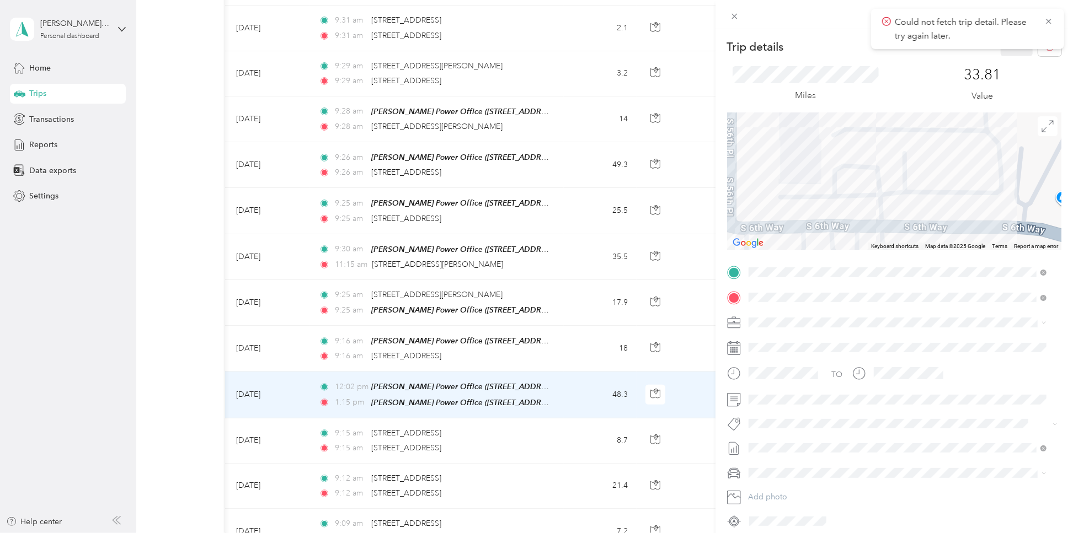
drag, startPoint x: 841, startPoint y: 163, endPoint x: 862, endPoint y: 155, distance: 22.5
click at [804, 155] on div at bounding box center [894, 182] width 334 height 138
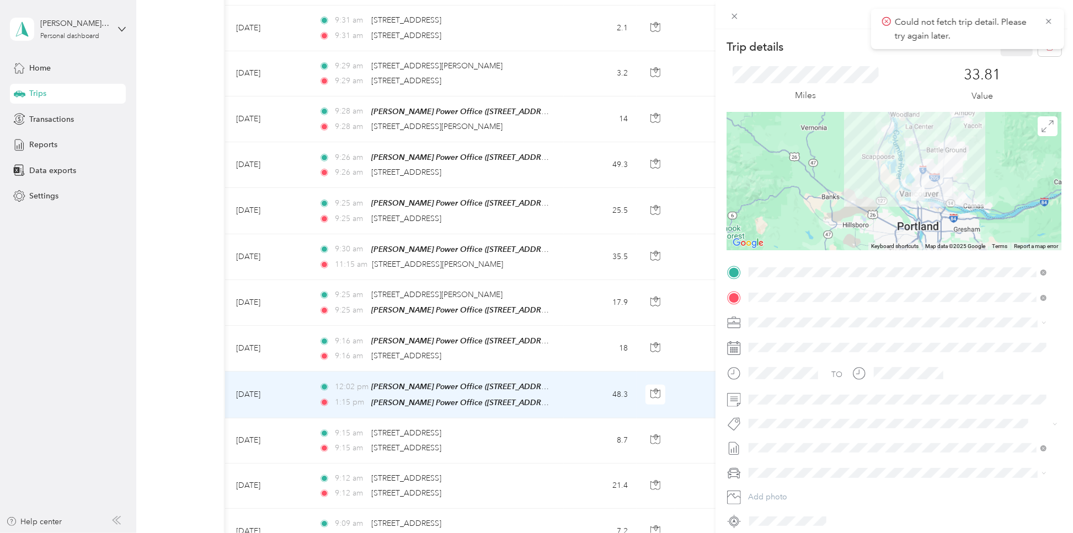
drag, startPoint x: 922, startPoint y: 195, endPoint x: 895, endPoint y: 146, distance: 55.8
click at [804, 146] on div at bounding box center [894, 182] width 334 height 138
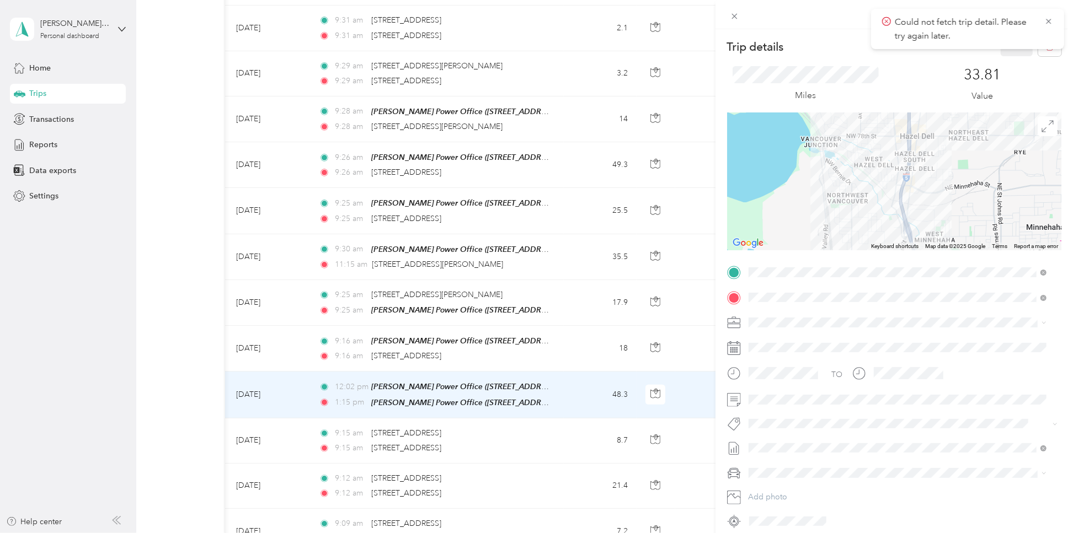
drag, startPoint x: 923, startPoint y: 175, endPoint x: 826, endPoint y: 197, distance: 99.4
click at [804, 197] on div at bounding box center [894, 182] width 334 height 138
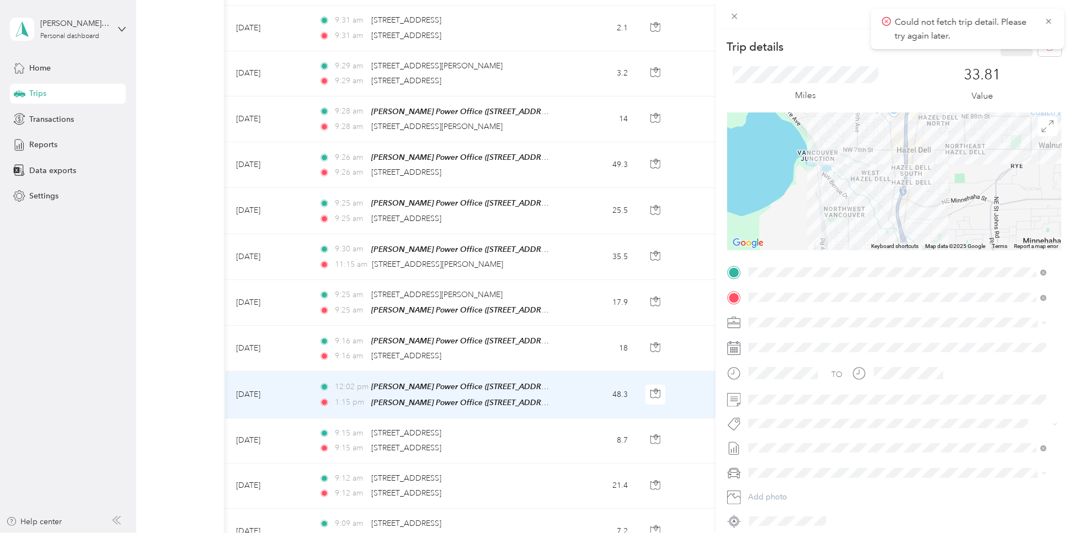
drag, startPoint x: 852, startPoint y: 125, endPoint x: 852, endPoint y: 198, distance: 73.4
click at [804, 198] on div at bounding box center [894, 182] width 334 height 138
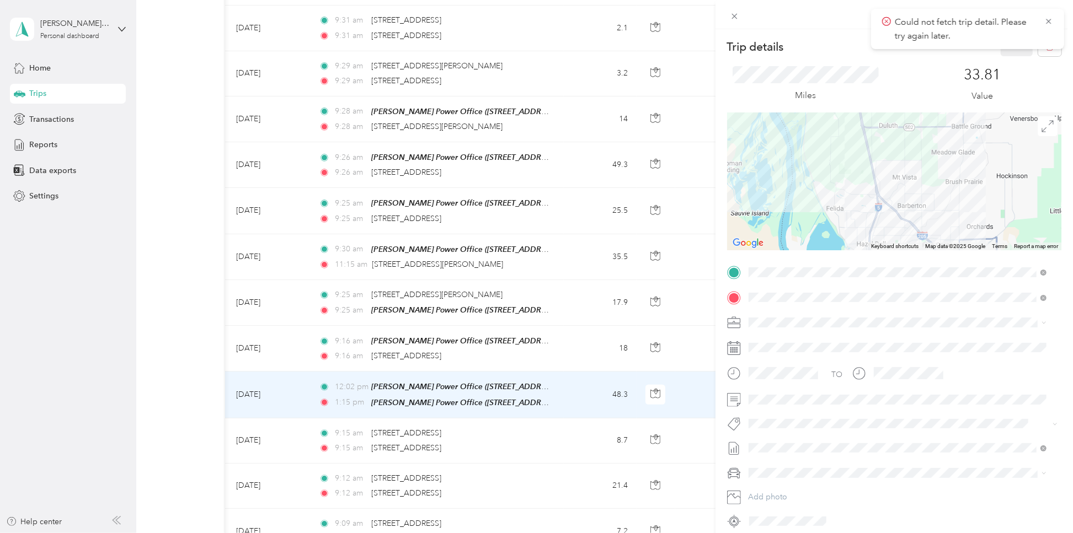
drag, startPoint x: 843, startPoint y: 172, endPoint x: 848, endPoint y: 263, distance: 91.2
click at [804, 263] on div "Trip details Save This trip cannot be edited because it is either under review,…" at bounding box center [894, 283] width 334 height 493
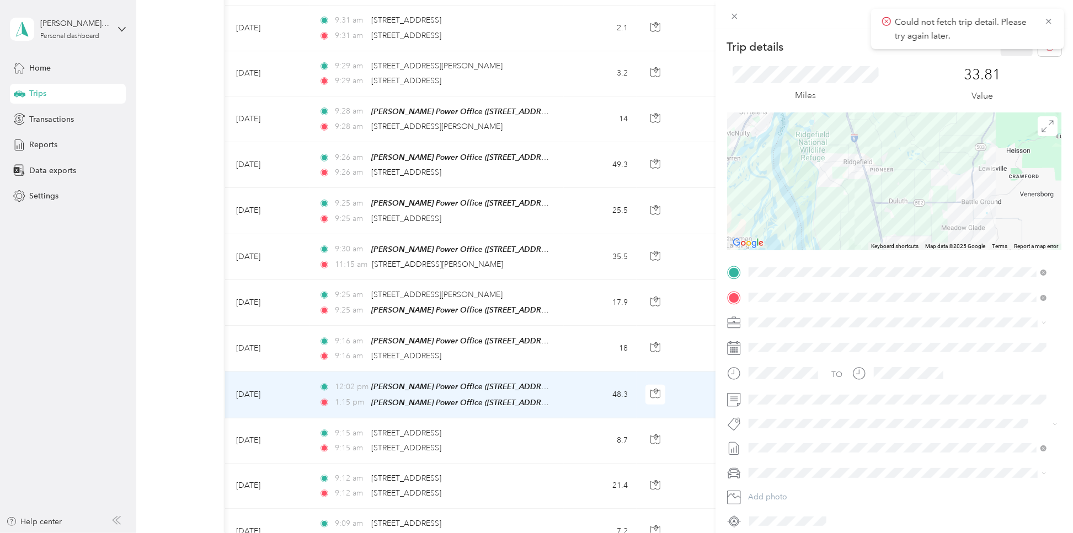
drag, startPoint x: 809, startPoint y: 168, endPoint x: 809, endPoint y: 176, distance: 8.3
click at [804, 176] on div at bounding box center [894, 182] width 334 height 138
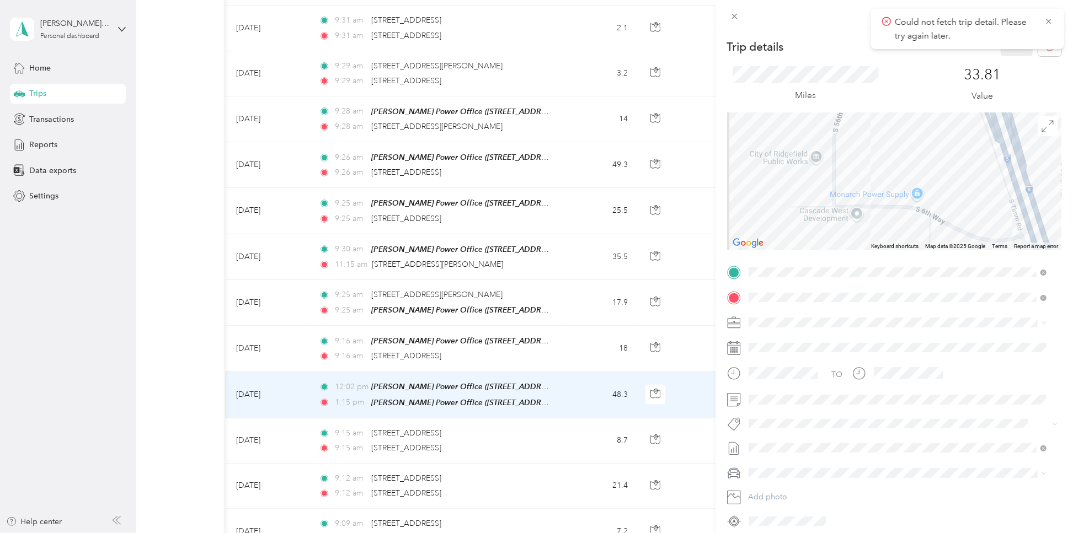
drag, startPoint x: 894, startPoint y: 170, endPoint x: 899, endPoint y: 143, distance: 26.8
click at [804, 143] on div at bounding box center [894, 182] width 334 height 138
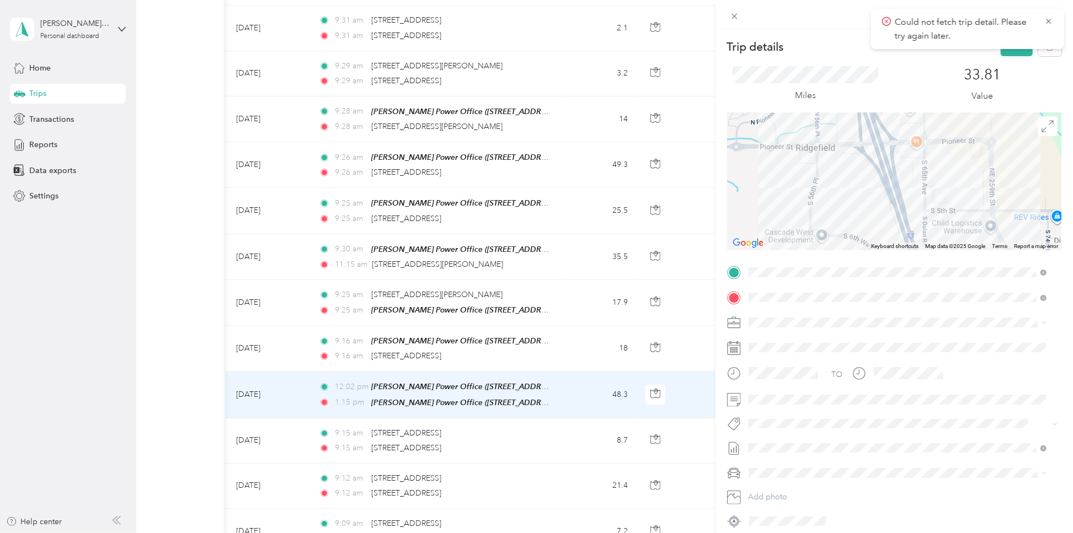
drag, startPoint x: 937, startPoint y: 170, endPoint x: 1083, endPoint y: 418, distance: 287.6
click at [804, 399] on html "Could not fetch trip detail. Please try again later. [PERSON_NAME][EMAIL_ADDRES…" at bounding box center [533, 266] width 1067 height 533
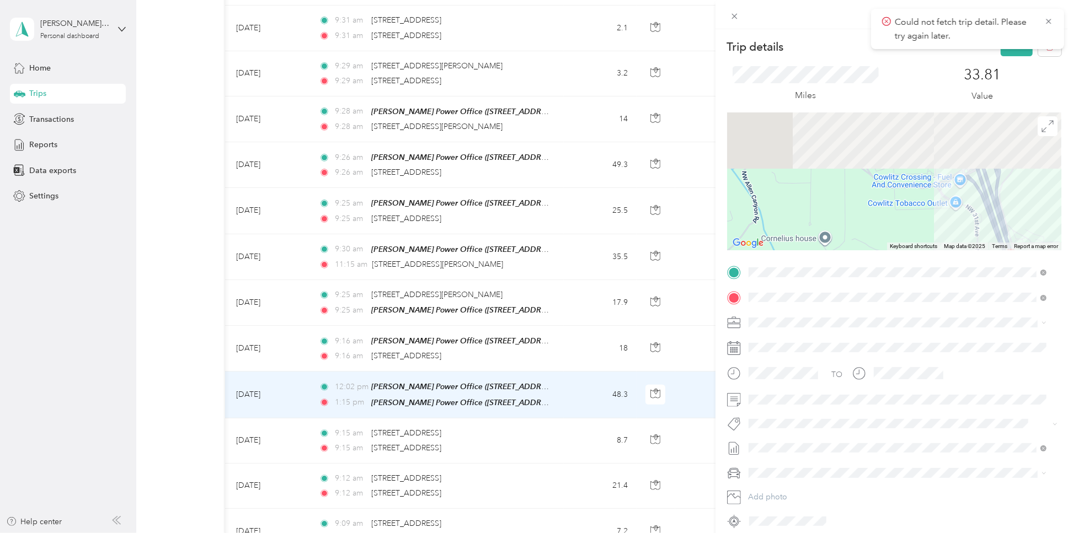
drag, startPoint x: 910, startPoint y: 167, endPoint x: 991, endPoint y: 484, distance: 327.5
click at [804, 399] on div "Trip details Save This trip cannot be edited because it is either under review,…" at bounding box center [894, 283] width 334 height 493
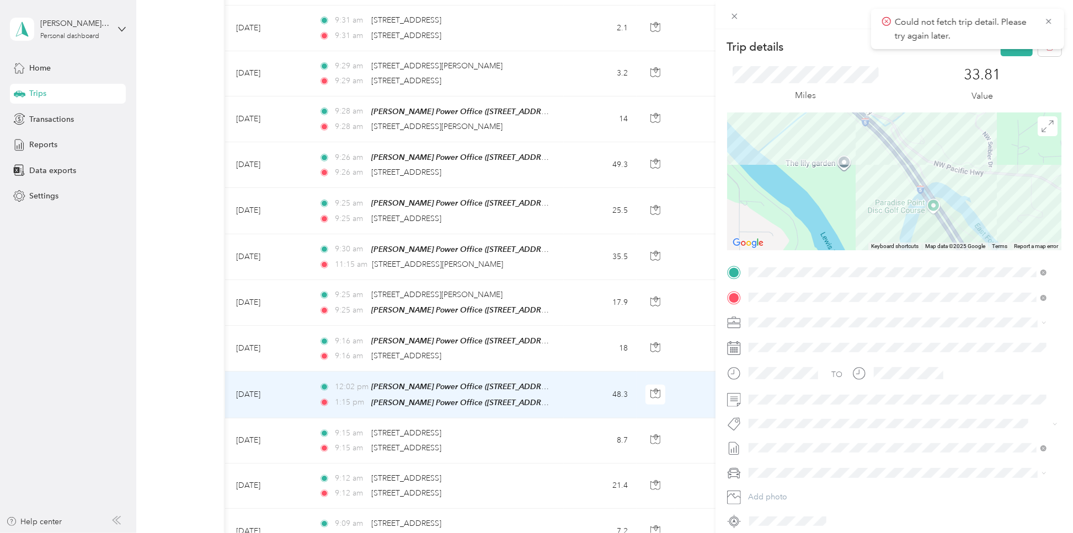
drag, startPoint x: 887, startPoint y: 149, endPoint x: 945, endPoint y: 520, distance: 375.2
click at [804, 399] on div "Trip details Save This trip cannot be edited because it is either under review,…" at bounding box center [894, 283] width 334 height 493
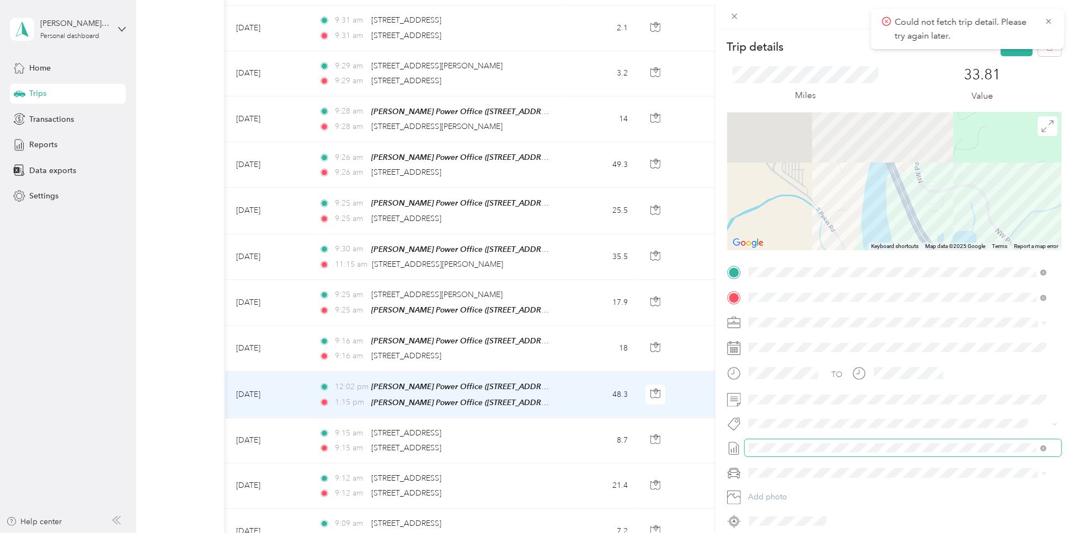
drag, startPoint x: 788, startPoint y: 159, endPoint x: 1043, endPoint y: 453, distance: 389.2
click at [804, 399] on div "Trip details Save This trip cannot be edited because it is either under review,…" at bounding box center [894, 283] width 334 height 493
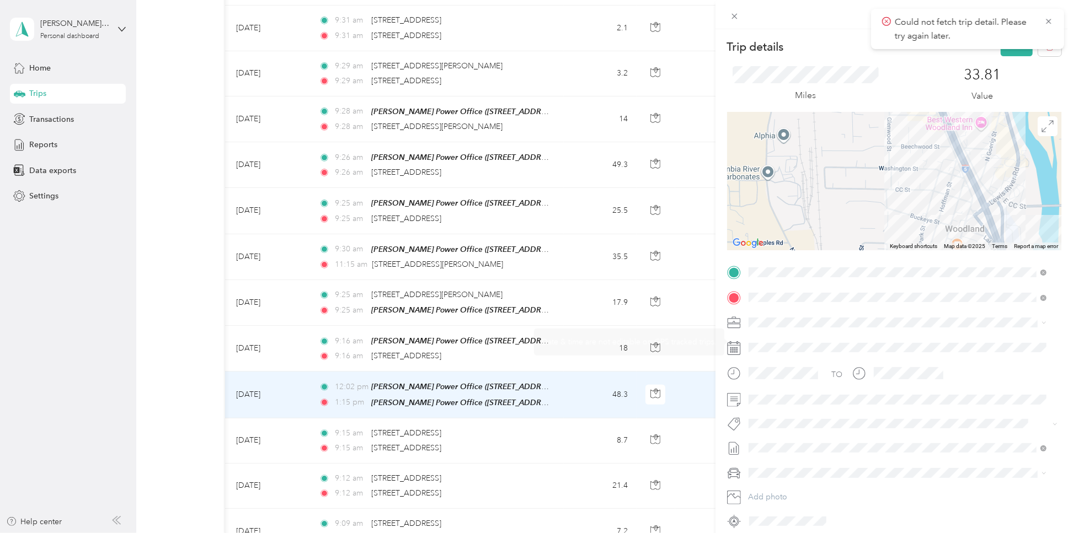
drag, startPoint x: 830, startPoint y: 161, endPoint x: 1054, endPoint y: 537, distance: 438.1
click at [804, 399] on html "Could not fetch trip detail. Please try again later. [PERSON_NAME][EMAIL_ADDRES…" at bounding box center [533, 266] width 1067 height 533
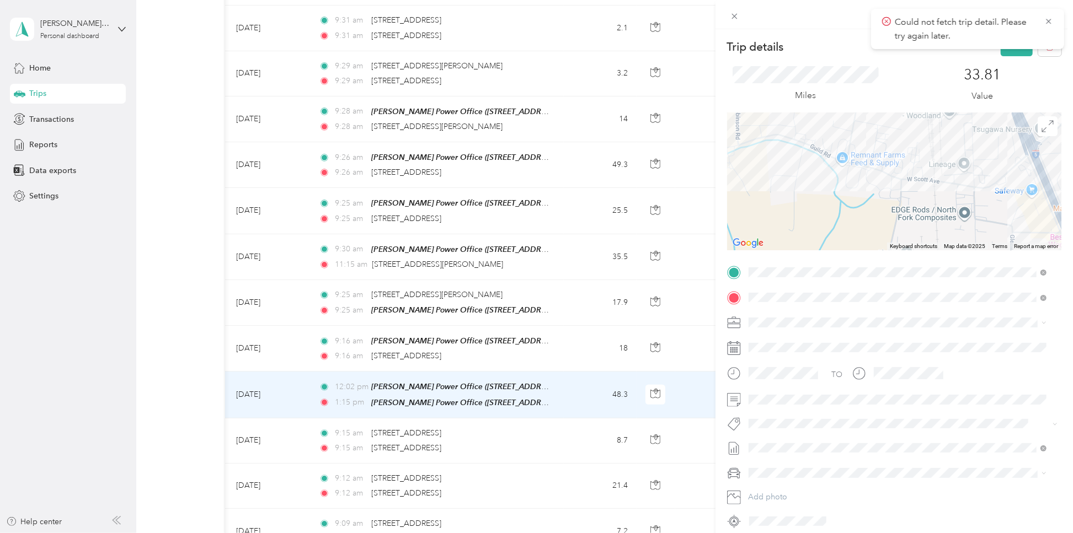
drag, startPoint x: 898, startPoint y: 151, endPoint x: 985, endPoint y: 196, distance: 98.4
click at [804, 196] on div at bounding box center [894, 182] width 334 height 138
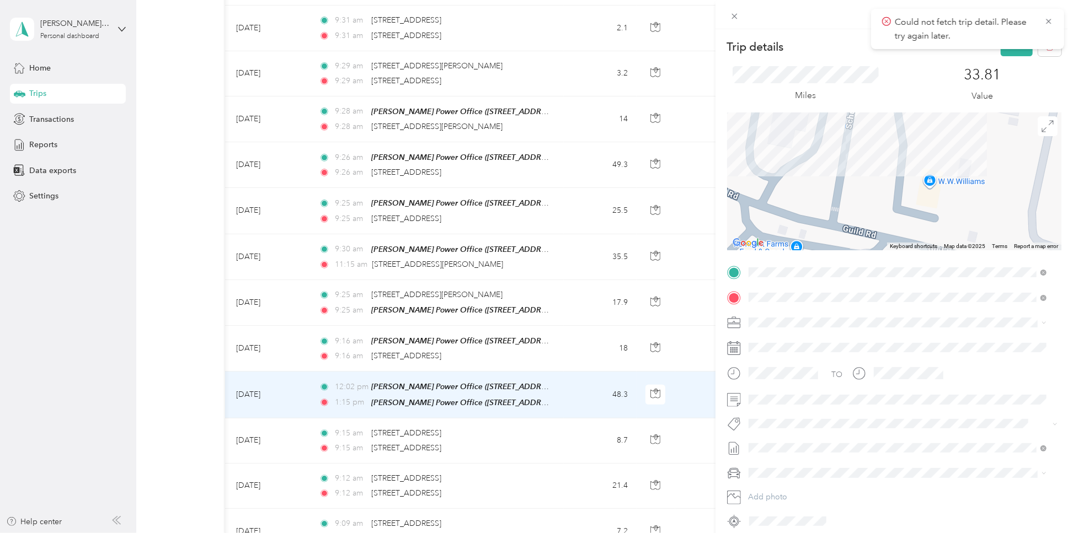
drag, startPoint x: 915, startPoint y: 156, endPoint x: 883, endPoint y: 201, distance: 55.3
click at [804, 201] on div at bounding box center [894, 182] width 334 height 138
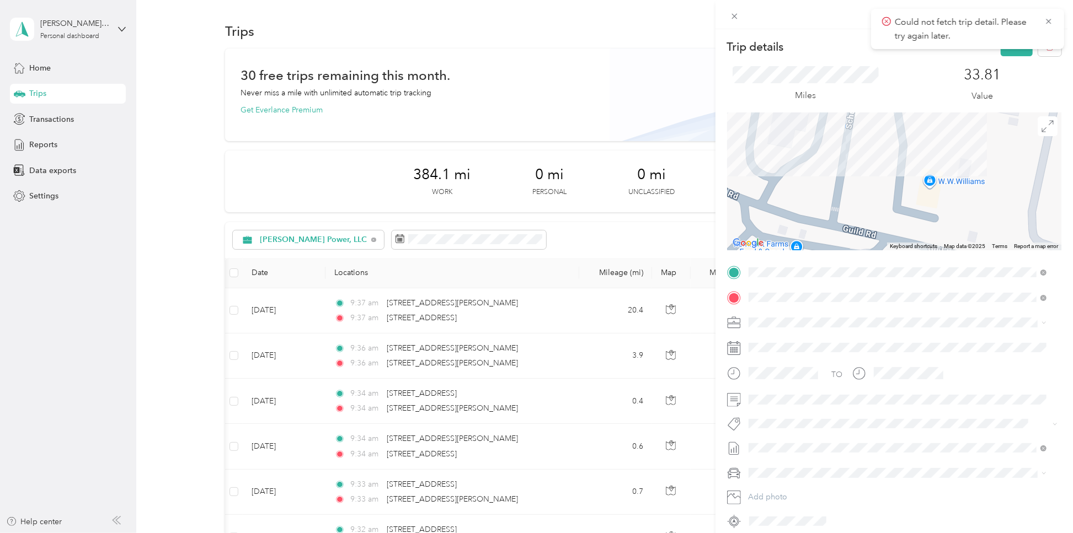
scroll to position [0, 15]
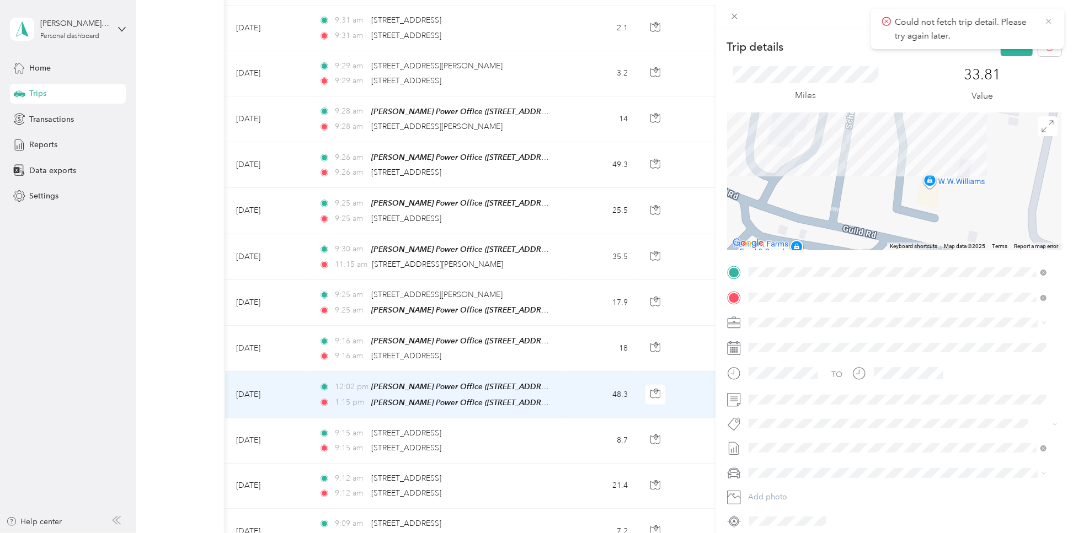
click at [1047, 23] on icon at bounding box center [1048, 21] width 5 height 5
click at [1011, 45] on button "Save" at bounding box center [1017, 46] width 32 height 19
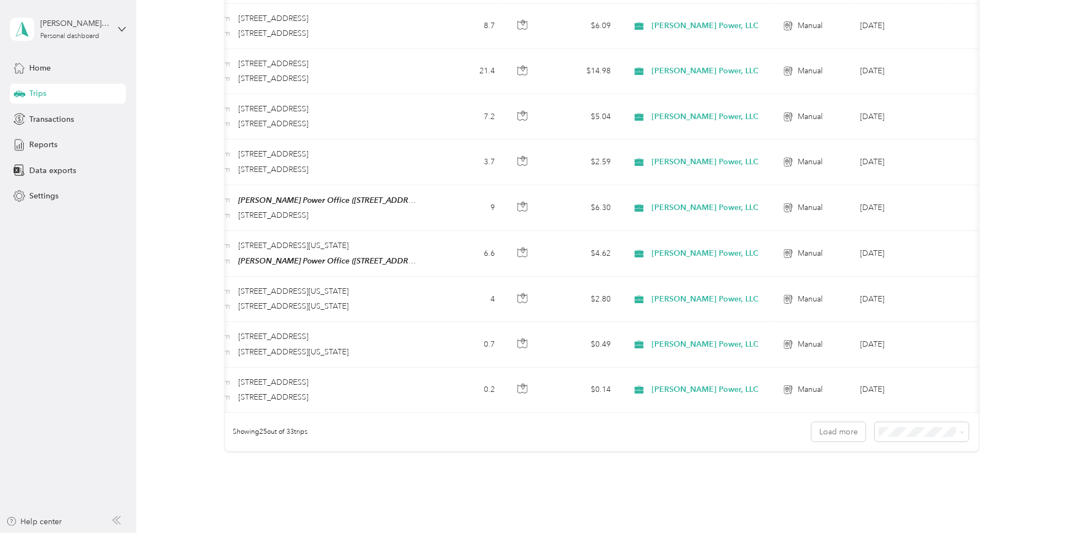
scroll to position [0, 164]
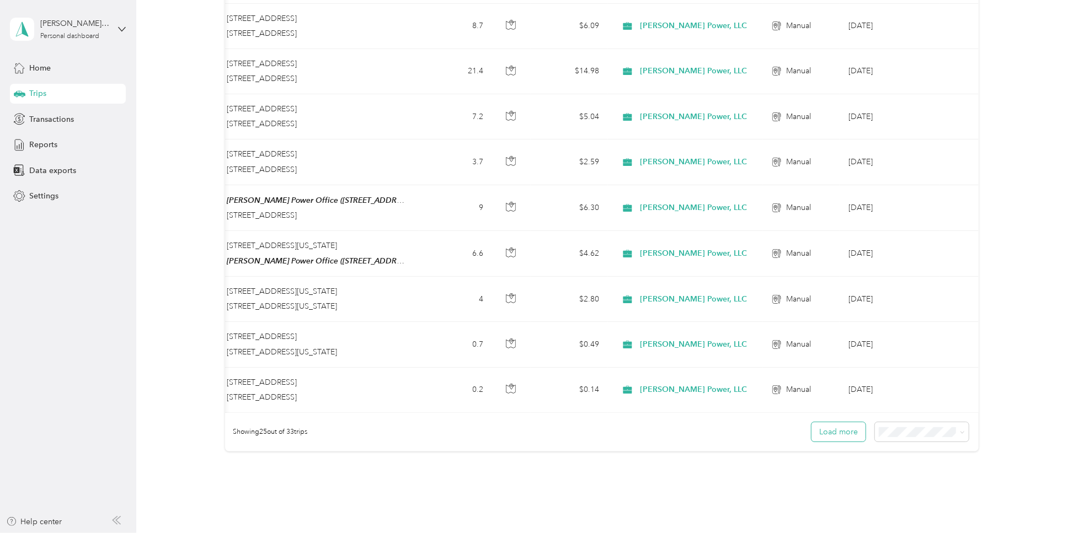
click at [833, 439] on button "Load more" at bounding box center [838, 432] width 54 height 19
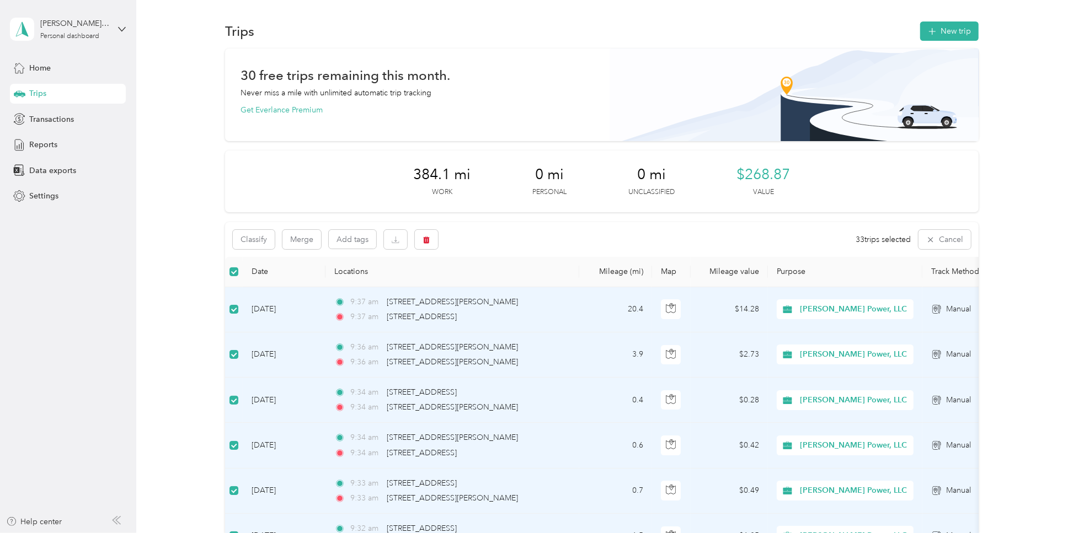
scroll to position [0, 0]
click at [47, 144] on span "Reports" at bounding box center [43, 145] width 28 height 12
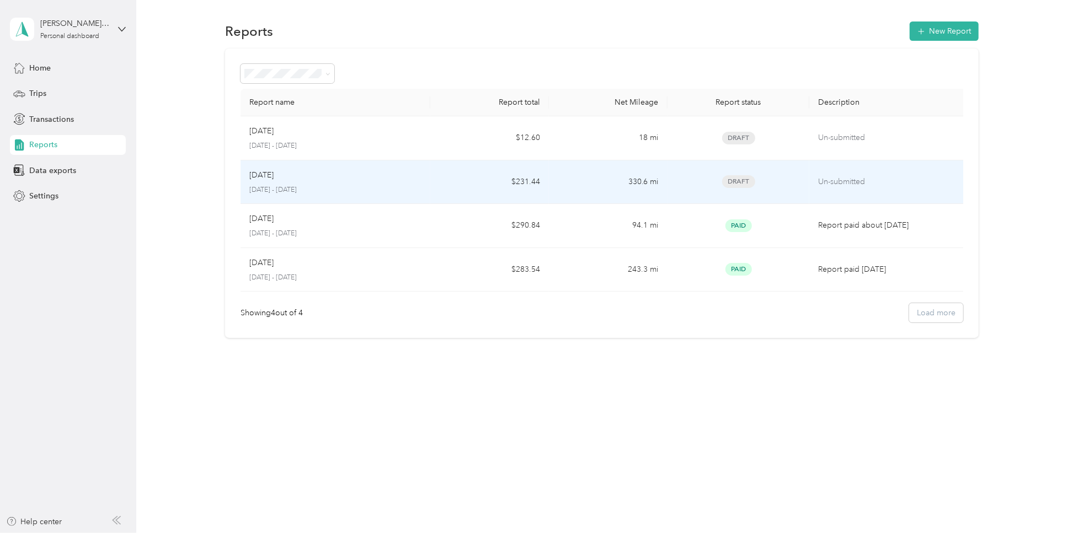
click at [414, 185] on p "September 1 - 30, 2025" at bounding box center [335, 190] width 172 height 10
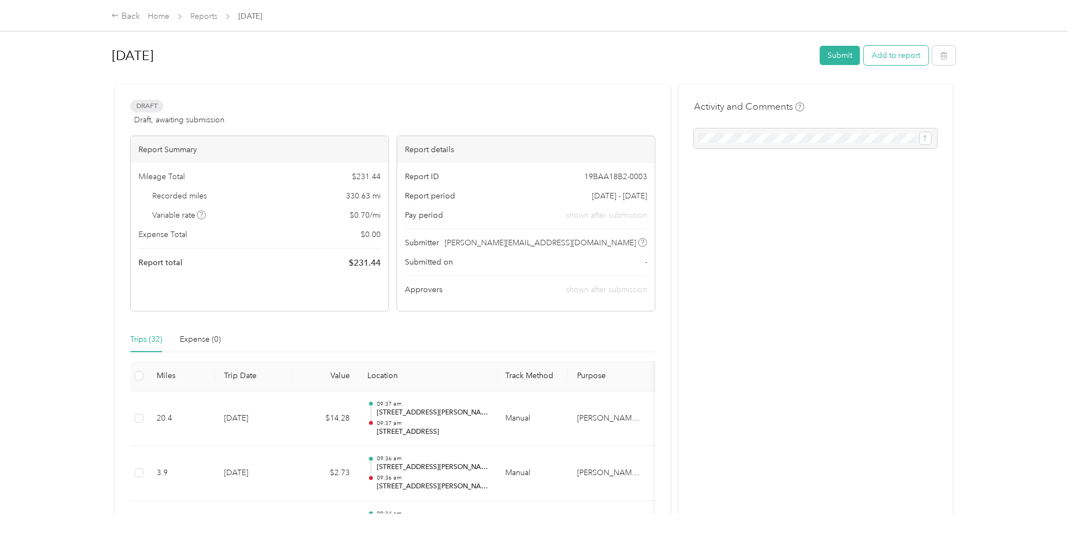
click at [897, 58] on button "Add to report" at bounding box center [896, 55] width 65 height 19
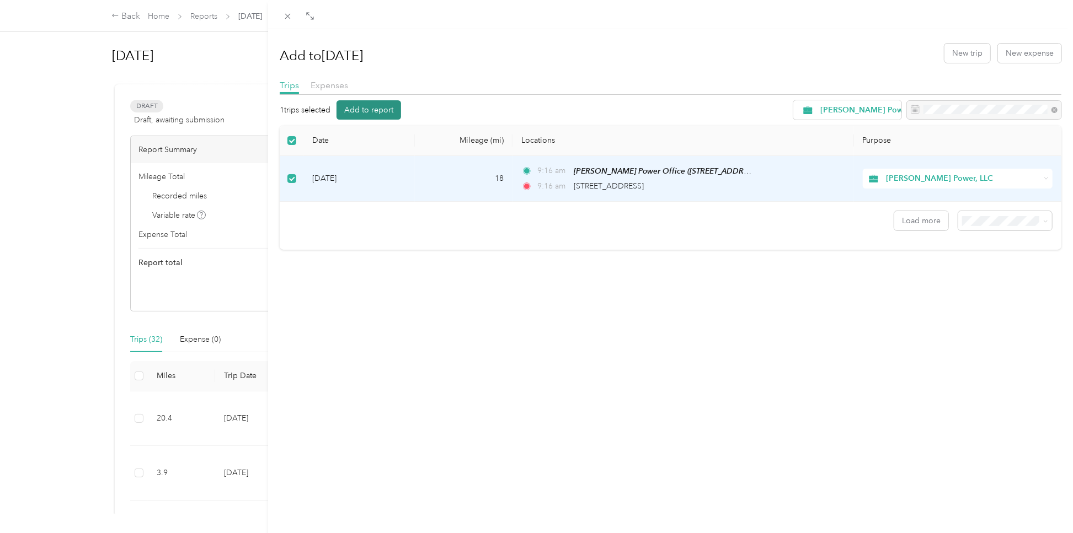
click at [372, 111] on button "Add to report" at bounding box center [368, 109] width 65 height 19
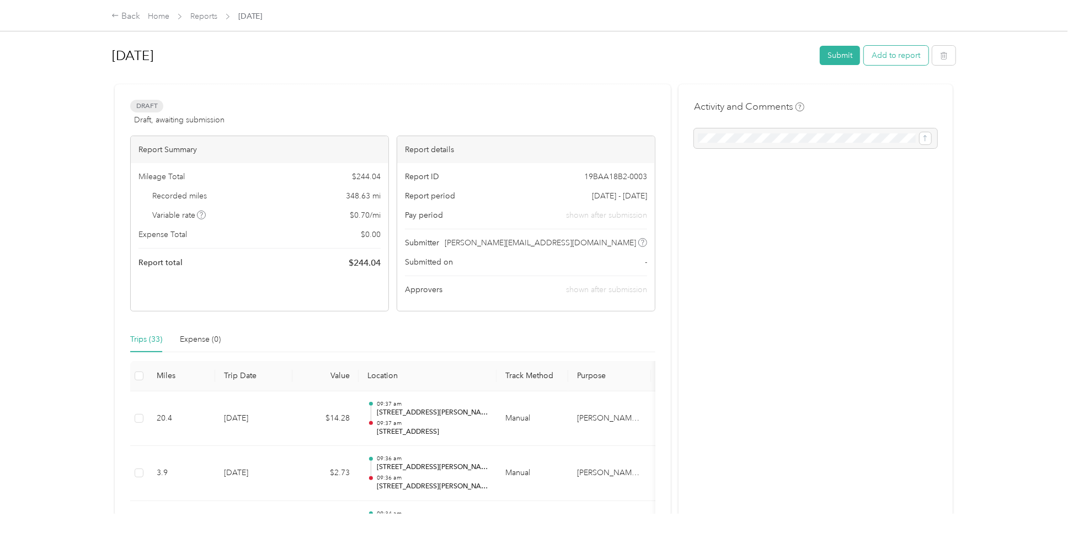
click at [879, 61] on button "Add to report" at bounding box center [896, 55] width 65 height 19
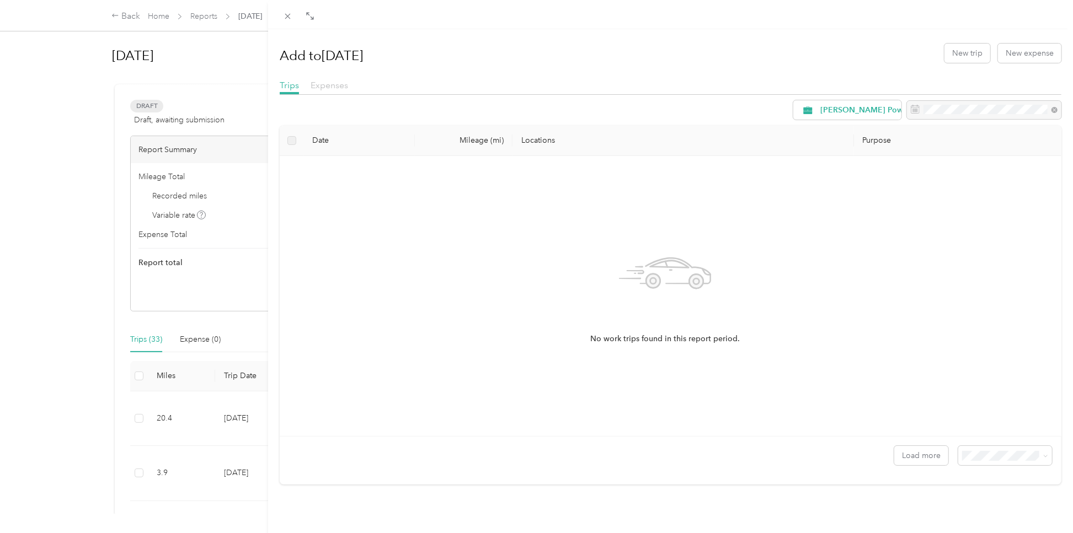
click at [336, 84] on span "Expenses" at bounding box center [330, 85] width 38 height 10
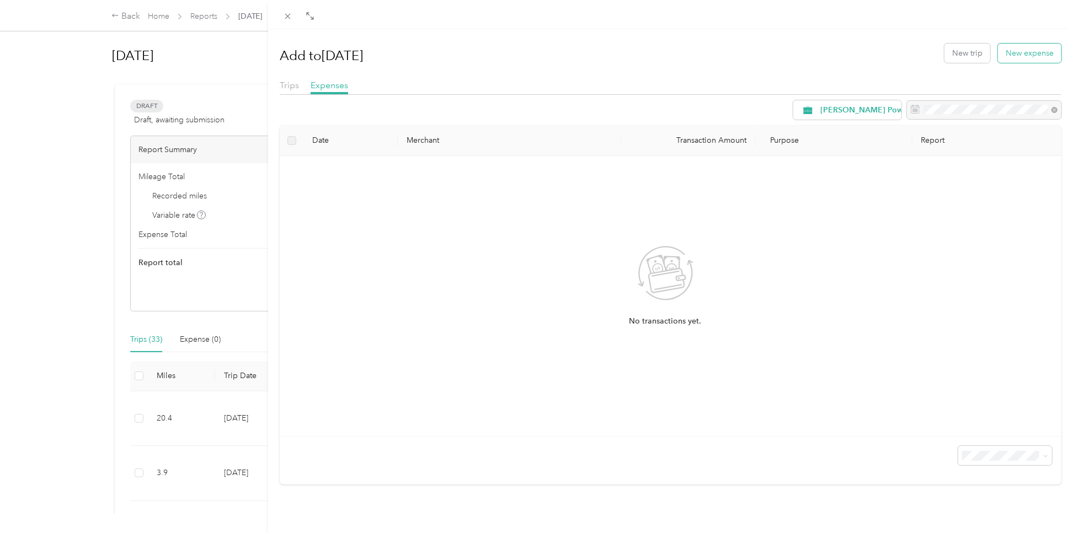
click at [998, 57] on button "New expense" at bounding box center [1029, 53] width 63 height 19
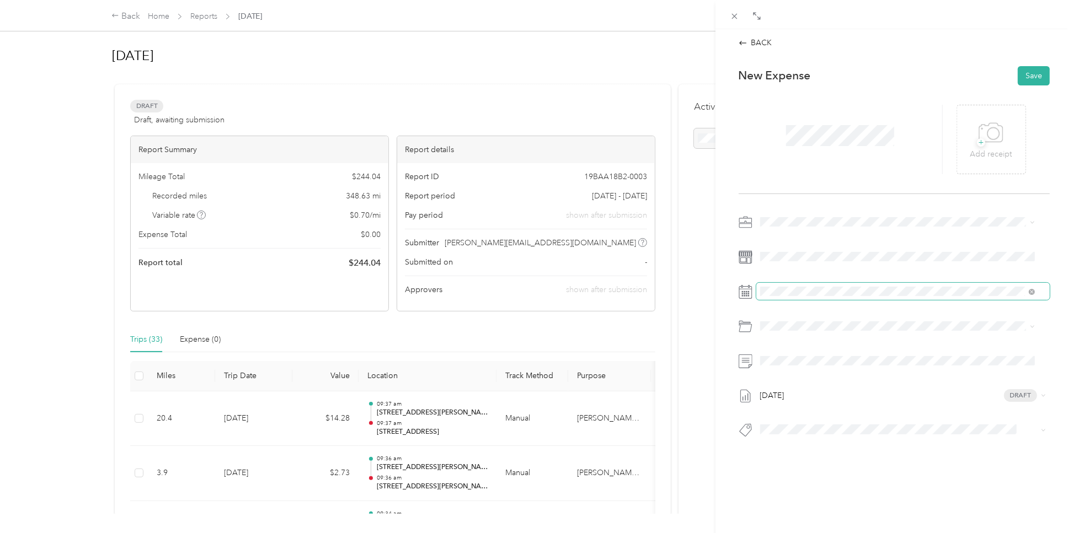
click at [789, 298] on span at bounding box center [902, 292] width 293 height 18
click at [830, 440] on div "24" at bounding box center [826, 444] width 14 height 14
click at [985, 123] on icon at bounding box center [991, 132] width 24 height 19
click at [983, 140] on icon at bounding box center [991, 133] width 25 height 30
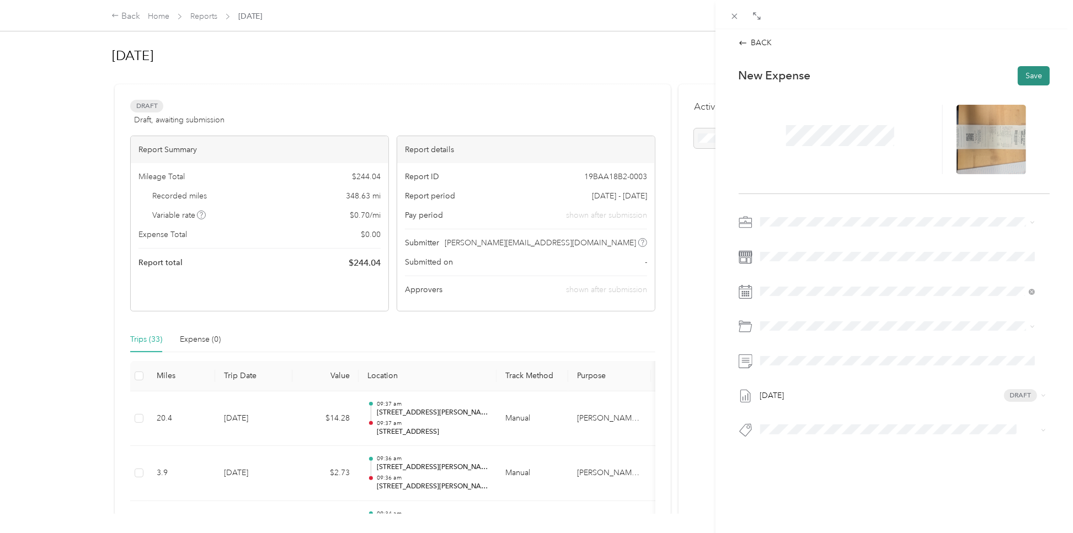
click at [1021, 71] on button "Save" at bounding box center [1034, 75] width 32 height 19
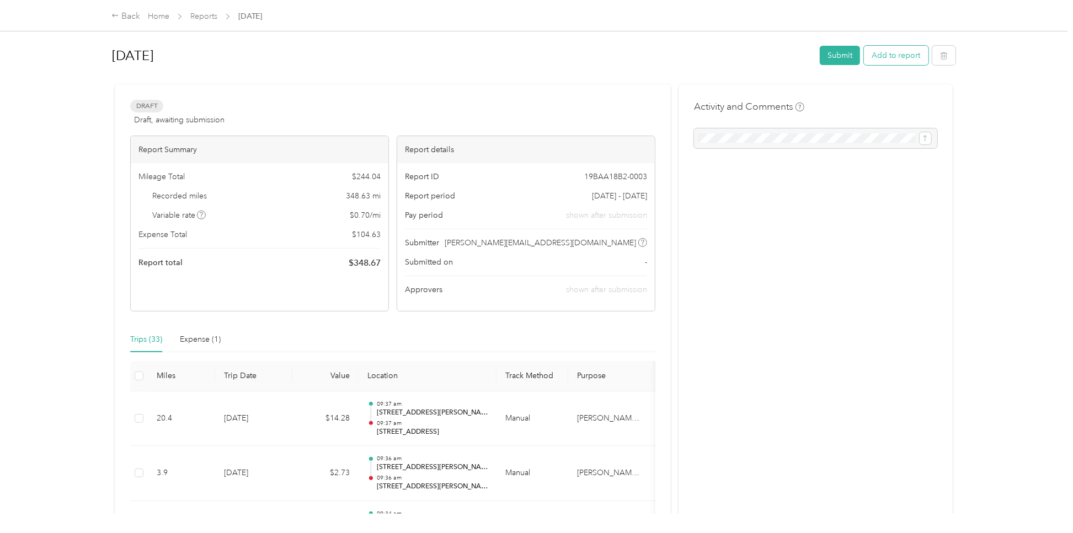
click at [888, 49] on button "Add to report" at bounding box center [896, 55] width 65 height 19
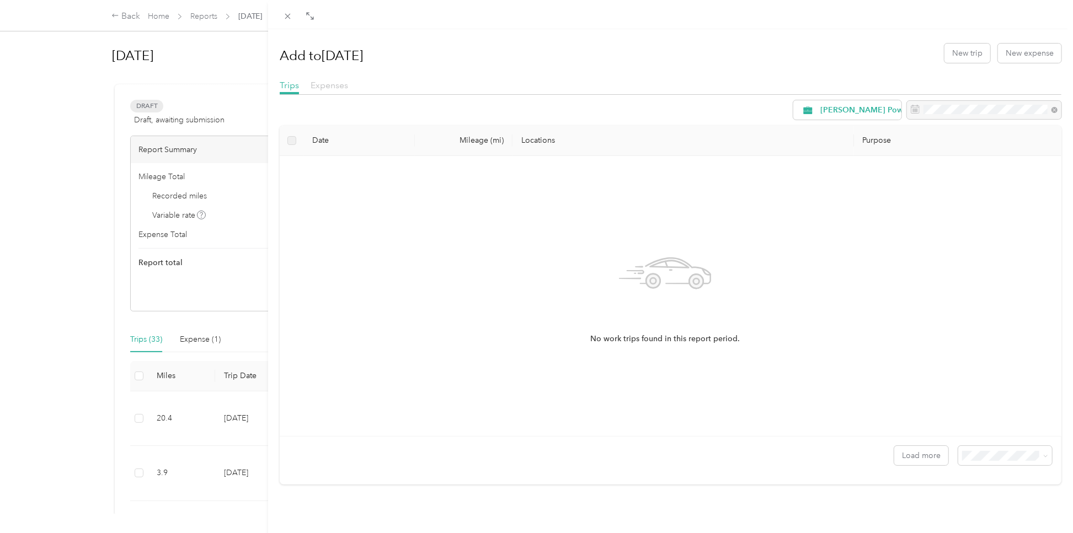
click at [333, 85] on span "Expenses" at bounding box center [330, 85] width 38 height 10
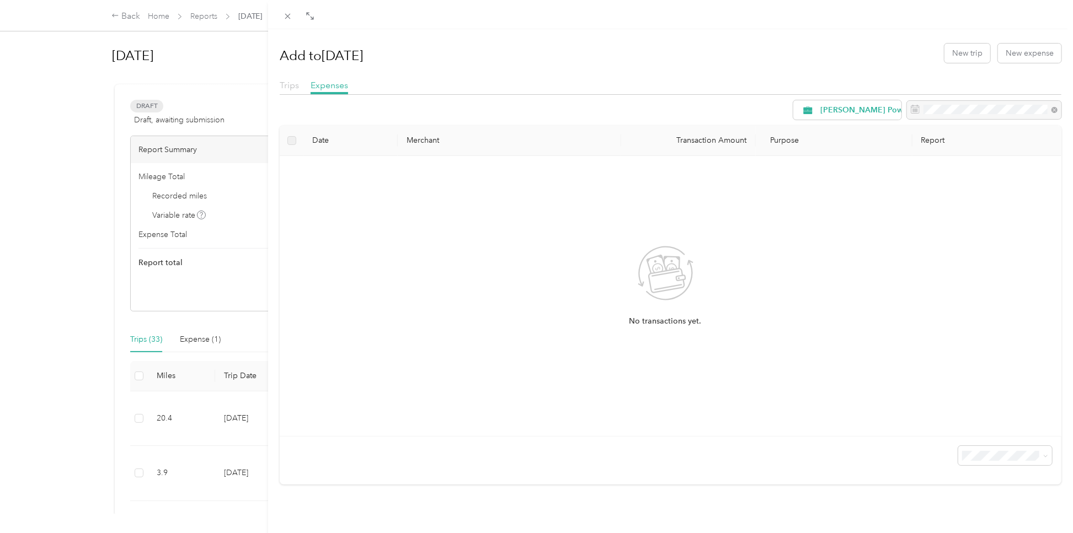
click at [295, 86] on span "Trips" at bounding box center [289, 85] width 19 height 10
click at [322, 86] on span "Expenses" at bounding box center [330, 85] width 38 height 10
click at [300, 87] on div "Trips Expenses" at bounding box center [671, 87] width 782 height 16
click at [58, 173] on div "Add to Sep 2025 New trip New expense Trips Expenses Merryman Power, LLC Date Me…" at bounding box center [536, 266] width 1073 height 533
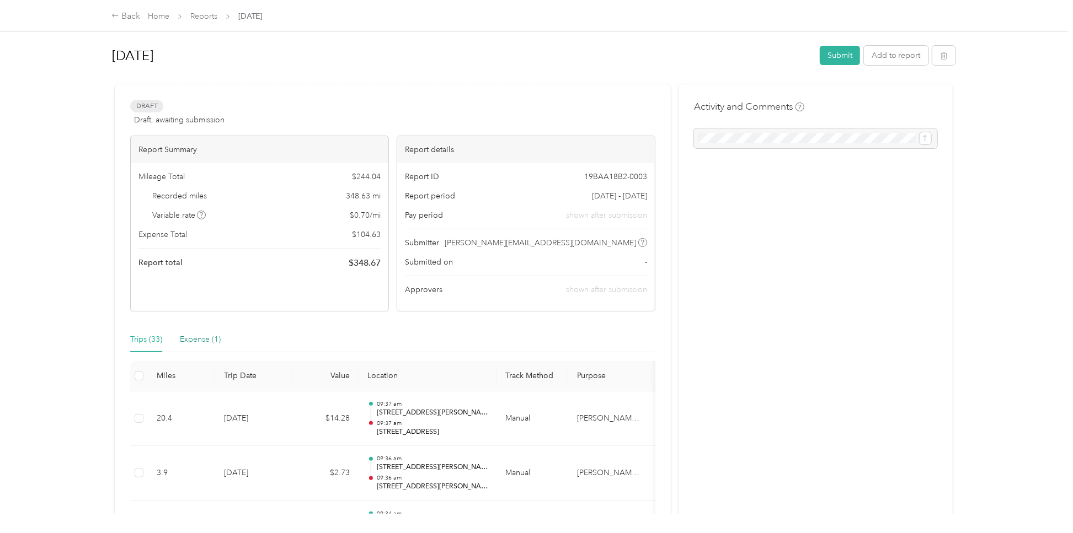
click at [202, 341] on div "Expense (1)" at bounding box center [200, 340] width 41 height 12
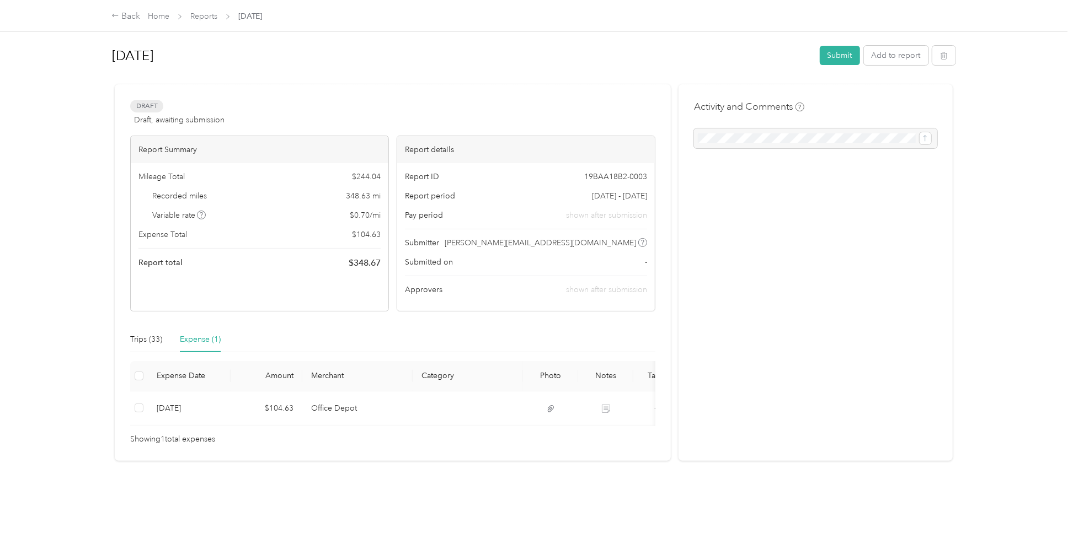
scroll to position [7, 0]
click at [824, 50] on button "Submit" at bounding box center [840, 55] width 40 height 19
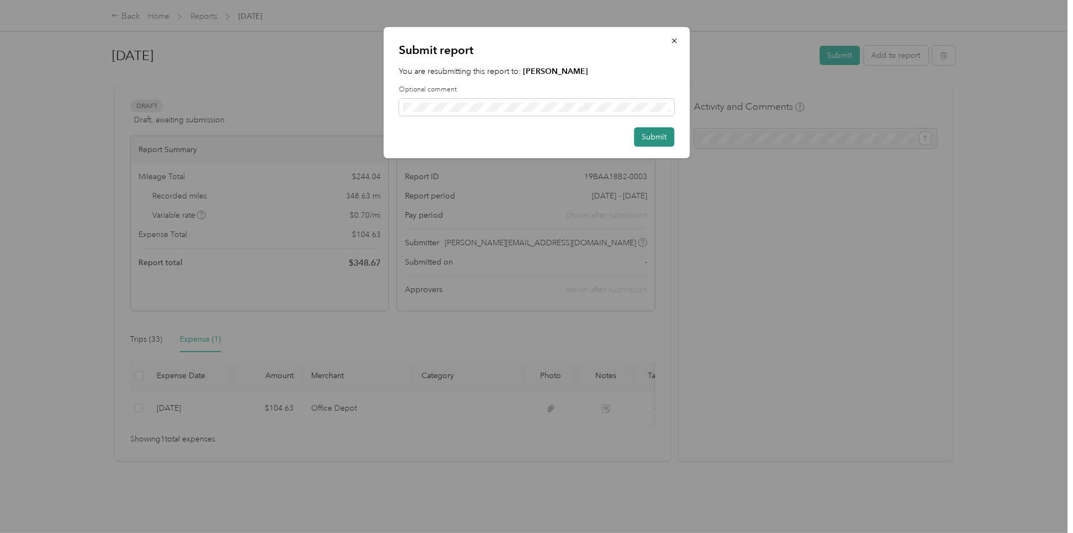
click at [669, 140] on button "Submit" at bounding box center [654, 136] width 40 height 19
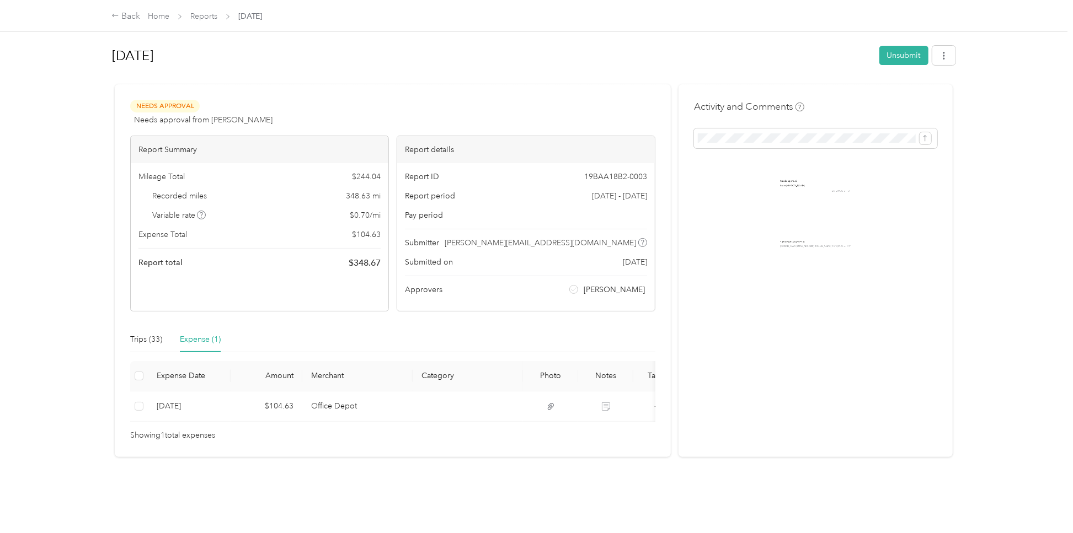
scroll to position [2, 0]
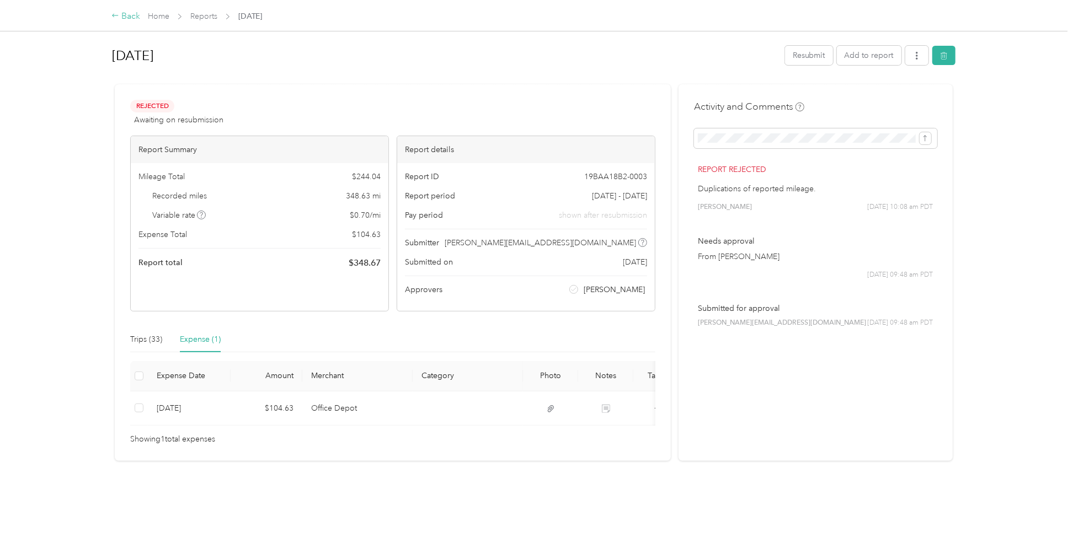
click at [136, 15] on div "Back" at bounding box center [125, 16] width 29 height 13
click at [159, 19] on link "Home" at bounding box center [159, 16] width 22 height 9
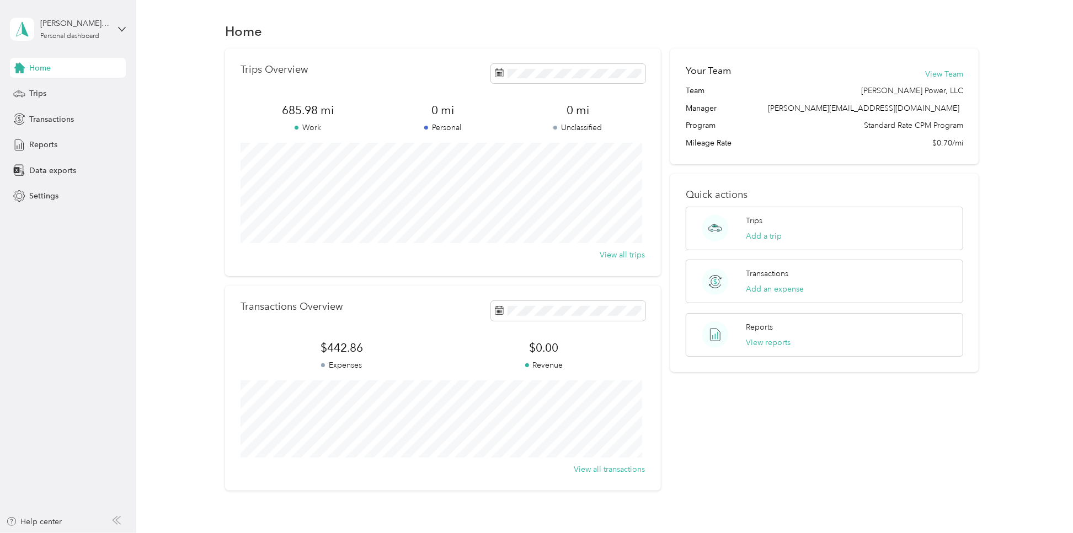
click at [174, 47] on section "Home Trips Overview 685.98 mi Work 0 mi Personal 0 mi Unclassified View all tri…" at bounding box center [601, 255] width 904 height 472
click at [177, 67] on div "Trips Overview 685.98 mi Work 0 mi Personal 0 mi Unclassified View all trips Tr…" at bounding box center [601, 270] width 904 height 442
click at [43, 88] on span "Trips" at bounding box center [37, 94] width 17 height 12
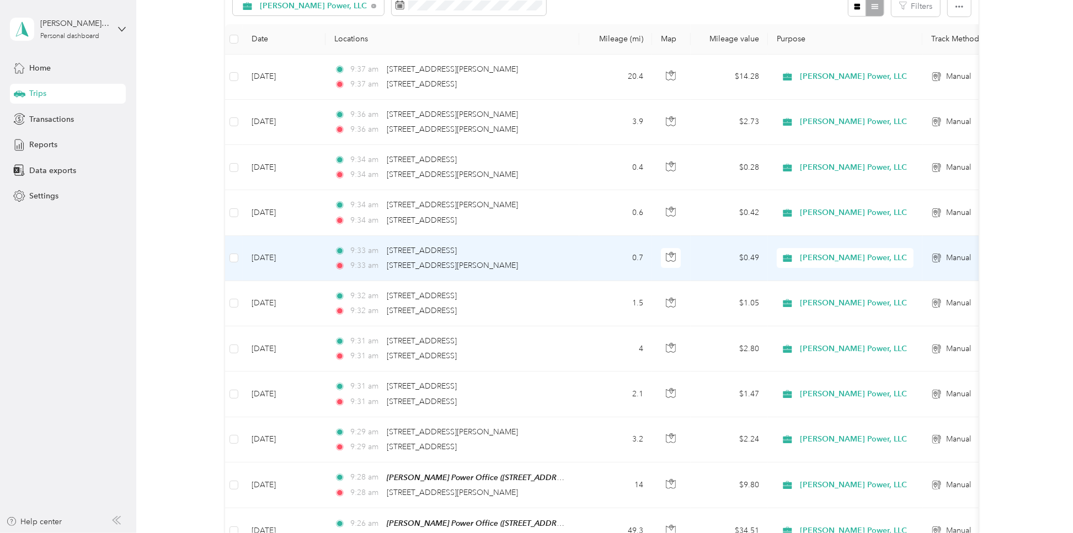
scroll to position [531, 0]
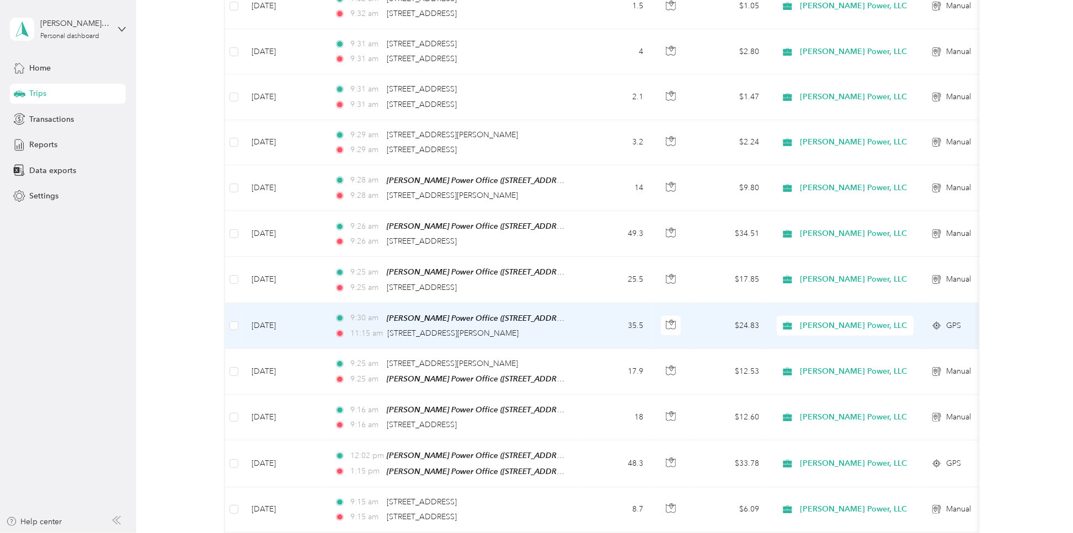
click at [594, 315] on td "35.5" at bounding box center [615, 326] width 73 height 46
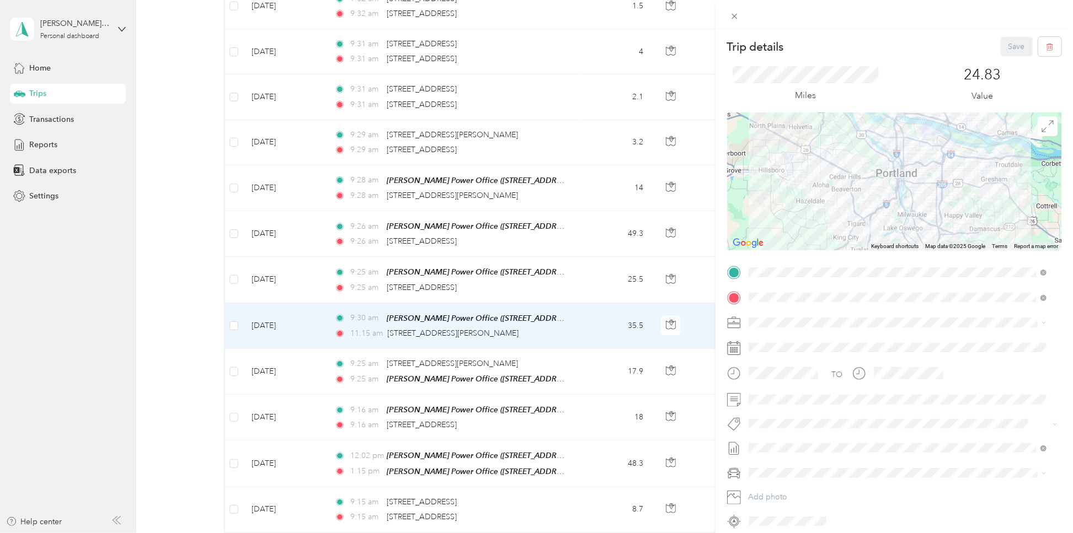
click at [580, 366] on div "Trip details Save This trip cannot be edited because it is either under review,…" at bounding box center [536, 266] width 1073 height 533
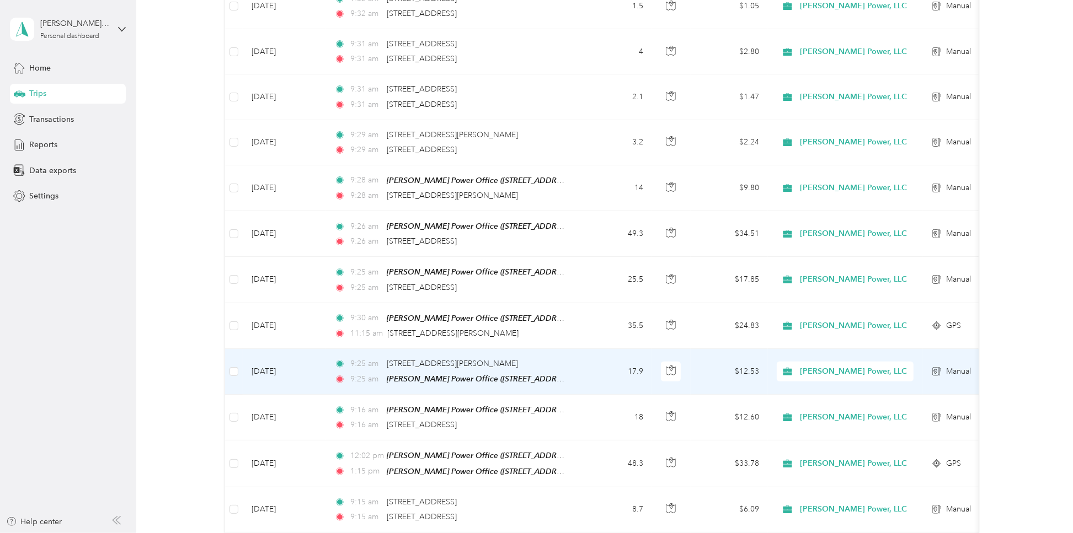
click at [586, 366] on td "17.9" at bounding box center [615, 372] width 73 height 46
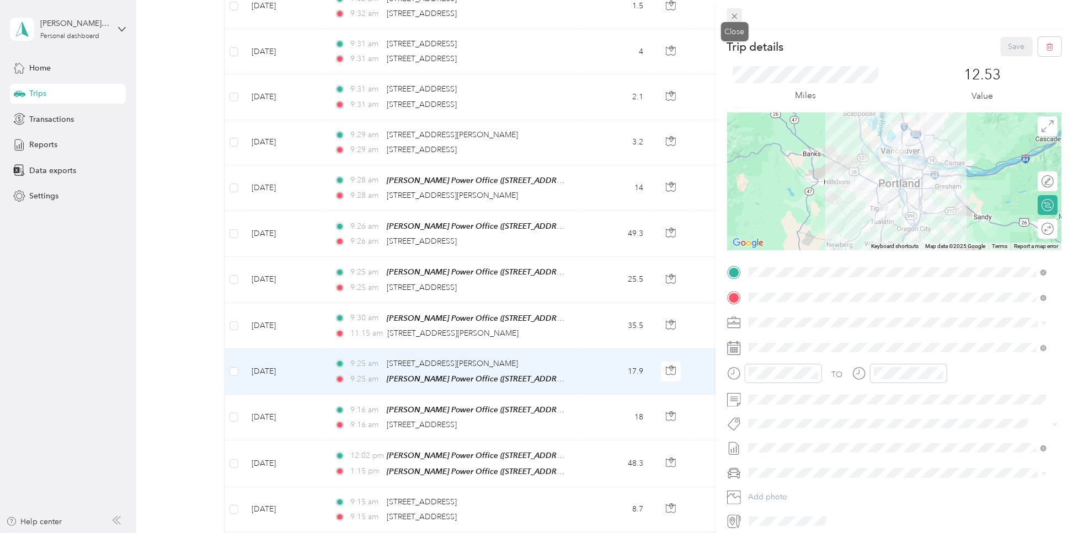
click at [733, 16] on icon at bounding box center [734, 16] width 9 height 9
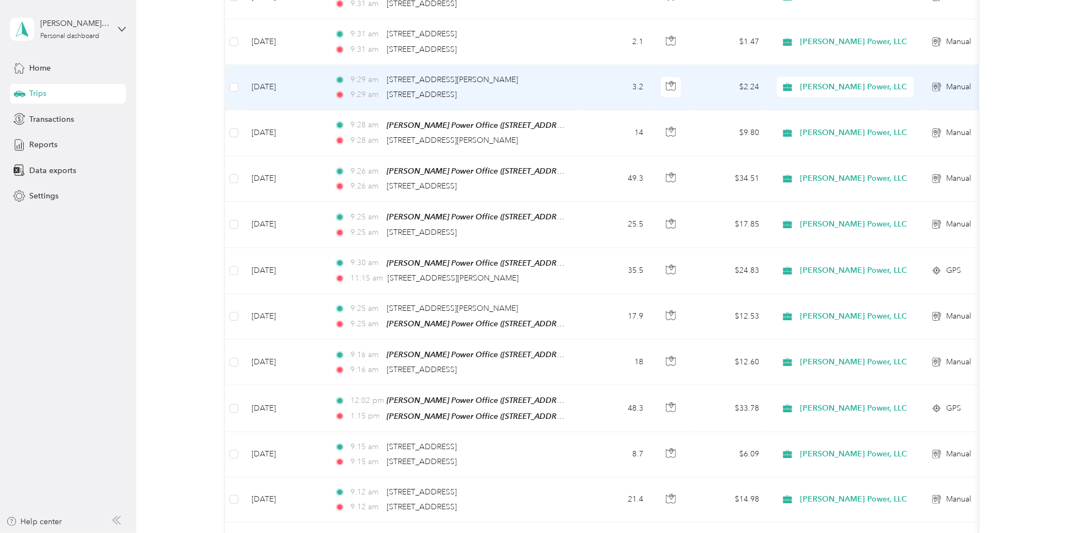
scroll to position [589, 0]
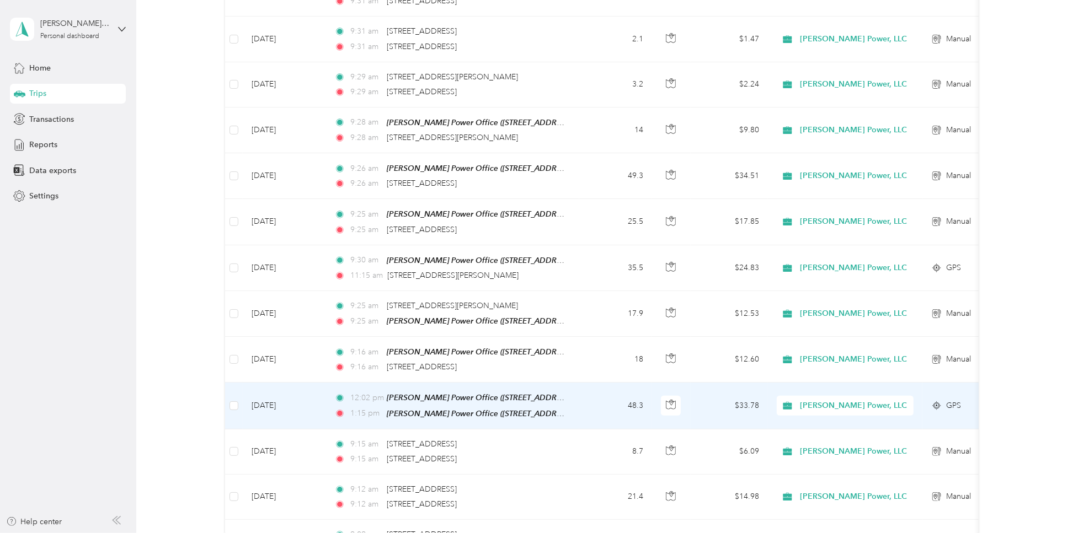
click at [589, 393] on td "48.3" at bounding box center [615, 406] width 73 height 46
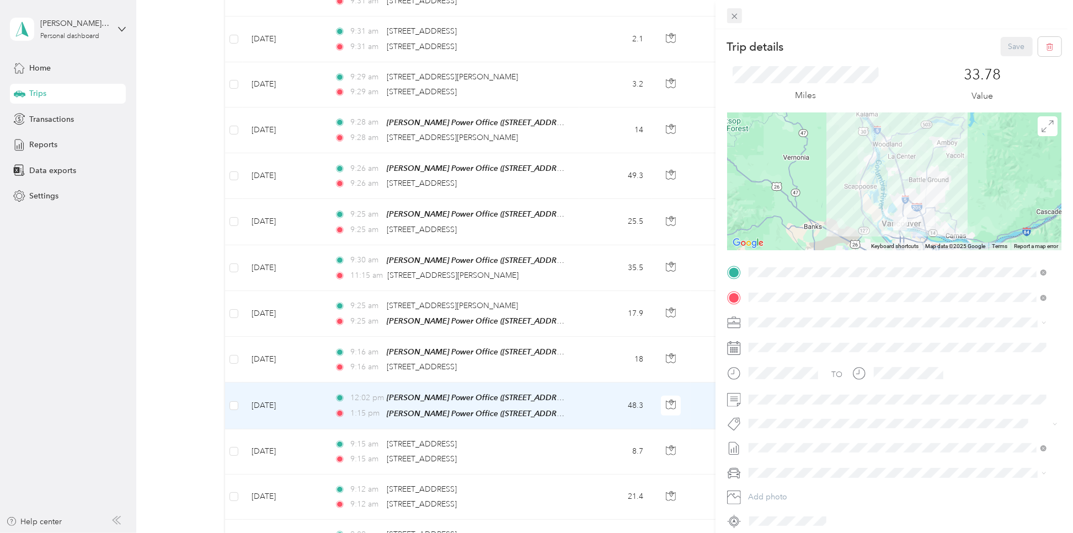
click at [736, 18] on icon at bounding box center [734, 17] width 6 height 6
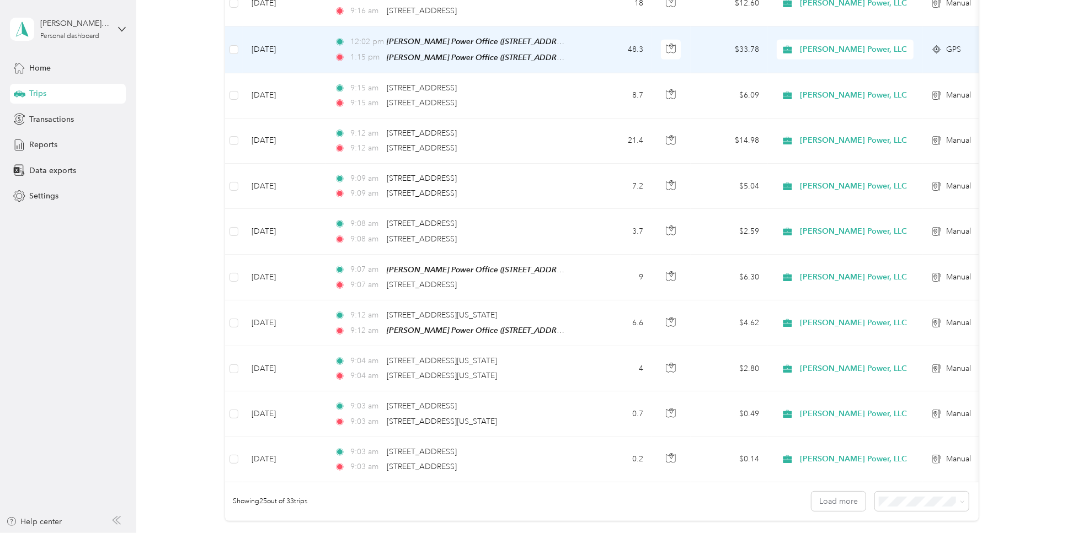
scroll to position [947, 0]
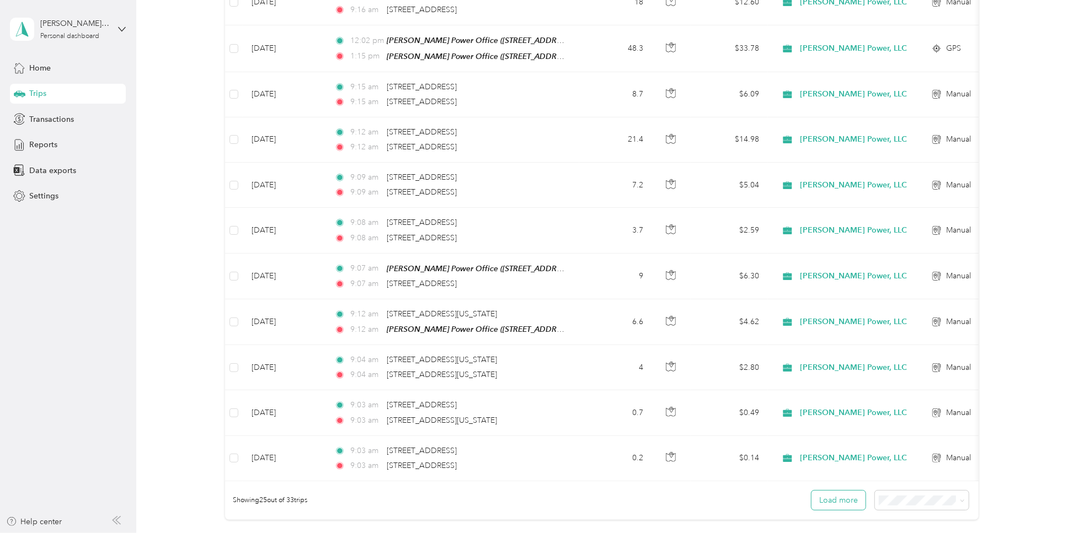
click at [827, 503] on button "Load more" at bounding box center [838, 500] width 54 height 19
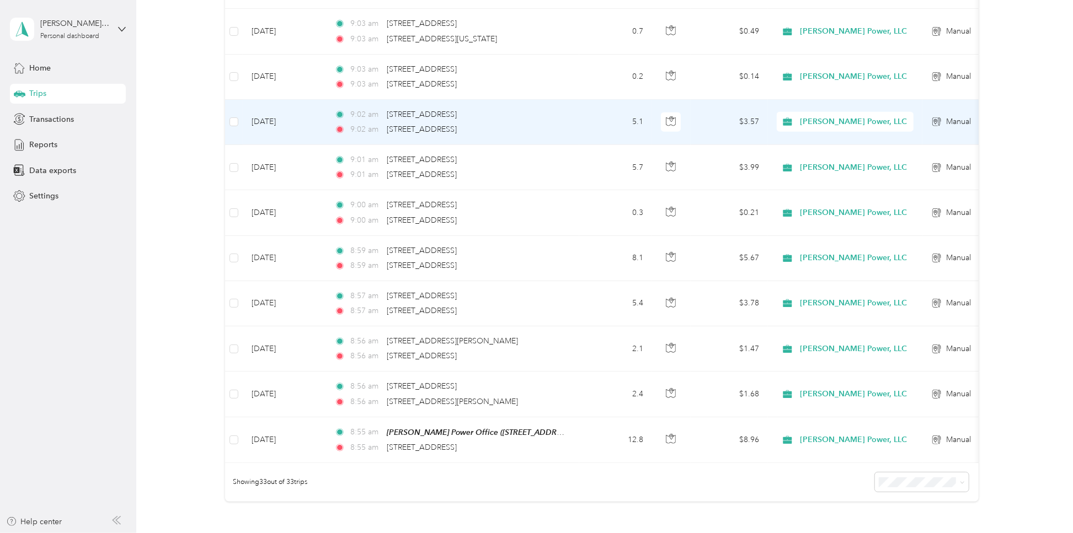
scroll to position [1301, 0]
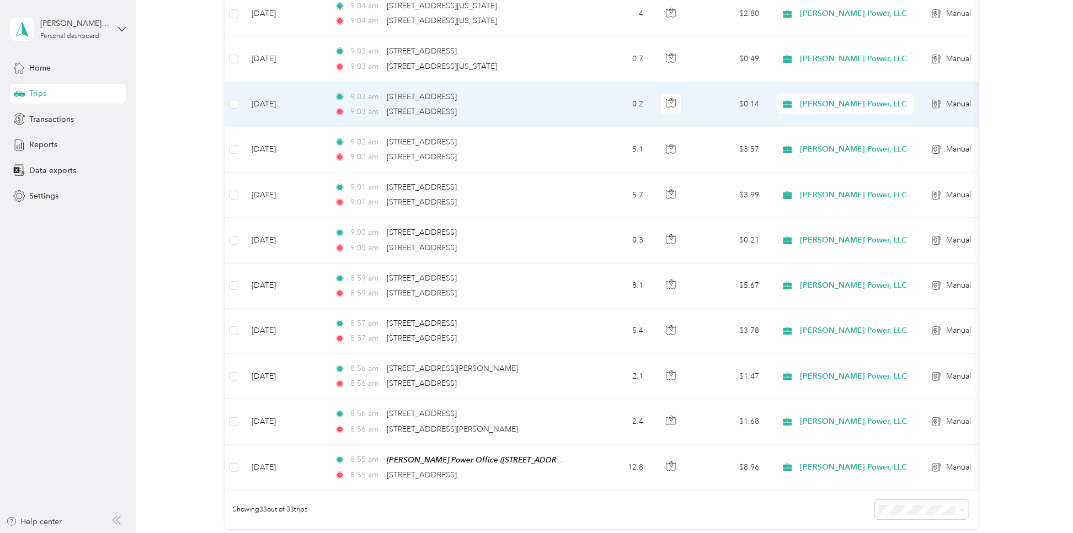
click at [575, 103] on td "9:03 am 2300 Northwest 29th Avenue, Portland 9:03 am 2305 Northwest 30th Avenue…" at bounding box center [452, 104] width 254 height 45
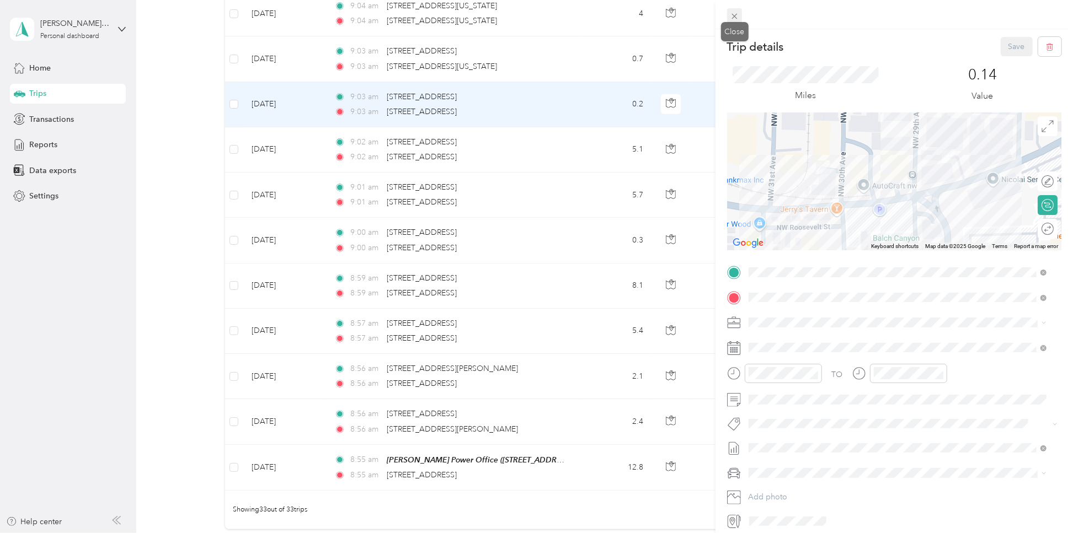
click at [736, 21] on span at bounding box center [734, 15] width 15 height 15
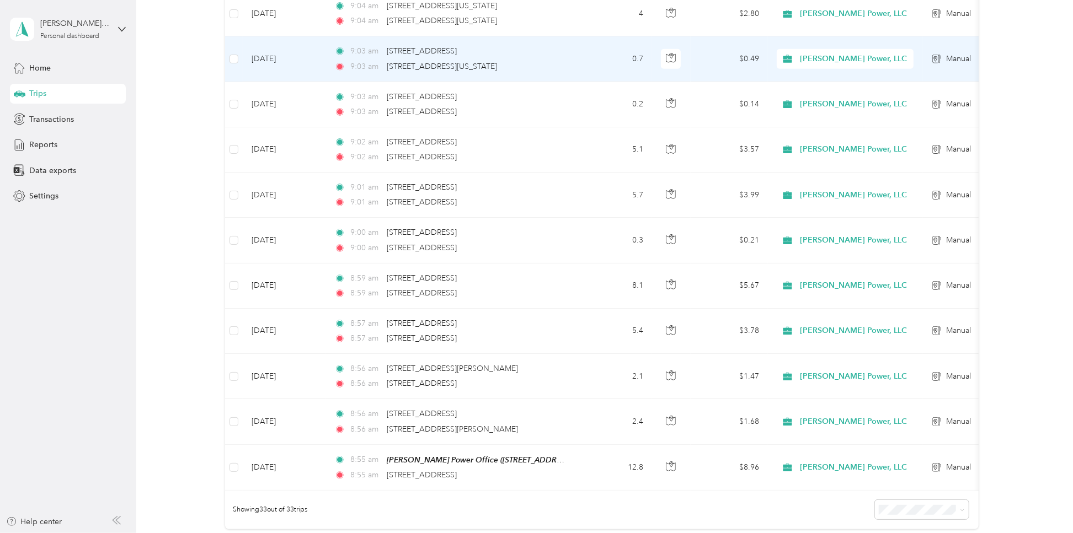
click at [541, 61] on div "9:03 am 3441 Northwest Guam Street, Portland" at bounding box center [450, 67] width 232 height 12
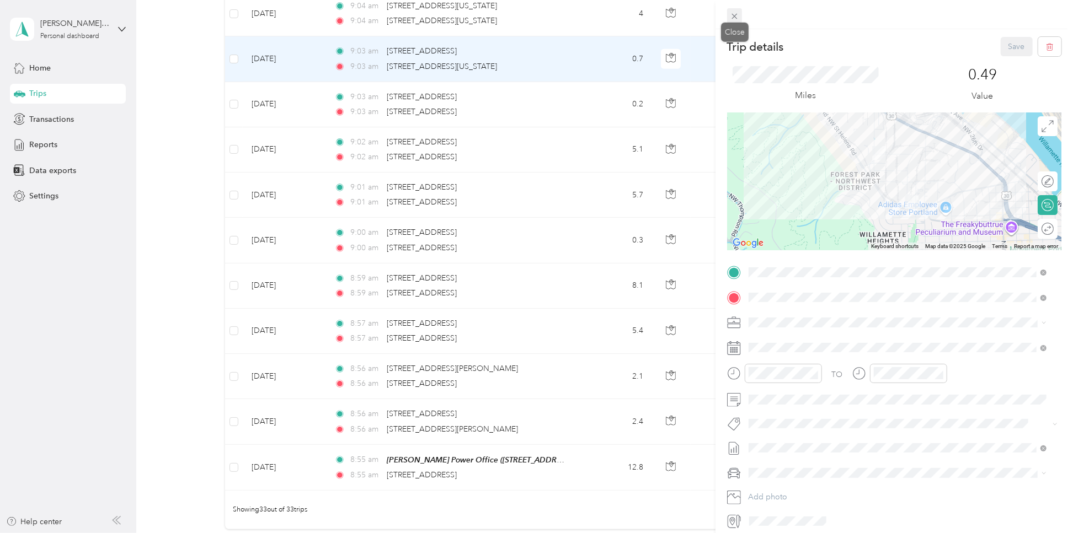
click at [730, 19] on icon at bounding box center [734, 16] width 9 height 9
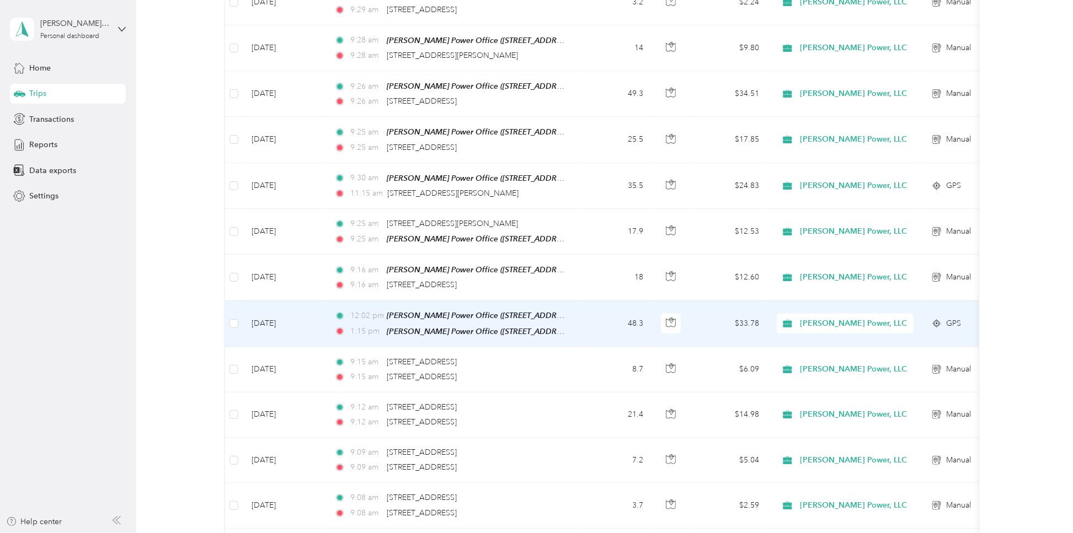
scroll to position [606, 0]
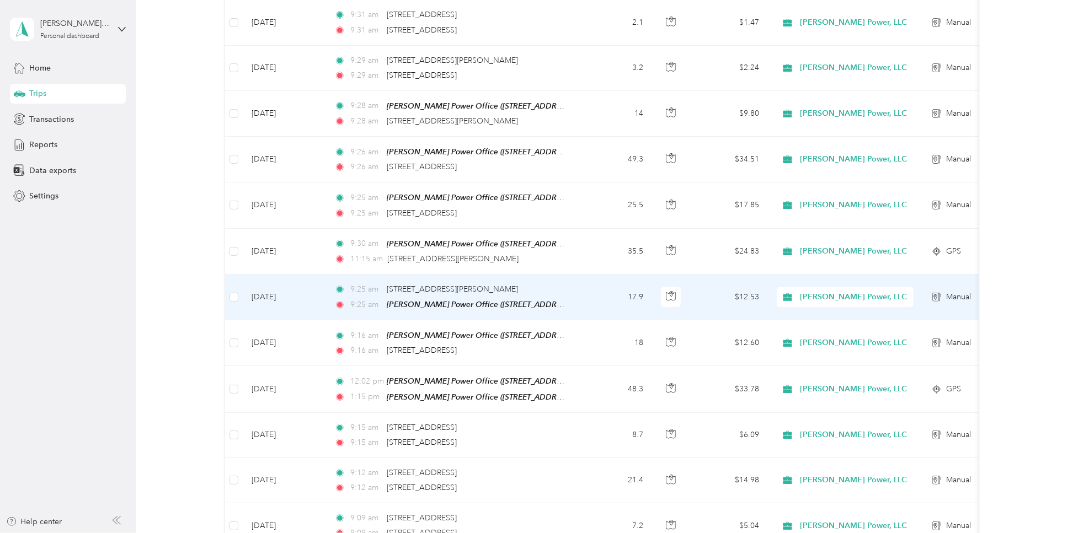
click at [349, 291] on div "9:25 am [STREET_ADDRESS][GEOGRAPHIC_DATA][PERSON_NAME]:[GEOGRAPHIC_DATA][PERSON…" at bounding box center [450, 298] width 232 height 28
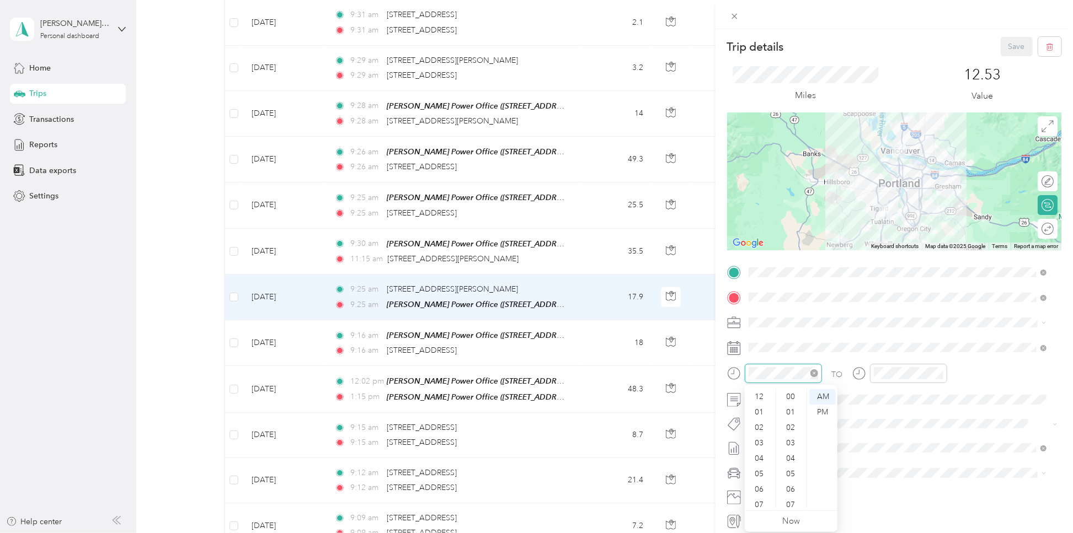
scroll to position [66, 0]
click at [739, 377] on div at bounding box center [774, 373] width 95 height 19
click at [758, 503] on div "11" at bounding box center [760, 500] width 26 height 15
click at [790, 416] on div "25" at bounding box center [791, 417] width 26 height 15
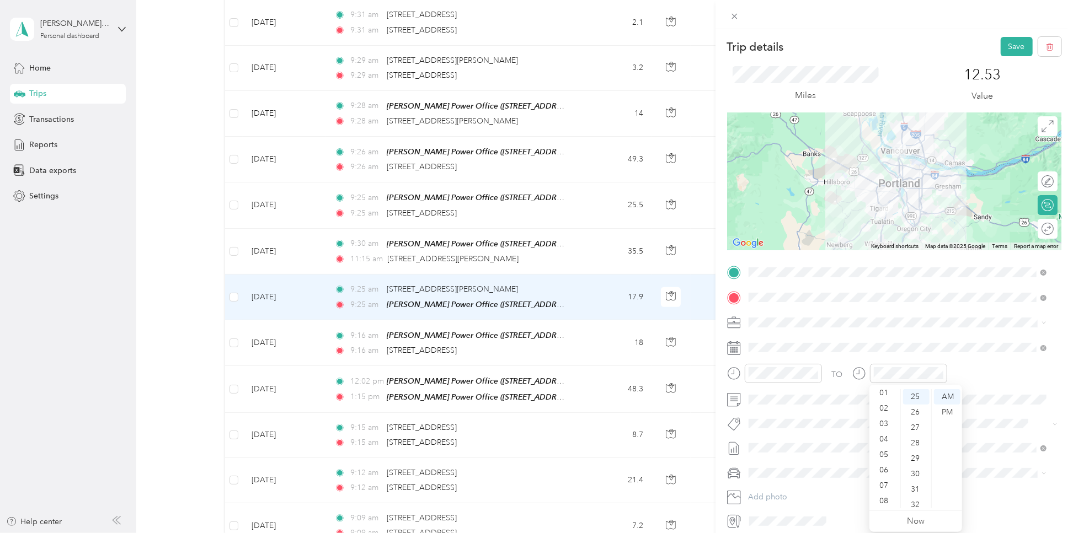
scroll to position [0, 0]
click at [886, 400] on div "12" at bounding box center [885, 396] width 26 height 15
click at [949, 414] on div "PM" at bounding box center [947, 412] width 26 height 15
click at [916, 404] on div "08" at bounding box center [916, 411] width 26 height 15
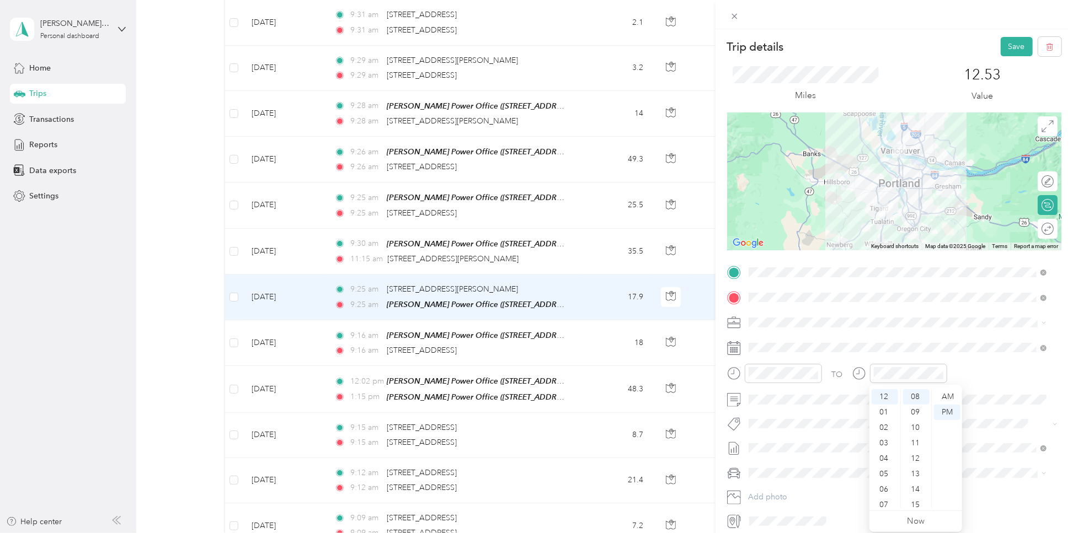
click at [959, 359] on div "TO Add photo" at bounding box center [894, 397] width 334 height 266
click at [1001, 42] on button "Save" at bounding box center [1017, 46] width 32 height 19
